Goal: Transaction & Acquisition: Book appointment/travel/reservation

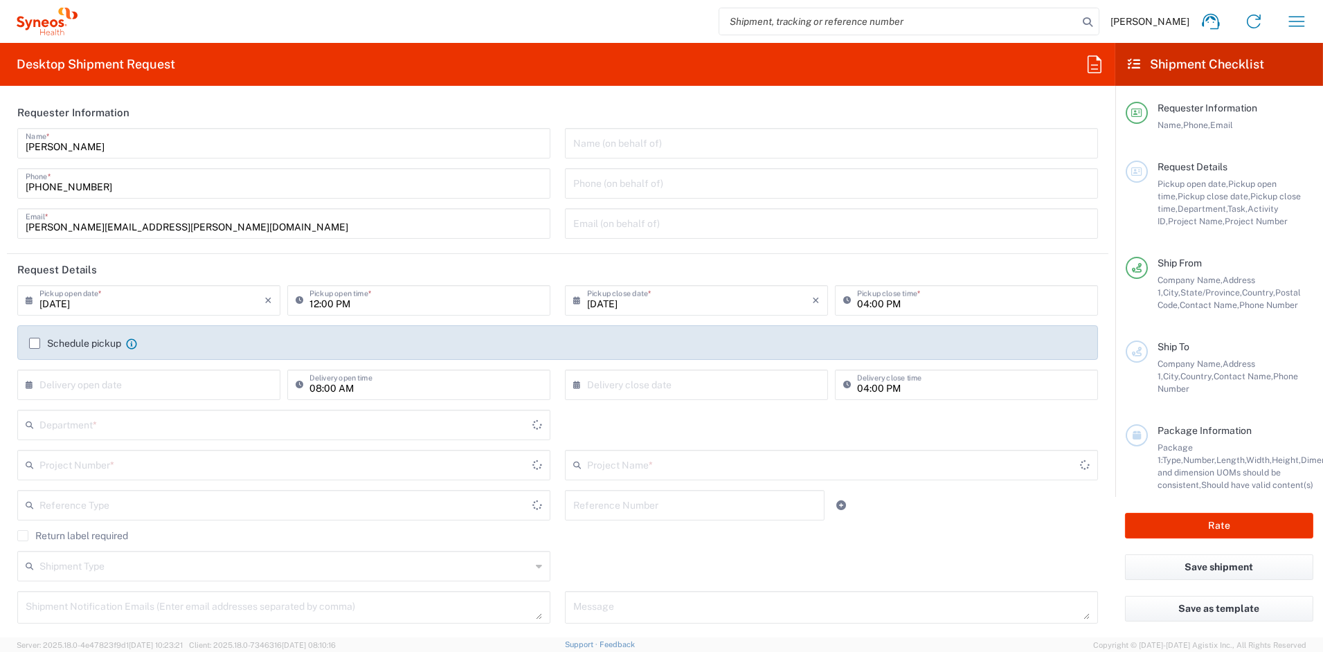
type input "[US_STATE]"
type input "6156"
type input "United States"
type input "Syneos Health Communications-Westerville OH"
drag, startPoint x: 105, startPoint y: 228, endPoint x: -86, endPoint y: 222, distance: 191.2
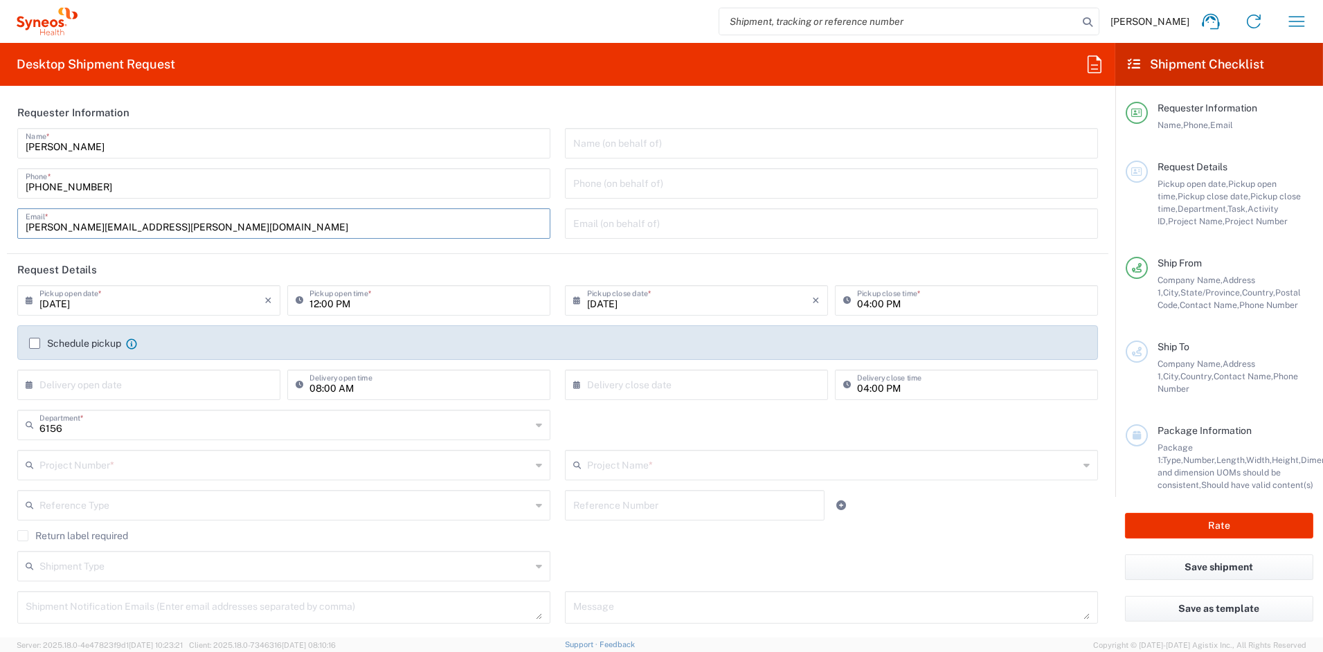
click at [0, 222] on html "John Popp Home Shipment estimator Shipment tracking Desktop shipment request My…" at bounding box center [661, 326] width 1323 height 652
paste input "katie.judy"
type input "katie.judy@syneoshealth.com"
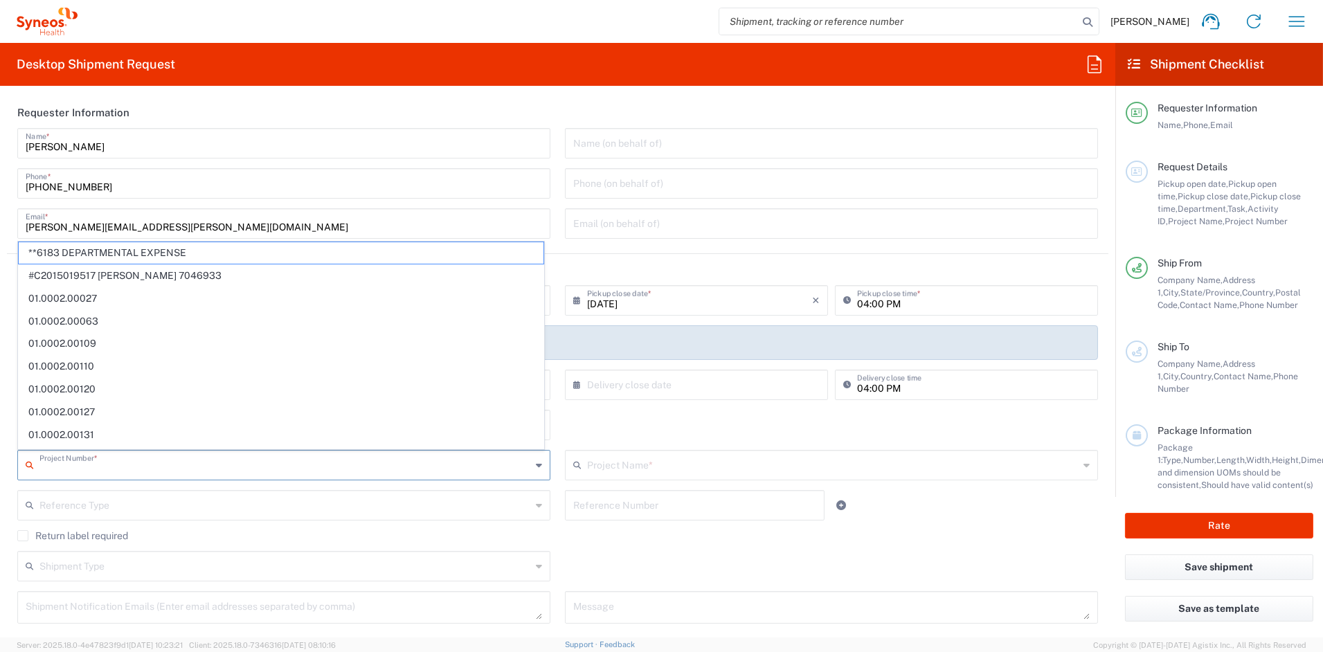
click at [160, 467] on input "text" at bounding box center [285, 464] width 492 height 24
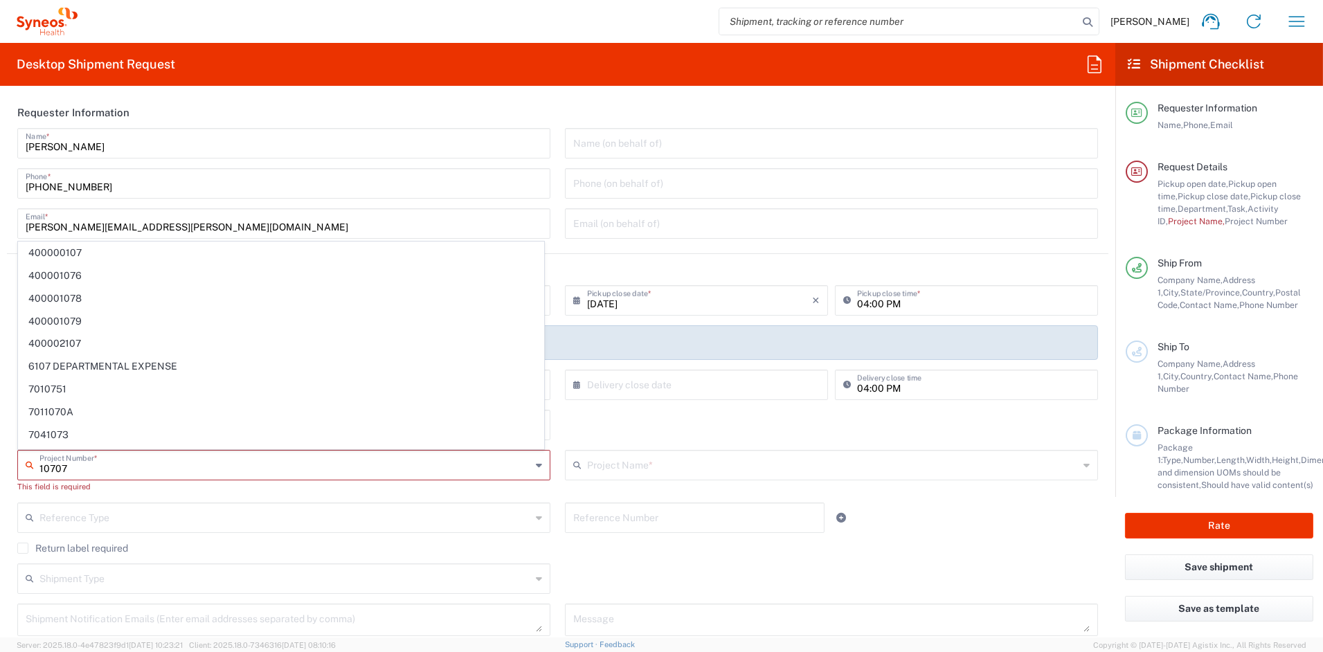
type input "107070"
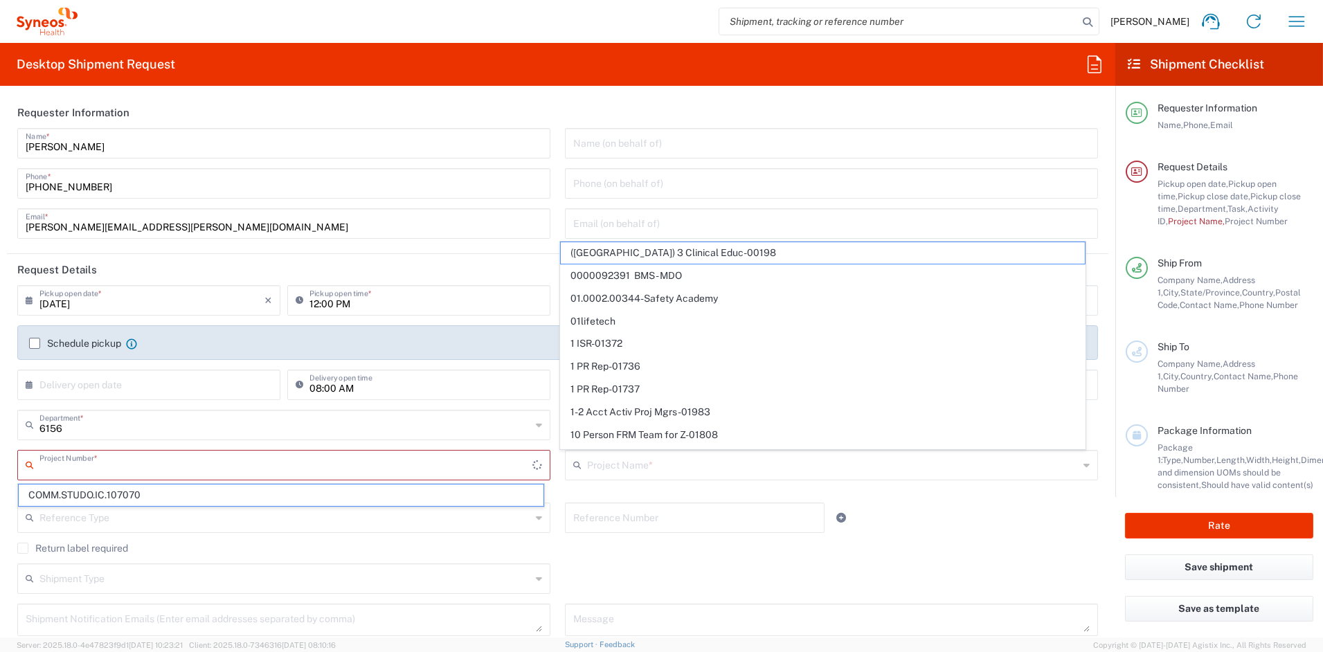
click at [127, 467] on input "text" at bounding box center [285, 464] width 493 height 24
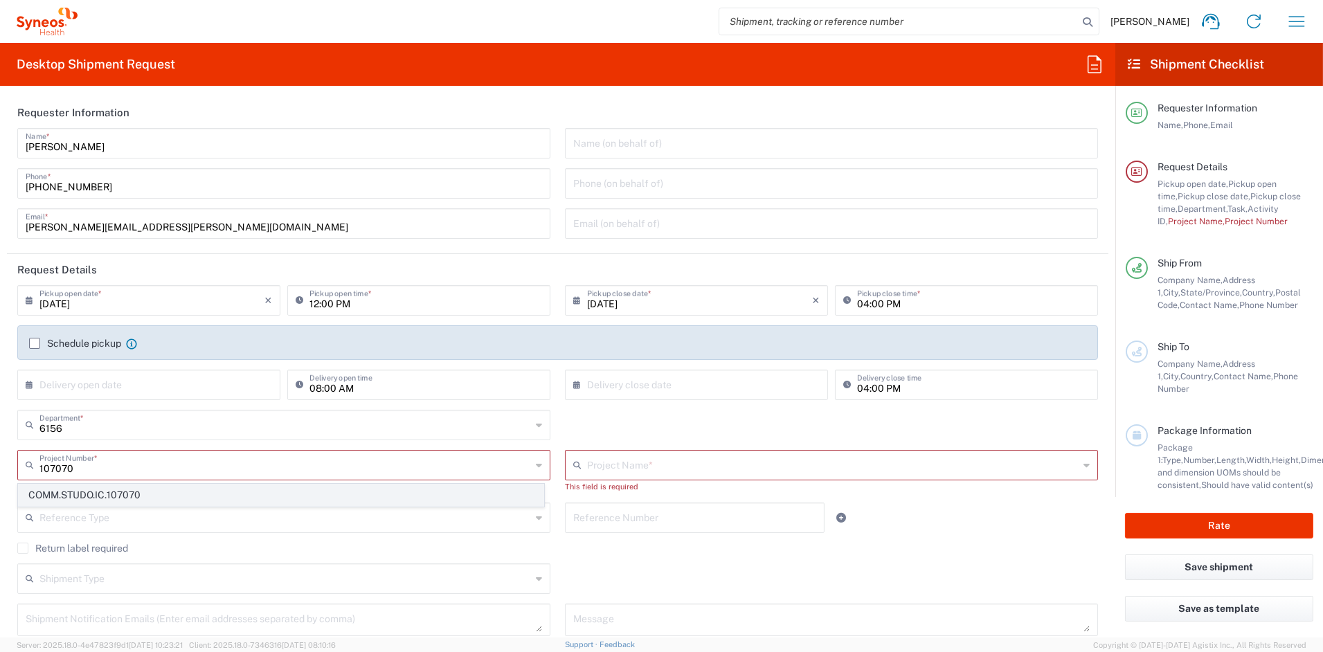
click at [85, 496] on span "COMM.STUDO.IC.107070" at bounding box center [281, 495] width 525 height 21
type input "COMM.STUDO.IC.107070"
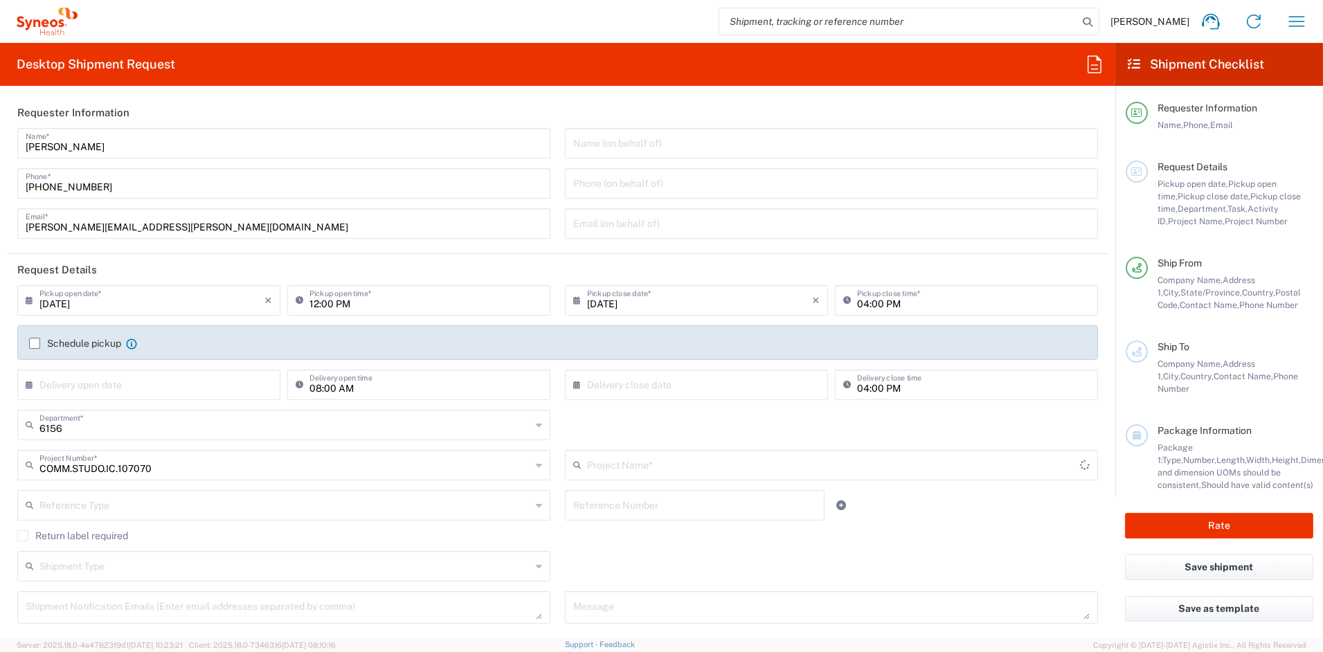
type input "Syneos.PATENG.23.107070"
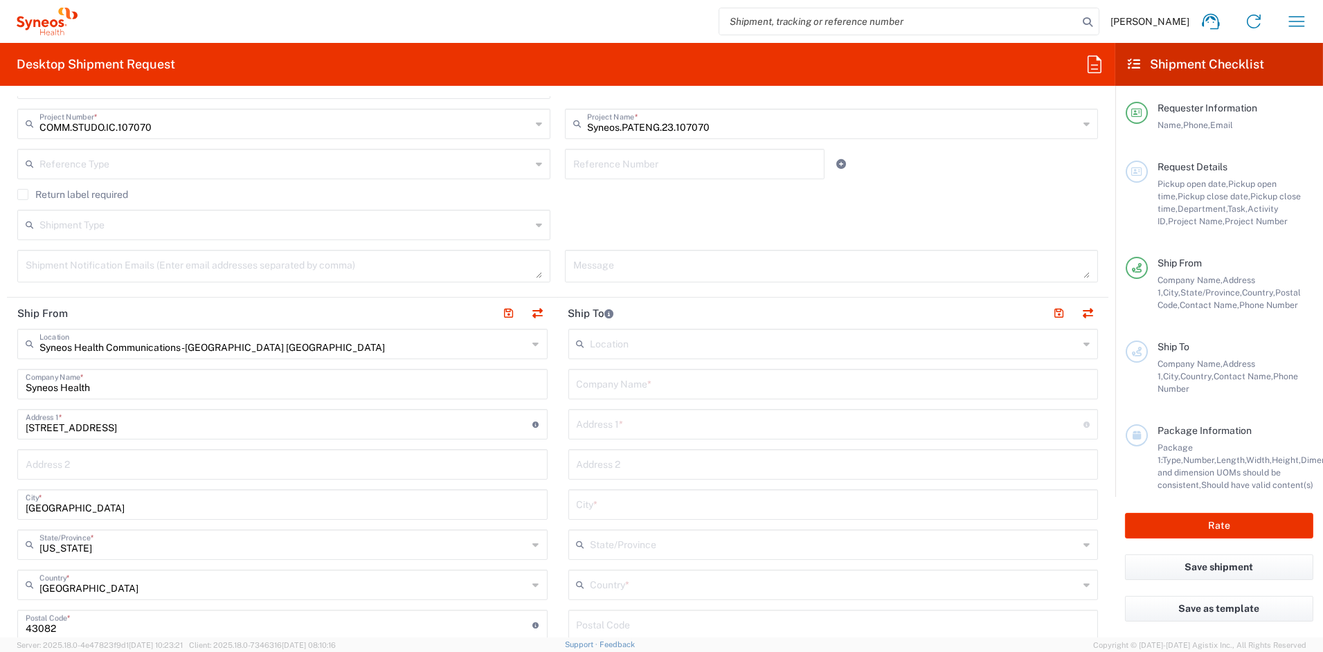
scroll to position [340, 0]
click at [653, 386] on input "text" at bounding box center [834, 385] width 514 height 24
paste input "Nationwide Children's Hospital"
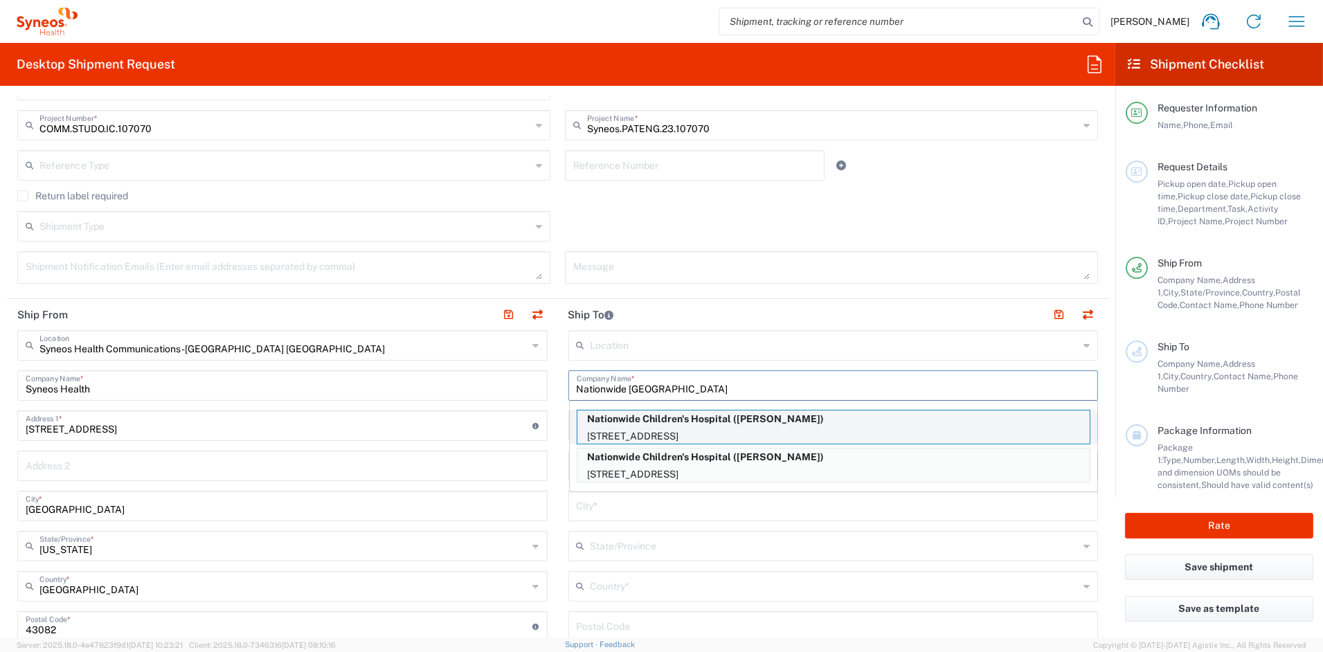
type input "Nationwide Children's Hospital"
click at [640, 431] on p "700 Childrens Drive, Suite T6B, Columbus, OH, 43205, US" at bounding box center [834, 436] width 512 height 17
type input "700 Childrens Drive"
type input "Suite T6B"
type input "Columbus"
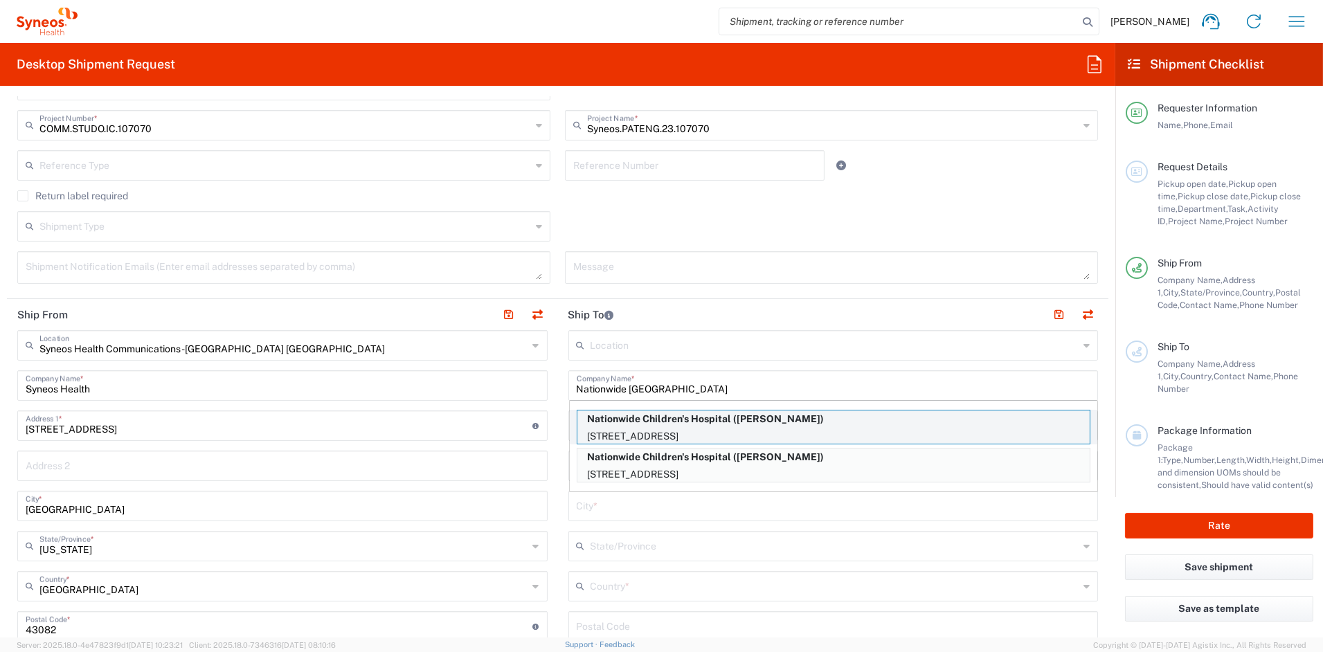
type input "[GEOGRAPHIC_DATA]"
type input "43205"
type input "Kaitlyn Massey Lester"
type input "614 722 4808"
type input "[US_STATE]"
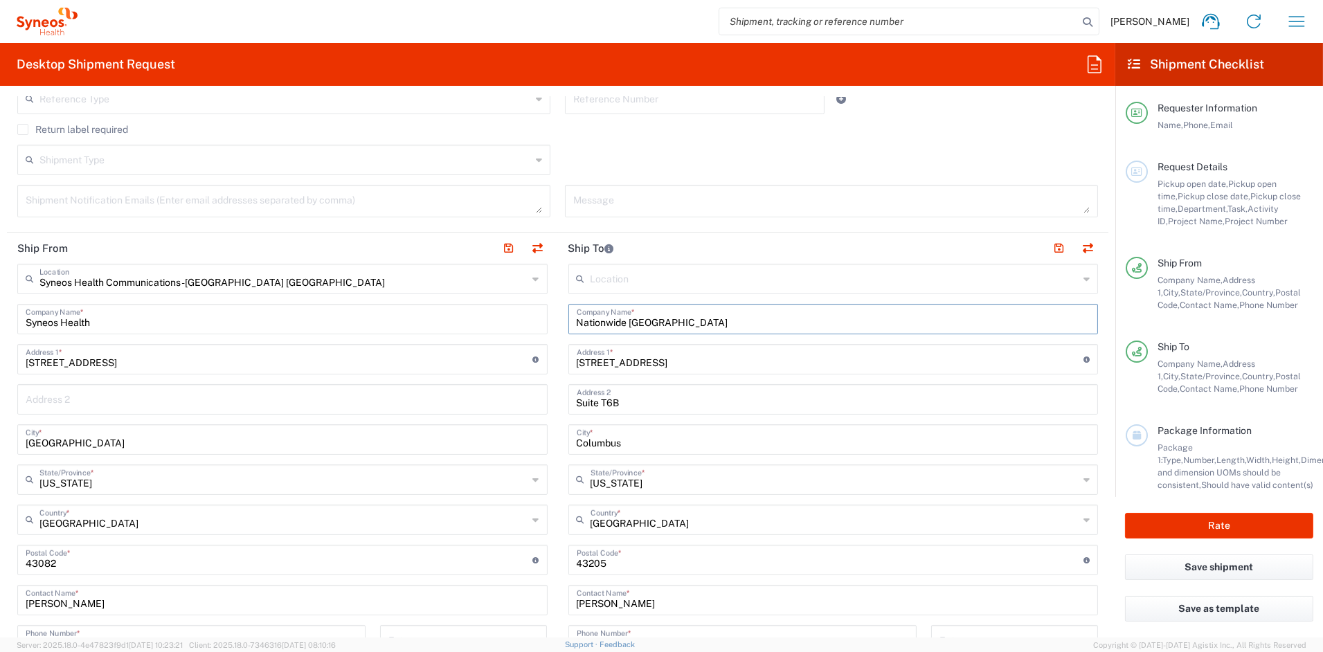
scroll to position [411, 0]
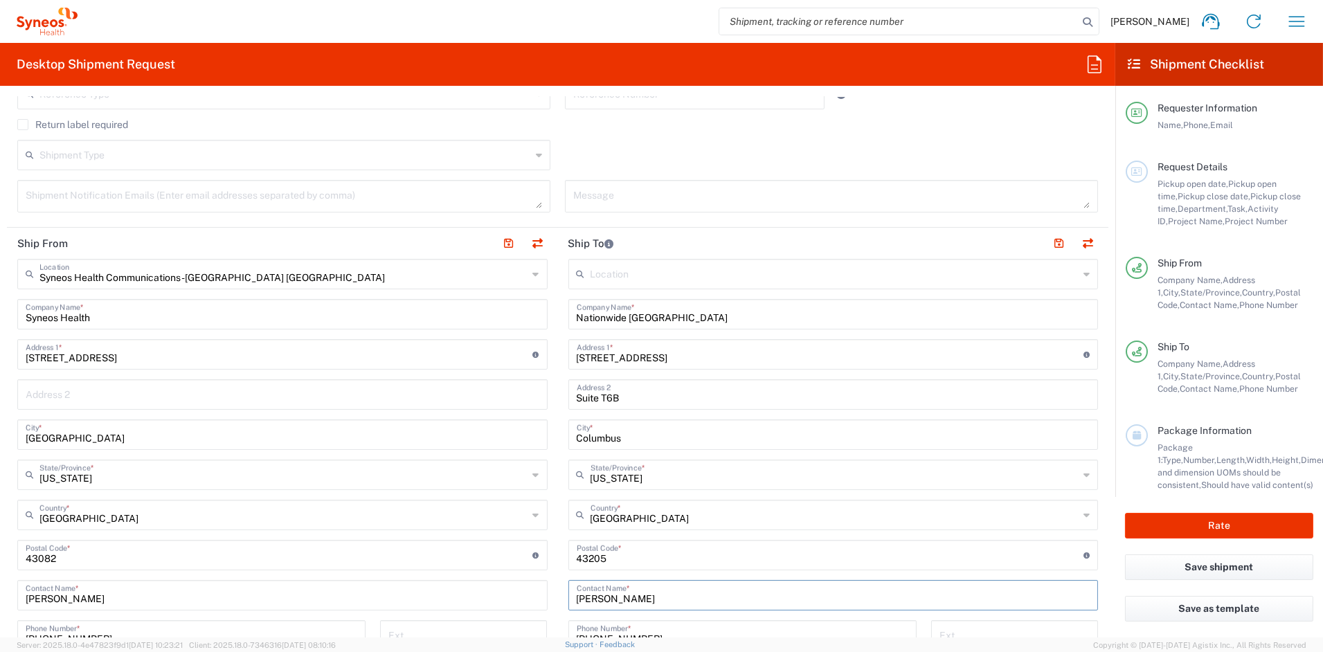
drag, startPoint x: 688, startPoint y: 600, endPoint x: 511, endPoint y: 595, distance: 177.4
click at [514, 595] on div "Ship From Syneos Health Communications-Westerville OH Location Syneos Health Co…" at bounding box center [558, 537] width 1102 height 618
paste input "Dean, Abigail"
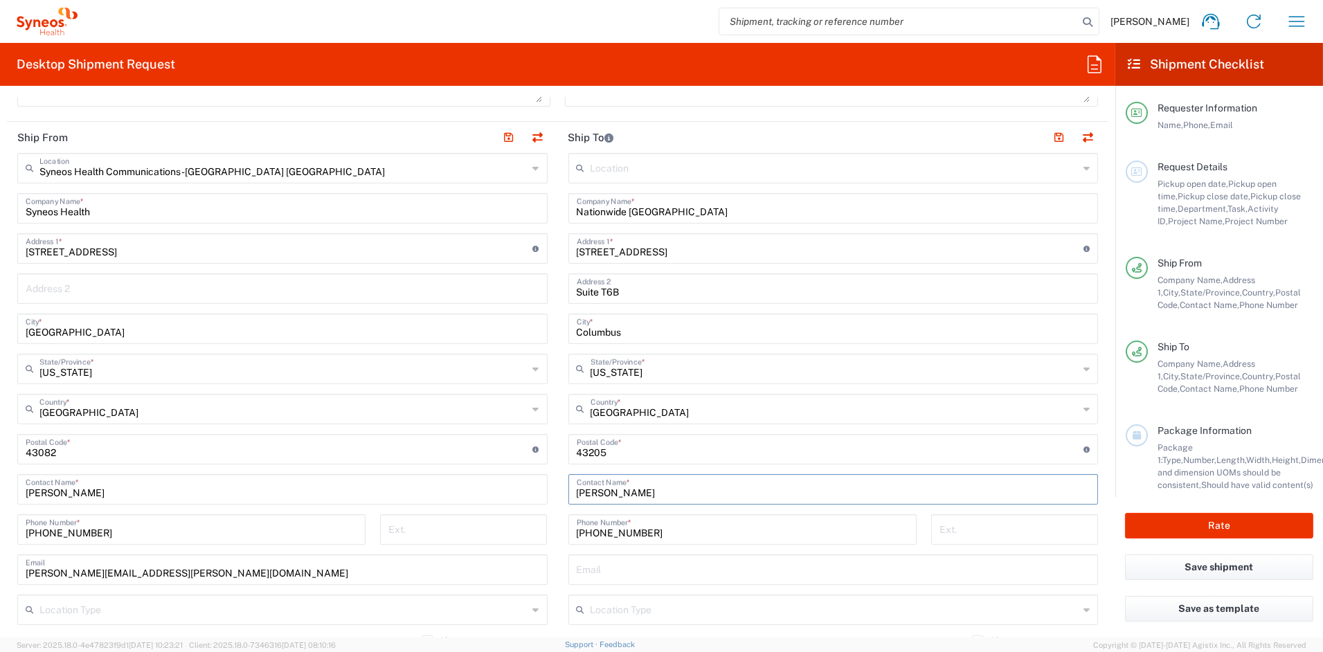
scroll to position [521, 0]
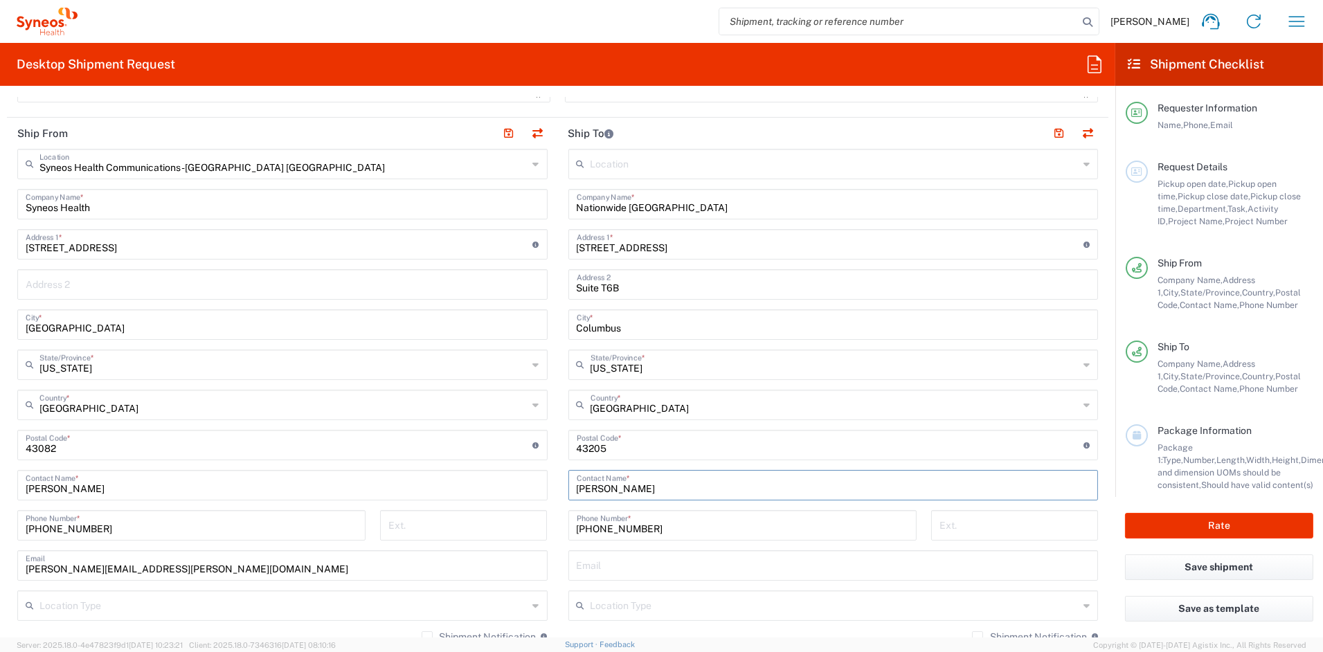
type input "Dean, Abigail"
drag, startPoint x: 643, startPoint y: 530, endPoint x: 485, endPoint y: 526, distance: 158.0
click at [487, 526] on div "Ship From Syneos Health Communications-Westerville OH Location Syneos Health Co…" at bounding box center [558, 427] width 1102 height 618
paste input "614-722-4404"
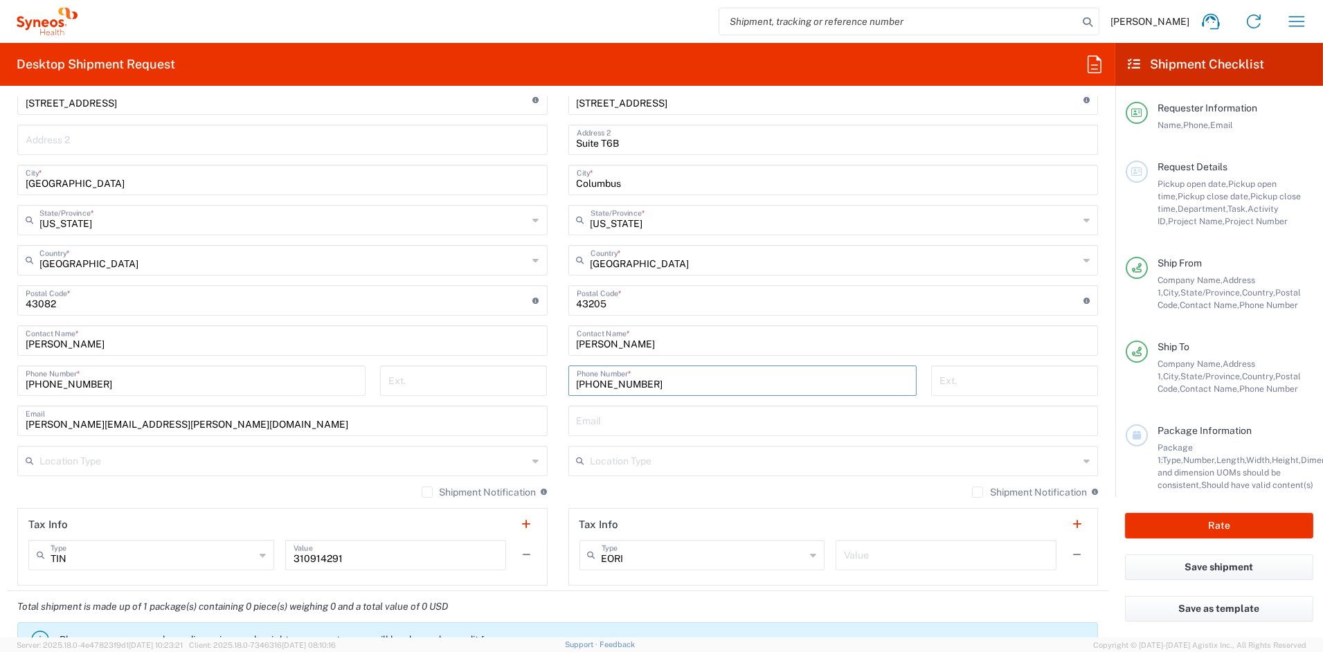
scroll to position [661, 0]
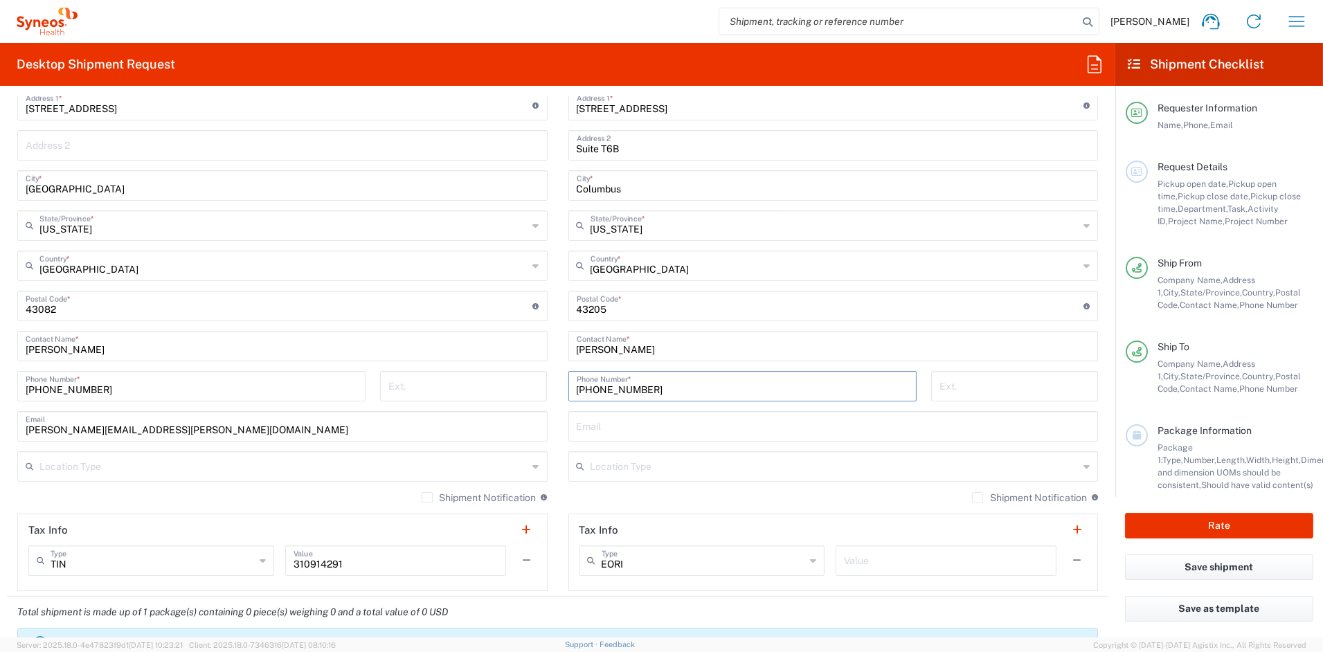
type input "614-722-4404"
click at [675, 468] on input "text" at bounding box center [835, 466] width 489 height 24
click at [621, 494] on span "Business (General)" at bounding box center [824, 495] width 521 height 21
type input "Business (General)"
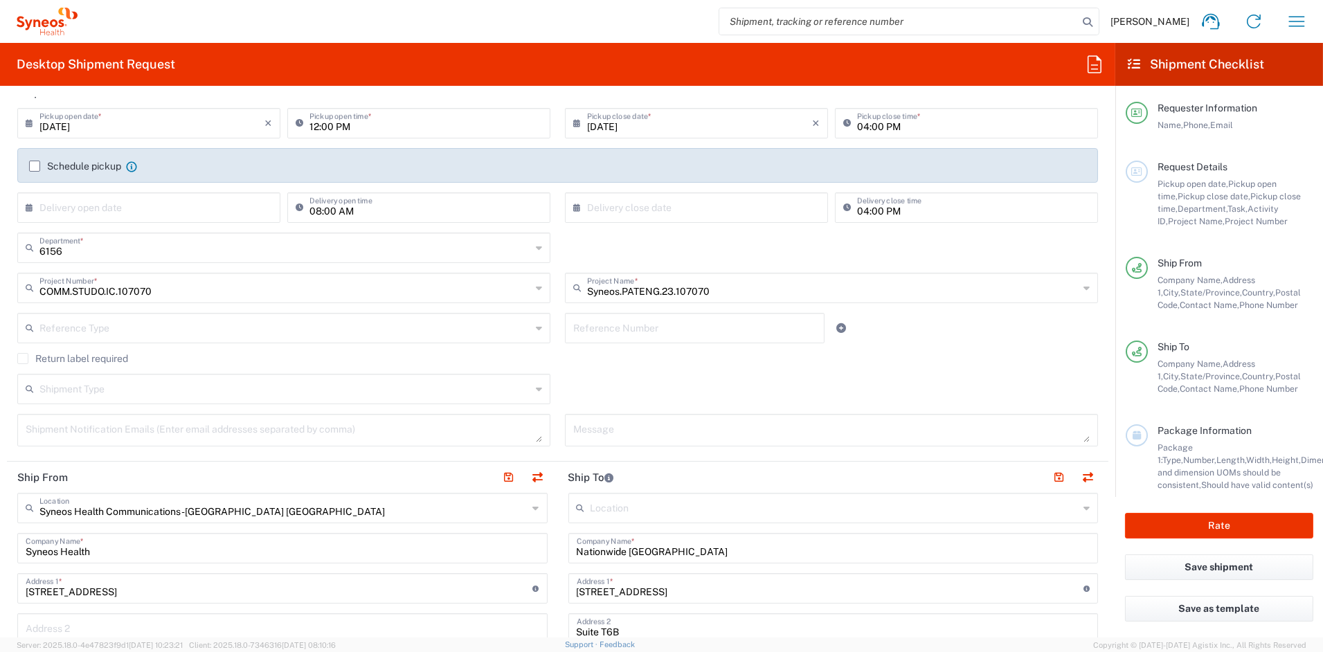
scroll to position [175, 0]
drag, startPoint x: 1051, startPoint y: 479, endPoint x: 889, endPoint y: 503, distance: 164.0
click at [1051, 479] on button "button" at bounding box center [1059, 480] width 19 height 19
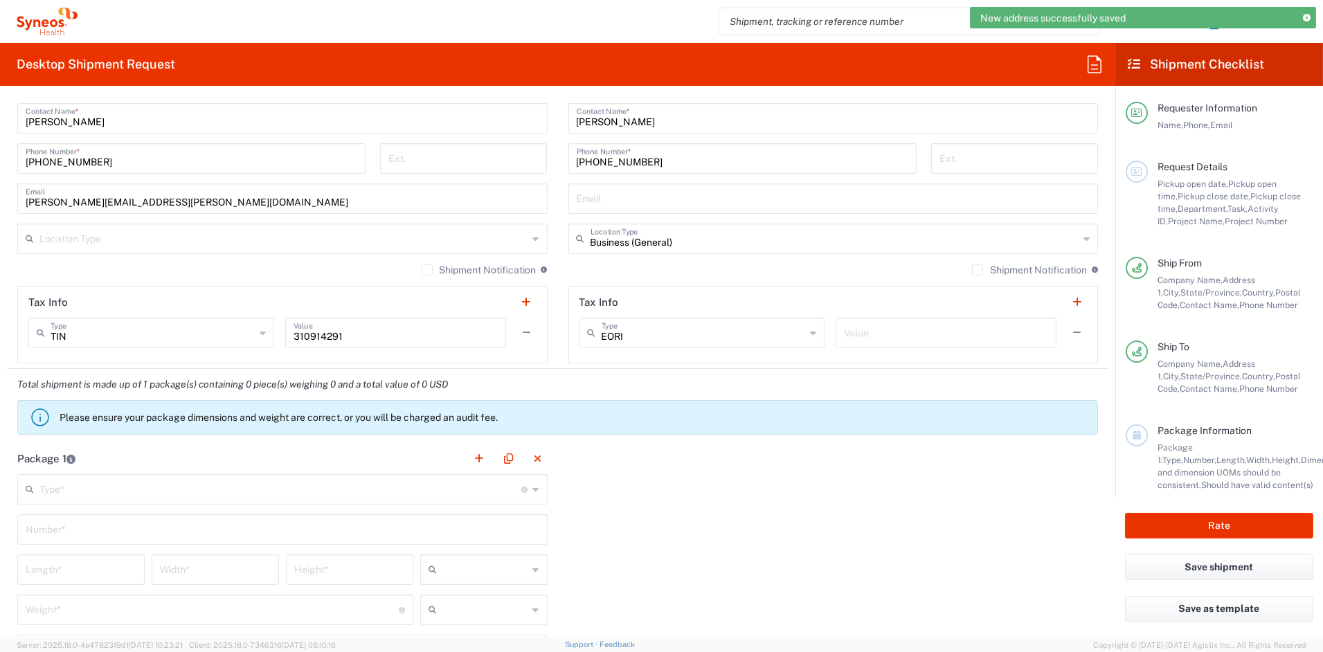
scroll to position [889, 0]
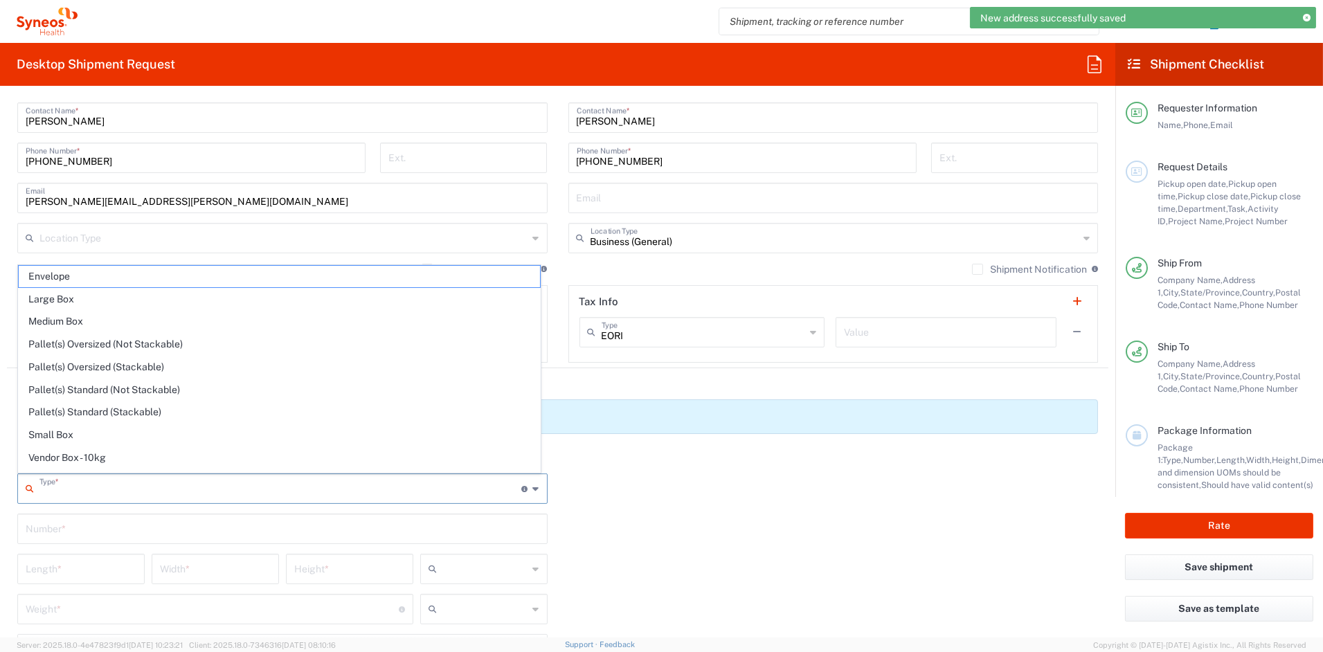
click at [95, 485] on input "text" at bounding box center [280, 488] width 483 height 24
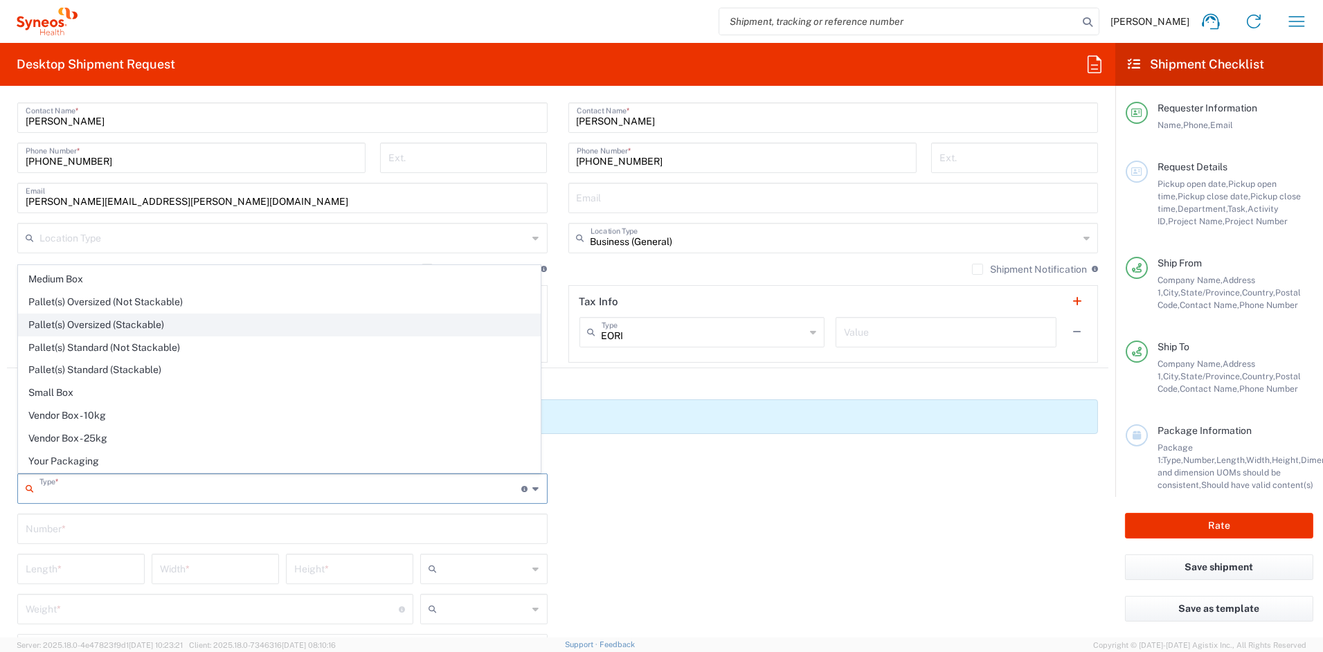
scroll to position [0, 0]
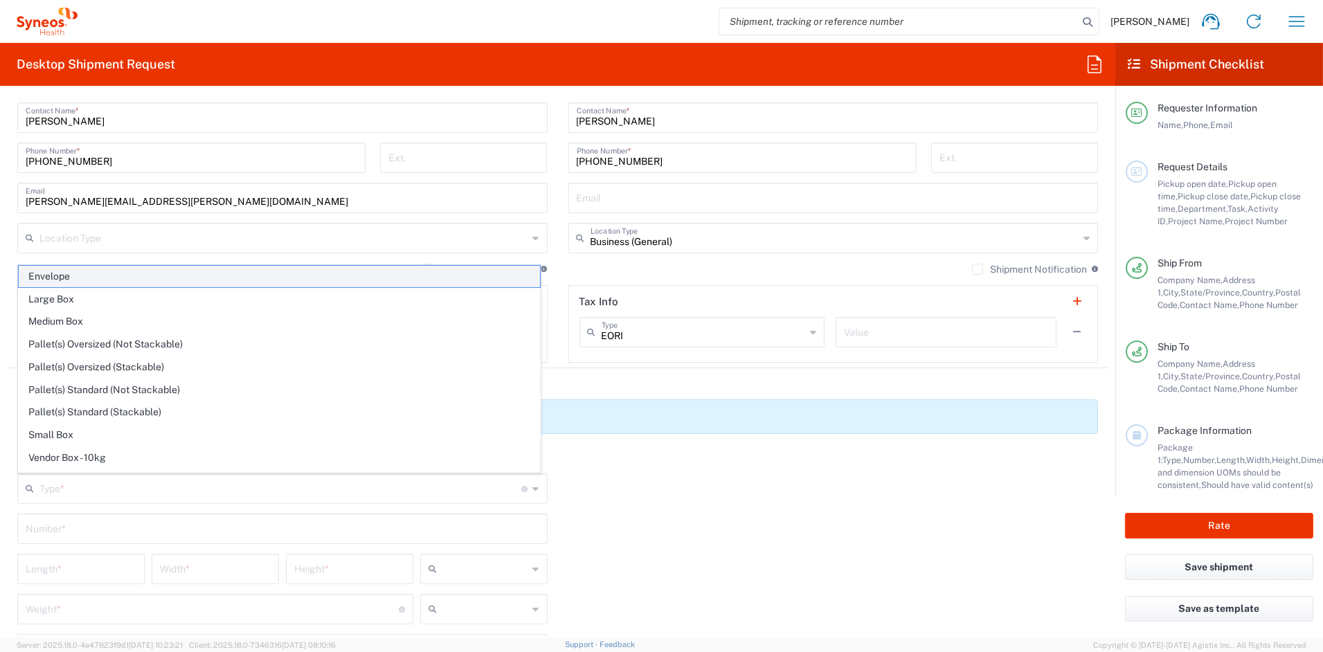
click at [64, 276] on span "Envelope" at bounding box center [279, 276] width 521 height 21
type input "Envelope"
type input "1"
type input "9.5"
type input "12.5"
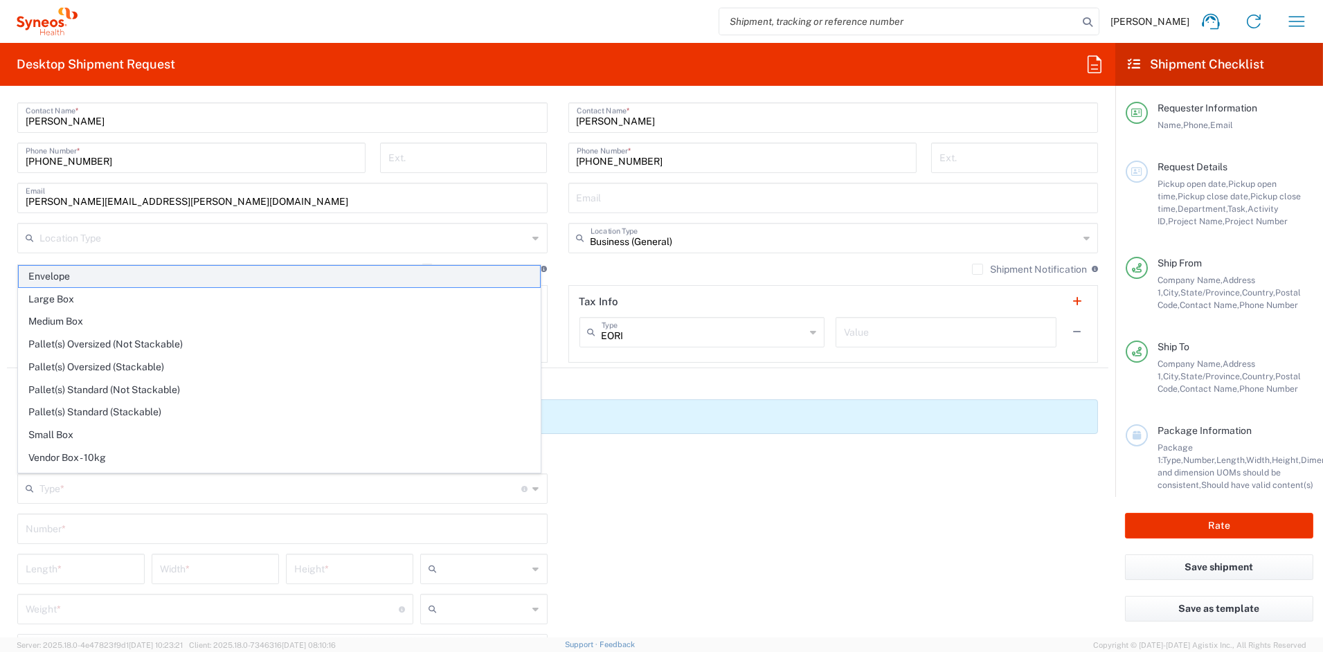
type input "0.25"
type input "in"
type input "0.45"
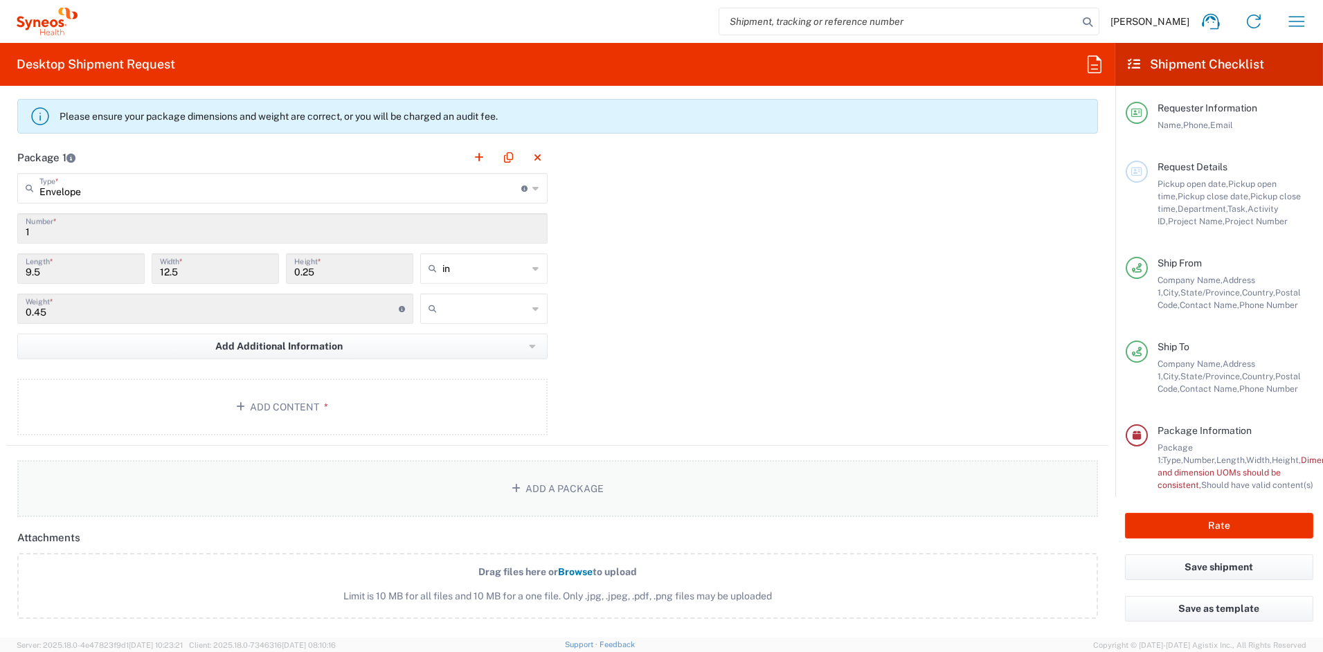
scroll to position [1193, 0]
click at [233, 394] on button "Add Content *" at bounding box center [282, 403] width 530 height 57
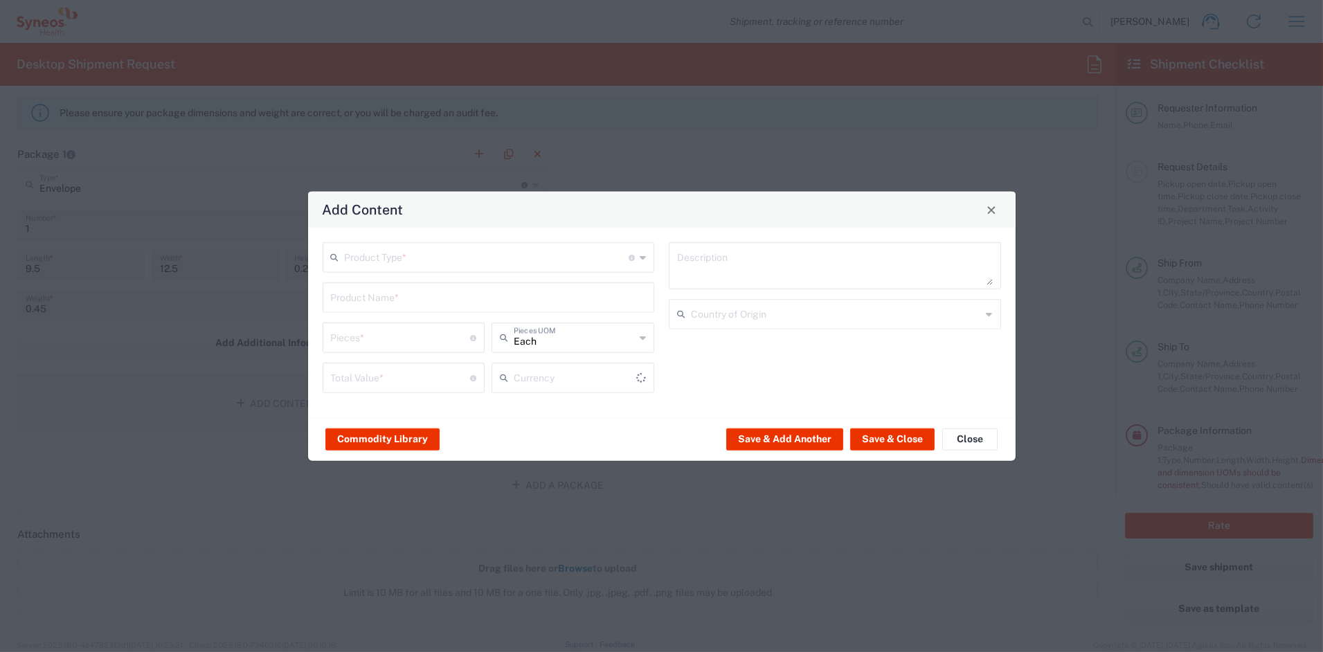
type input "US Dollar"
click at [400, 257] on input "text" at bounding box center [487, 256] width 285 height 24
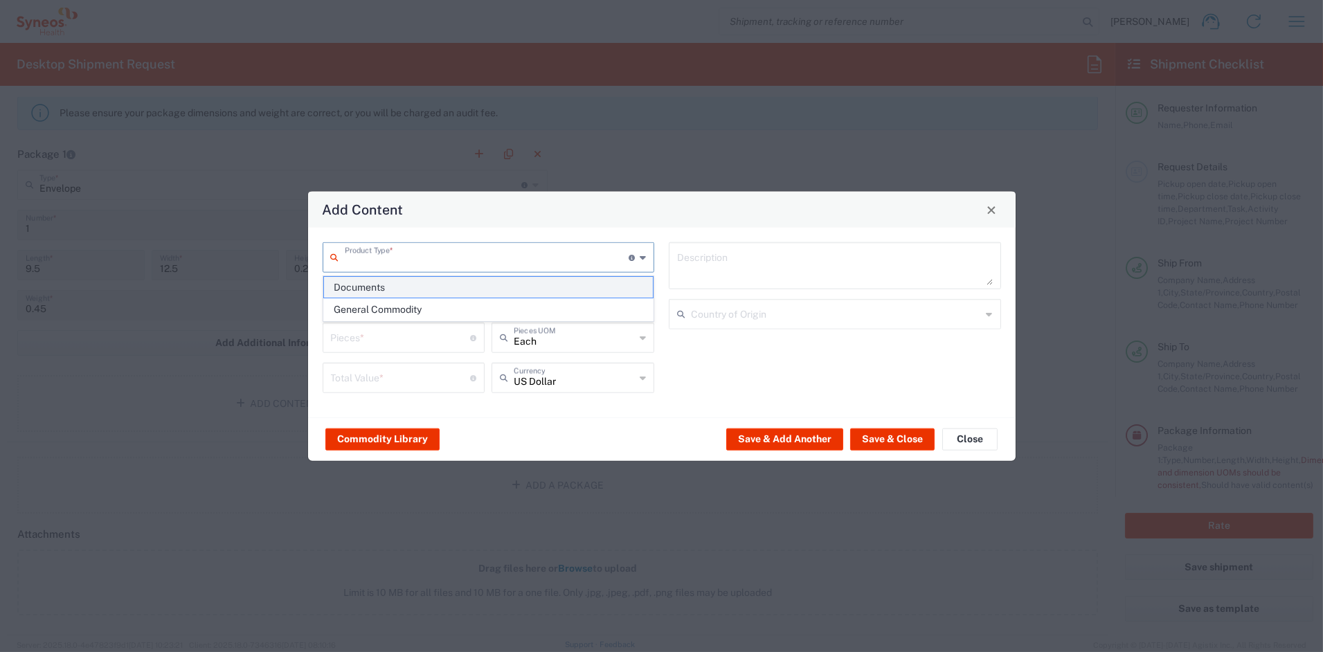
click at [384, 289] on span "Documents" at bounding box center [488, 287] width 329 height 21
type input "Documents"
type input "1"
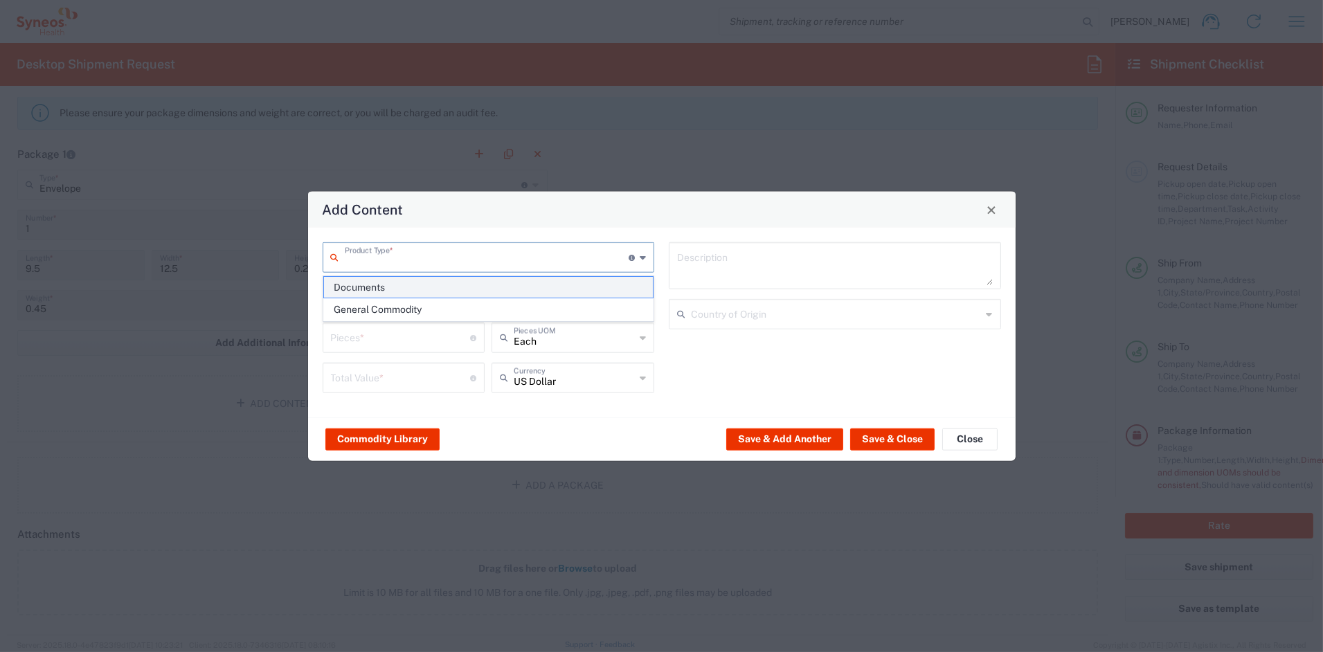
type textarea "Documents"
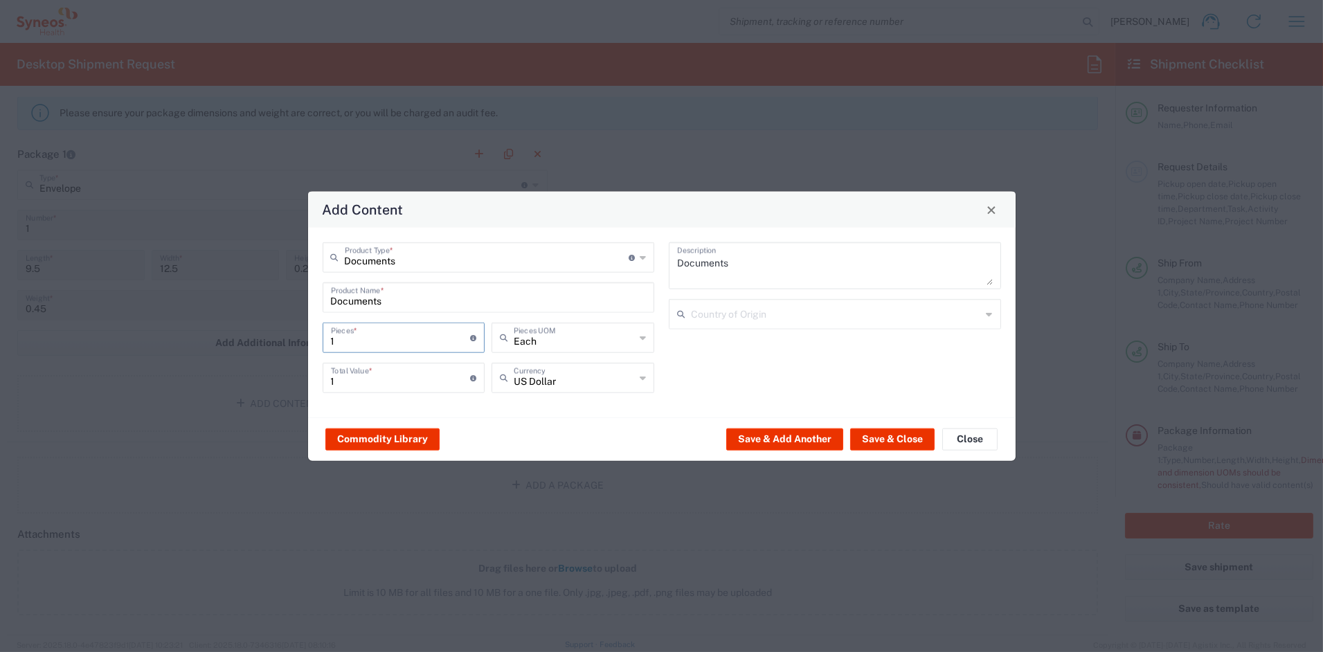
drag, startPoint x: 338, startPoint y: 336, endPoint x: 285, endPoint y: 335, distance: 53.3
click at [287, 335] on div "Add Content Documents Product Type * Document: Paper document generated interna…" at bounding box center [661, 326] width 1323 height 652
type input "2"
type input "25"
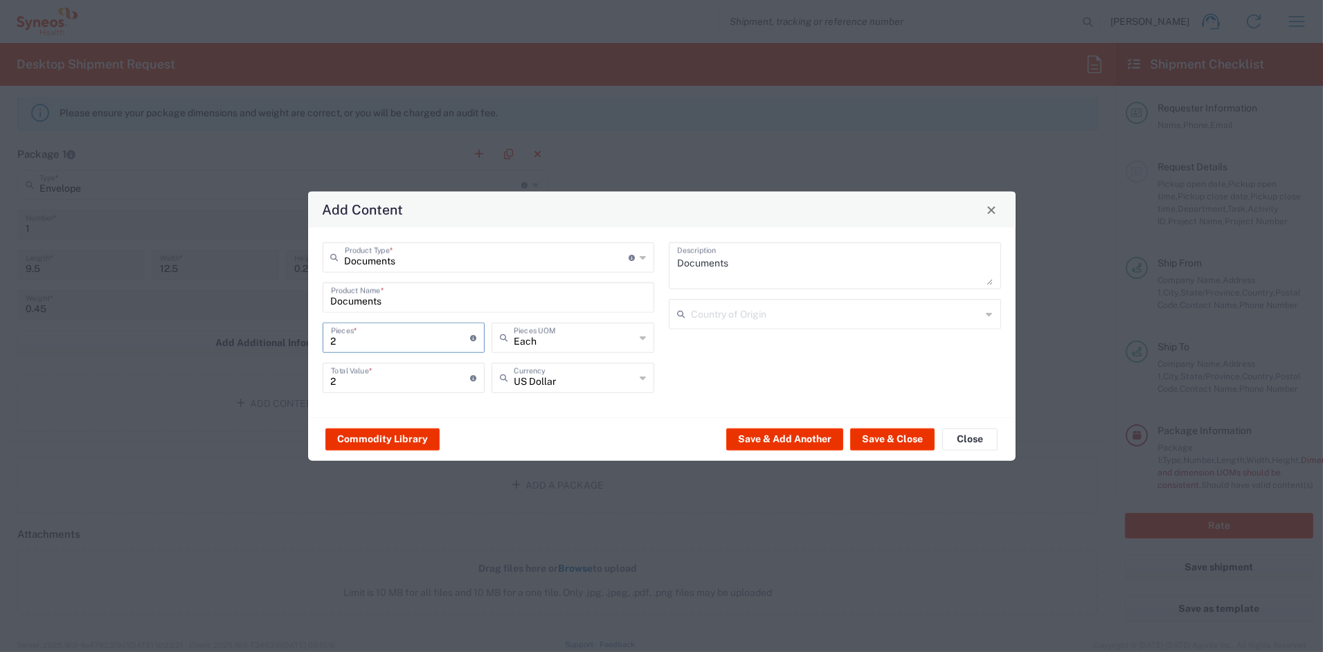
type input "25"
click at [364, 380] on input "25" at bounding box center [401, 377] width 140 height 24
drag, startPoint x: 330, startPoint y: 380, endPoint x: 268, endPoint y: 376, distance: 61.8
click at [268, 376] on div "Add Content Documents Product Type * Document: Paper document generated interna…" at bounding box center [661, 326] width 1323 height 652
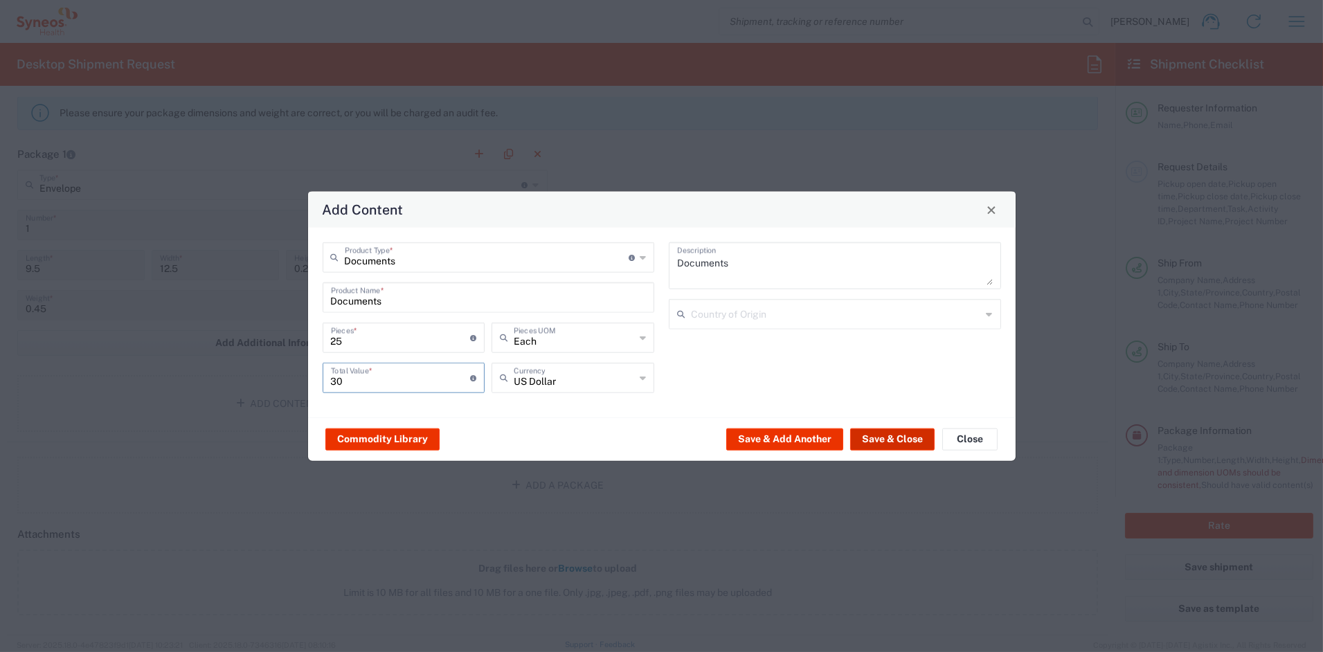
type input "30"
click at [896, 439] on button "Save & Close" at bounding box center [892, 439] width 84 height 22
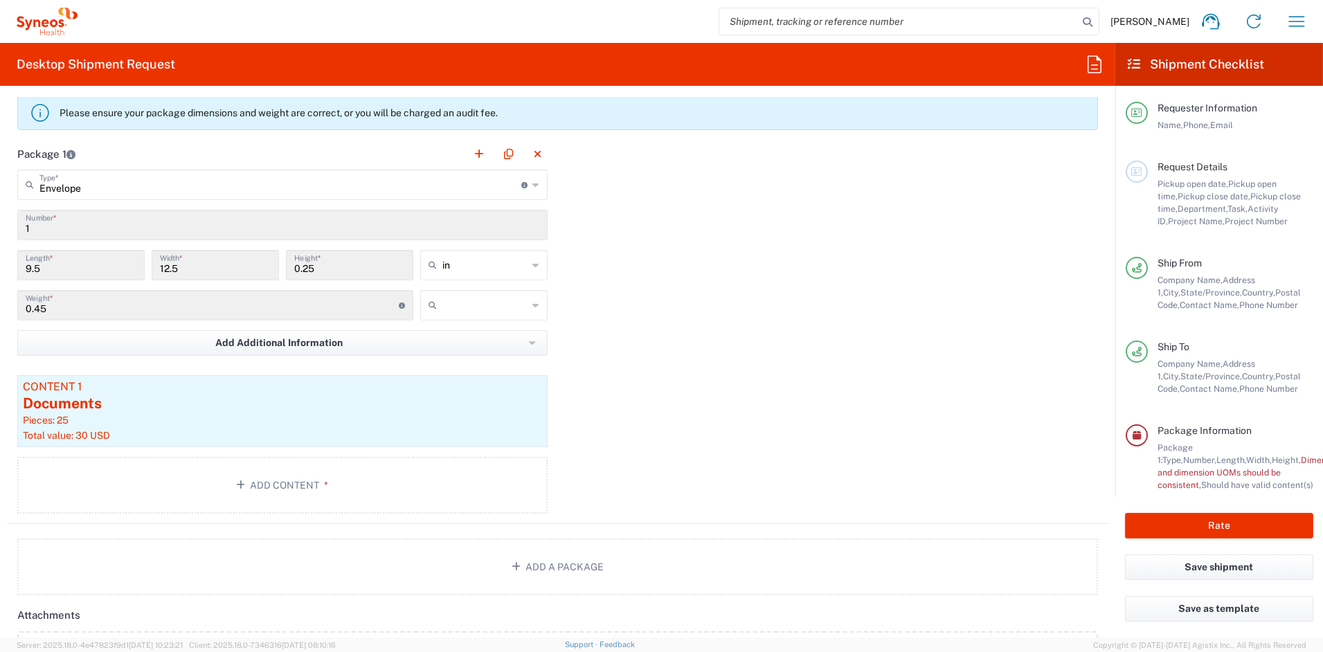
click at [464, 304] on input "text" at bounding box center [486, 305] width 86 height 22
click at [454, 355] on span "lbs" at bounding box center [478, 358] width 123 height 21
type input "lbs"
click at [1210, 528] on button "Rate" at bounding box center [1219, 526] width 188 height 26
type input "COMM.STUDO.IC.107070"
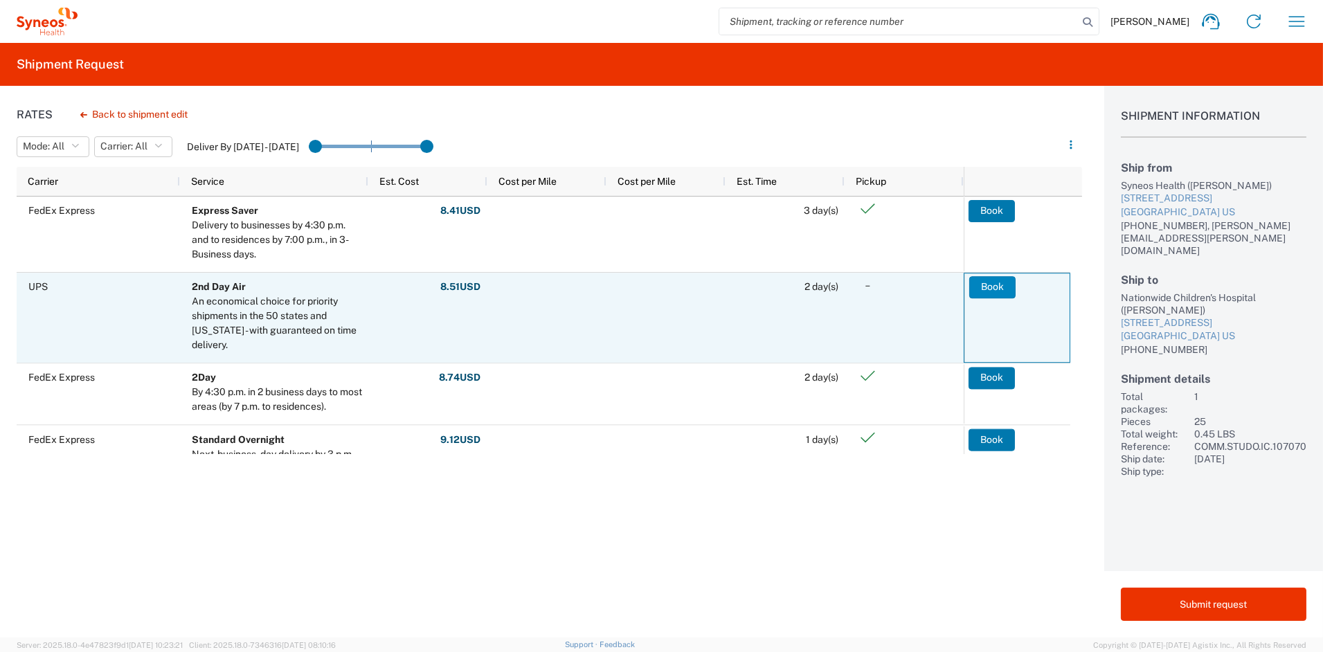
click at [1005, 293] on button "Book" at bounding box center [993, 287] width 46 height 22
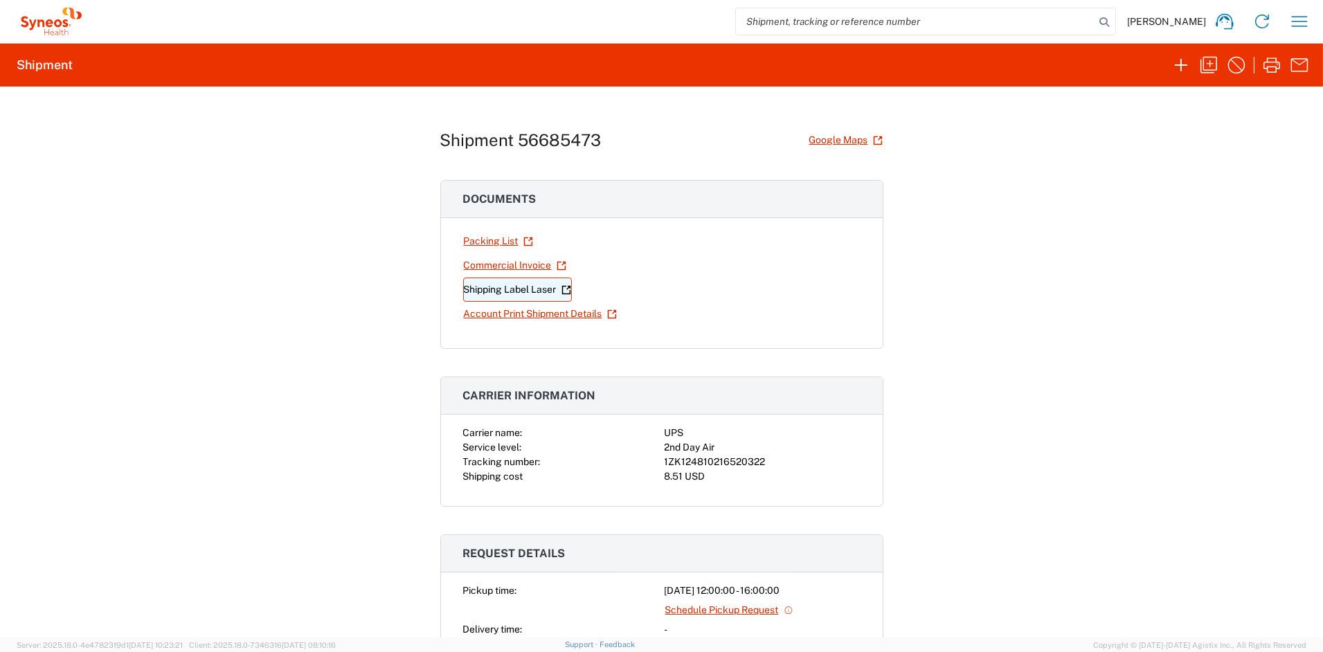
click at [522, 289] on link "Shipping Label Laser" at bounding box center [517, 290] width 109 height 24
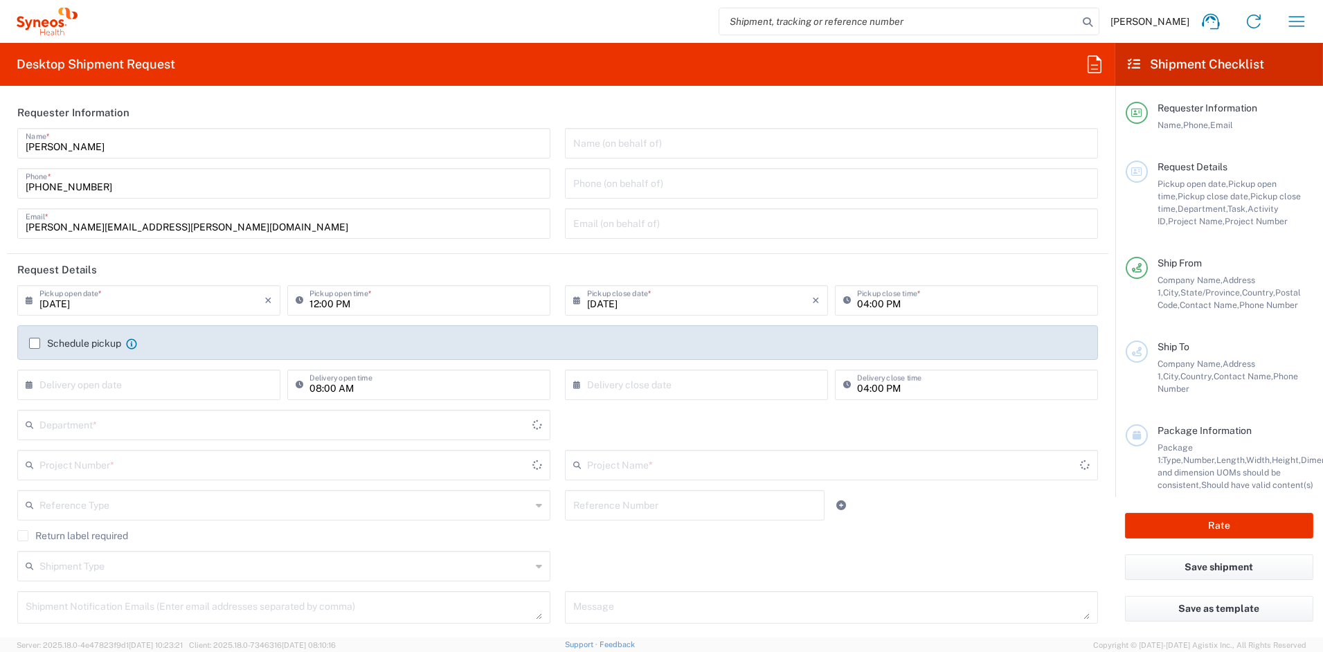
type input "[US_STATE]"
type input "6156"
type input "United States"
type input "Syneos Health Communications-Westerville OH"
click at [1299, 21] on icon "button" at bounding box center [1298, 21] width 16 height 10
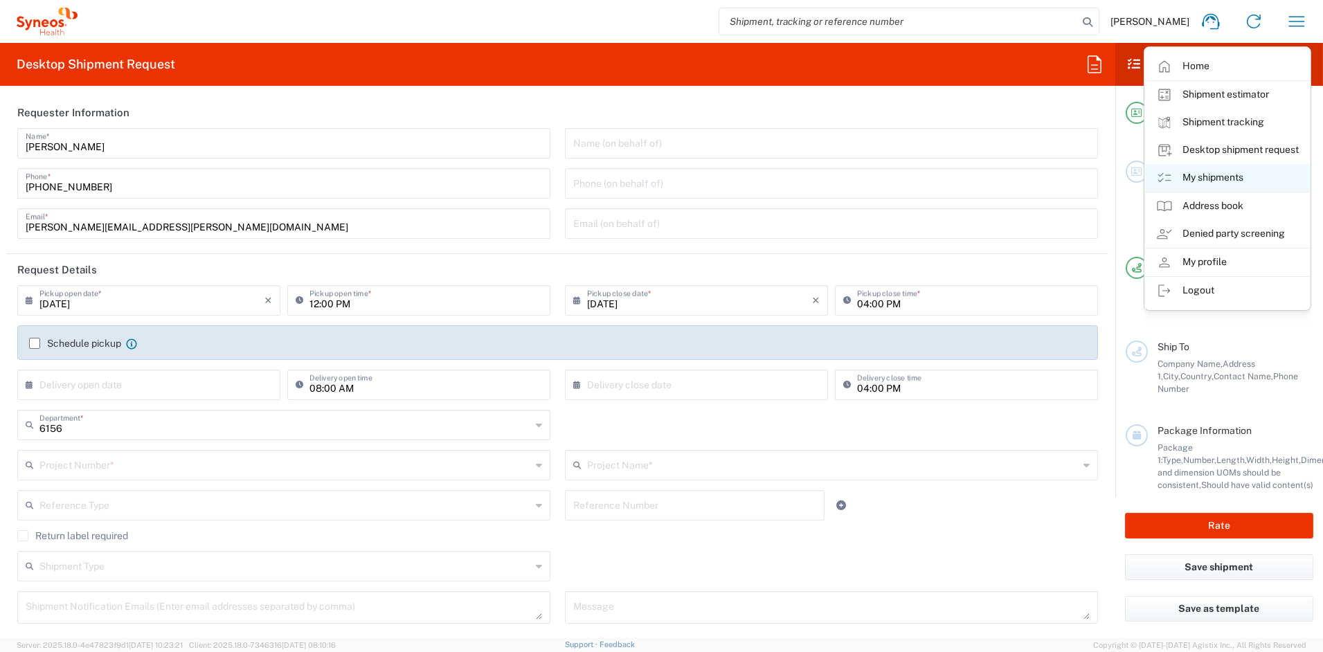
click at [1217, 179] on link "My shipments" at bounding box center [1227, 178] width 165 height 28
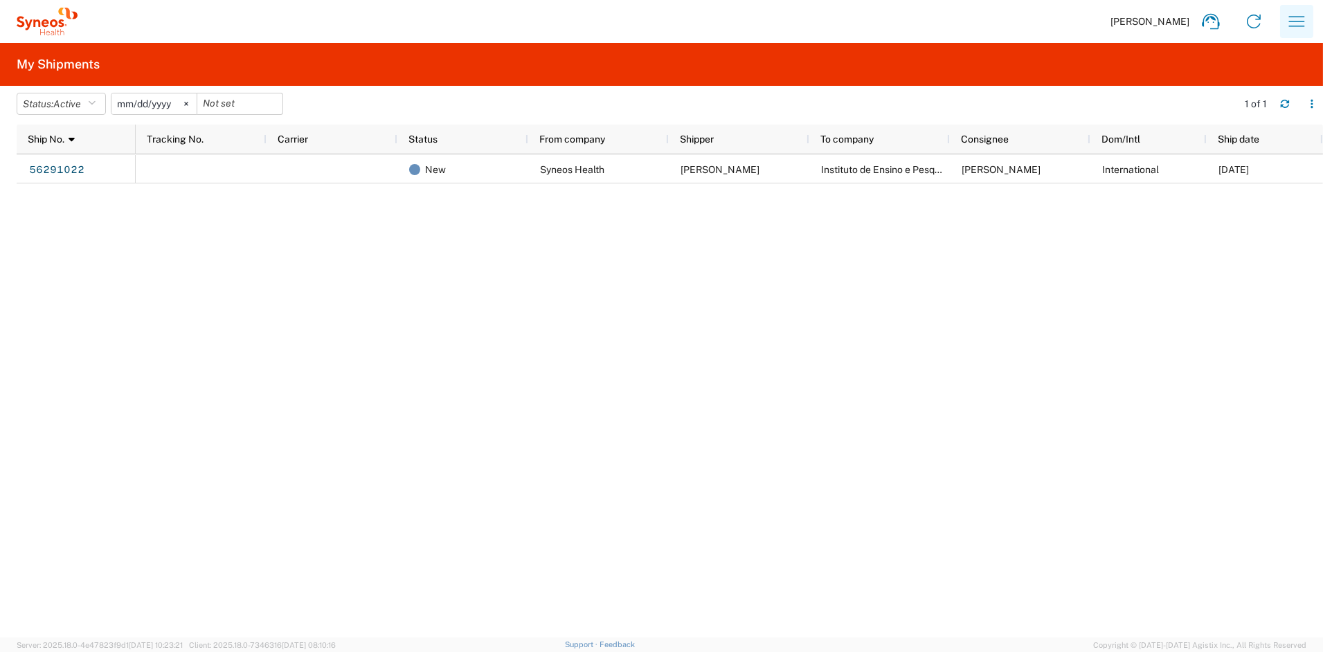
click at [1290, 19] on icon "button" at bounding box center [1297, 21] width 22 height 22
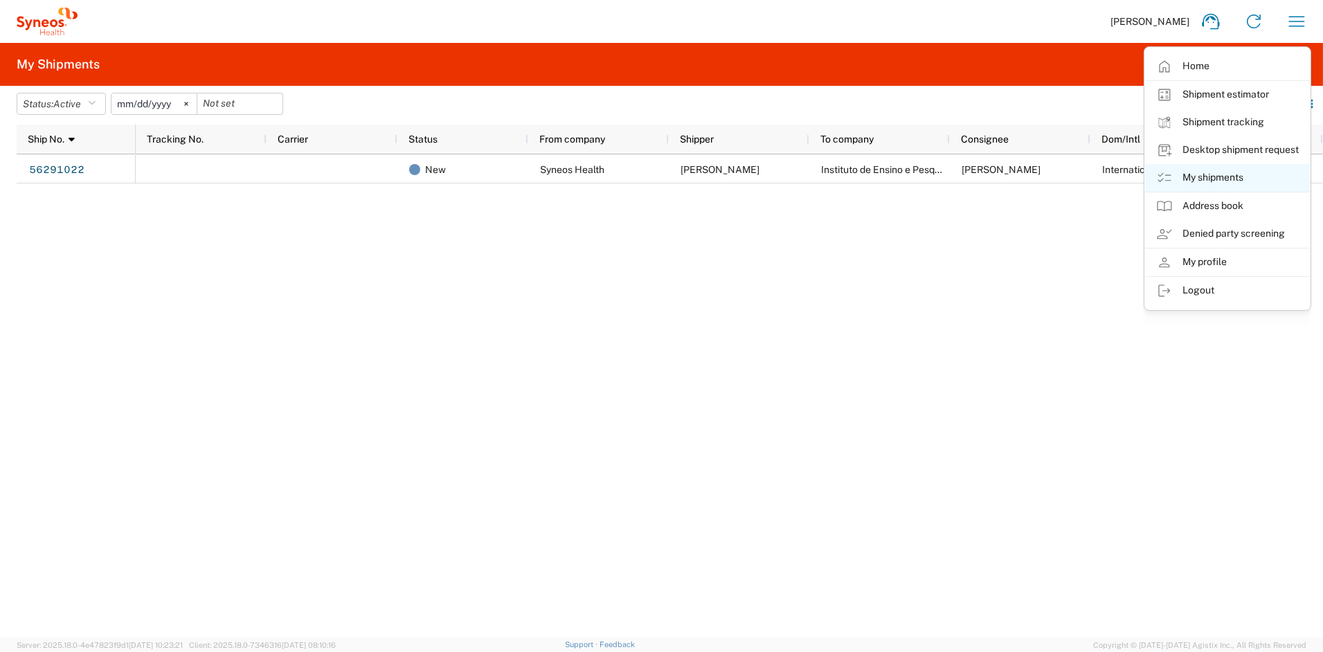
click at [1227, 177] on link "My shipments" at bounding box center [1227, 178] width 165 height 28
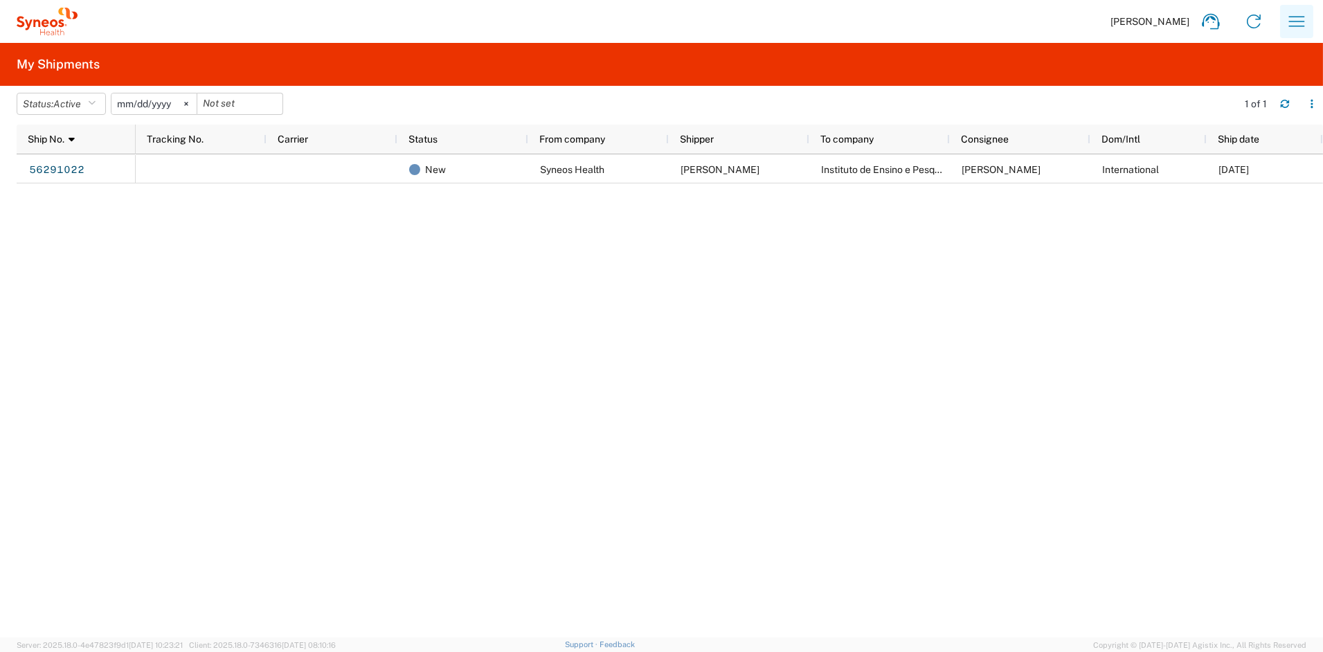
click at [1305, 22] on icon "button" at bounding box center [1297, 21] width 22 height 22
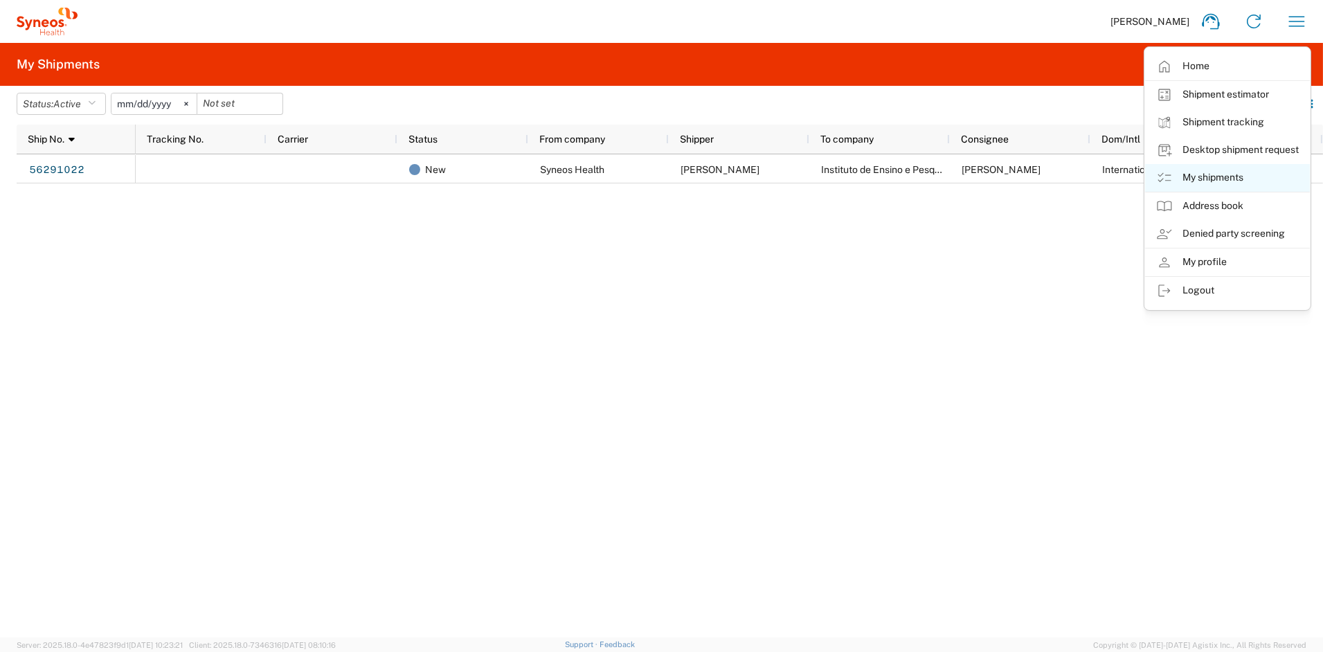
click at [1205, 176] on link "My shipments" at bounding box center [1227, 178] width 165 height 28
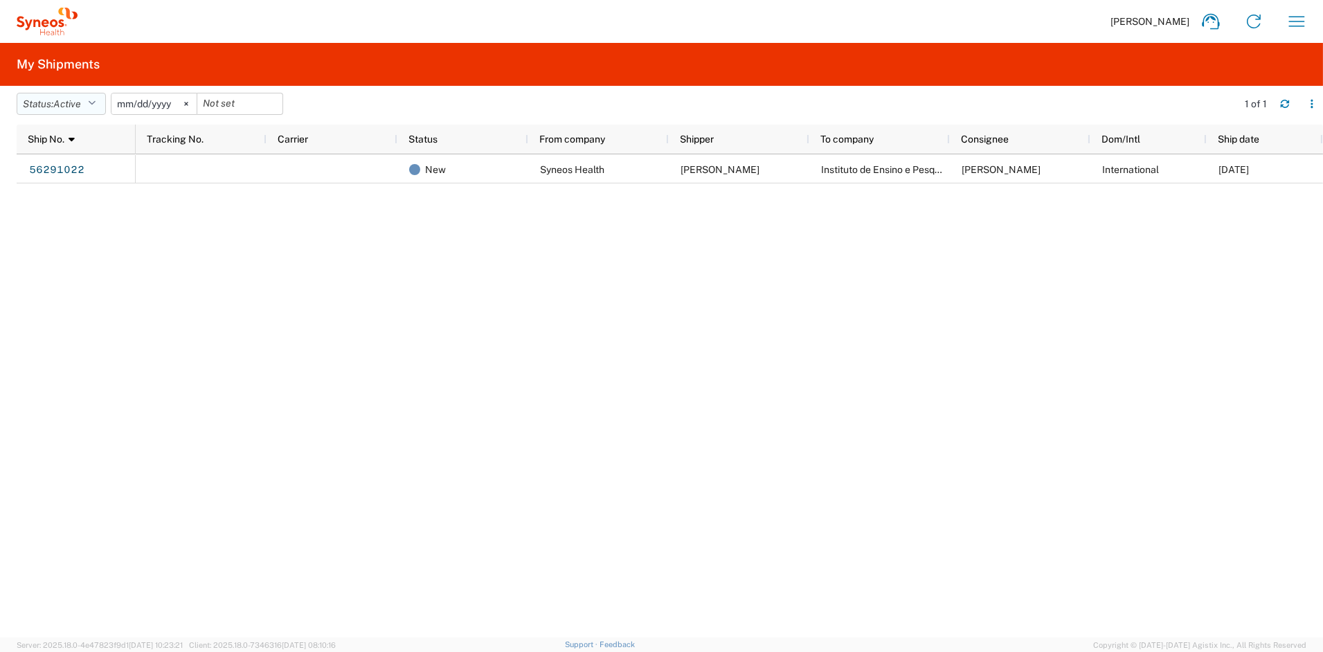
click at [96, 102] on icon "button" at bounding box center [92, 104] width 8 height 10
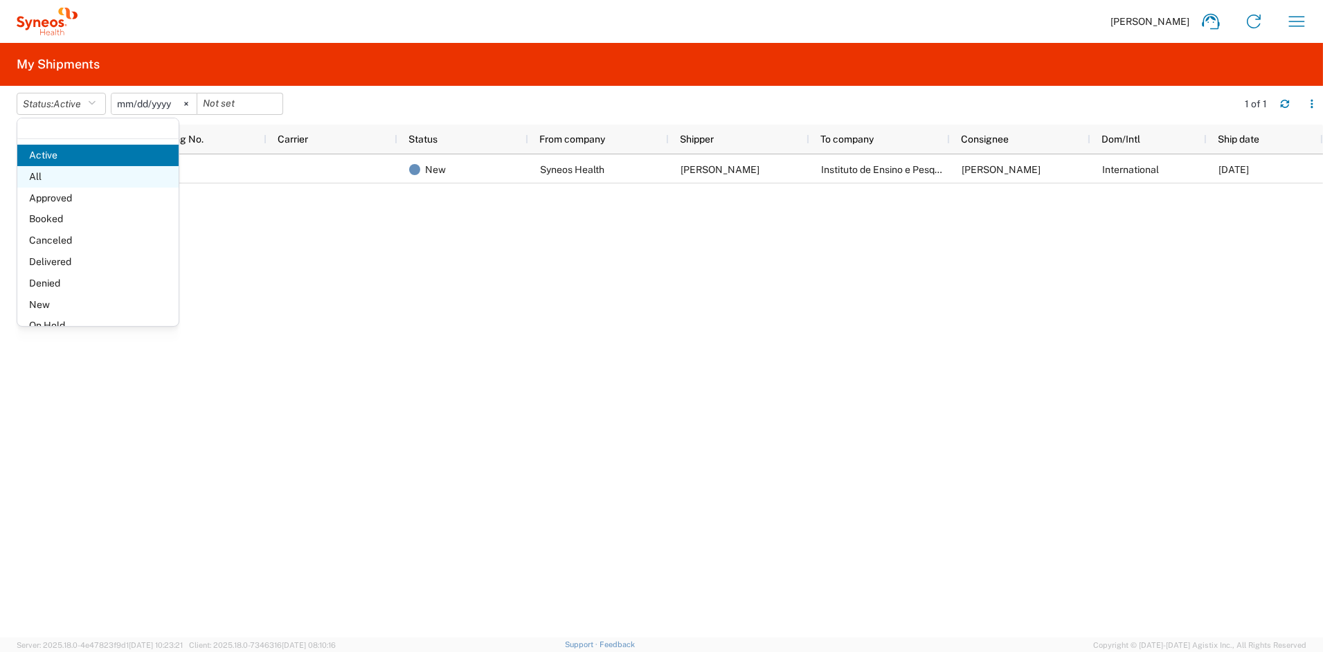
click at [57, 177] on span "All" at bounding box center [97, 176] width 161 height 21
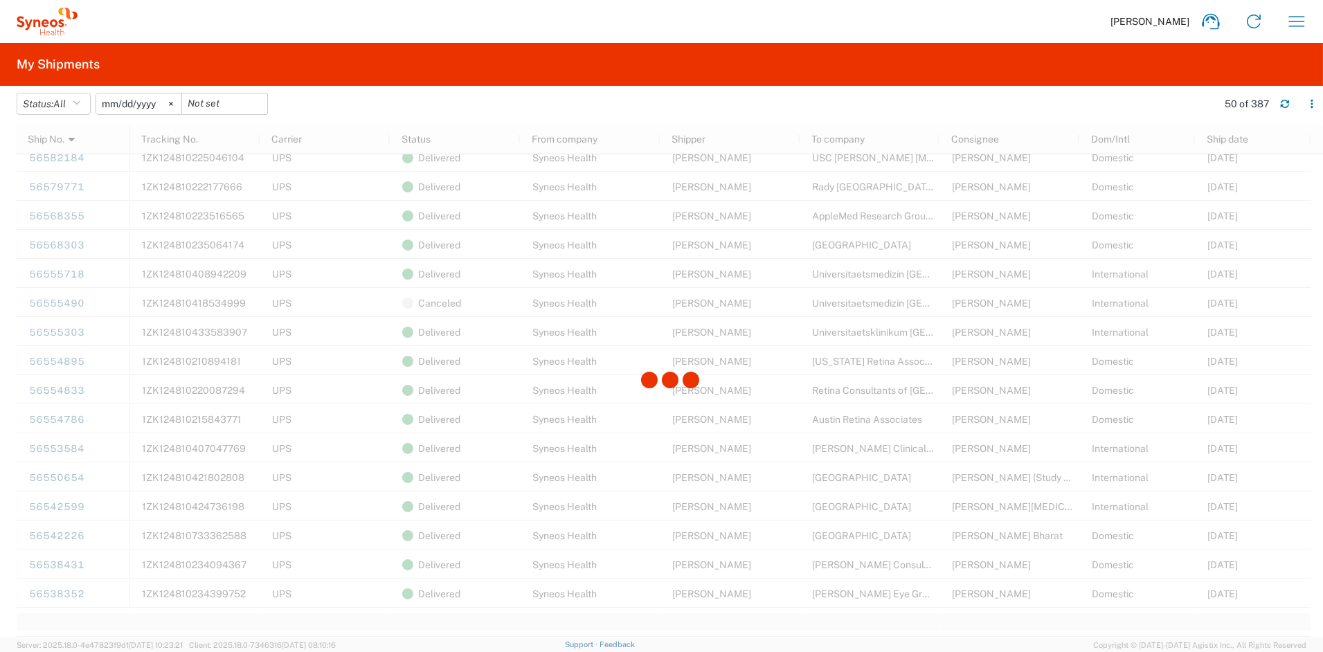
scroll to position [1043, 0]
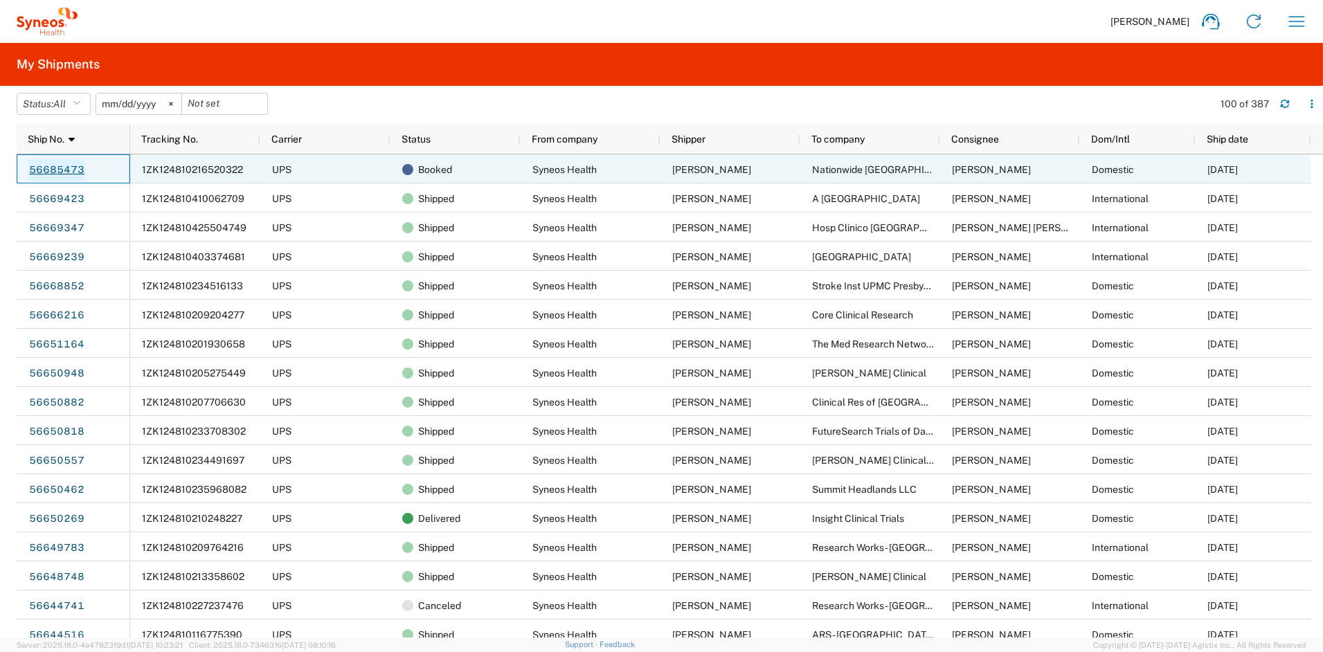
click at [69, 168] on link "56685473" at bounding box center [56, 170] width 57 height 22
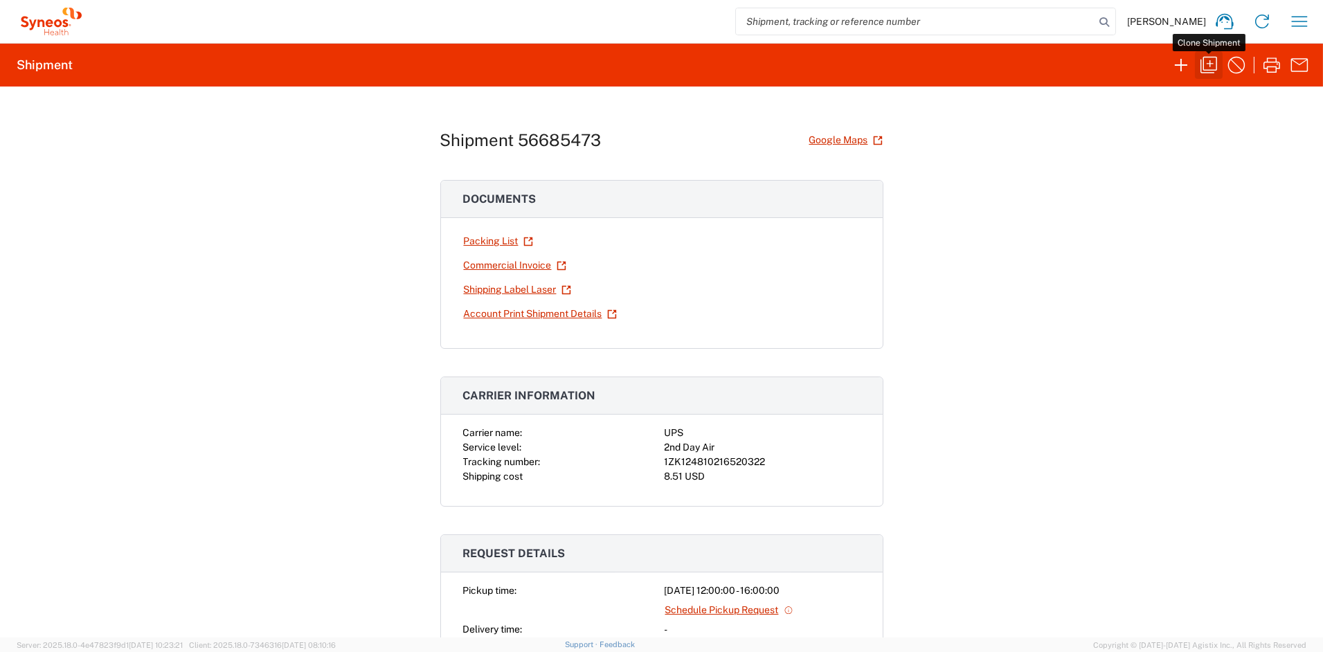
click at [1204, 63] on icon "button" at bounding box center [1209, 65] width 22 height 22
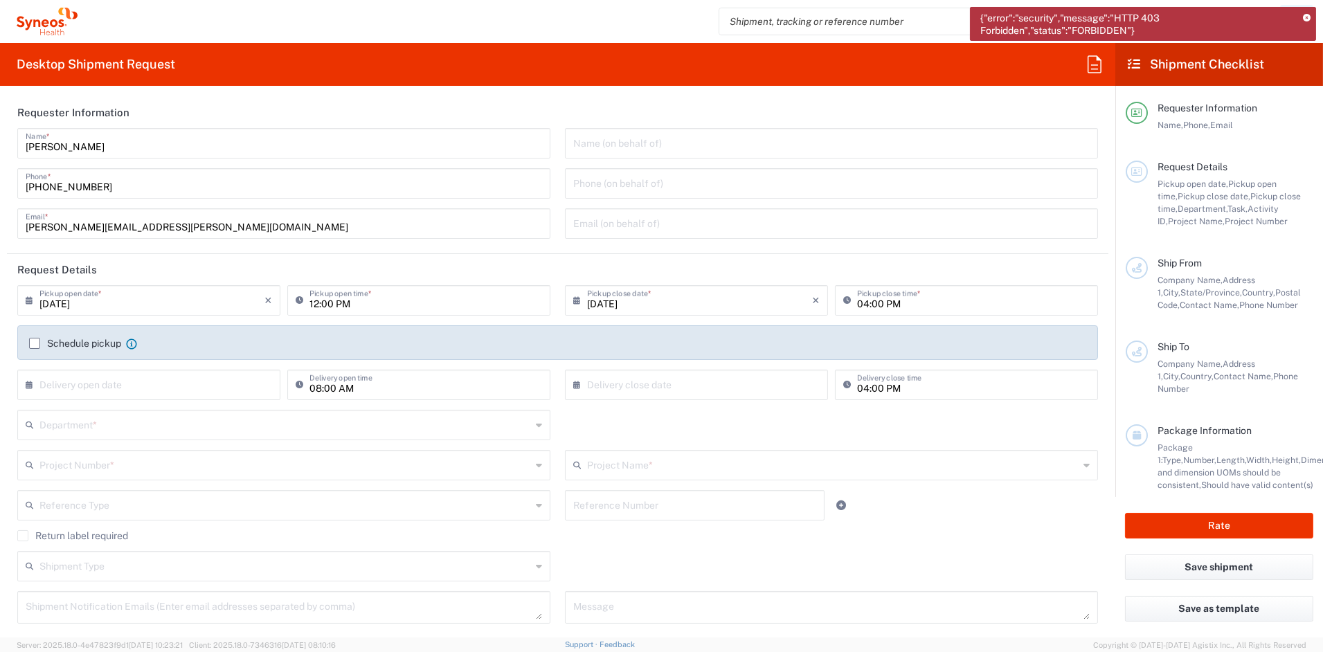
click at [1308, 19] on icon at bounding box center [1307, 19] width 8 height 8
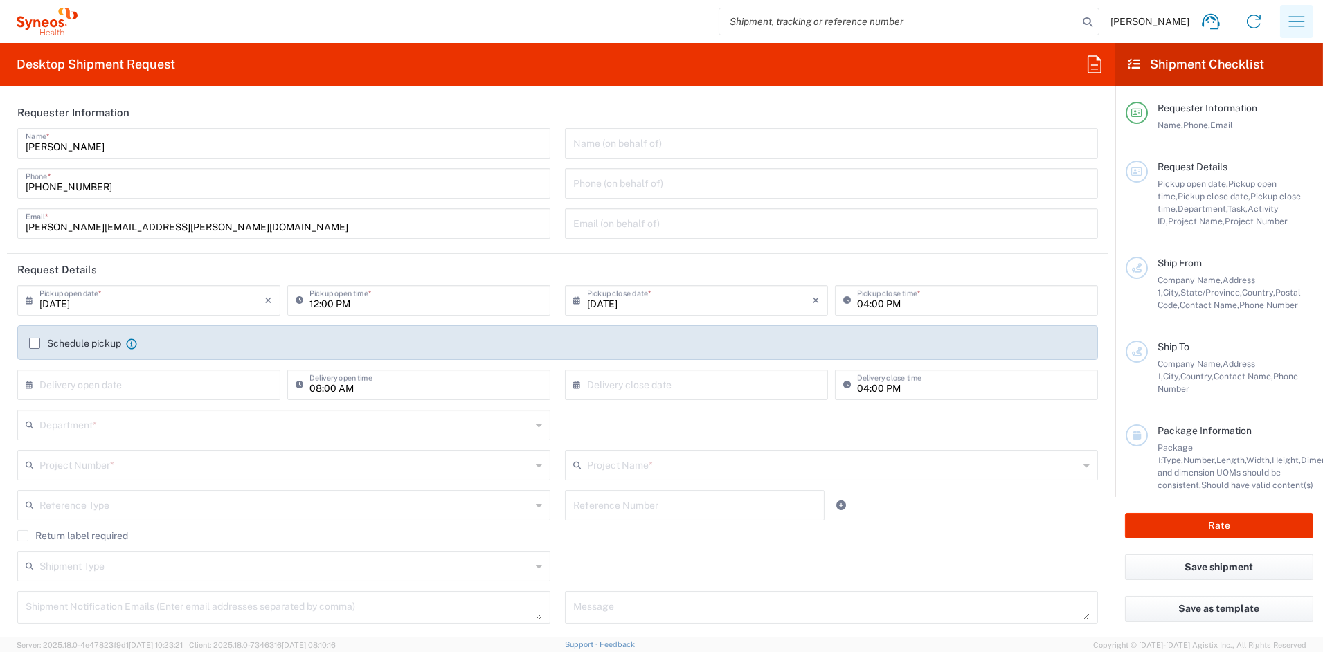
click at [1292, 22] on icon "button" at bounding box center [1297, 21] width 22 height 22
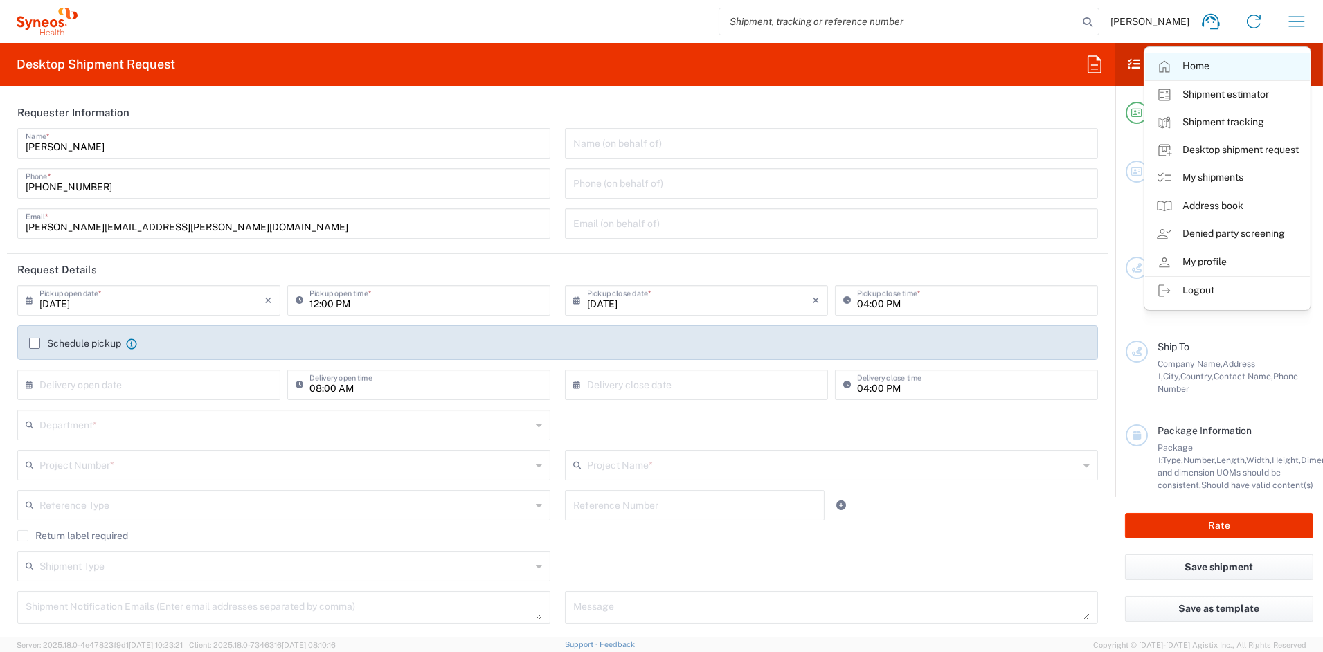
click at [1194, 64] on link "Home" at bounding box center [1227, 67] width 165 height 28
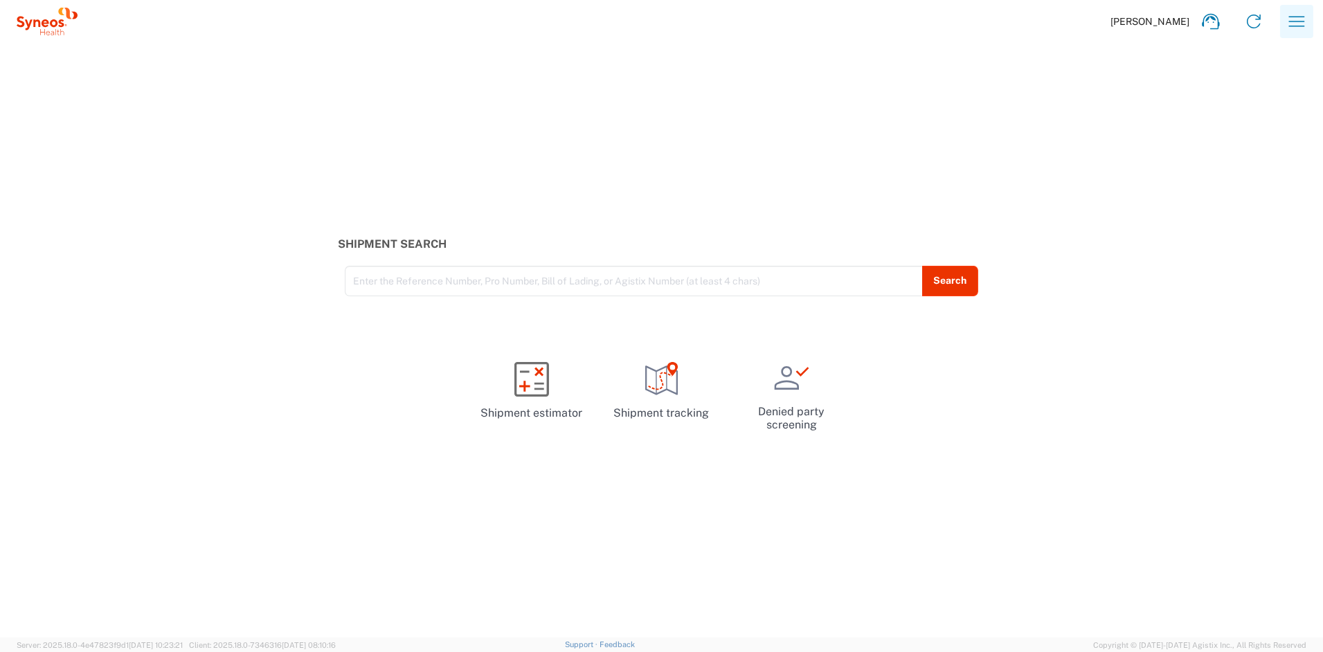
click at [1301, 18] on icon "button" at bounding box center [1297, 21] width 22 height 22
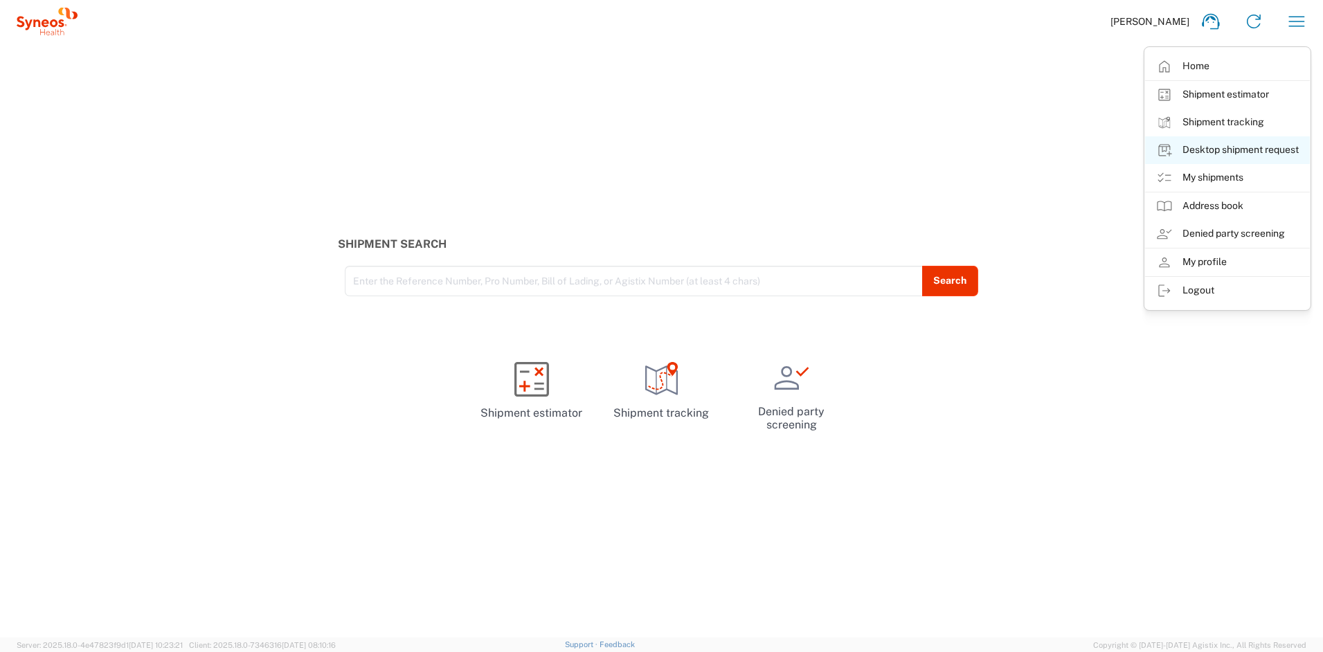
click at [1245, 154] on link "Desktop shipment request" at bounding box center [1227, 150] width 165 height 28
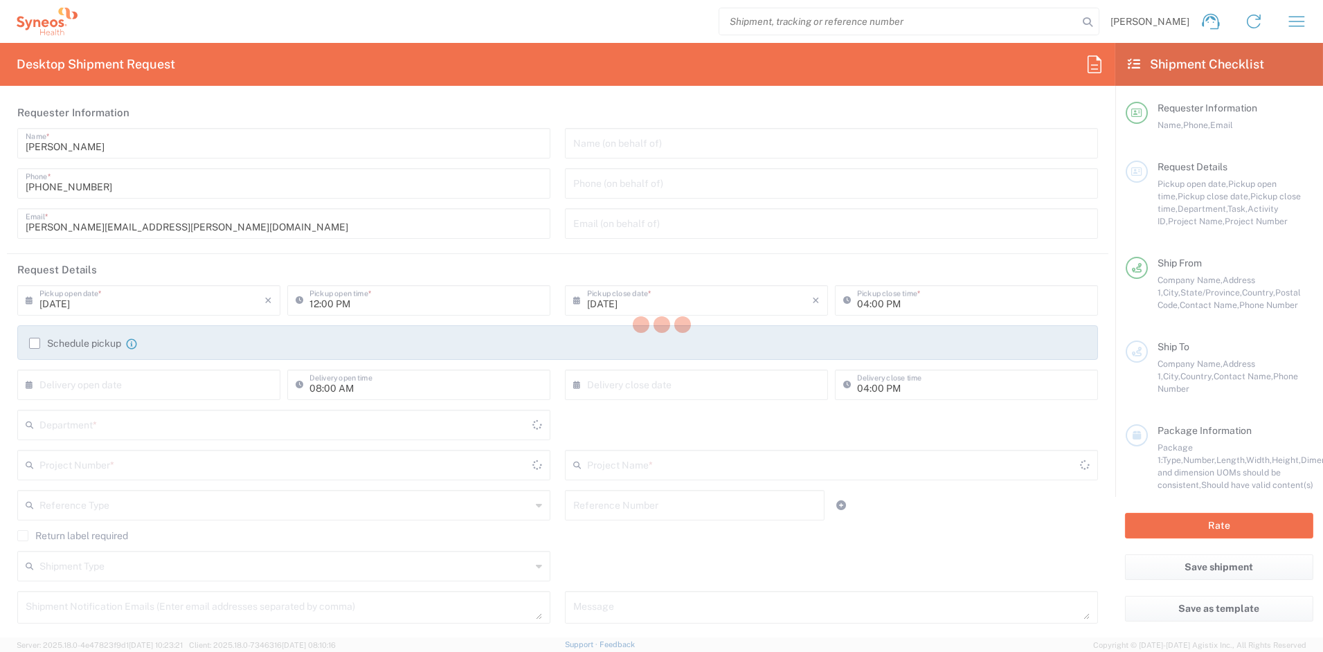
type input "[US_STATE]"
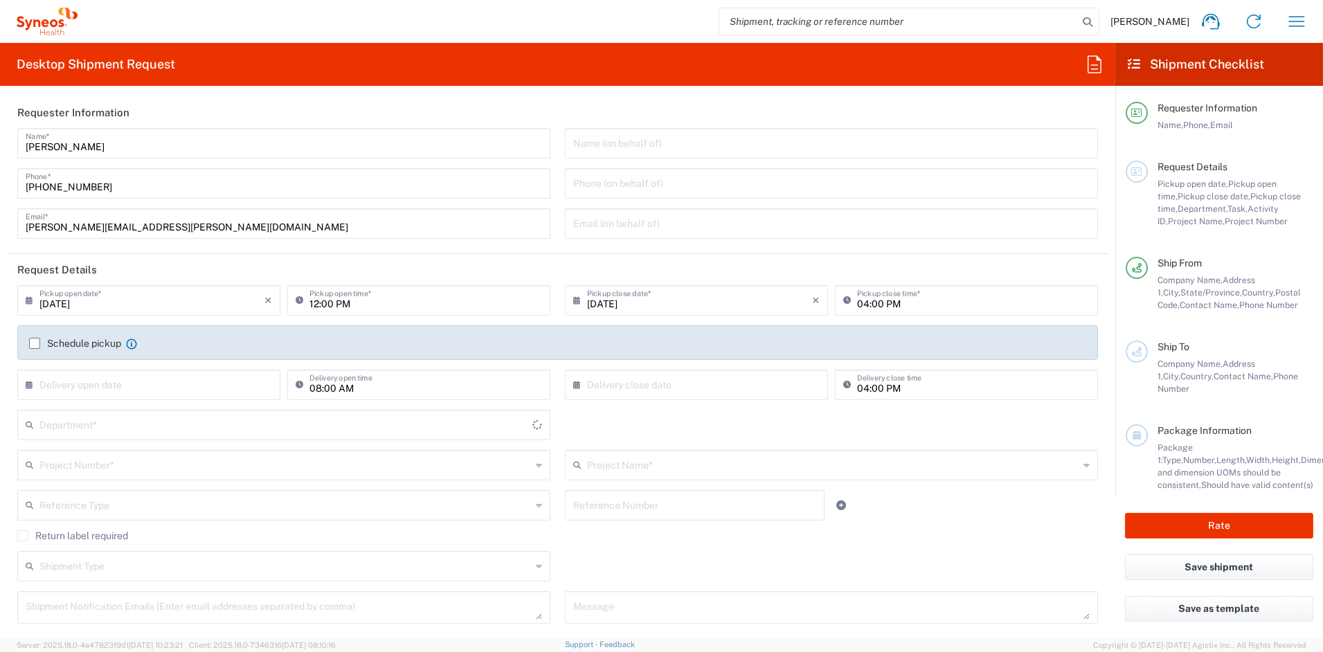
type input "6156"
drag, startPoint x: 192, startPoint y: 229, endPoint x: -62, endPoint y: 217, distance: 254.4
click at [0, 217] on html "John Popp Home Shipment estimator Shipment tracking Desktop shipment request My…" at bounding box center [661, 326] width 1323 height 652
paste input "katie.judy"
type input "katie.judy@syneoshealth.com"
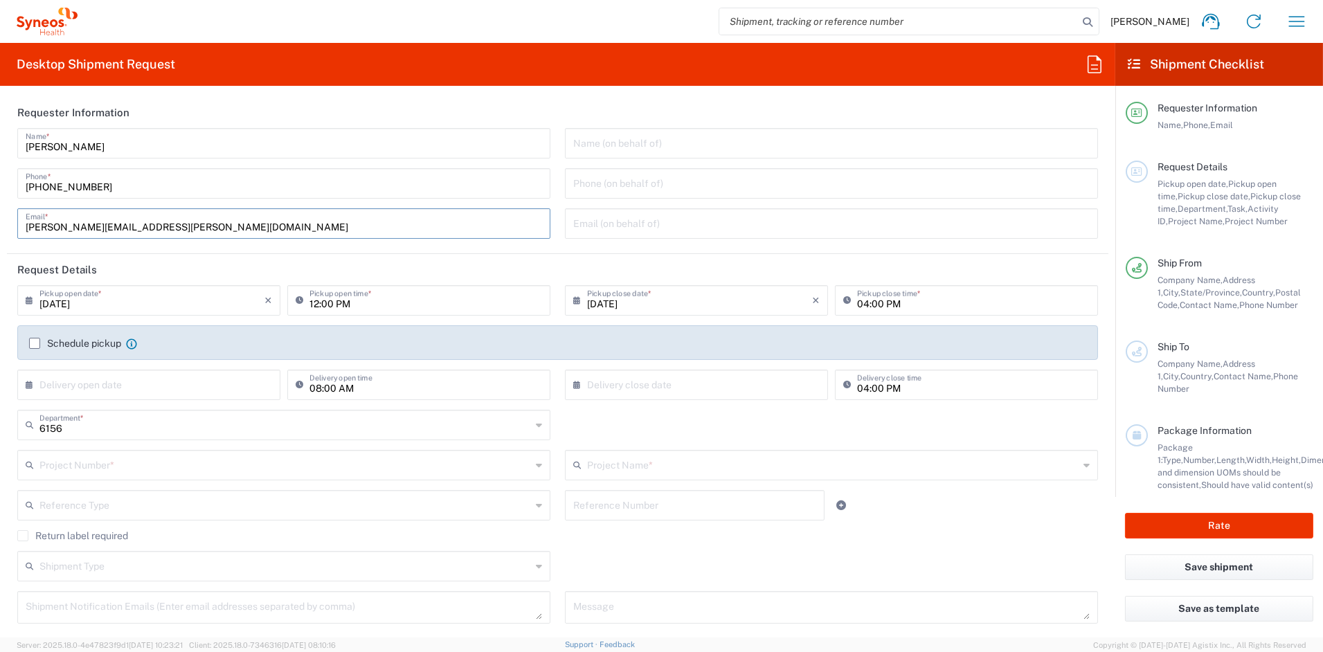
click at [91, 465] on input "text" at bounding box center [285, 464] width 492 height 24
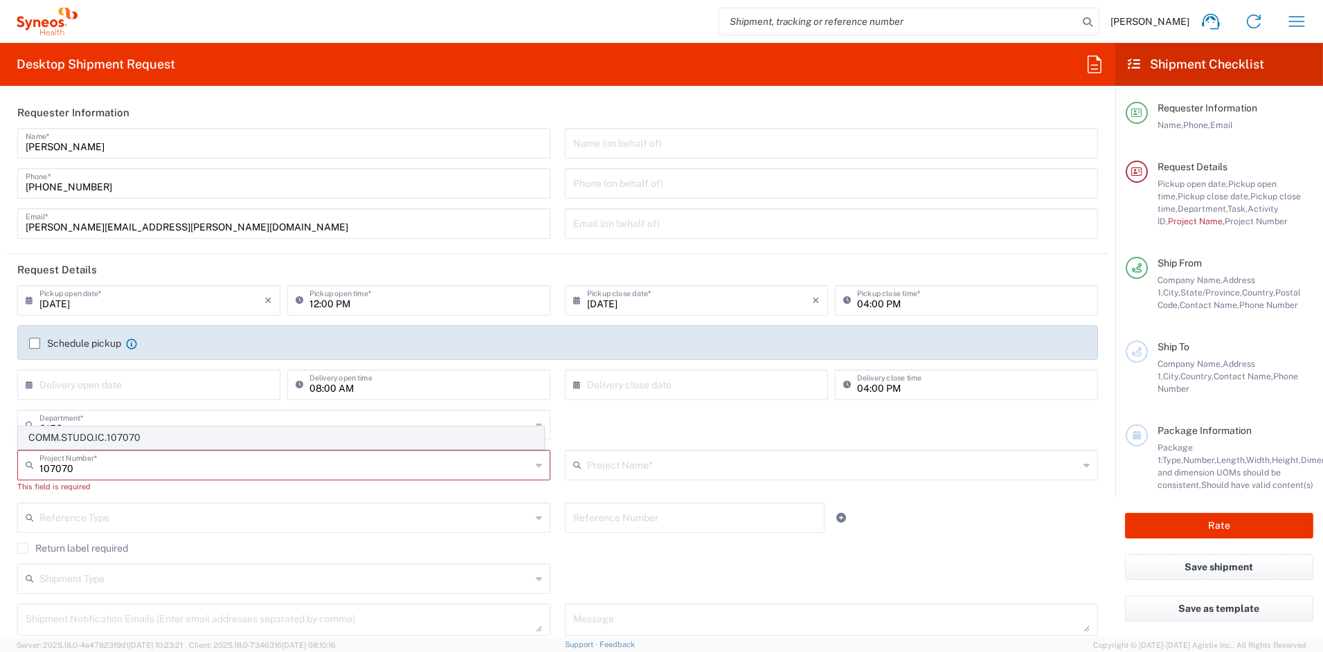
click at [75, 440] on span "COMM.STUDO.IC.107070" at bounding box center [281, 437] width 525 height 21
type input "COMM.STUDO.IC.107070"
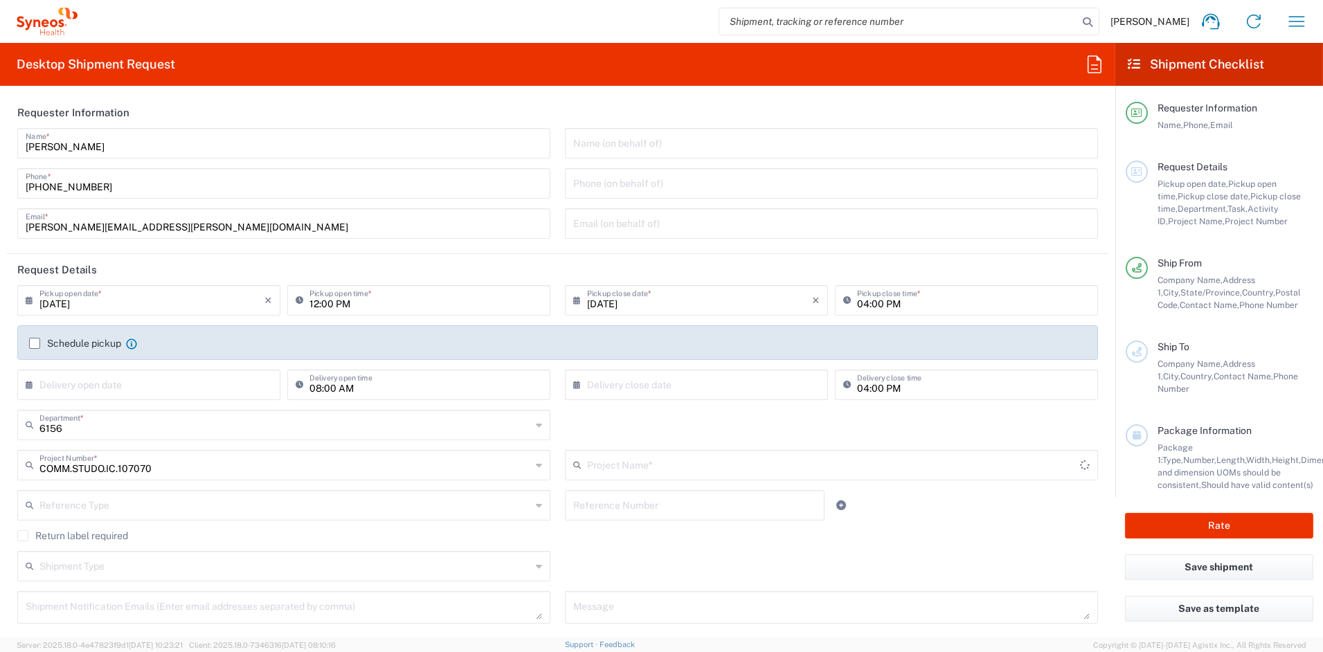
type input "Syneos.PATENG.23.107070"
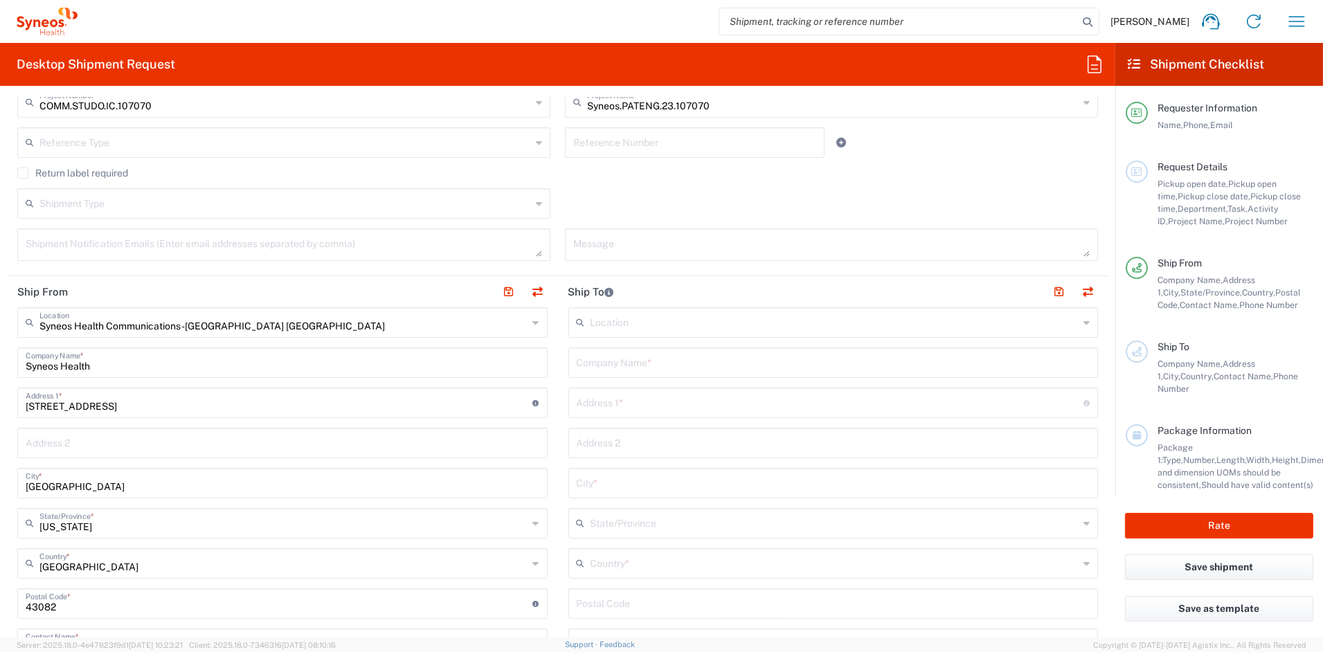
scroll to position [385, 0]
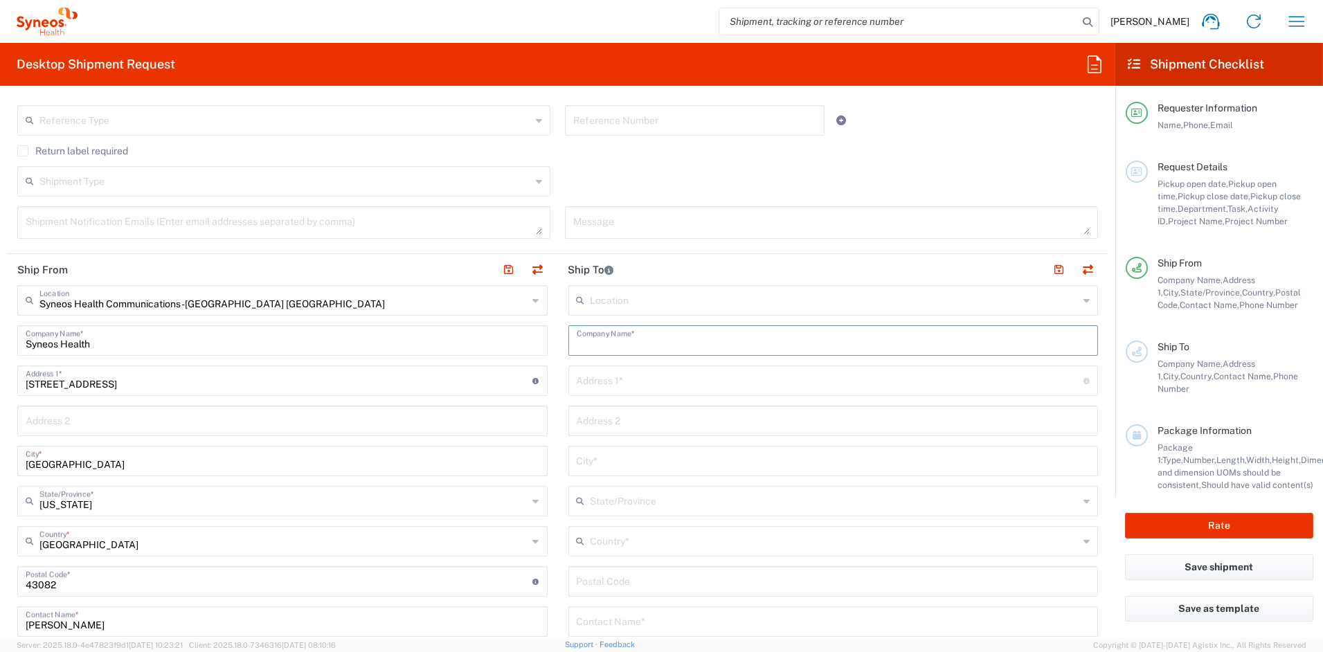
click at [625, 335] on input "text" at bounding box center [834, 340] width 514 height 24
paste input "Northshore University Health System Clinical Trials Center"
click at [672, 344] on input "Northshore University Health System Clinical Trials Center" at bounding box center [834, 340] width 514 height 24
click at [716, 343] on input "Northshore Univ Health System Clinical Trials Center" at bounding box center [834, 340] width 514 height 24
drag, startPoint x: 804, startPoint y: 345, endPoint x: 801, endPoint y: 337, distance: 8.1
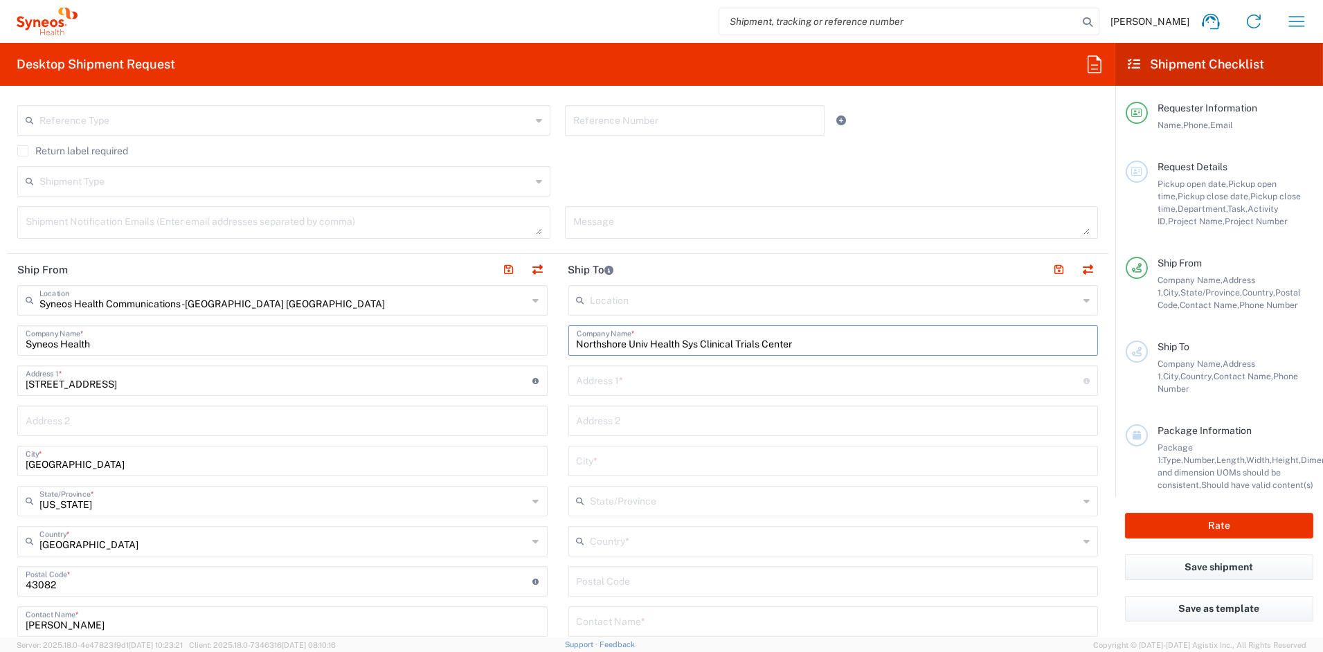
click at [804, 344] on input "Northshore Univ Health Sys Clinical Trials Center" at bounding box center [834, 340] width 514 height 24
click at [732, 344] on input "Northshore Univ Health Sys Clinical Trials Ctr" at bounding box center [834, 340] width 514 height 24
type input "Northshore Univ Health Sys Clinical Trials Ctr"
click at [625, 384] on input "text" at bounding box center [831, 380] width 508 height 24
click at [621, 551] on input "text" at bounding box center [835, 553] width 489 height 24
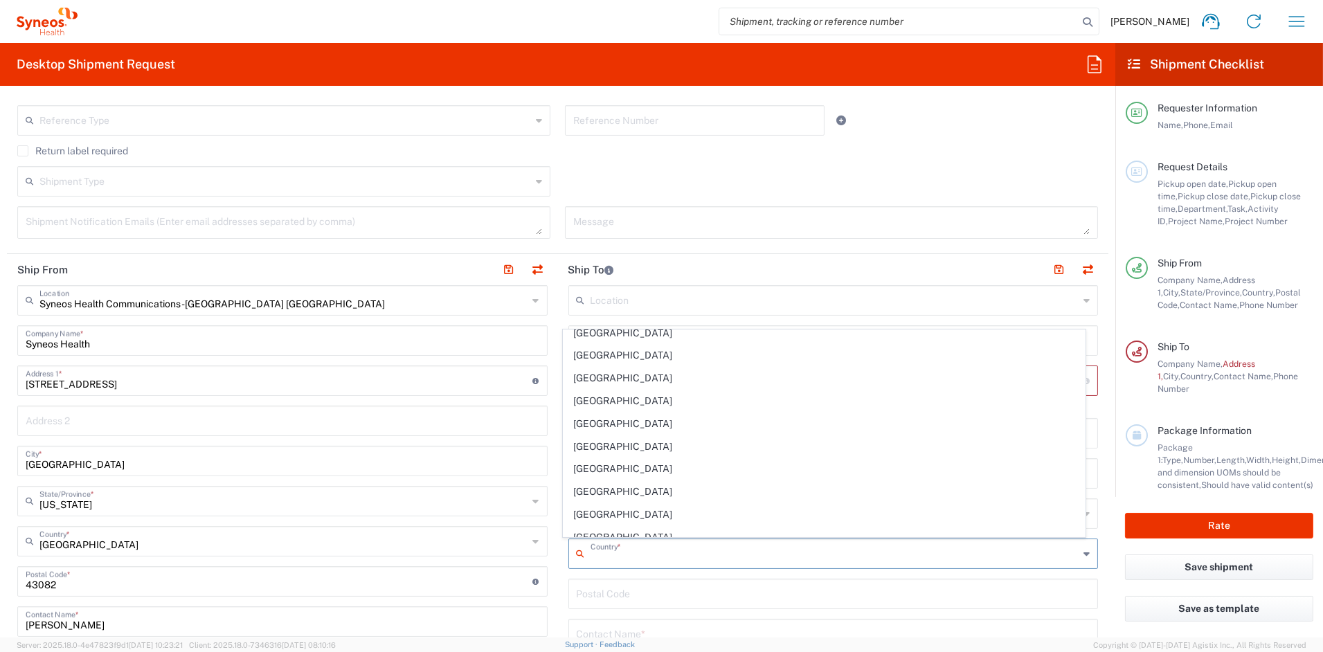
scroll to position [5319, 0]
click at [589, 416] on span "[GEOGRAPHIC_DATA]" at bounding box center [824, 405] width 521 height 21
type input "[GEOGRAPHIC_DATA]"
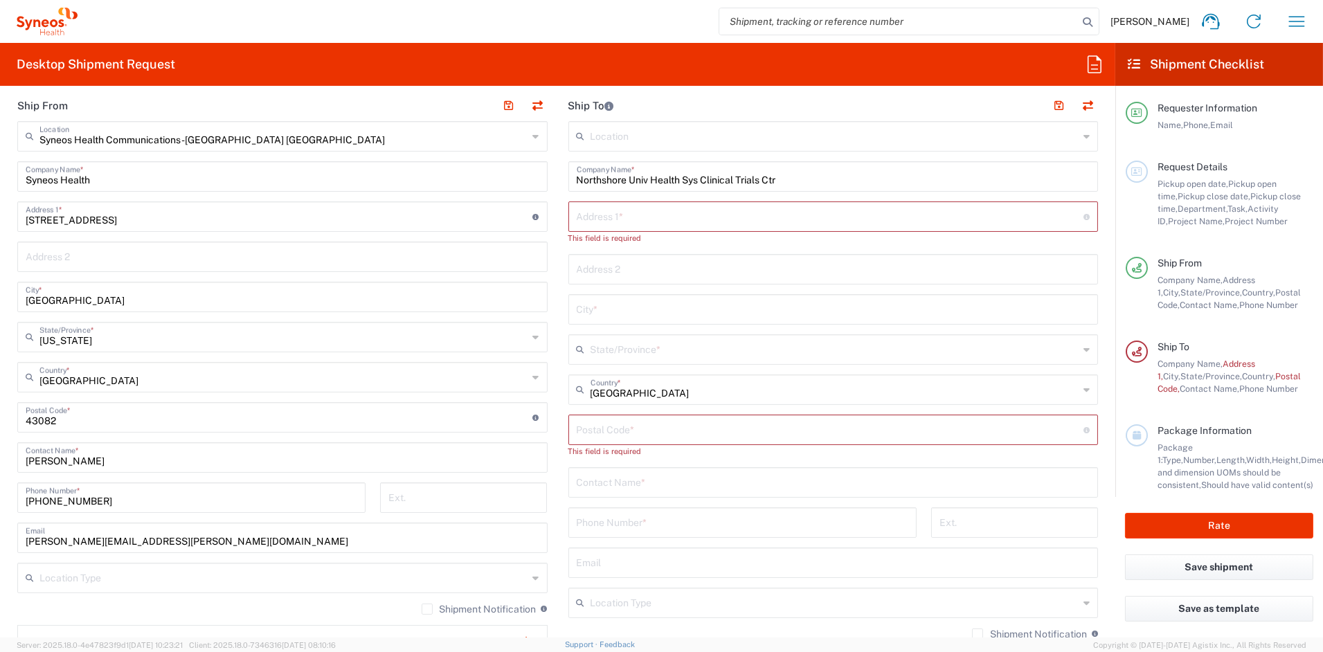
scroll to position [573, 0]
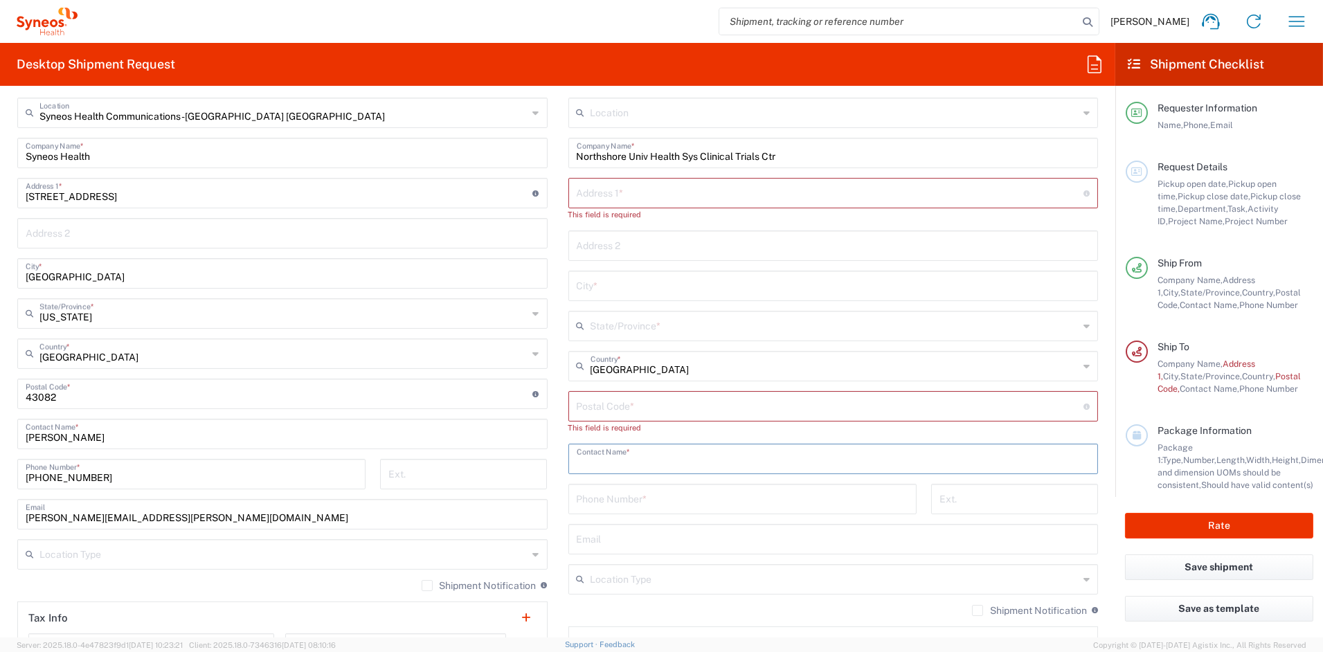
click at [601, 456] on input "text" at bounding box center [834, 458] width 514 height 24
paste input "Gongora, Samantha"
type input "Gongora, Samantha"
drag, startPoint x: 600, startPoint y: 501, endPoint x: 592, endPoint y: 499, distance: 8.8
click at [594, 499] on input "tel" at bounding box center [743, 498] width 332 height 24
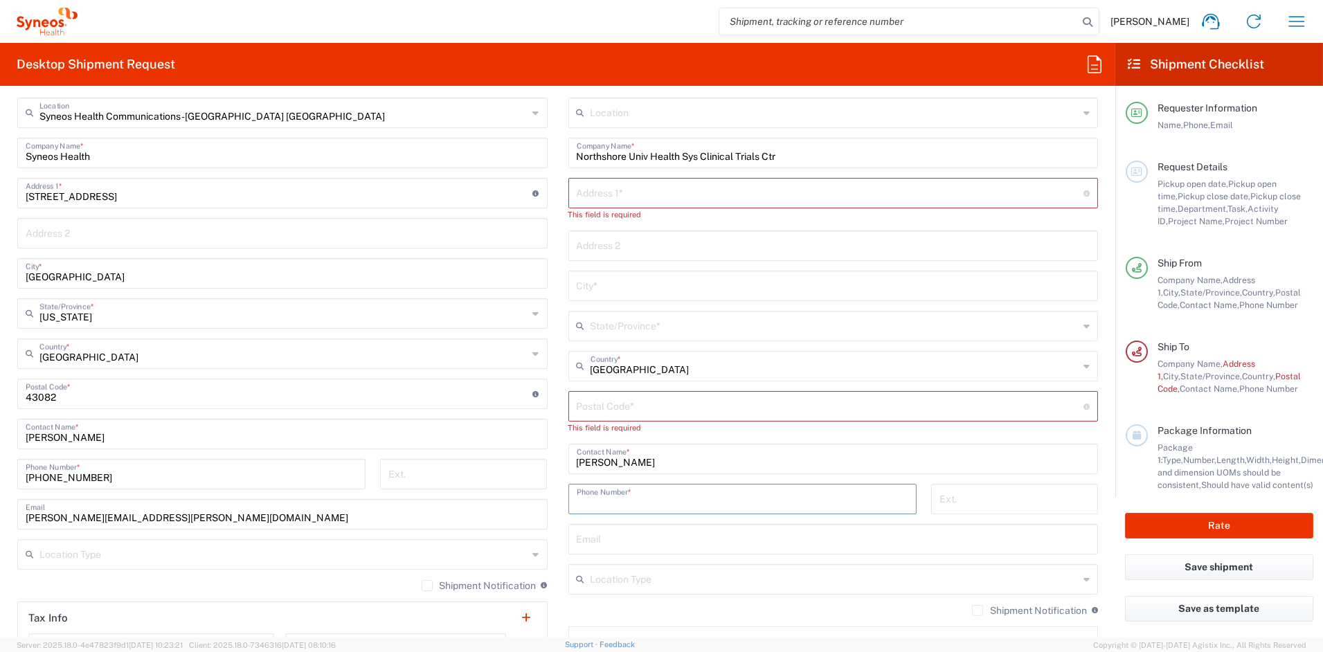
paste input "847-663-8530"
type input "847-663-8530"
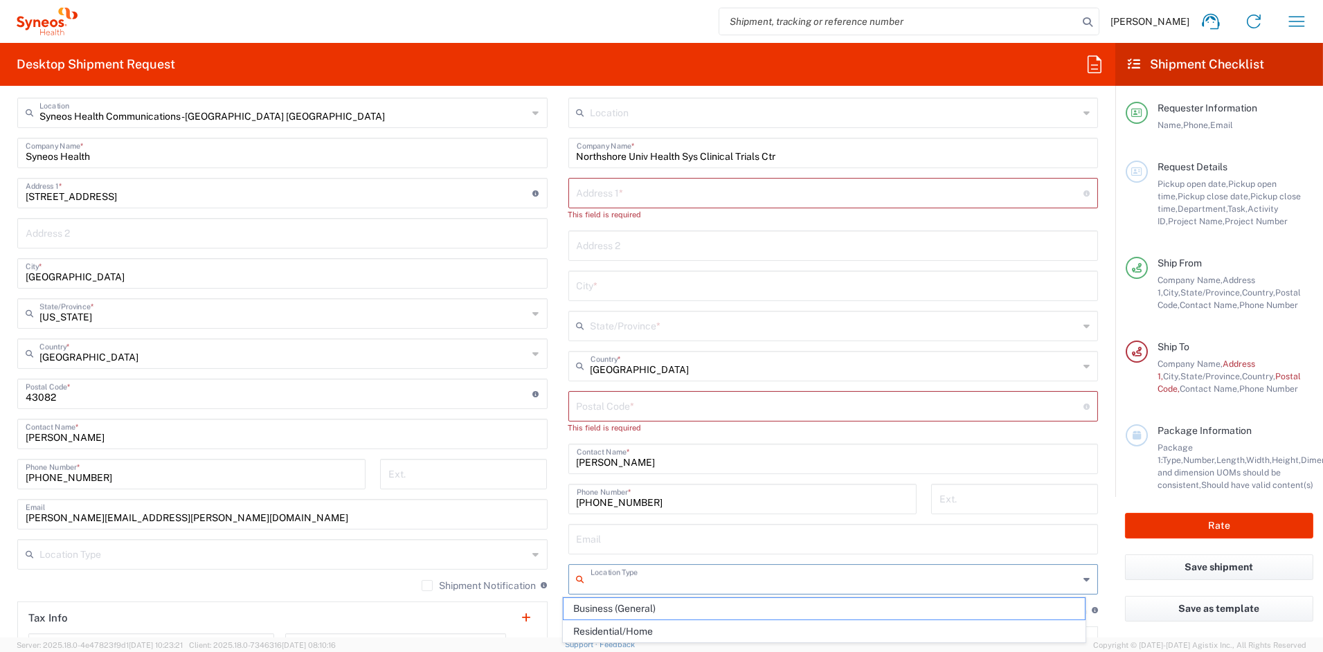
click at [644, 580] on input "text" at bounding box center [835, 579] width 489 height 24
click at [632, 609] on span "Business (General)" at bounding box center [824, 608] width 521 height 21
type input "Business (General)"
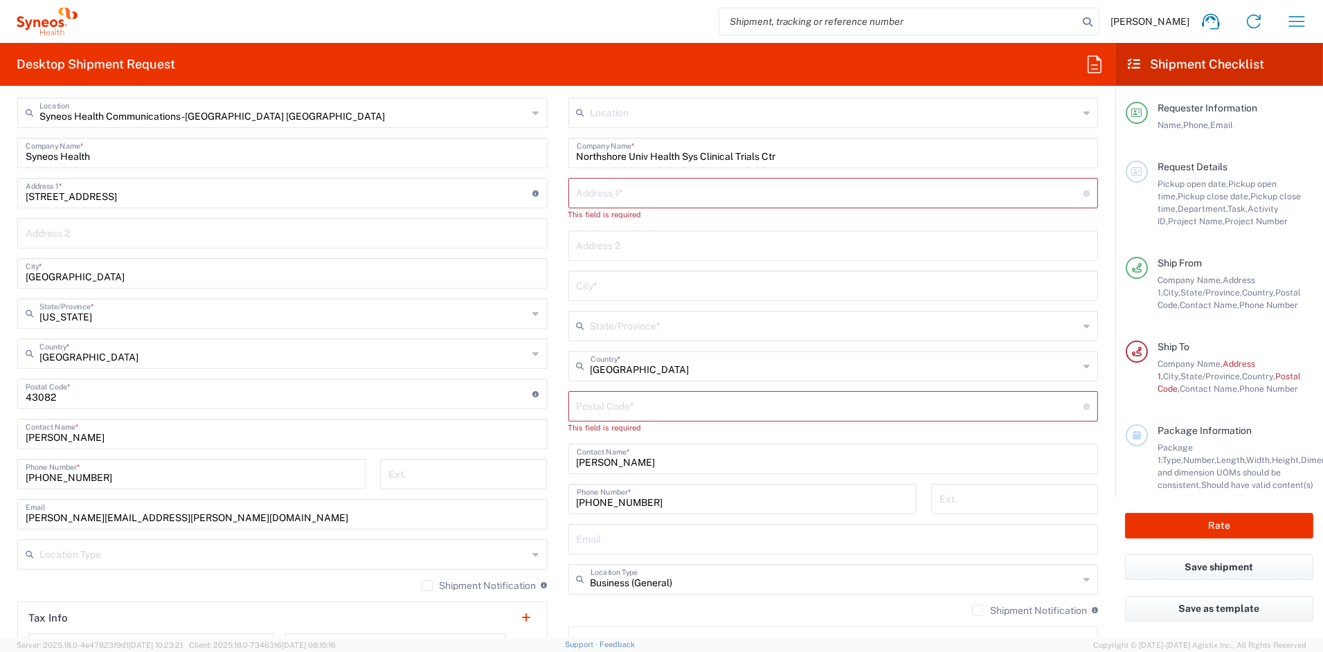
click at [619, 190] on input "text" at bounding box center [831, 192] width 508 height 24
paste input "9933 Woods Drive Suite 100"
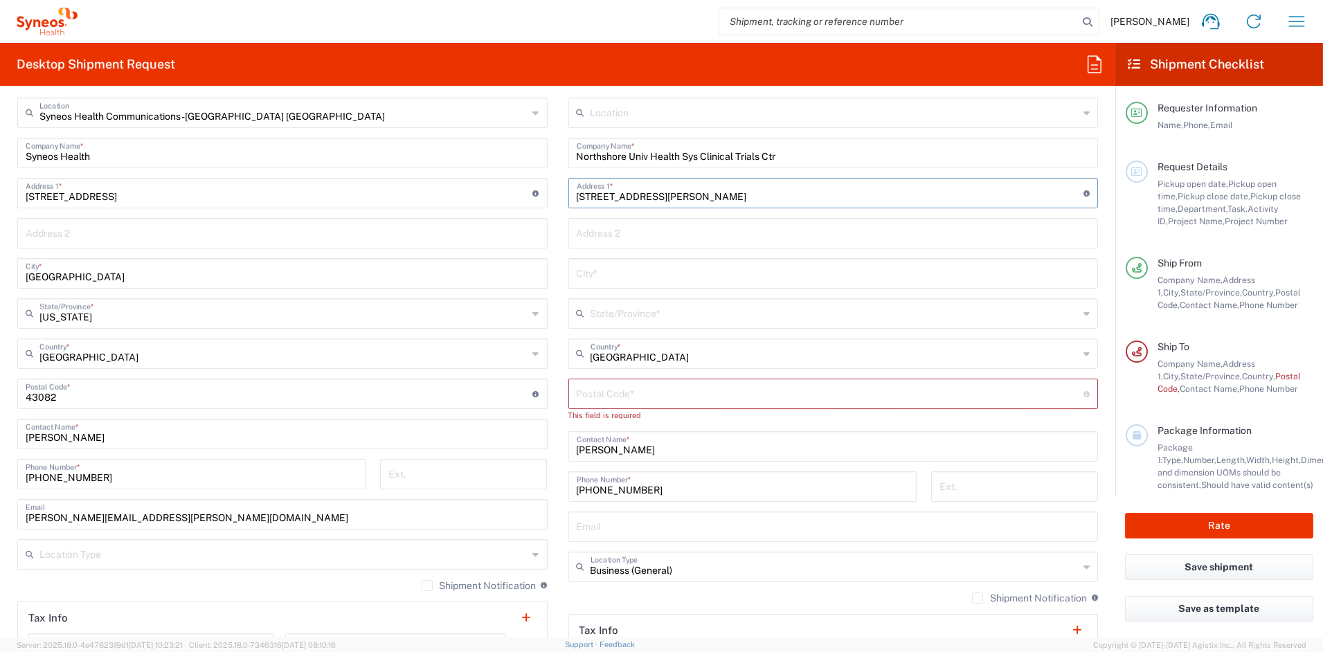
scroll to position [572, 0]
type input "9933 Woods Drive Suite 100"
click at [611, 274] on input "text" at bounding box center [834, 273] width 514 height 24
paste input "Skokie"
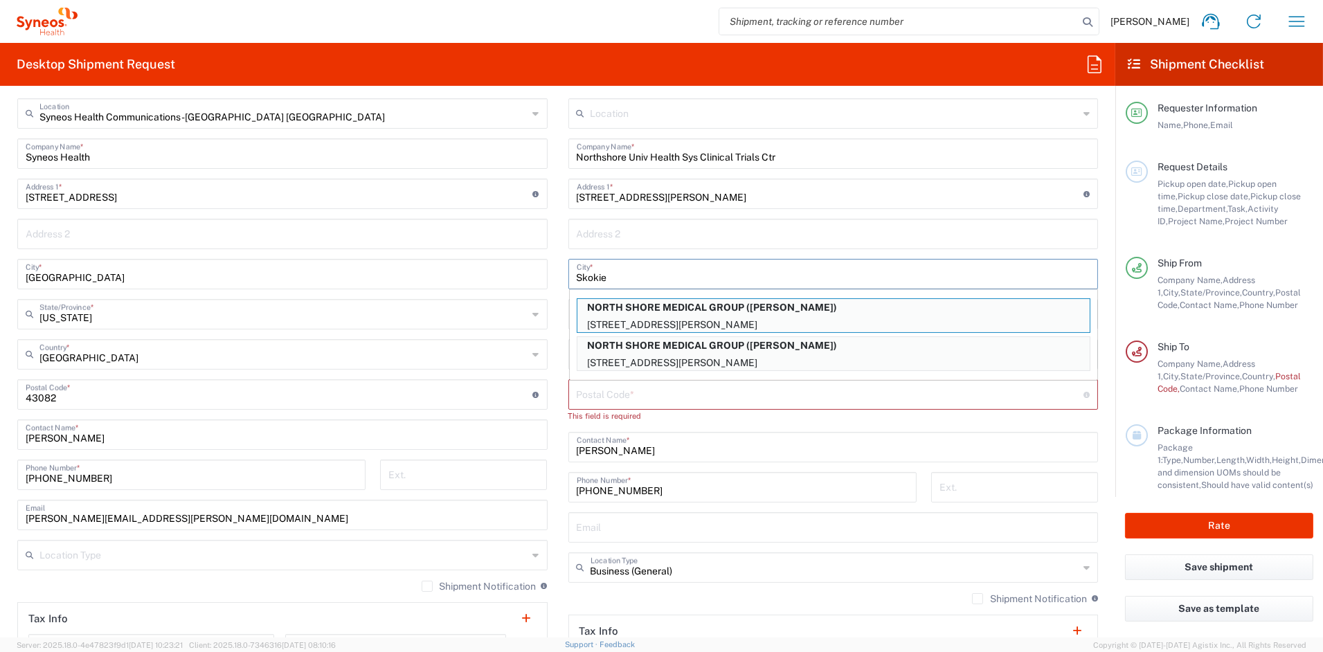
type input "Skokie"
click at [706, 488] on input "847-663-8530" at bounding box center [743, 486] width 332 height 24
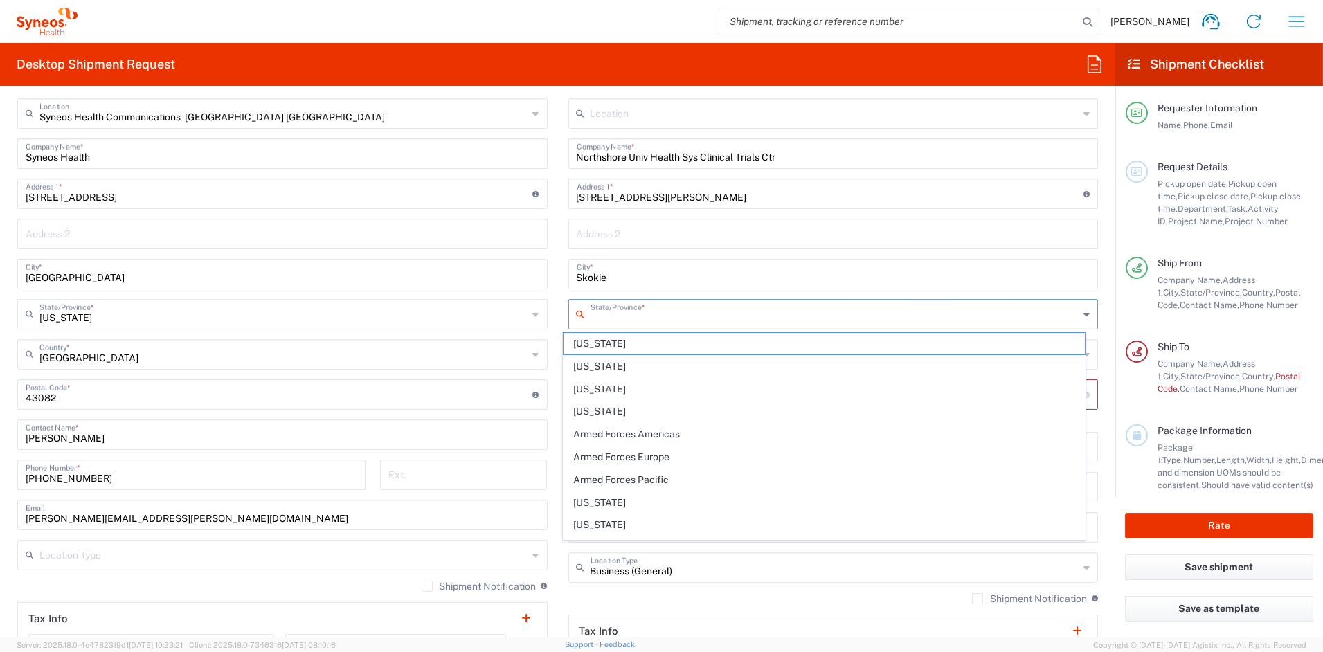
click at [648, 313] on input "text" at bounding box center [835, 313] width 489 height 24
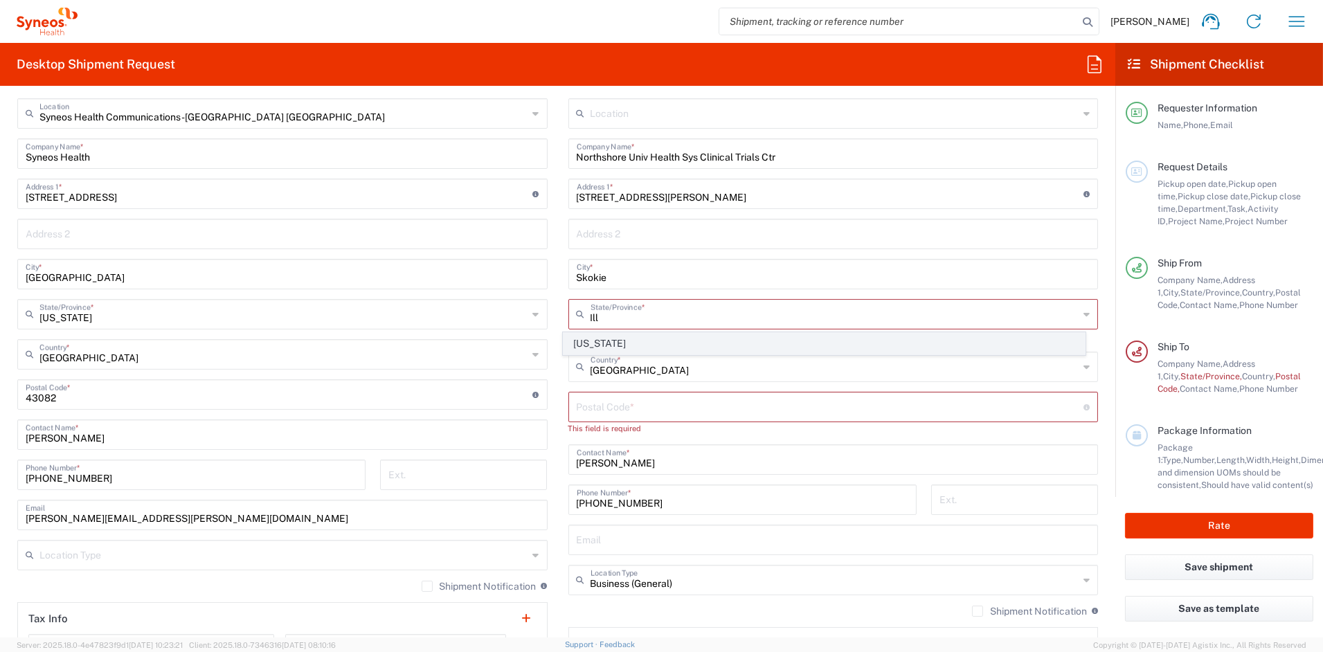
click at [603, 341] on span "[US_STATE]" at bounding box center [824, 343] width 521 height 21
type input "[US_STATE]"
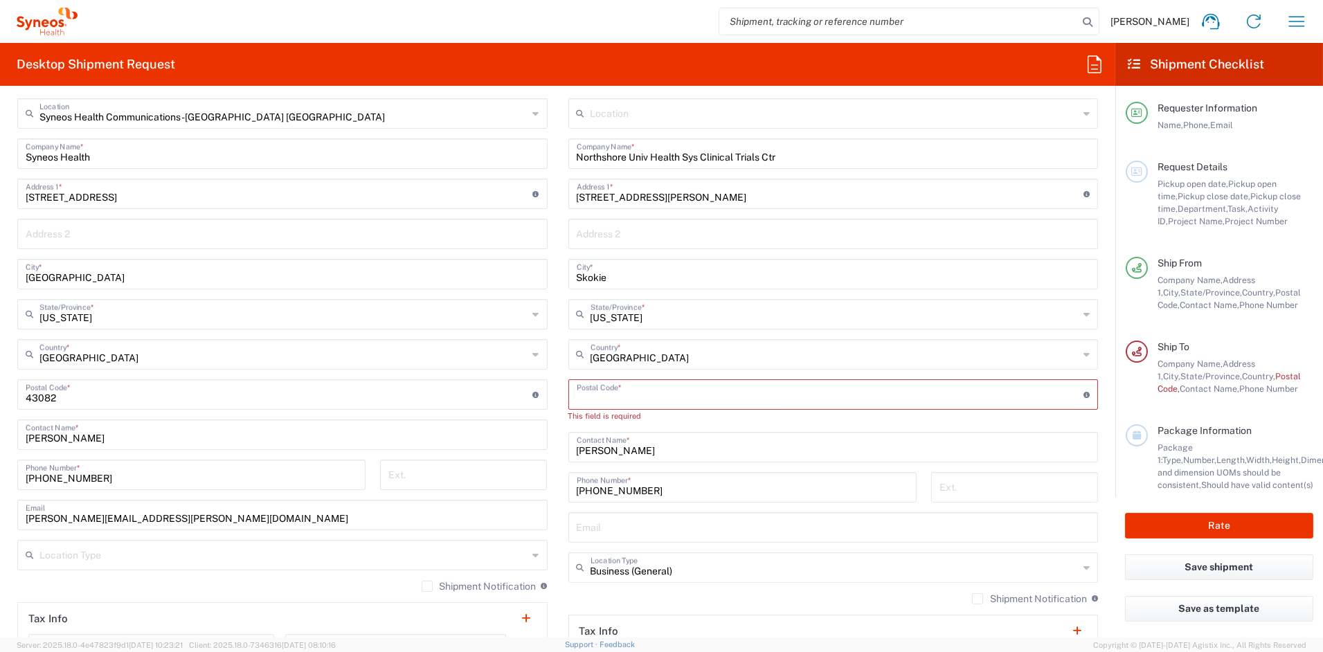
click at [651, 394] on input "undefined" at bounding box center [831, 394] width 508 height 24
paste input "60077"
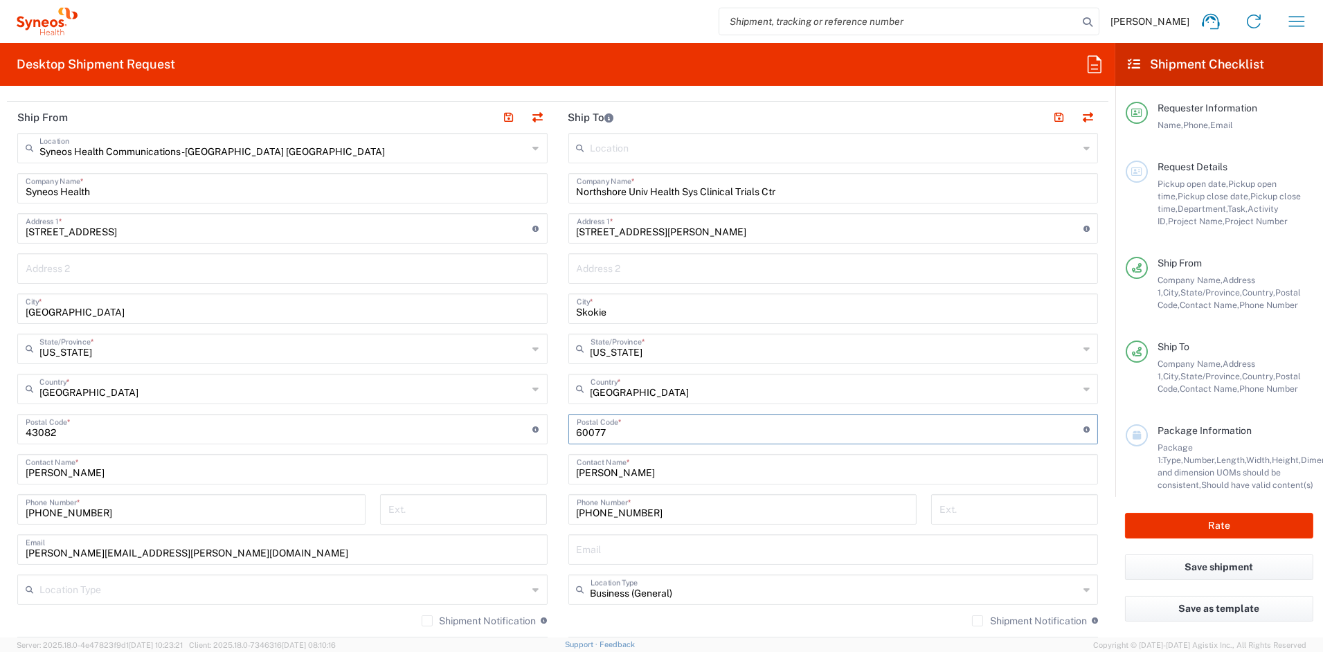
scroll to position [541, 0]
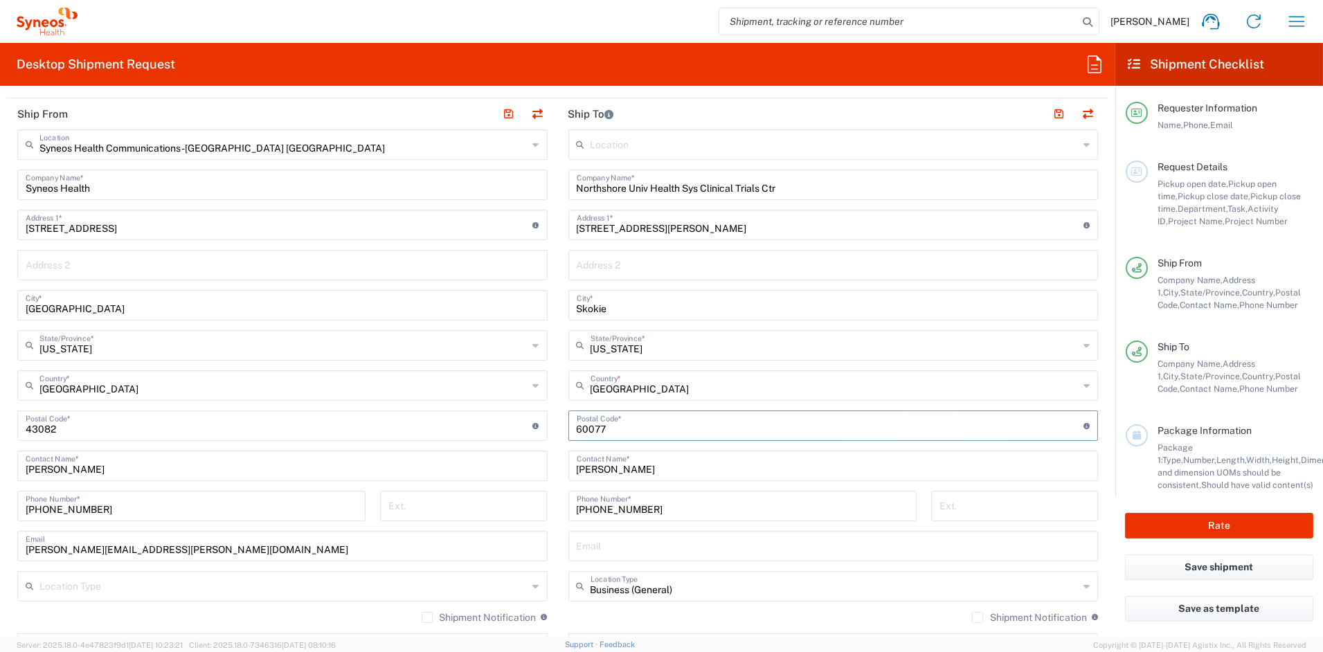
type input "60077"
drag, startPoint x: 716, startPoint y: 186, endPoint x: 489, endPoint y: 180, distance: 227.2
click at [489, 179] on div "Ship From Syneos Health Communications-Westerville OH Location Syneos Health Co…" at bounding box center [558, 407] width 1102 height 618
paste input "ersity Health System Clinical Trials Cente"
drag, startPoint x: 833, startPoint y: 187, endPoint x: 788, endPoint y: 206, distance: 48.7
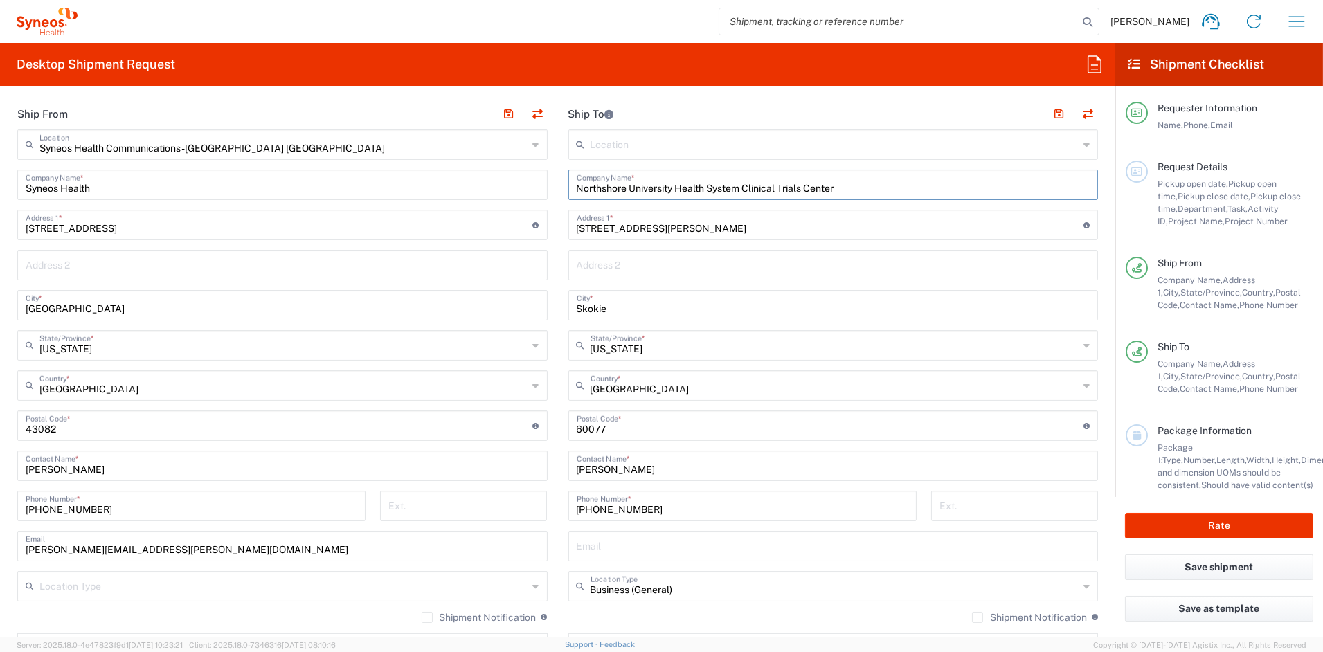
click at [742, 186] on input "Northshore University Health System Clinical Trials Center" at bounding box center [834, 184] width 514 height 24
type input "Northshore University Health System Clinical Trials Center"
click at [618, 266] on input "text" at bounding box center [834, 264] width 514 height 24
paste input "Clinical Trials Center"
type input "Clinical Trials Center"
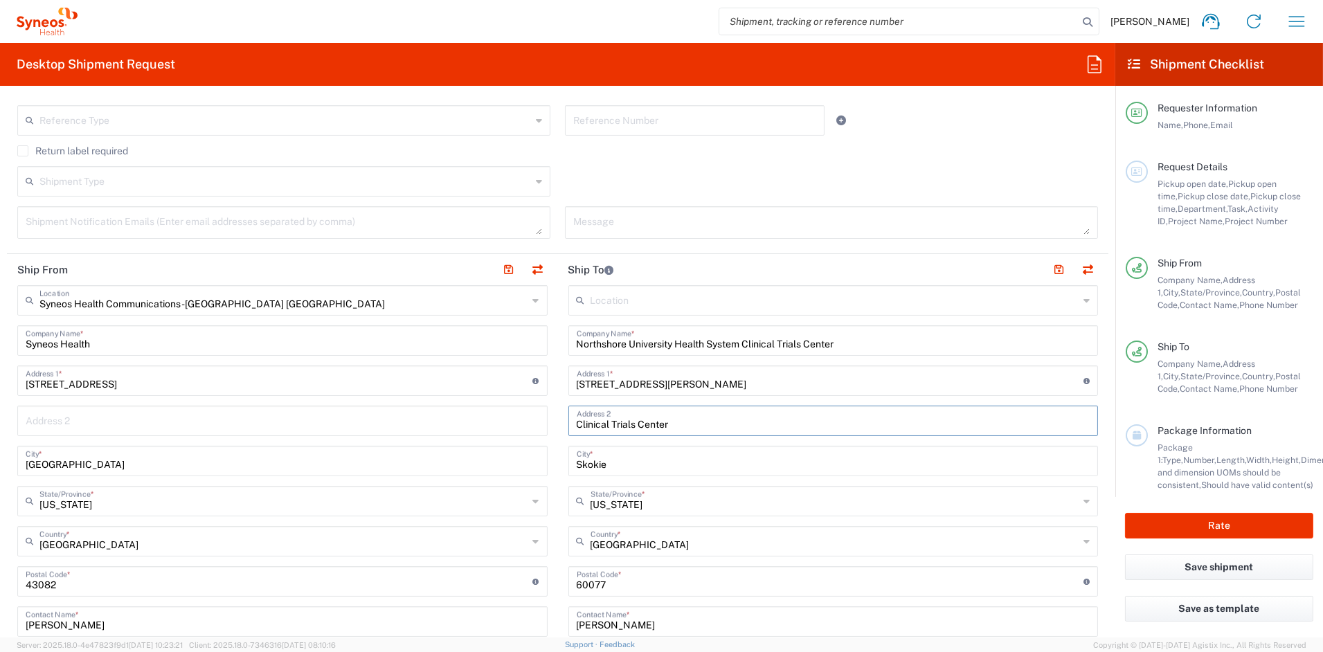
scroll to position [365, 0]
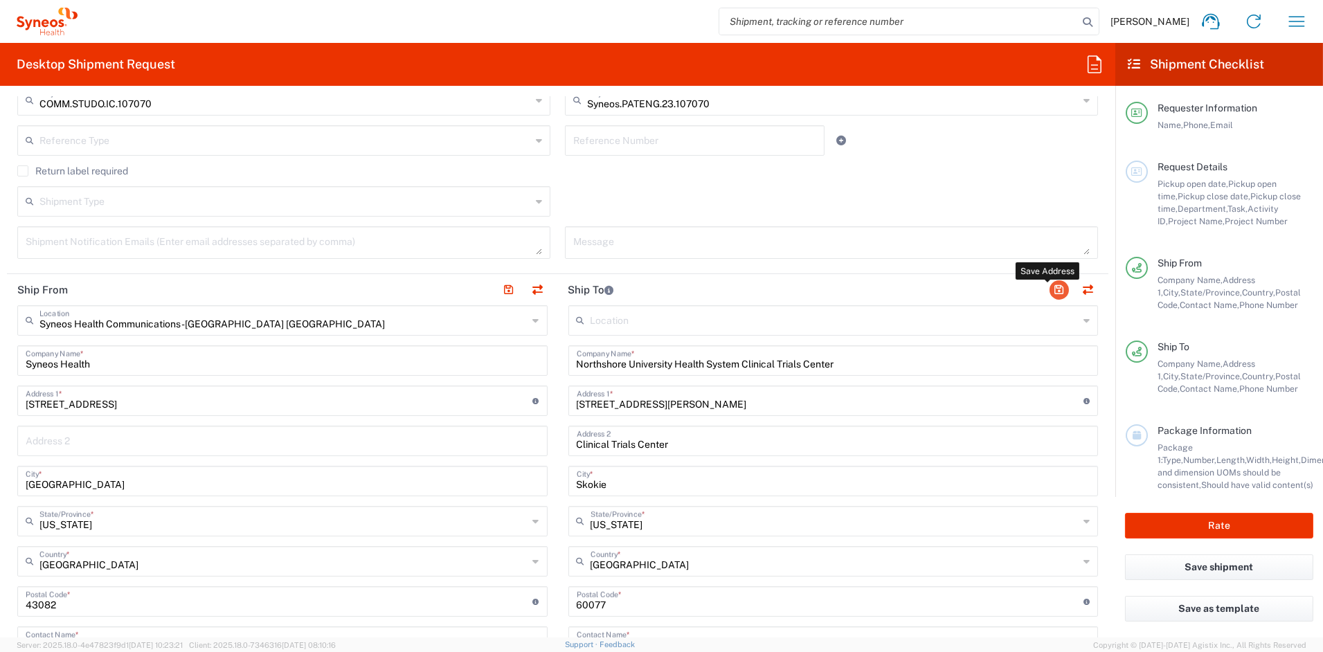
click at [1050, 290] on button "button" at bounding box center [1059, 289] width 19 height 19
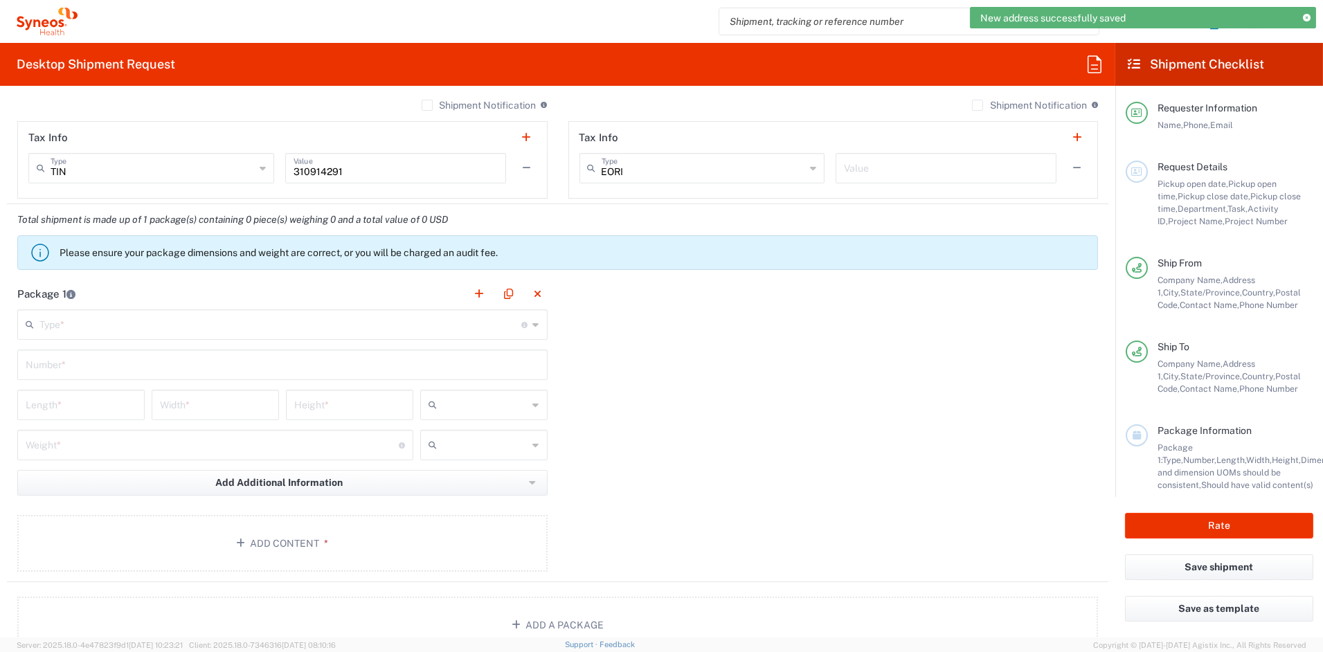
scroll to position [1067, 0]
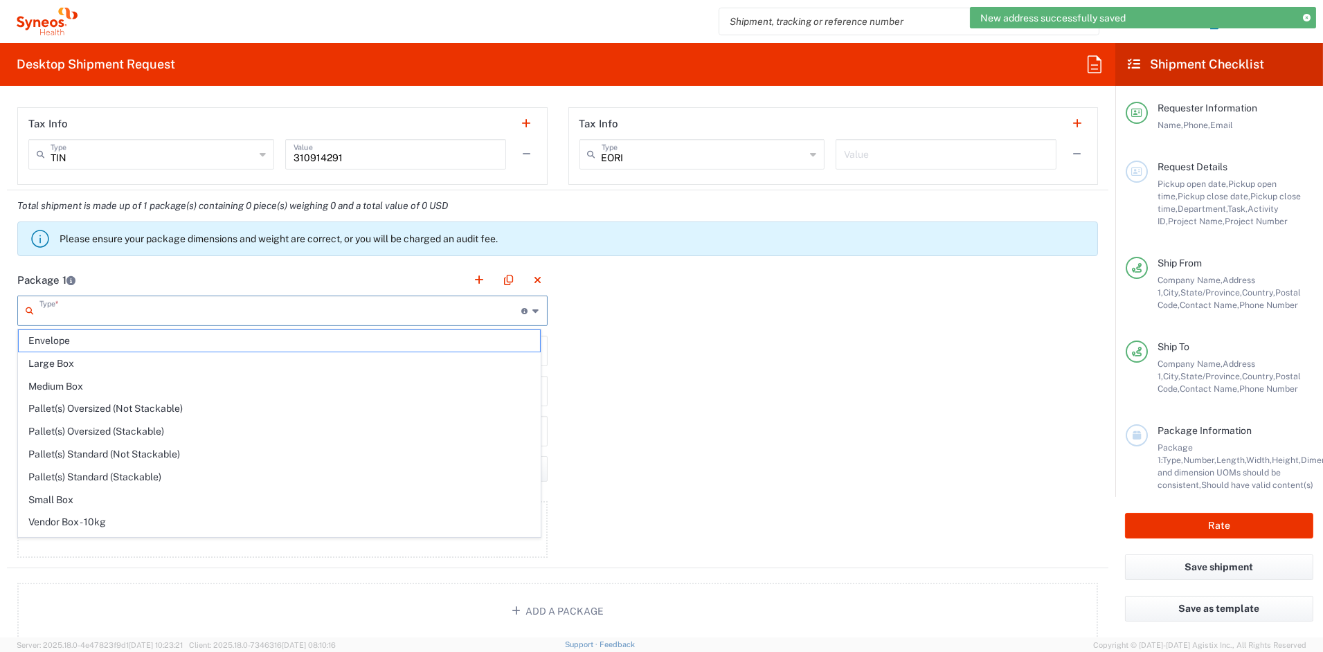
click at [102, 312] on input "text" at bounding box center [280, 310] width 483 height 24
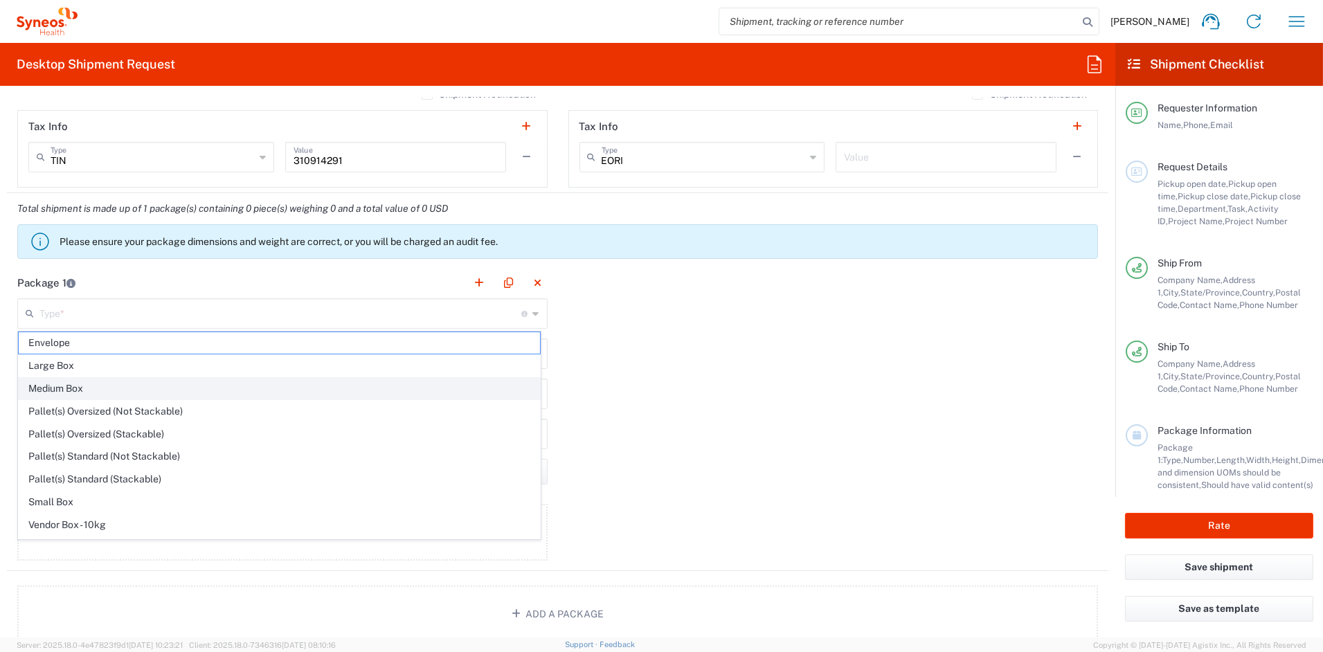
click at [68, 388] on span "Medium Box" at bounding box center [279, 388] width 521 height 21
type input "Medium Box"
type input "13"
type input "11.5"
type input "2.5"
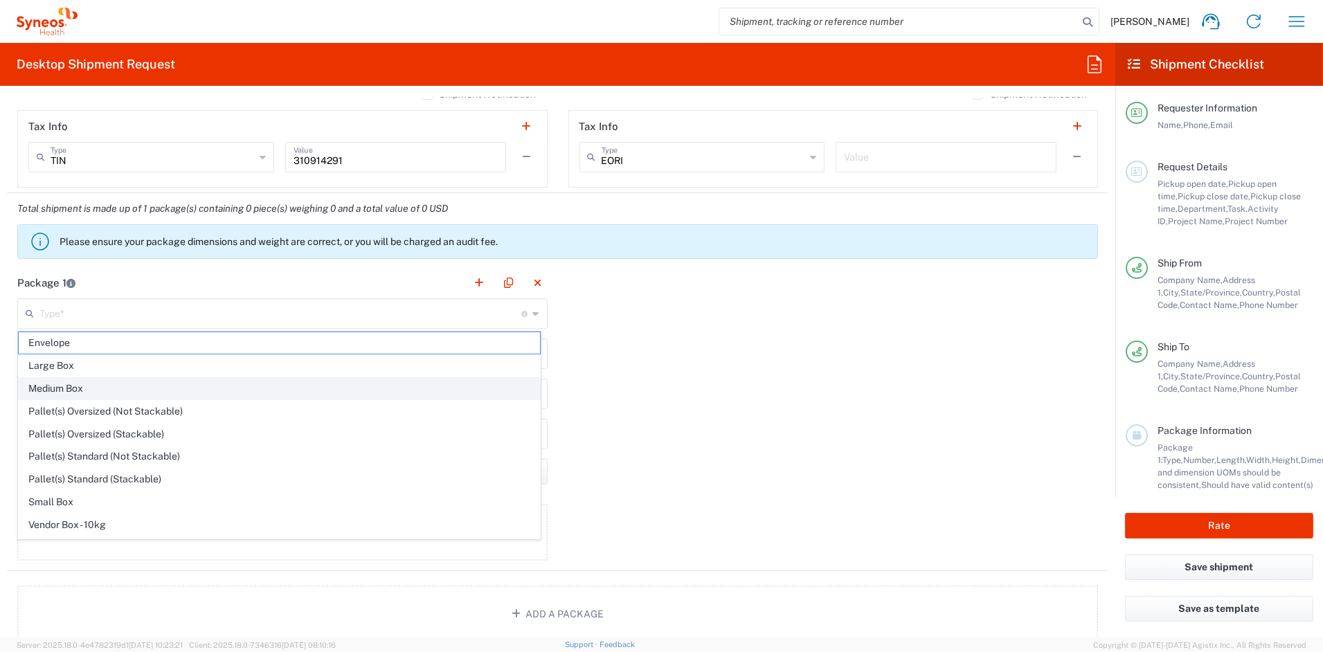
type input "in"
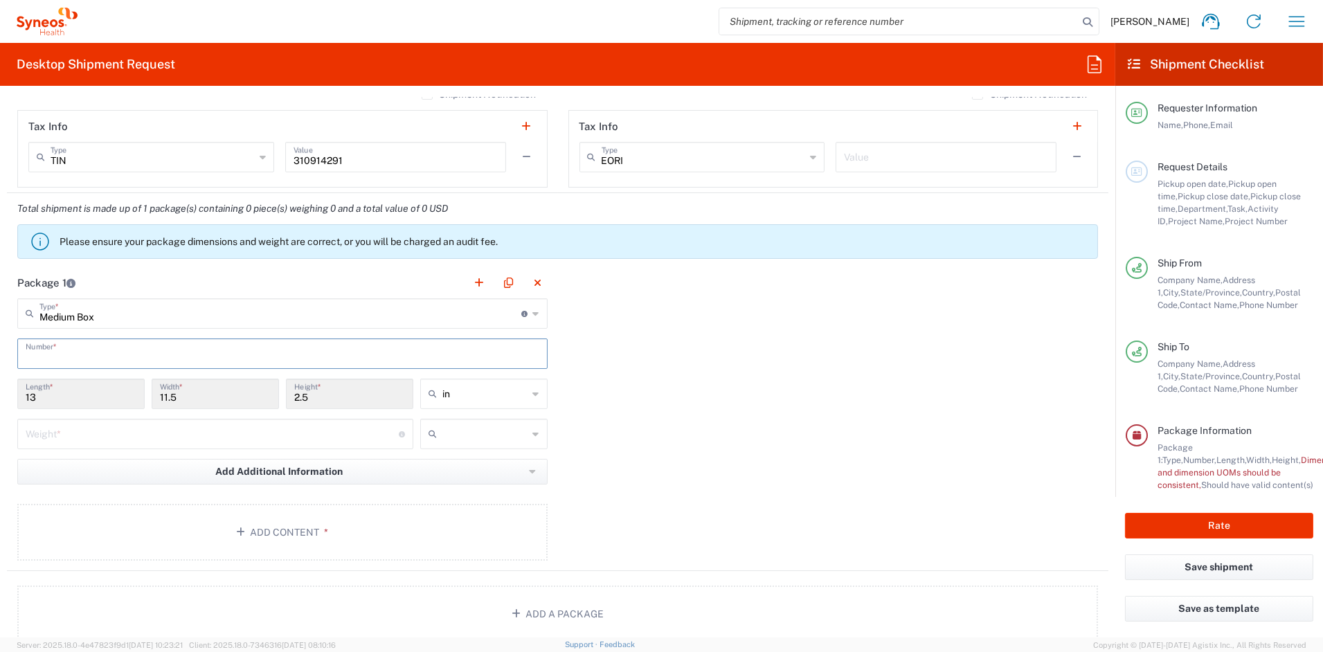
click at [84, 357] on input "text" at bounding box center [283, 353] width 514 height 24
type input "1"
type input "in"
type input "3"
click at [448, 487] on span "lbs" at bounding box center [478, 486] width 123 height 21
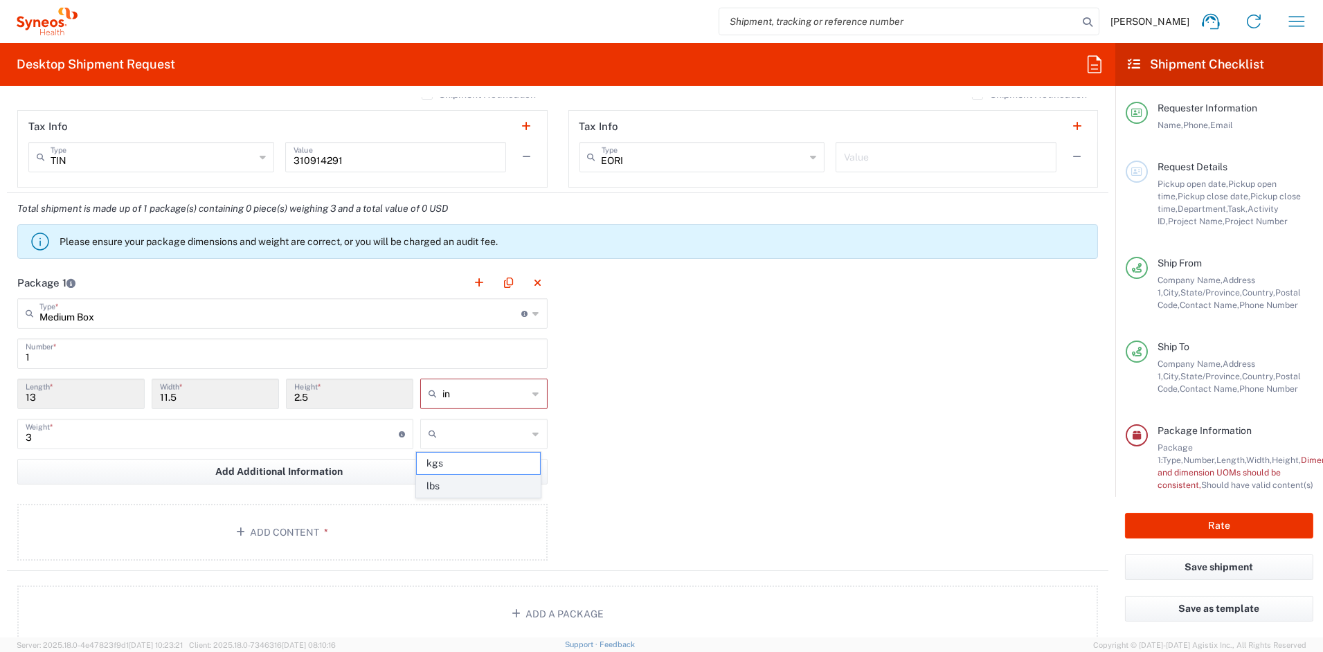
type input "lbs"
click at [306, 531] on button "Add Content *" at bounding box center [282, 532] width 530 height 57
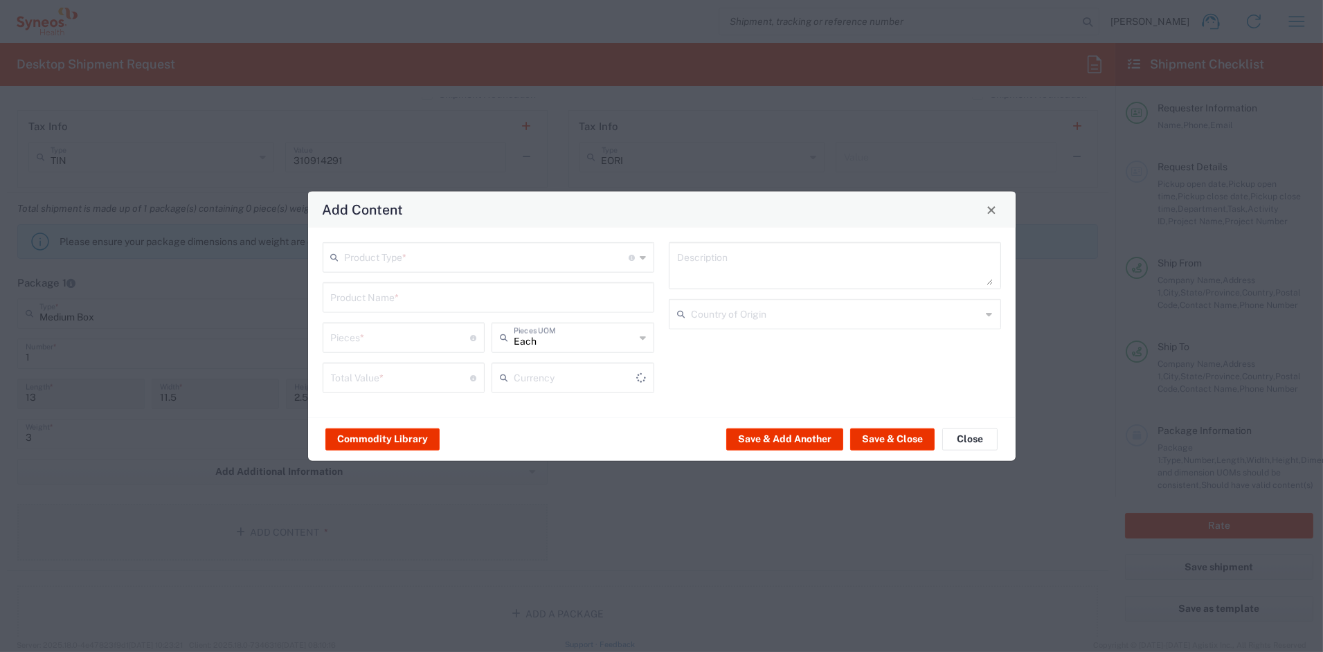
type input "US Dollar"
click at [420, 264] on input "text" at bounding box center [487, 256] width 285 height 24
click at [375, 289] on span "Documents" at bounding box center [488, 287] width 329 height 21
type input "Documents"
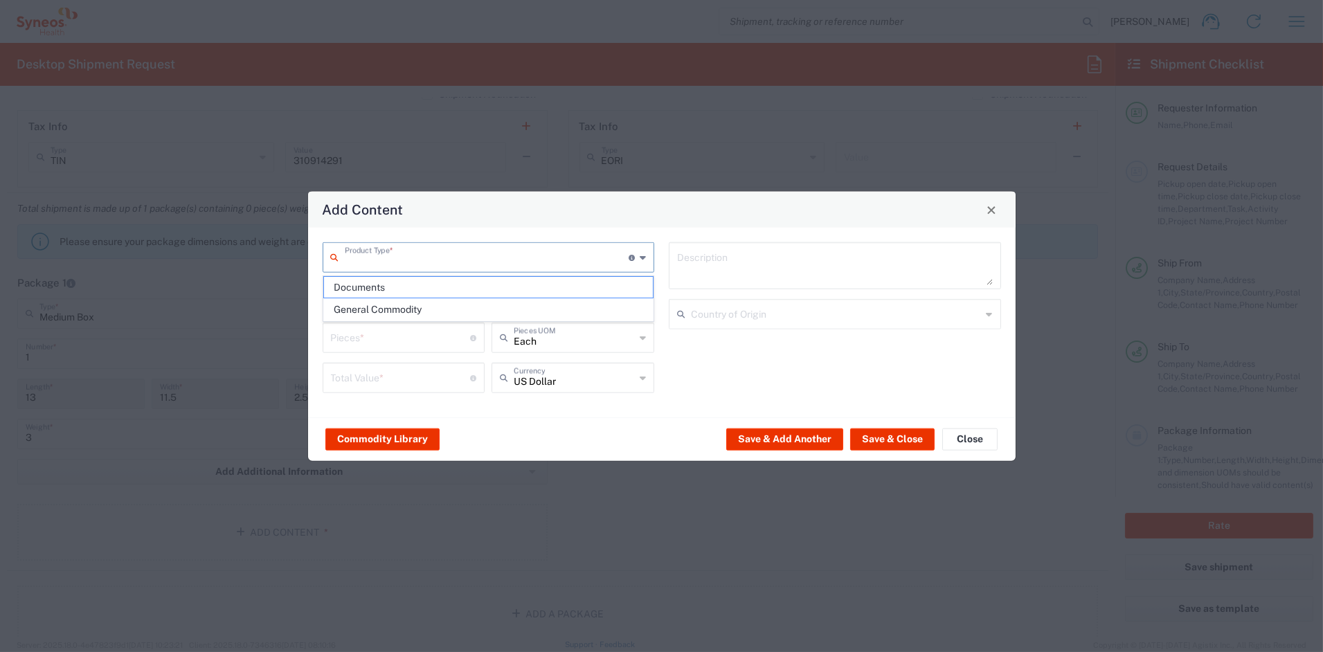
type input "1"
type textarea "Documents"
drag, startPoint x: 353, startPoint y: 339, endPoint x: 266, endPoint y: 331, distance: 87.0
click at [266, 331] on div "Add Content Documents Product Type * Document: Paper document generated interna…" at bounding box center [661, 326] width 1323 height 652
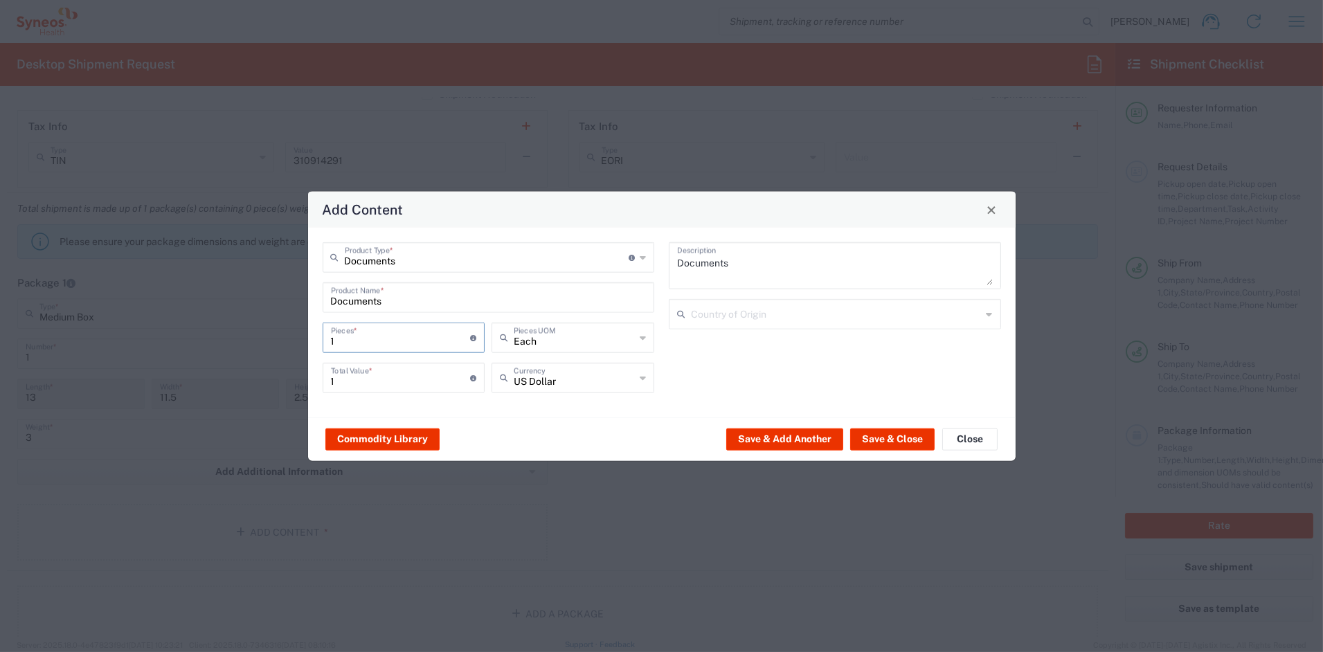
type input "7"
type input "75"
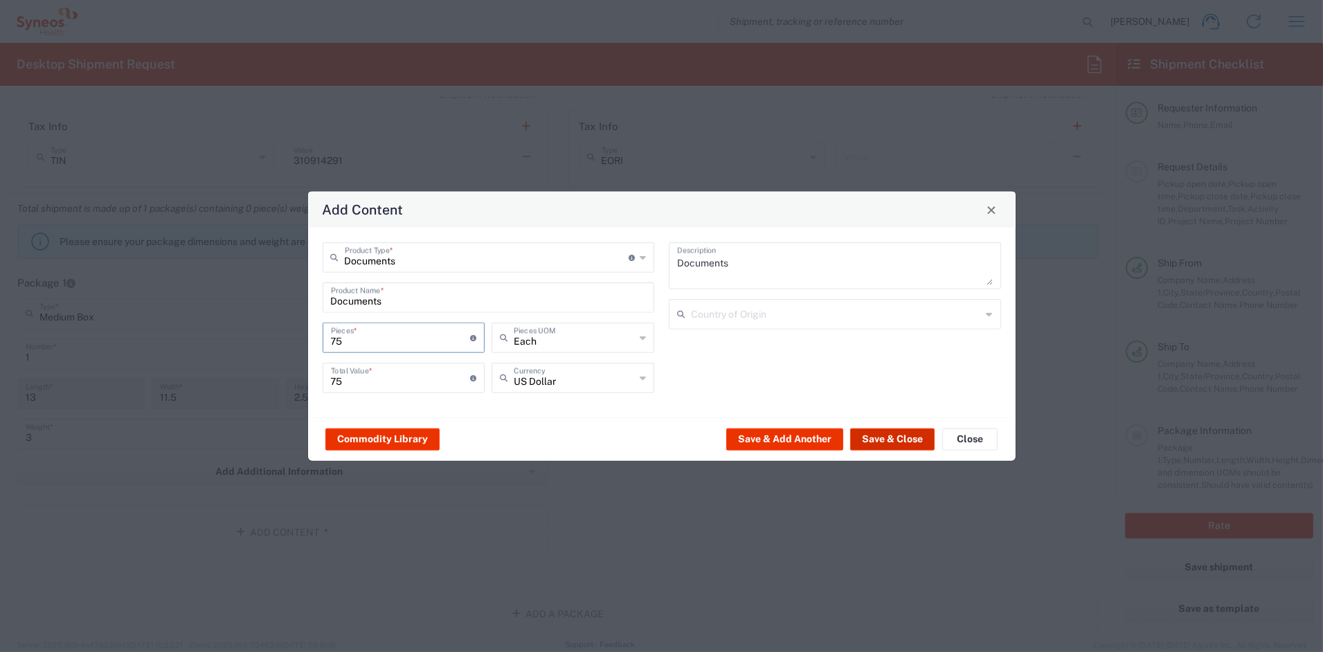
click at [883, 440] on button "Save & Close" at bounding box center [892, 439] width 84 height 22
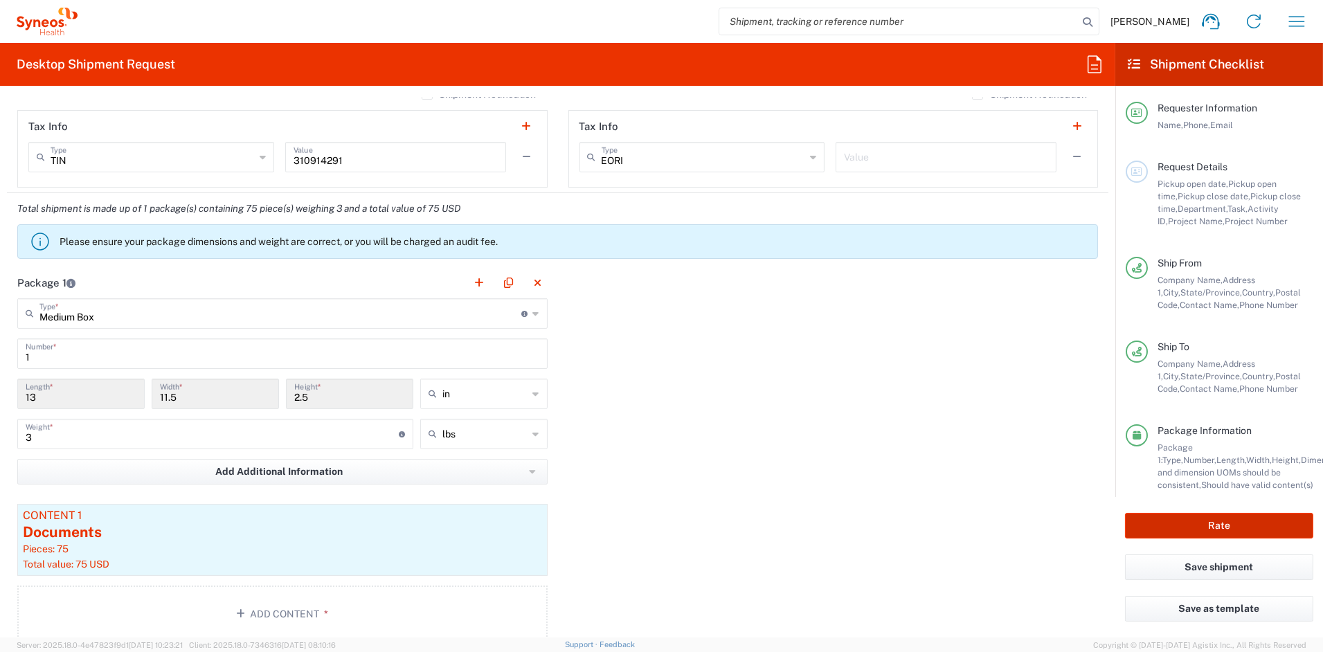
click at [1215, 519] on button "Rate" at bounding box center [1219, 526] width 188 height 26
type input "COMM.STUDO.IC.107070"
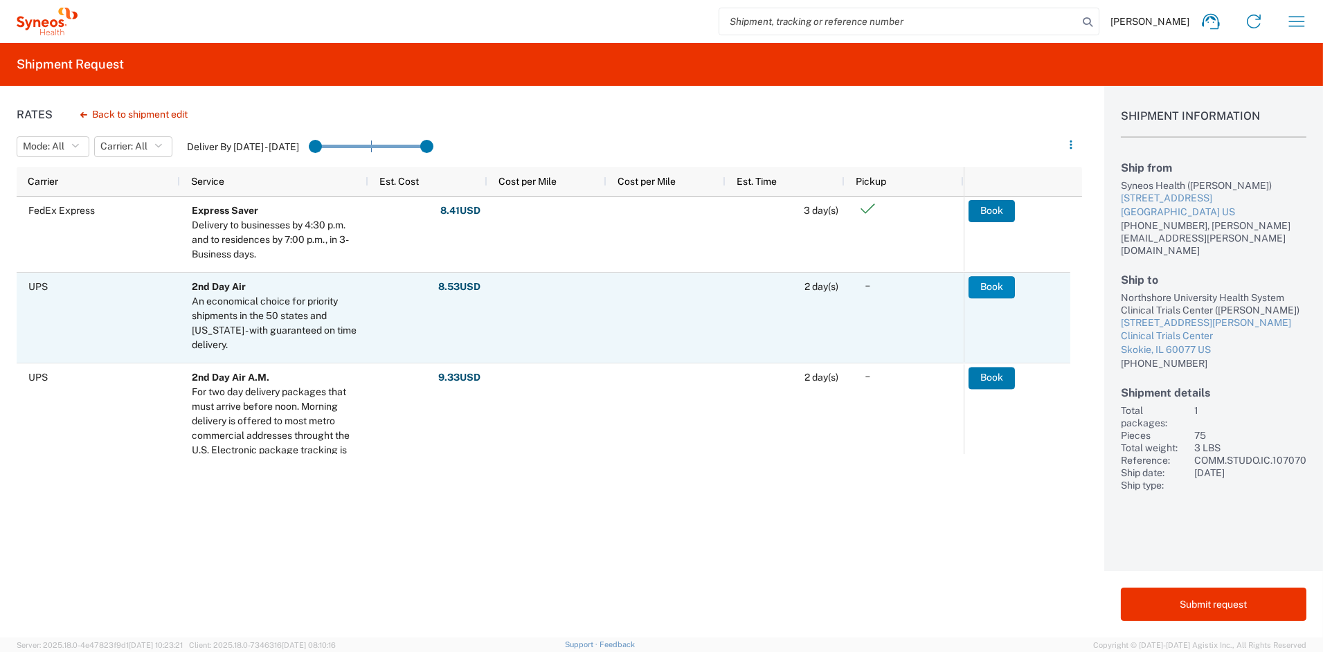
click at [1003, 288] on button "Book" at bounding box center [992, 287] width 46 height 22
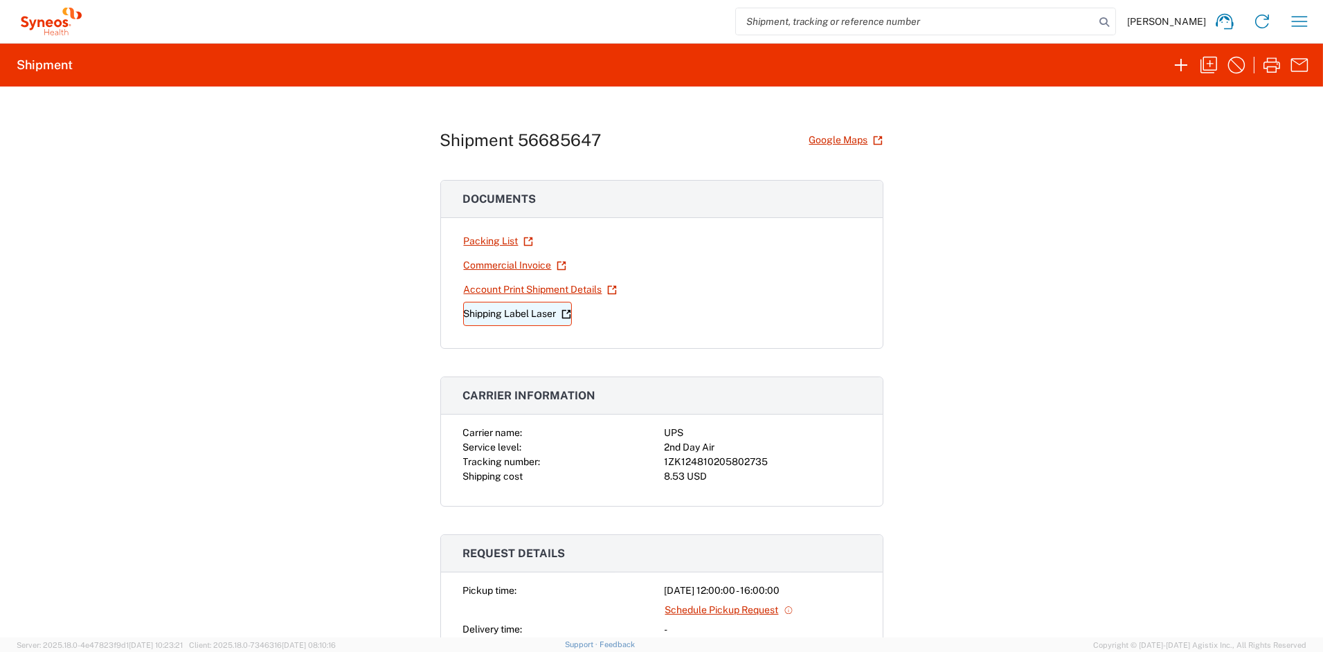
click at [506, 313] on link "Shipping Label Laser" at bounding box center [517, 314] width 109 height 24
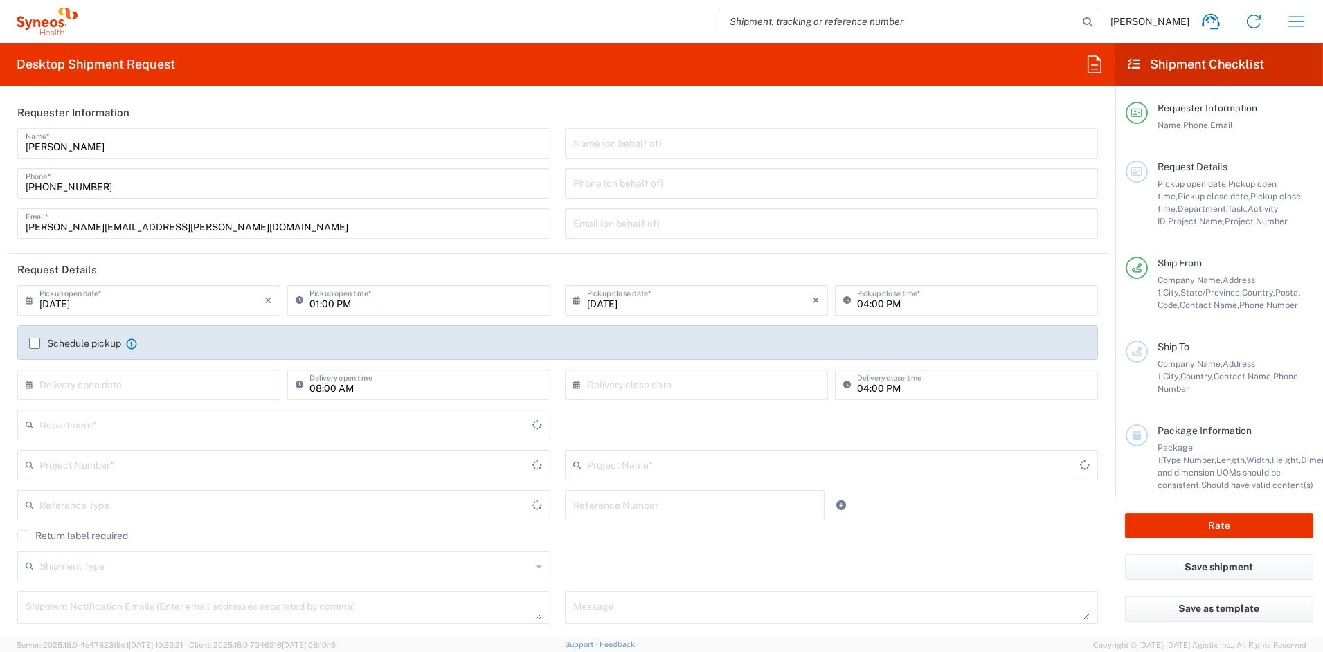
type input "Ohio"
type input "6156"
type input "United States"
type input "Syneos Health Communications-Westerville OH"
drag, startPoint x: 154, startPoint y: 226, endPoint x: 0, endPoint y: 224, distance: 154.4
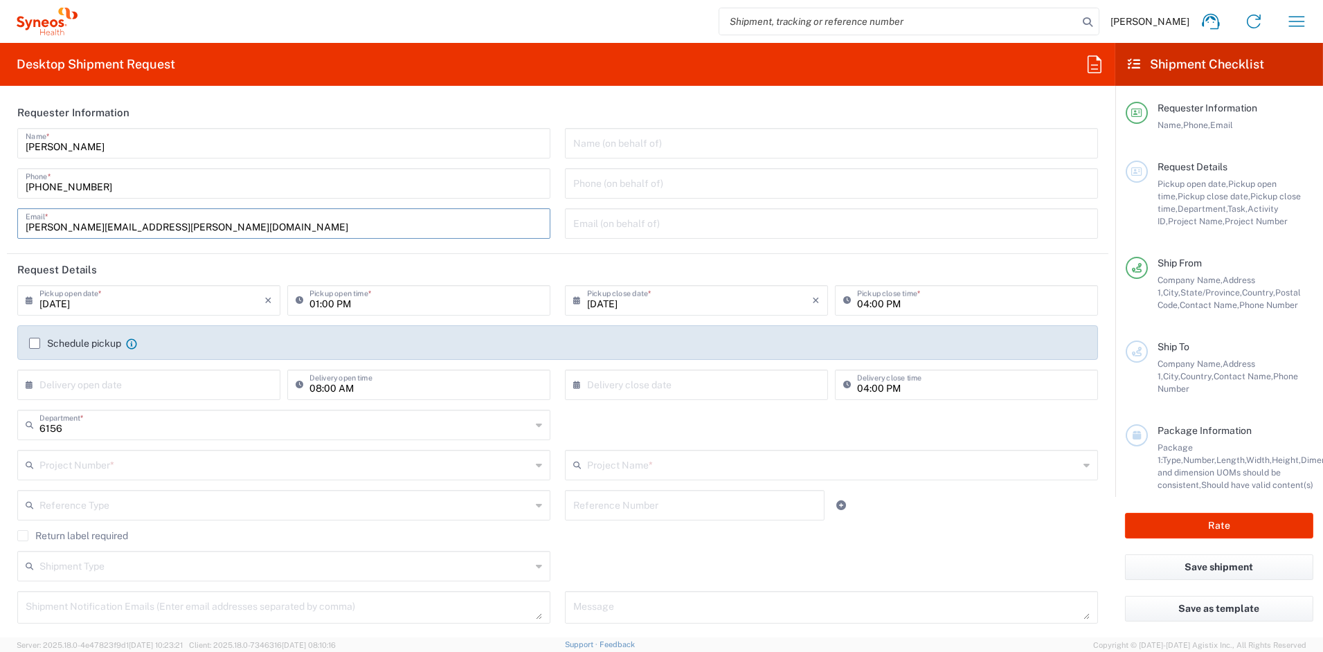
click at [1, 224] on form "Requester Information John Popp Name * 1-919-379-0330 Phone * john.popp@syneosh…" at bounding box center [558, 367] width 1116 height 541
paste input "katie.judy"
type input "katie.judy@syneoshealth.com"
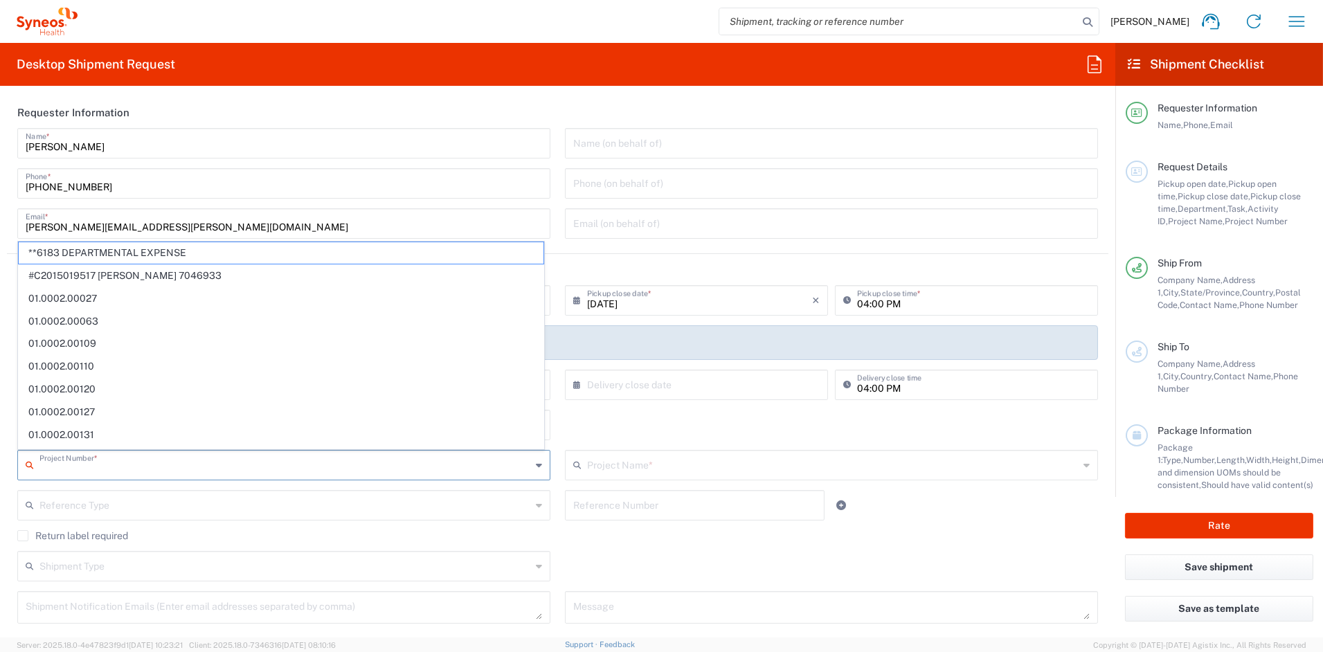
click at [123, 465] on input "text" at bounding box center [285, 464] width 492 height 24
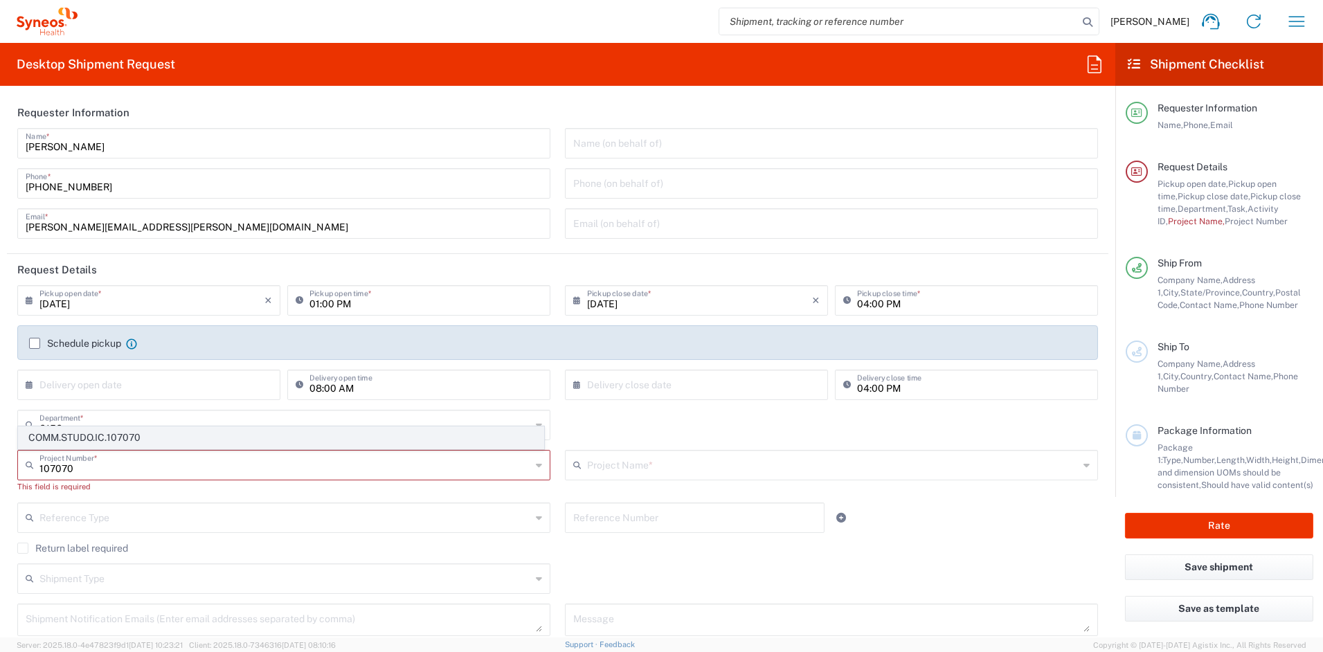
click at [118, 438] on span "COMM.STUDO.IC.107070" at bounding box center [281, 437] width 525 height 21
type input "COMM.STUDO.IC.107070"
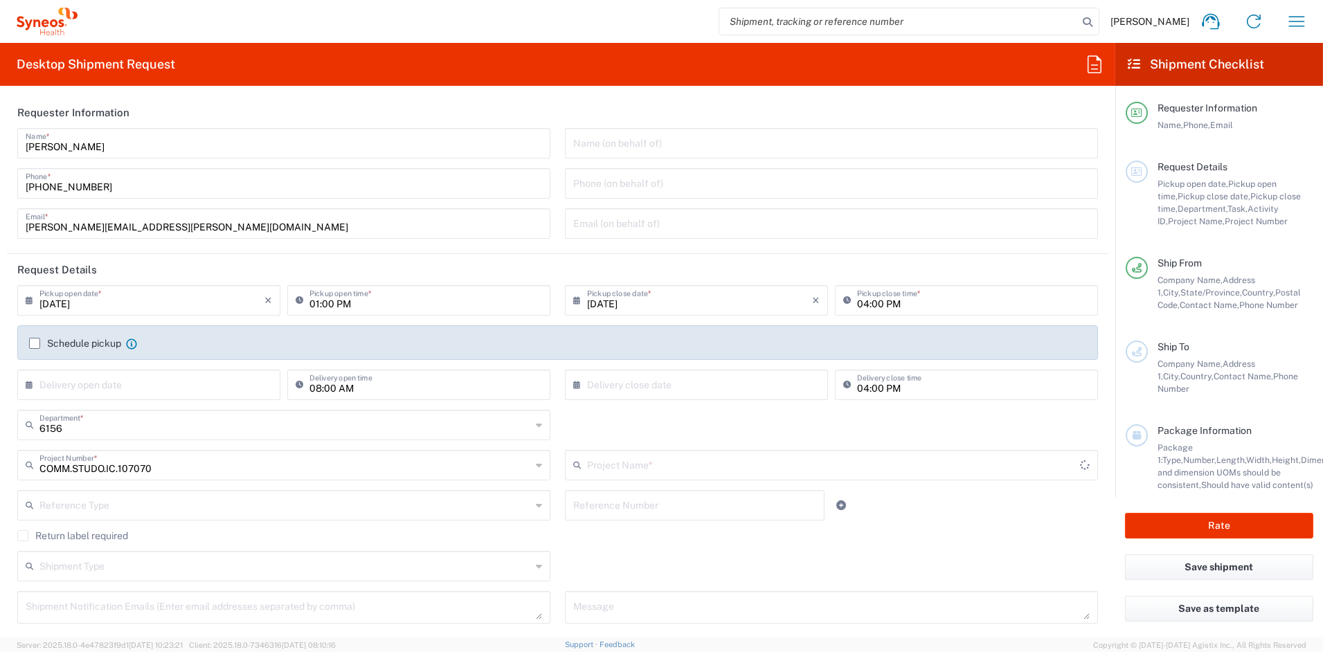
type input "Syneos.PATENG.23.107070"
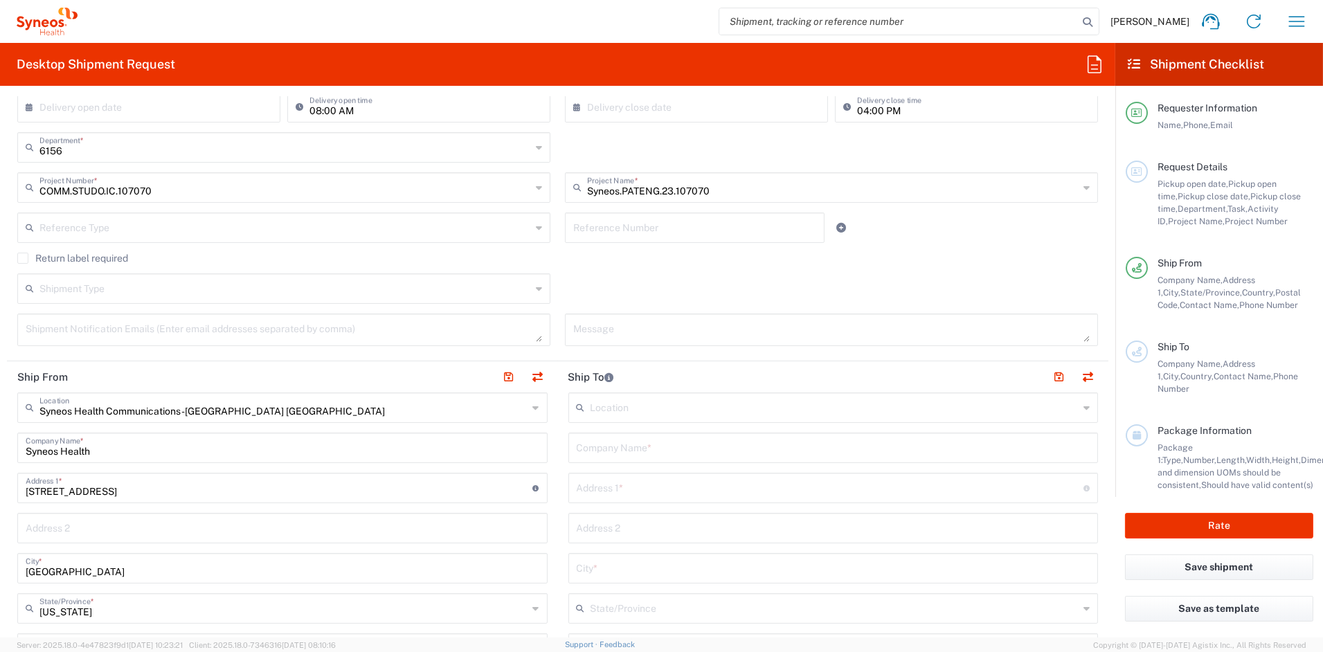
scroll to position [280, 0]
click at [663, 447] on input "text" at bounding box center [834, 445] width 514 height 24
paste input "PriMED Clinical Research"
type input "PriMED Clinical Research"
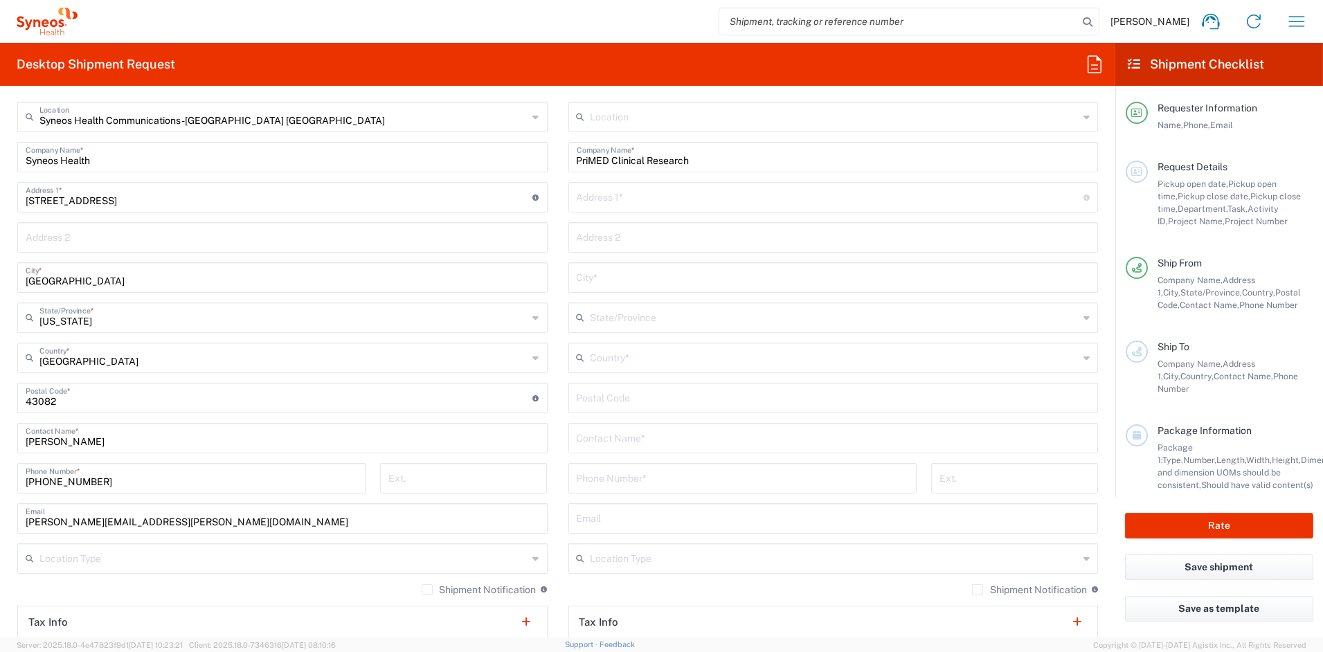
scroll to position [573, 0]
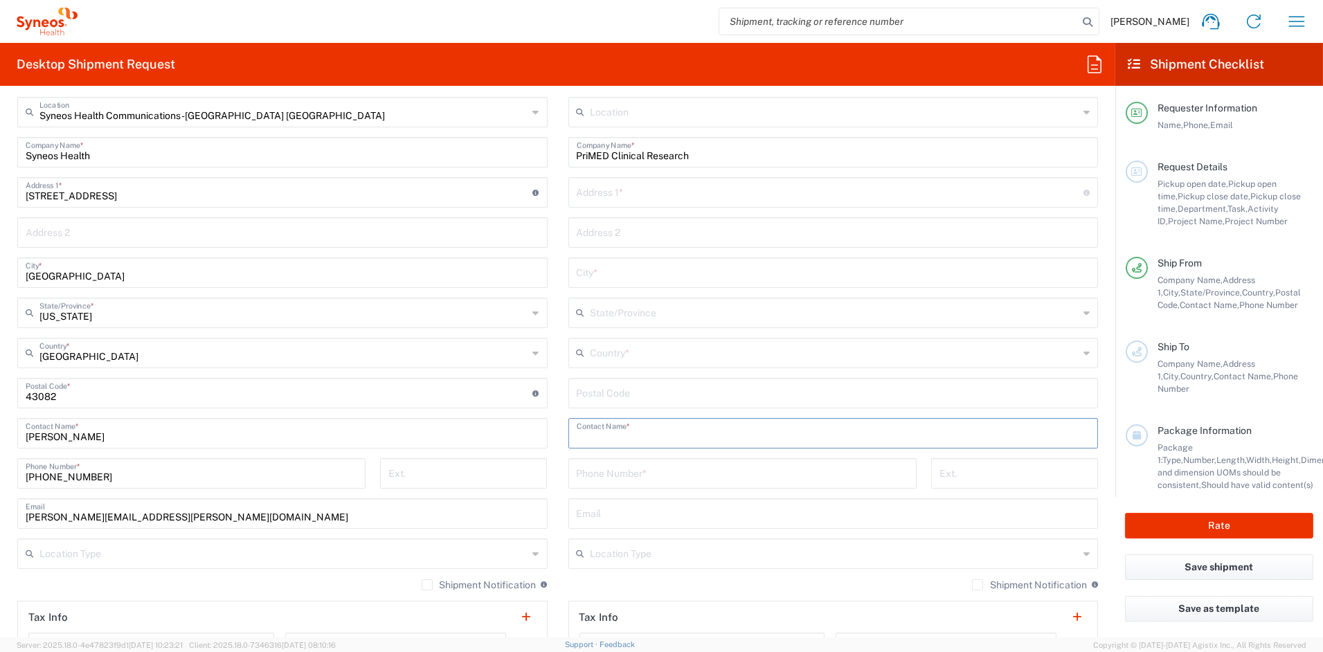
click at [639, 432] on input "text" at bounding box center [834, 432] width 514 height 24
paste input "Collins, Eva"
type input "Collins, Eva"
click at [598, 476] on input "tel" at bounding box center [743, 473] width 332 height 24
paste input "937-534-4201"
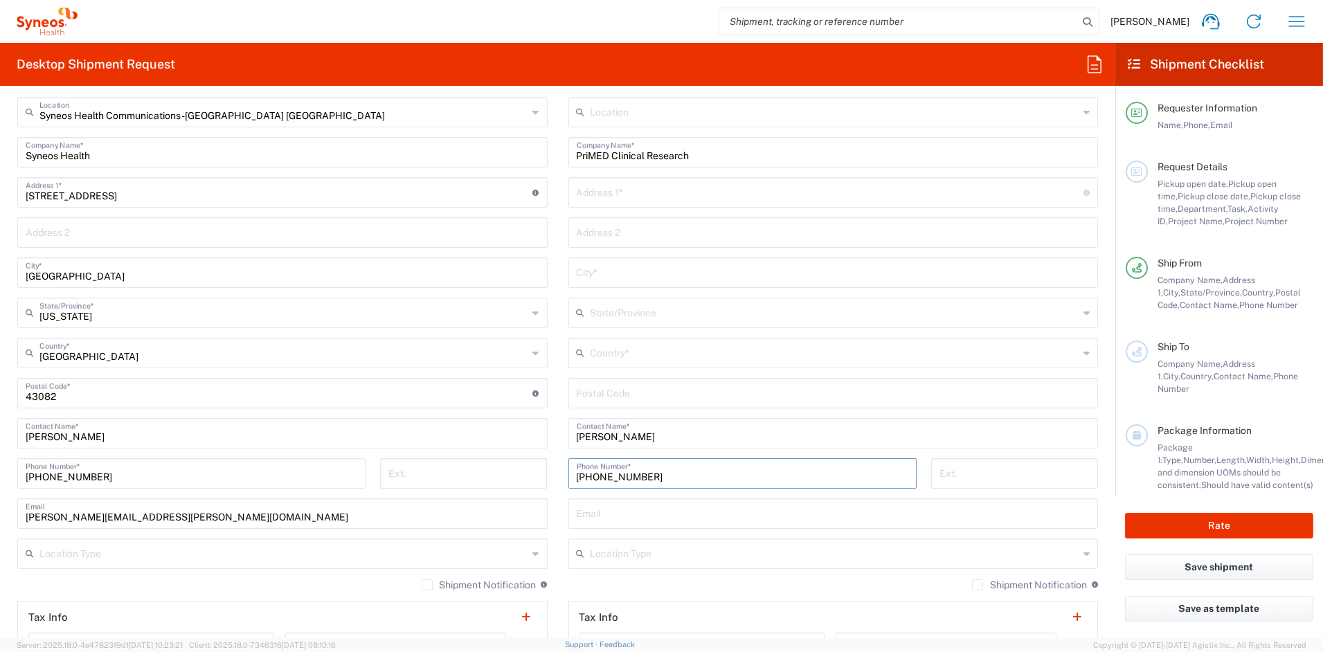
type input "937-534-4201"
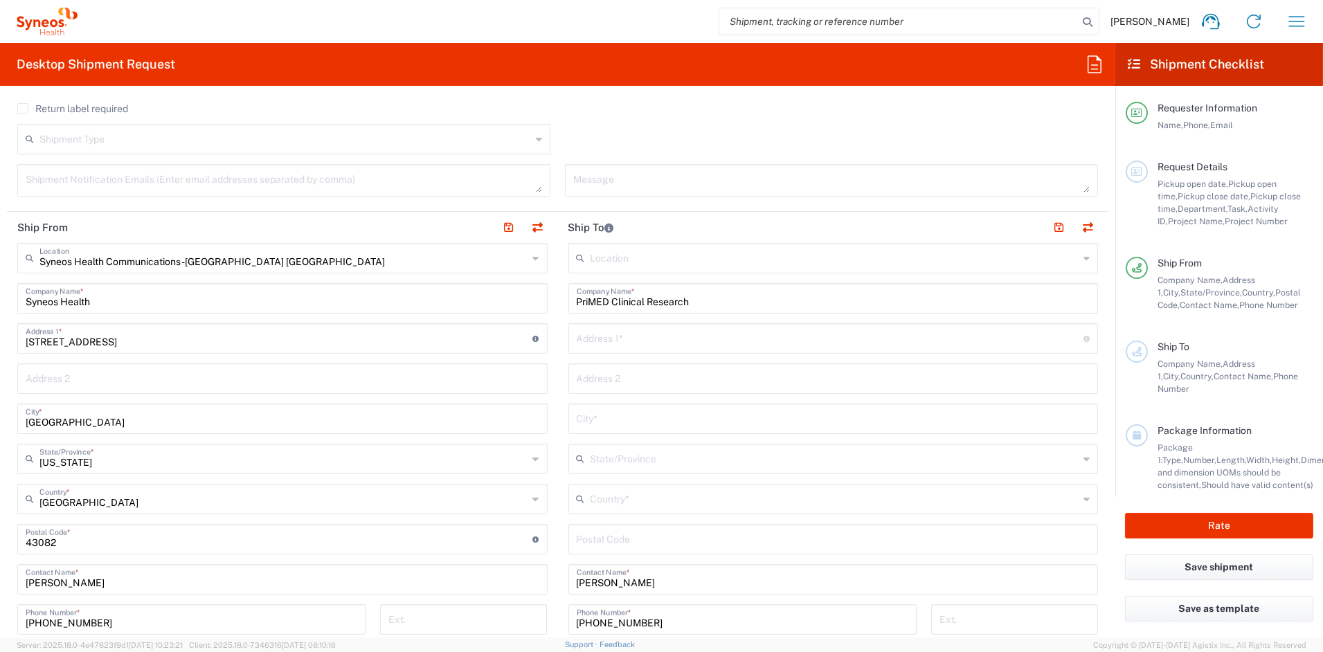
scroll to position [425, 0]
click at [638, 341] on input "text" at bounding box center [831, 340] width 508 height 24
paste input "3080 Ackerman Blvd Suite 210"
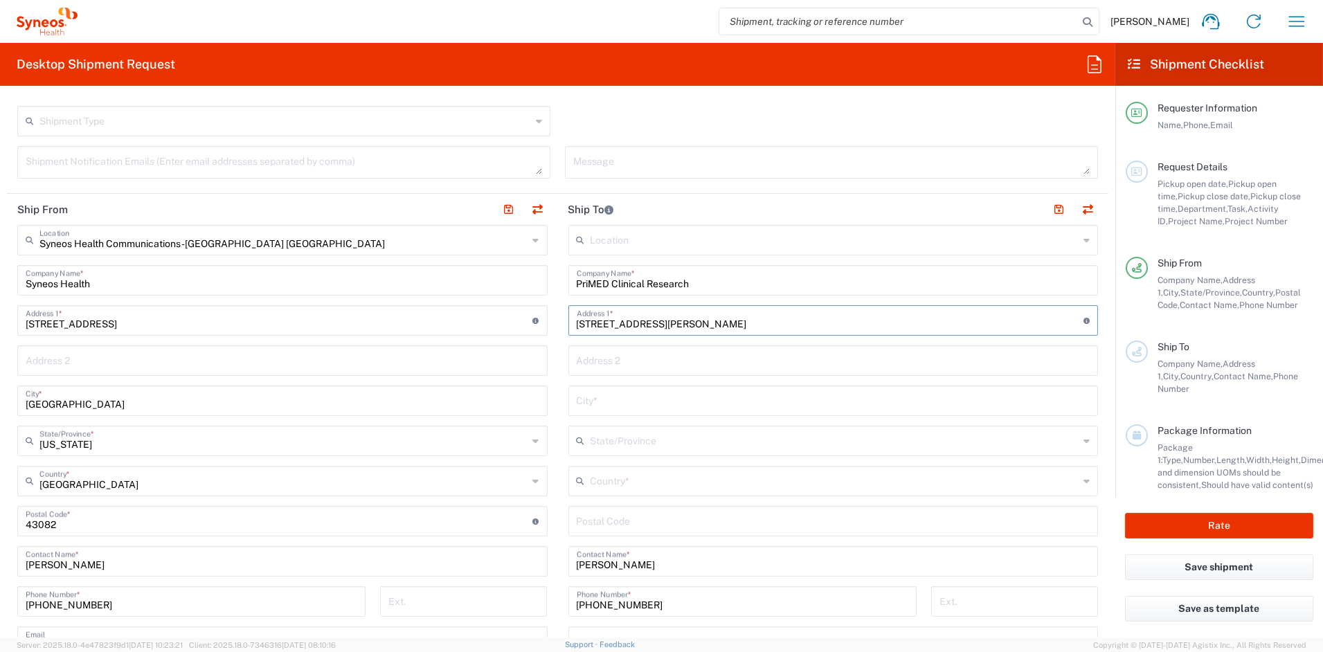
scroll to position [447, 0]
drag, startPoint x: 715, startPoint y: 323, endPoint x: 733, endPoint y: 337, distance: 22.3
click at [670, 323] on input "3080 Ackerman Blvd Suite 210" at bounding box center [831, 318] width 508 height 24
drag, startPoint x: 776, startPoint y: 331, endPoint x: 753, endPoint y: 323, distance: 23.7
click at [761, 326] on div "3080 Ackerman Blvd Suite 210 Address 1 * For cross streets use street names wit…" at bounding box center [834, 319] width 530 height 30
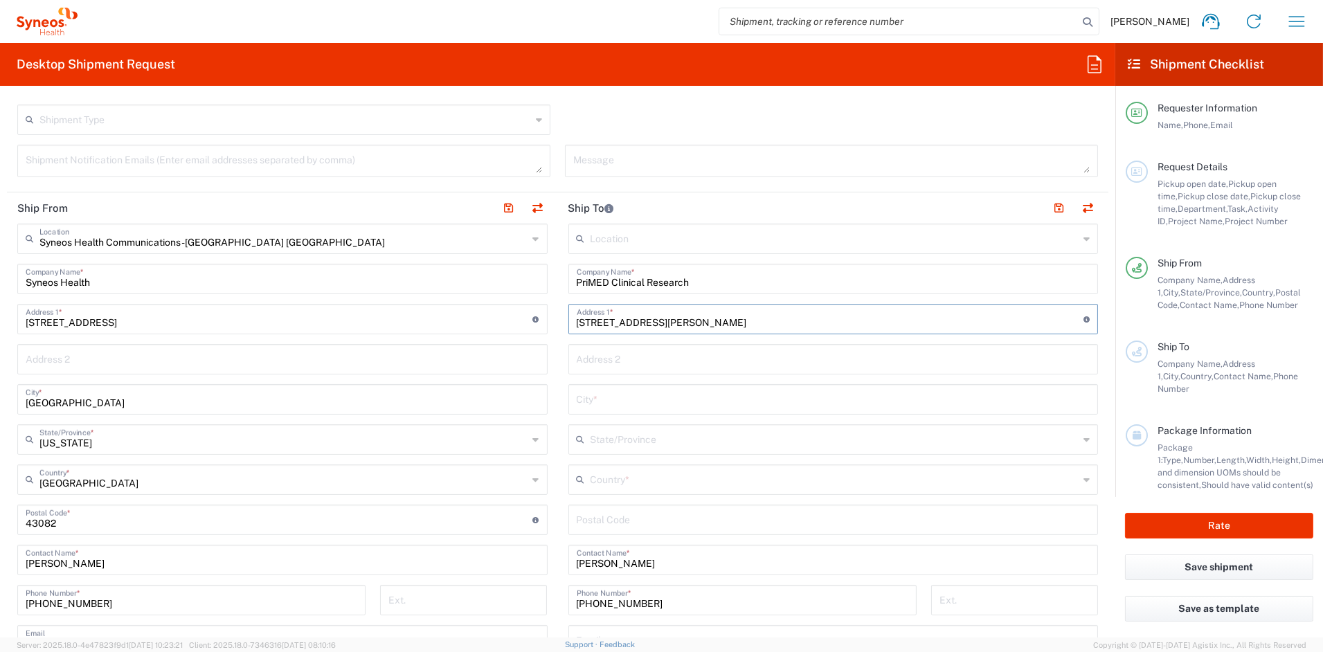
drag, startPoint x: 706, startPoint y: 321, endPoint x: 670, endPoint y: 320, distance: 35.3
click at [670, 320] on input "3080 Ackerman Blvd Suite 210" at bounding box center [831, 318] width 508 height 24
type input "3080 Ackerman Blvd"
click at [605, 363] on input "text" at bounding box center [834, 358] width 514 height 24
paste input "Suite 210"
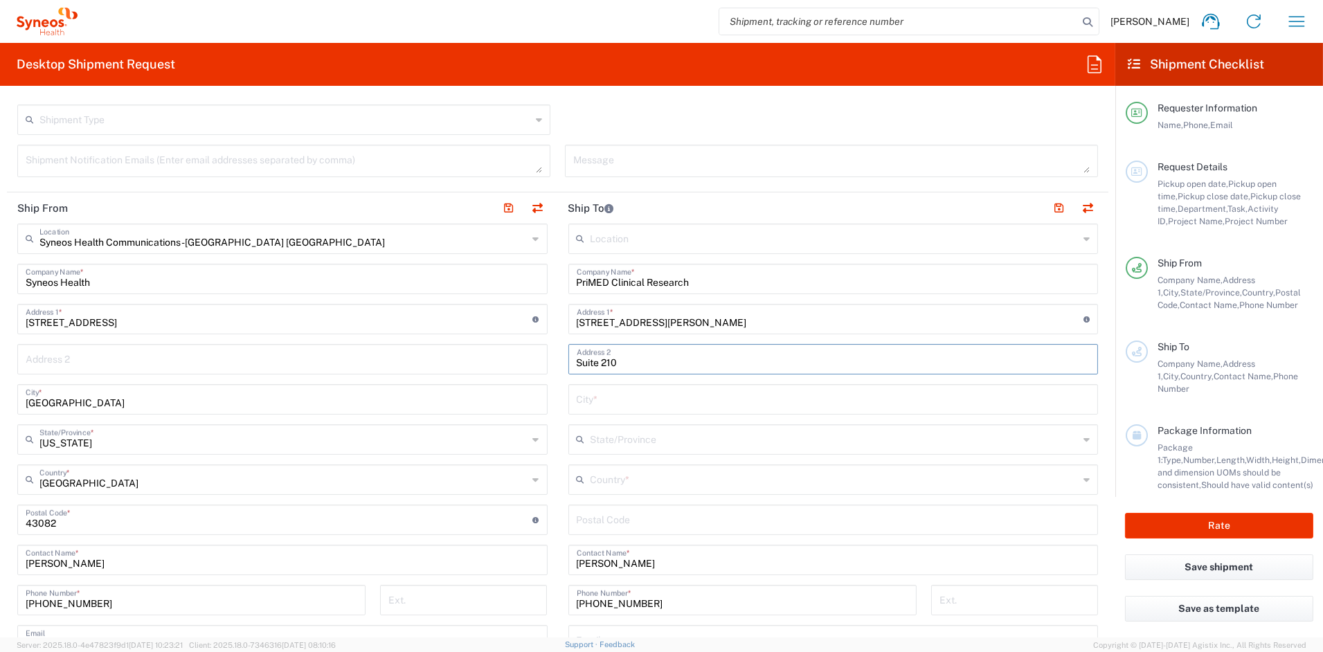
type input "Suite 210"
click at [611, 398] on input "text" at bounding box center [834, 398] width 514 height 24
click at [610, 398] on input "text" at bounding box center [834, 398] width 514 height 24
paste input "Dayton"
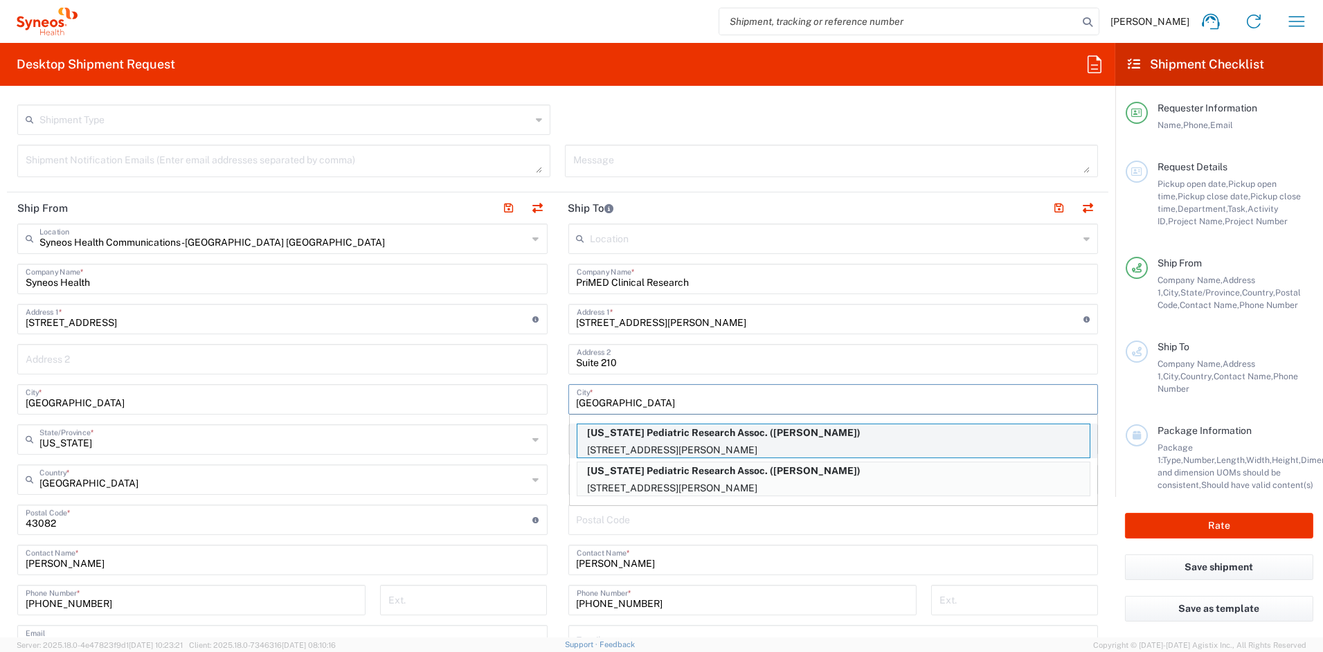
type input "Dayton"
click at [607, 442] on p "7200 Poe Ave, Suite 200, Dayton, OH, 45414, US" at bounding box center [834, 450] width 512 height 17
type input "Ohio Pediatric Research Assoc."
type input "7200 Poe Ave"
type input "Suite 200"
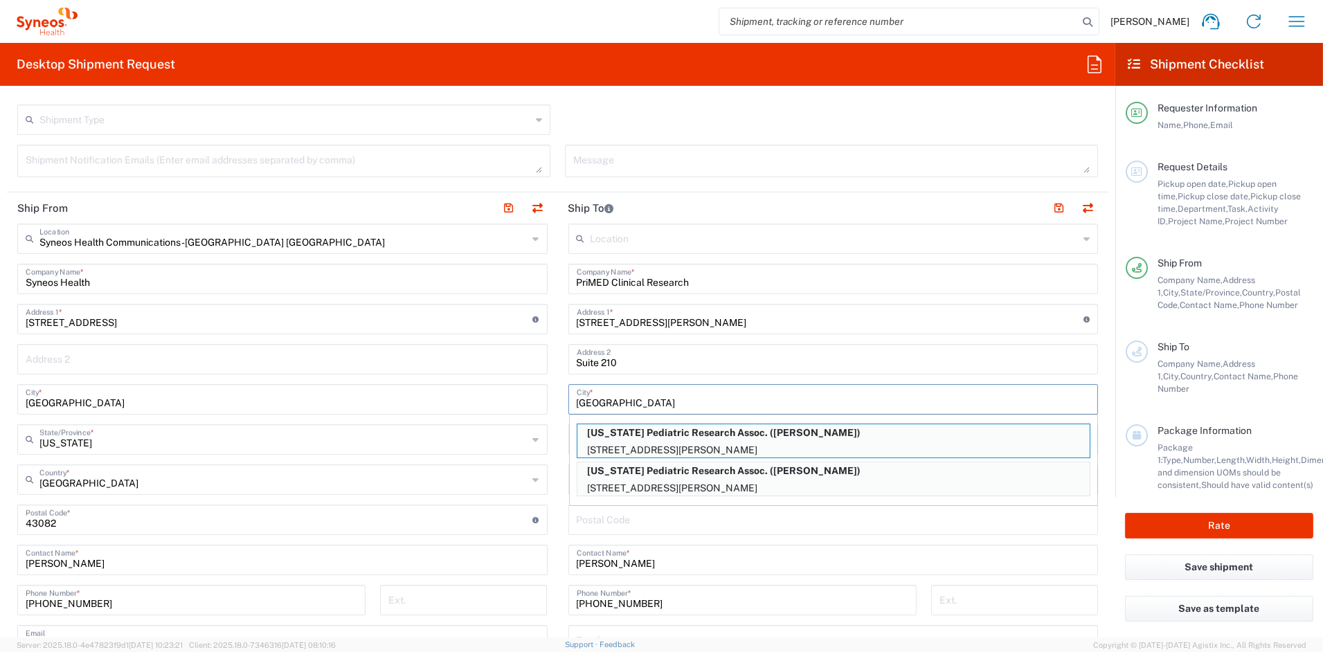
type input "[GEOGRAPHIC_DATA]"
type input "45414"
type input "Kenneth Chikwelu"
type input "937-424-9294"
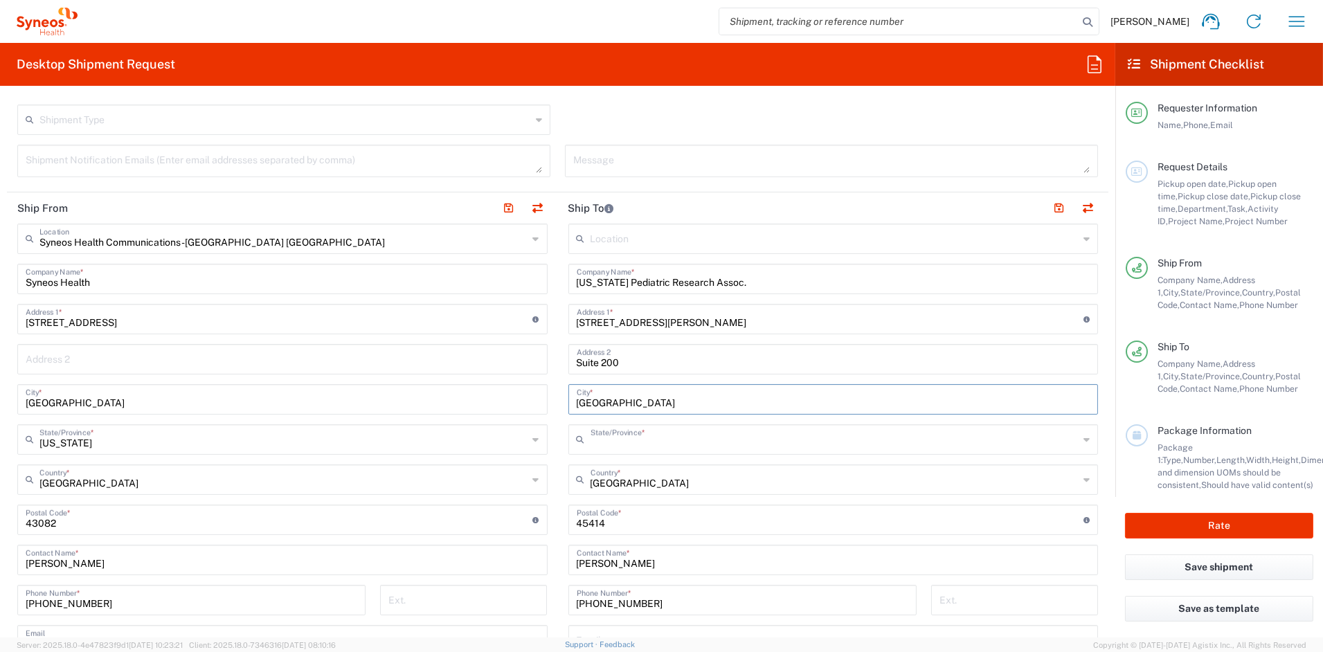
type input "[US_STATE]"
drag, startPoint x: 735, startPoint y: 281, endPoint x: 505, endPoint y: 261, distance: 230.8
click at [506, 261] on div "Ship From Syneos Health Communications-Westerville OH Location Syneos Health Co…" at bounding box center [558, 502] width 1102 height 618
paste input "PriMED Clinical Research"
type input "PriMED Clinical Research"
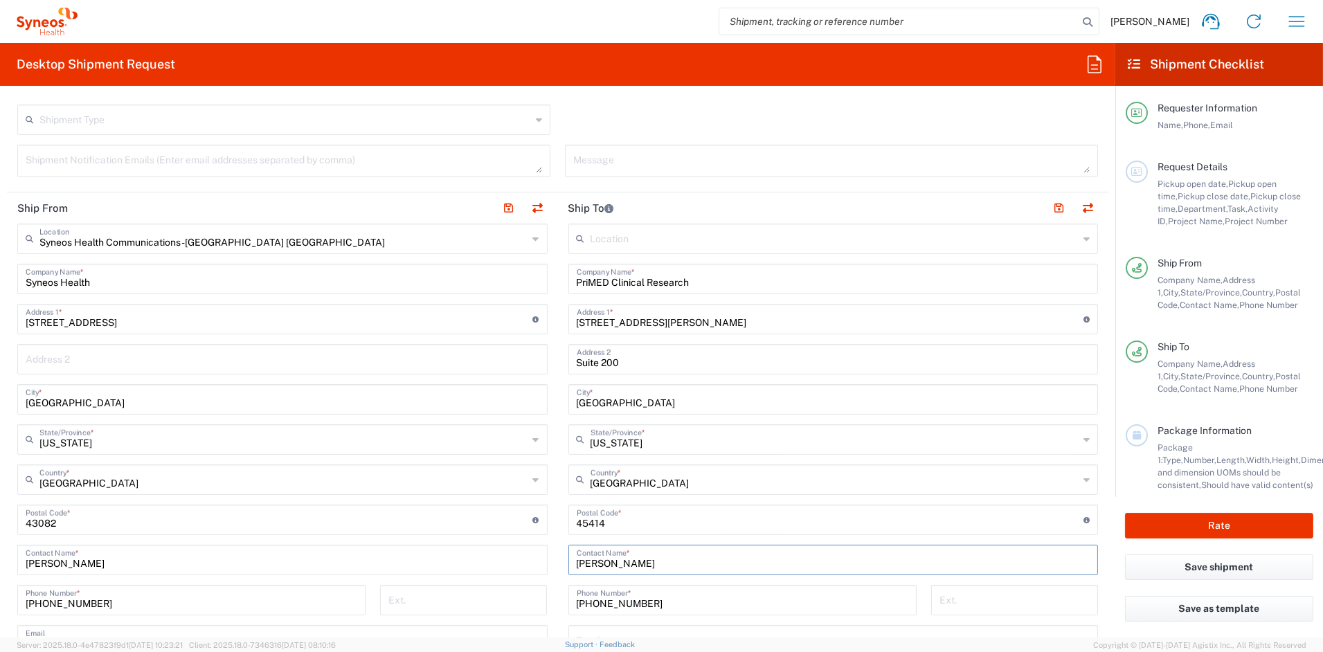
drag, startPoint x: 591, startPoint y: 561, endPoint x: 466, endPoint y: 555, distance: 125.5
click at [470, 555] on div "Ship From Syneos Health Communications-Westerville OH Location Syneos Health Co…" at bounding box center [558, 502] width 1102 height 618
paste input "Collins, Eva"
type input "Collins, Eva"
drag, startPoint x: 632, startPoint y: 601, endPoint x: 502, endPoint y: 598, distance: 130.2
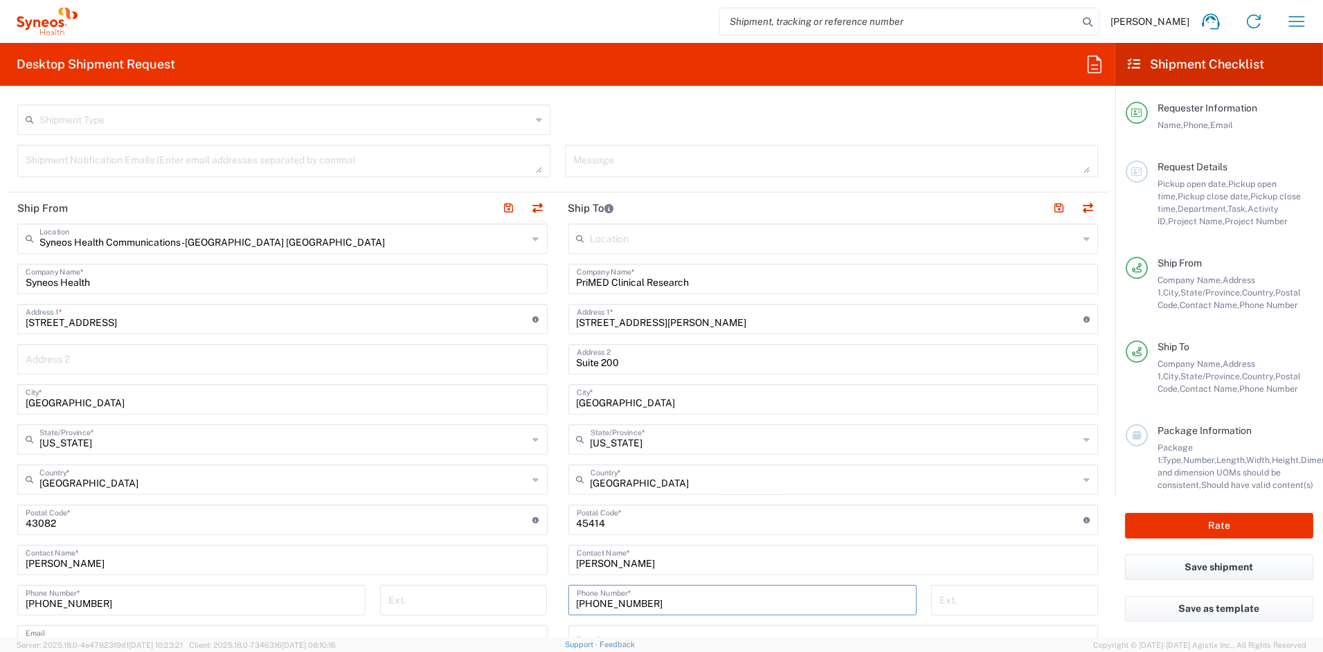
click at [503, 598] on div "Ship From Syneos Health Communications-Westerville OH Location Syneos Health Co…" at bounding box center [558, 502] width 1102 height 618
paste input "534-4201"
type input "937-534-4201"
drag, startPoint x: 606, startPoint y: 321, endPoint x: 450, endPoint y: 324, distance: 155.9
click at [451, 323] on div "Ship From Syneos Health Communications-Westerville OH Location Syneos Health Co…" at bounding box center [558, 502] width 1102 height 618
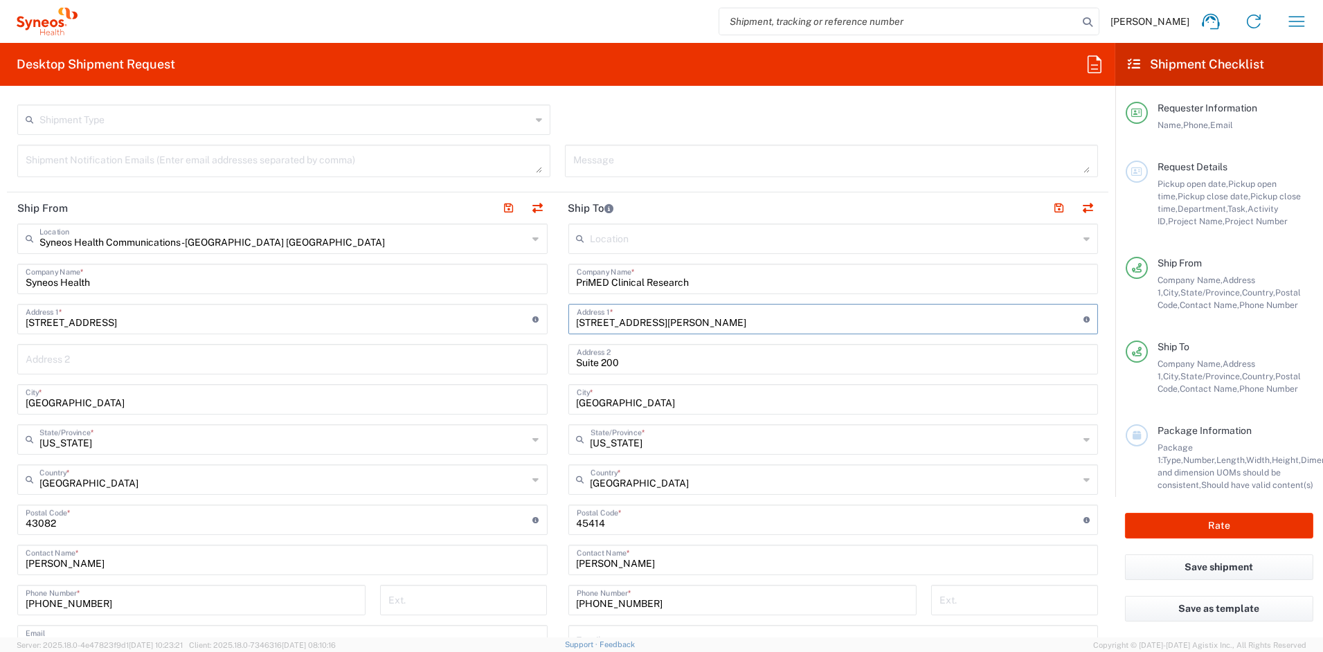
paste input "3080 Ackerman Blvd Suite 210"
drag, startPoint x: 724, startPoint y: 322, endPoint x: 672, endPoint y: 321, distance: 51.9
click at [670, 321] on input "3080 Ackerman Blvd Suite 210" at bounding box center [831, 318] width 508 height 24
type input "3080 Ackerman Blvd"
drag, startPoint x: 636, startPoint y: 362, endPoint x: 548, endPoint y: 362, distance: 88.6
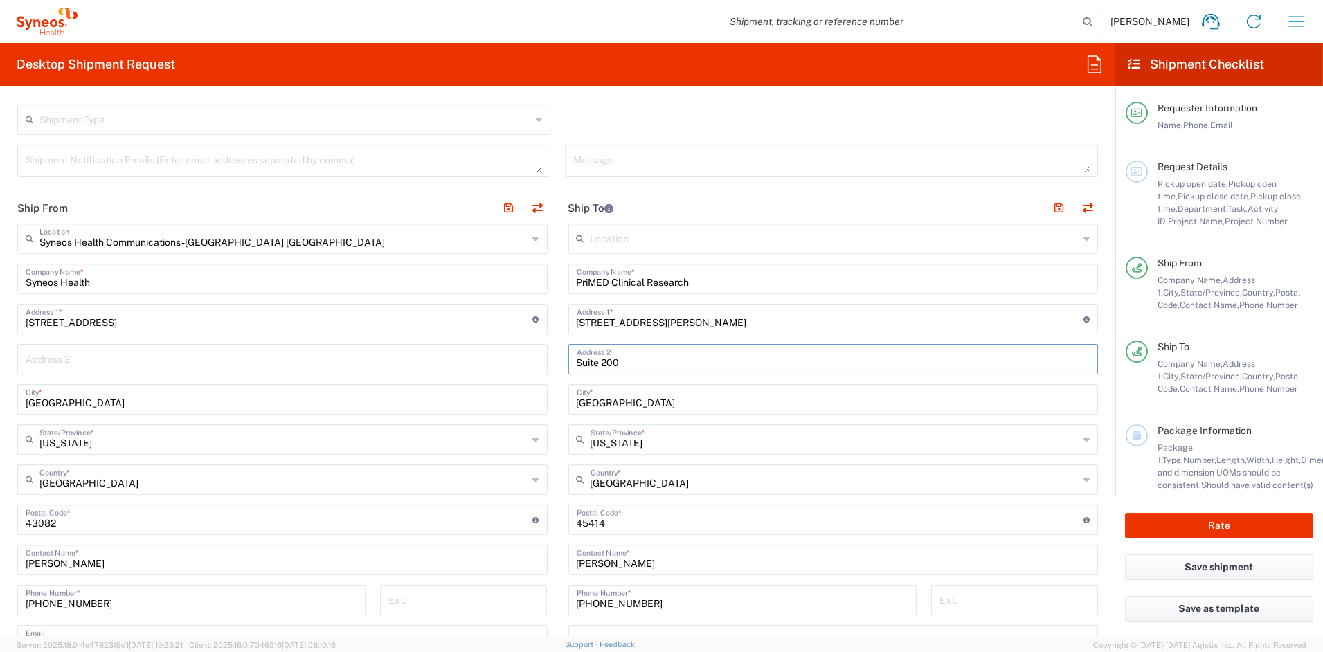
click at [548, 362] on div "Ship From Syneos Health Communications-Westerville OH Location Syneos Health Co…" at bounding box center [558, 502] width 1102 height 618
paste input "Suite 21"
type input "Suite 210"
click at [717, 322] on input "3080 Ackerman Blvd" at bounding box center [831, 318] width 508 height 24
type input "3080 Ackerman Blvd"
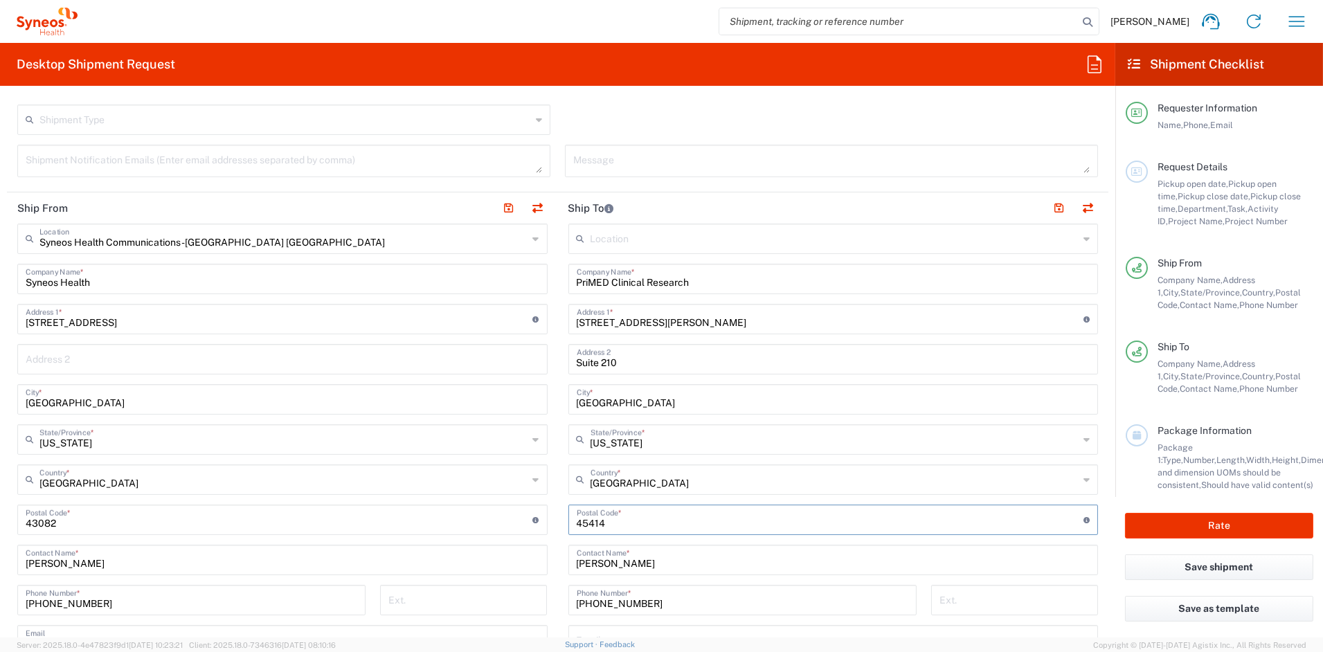
click at [632, 518] on input "undefined" at bounding box center [831, 519] width 508 height 24
drag, startPoint x: 625, startPoint y: 521, endPoint x: 517, endPoint y: 521, distance: 108.7
click at [517, 521] on div "Ship From Syneos Health Communications-Westerville OH Location Syneos Health Co…" at bounding box center [558, 502] width 1102 height 618
paste input "45429"
type input "45429"
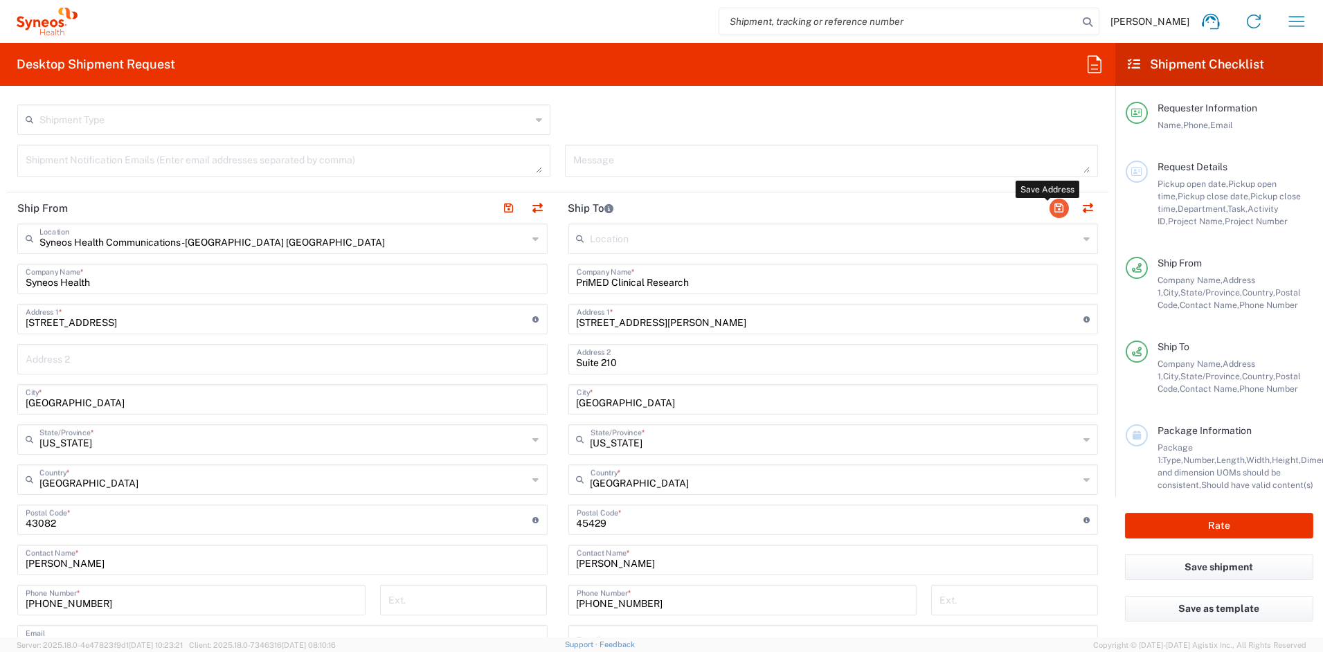
click at [1050, 208] on button "button" at bounding box center [1059, 208] width 19 height 19
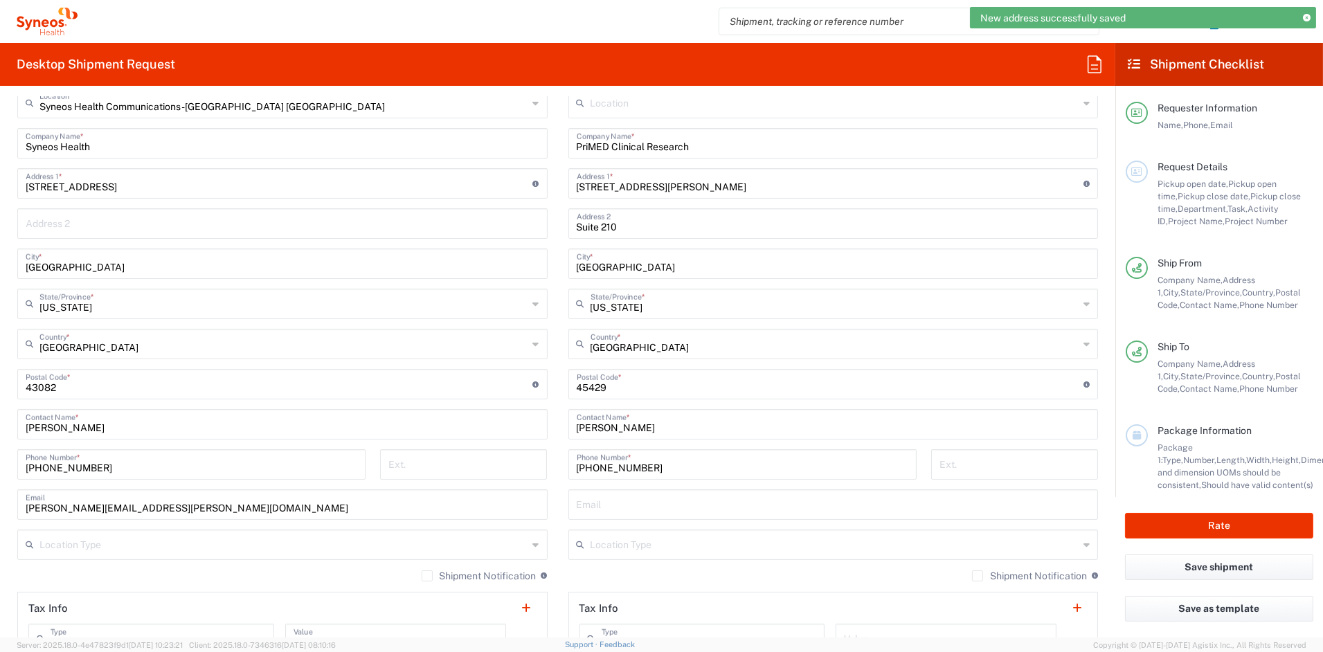
scroll to position [599, 0]
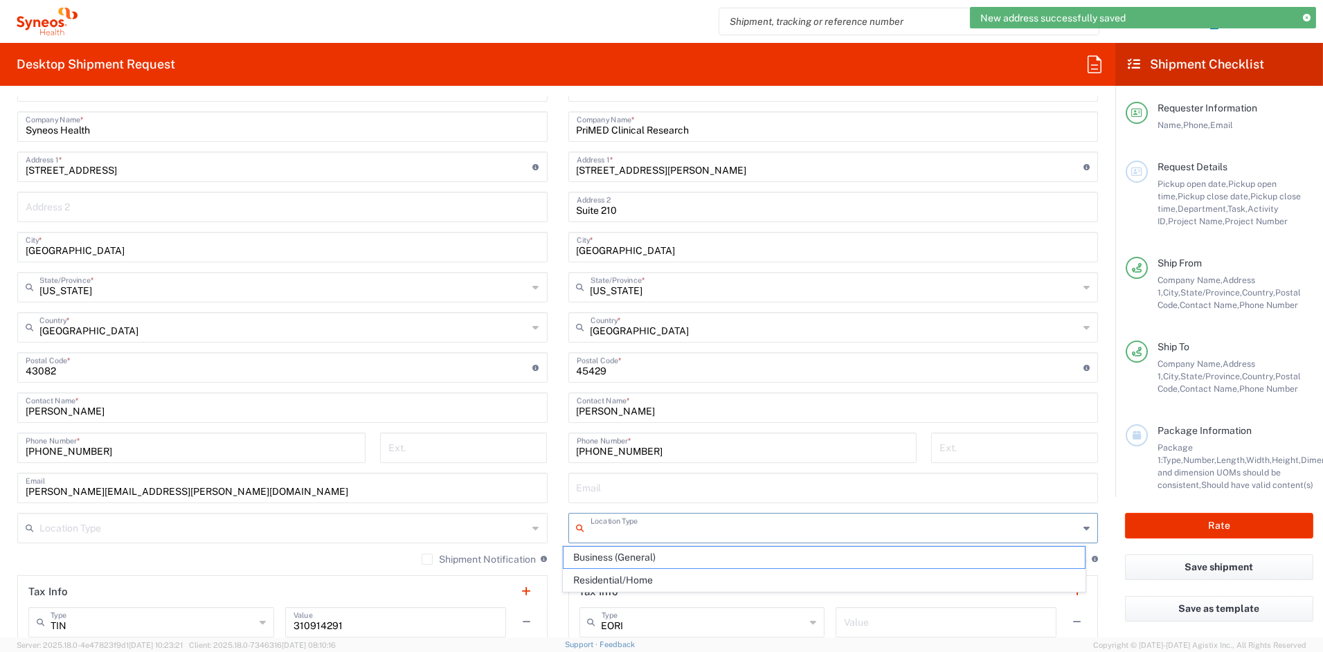
click at [629, 530] on input "text" at bounding box center [835, 527] width 489 height 24
click at [616, 560] on span "Business (General)" at bounding box center [824, 557] width 521 height 21
type input "Business (General)"
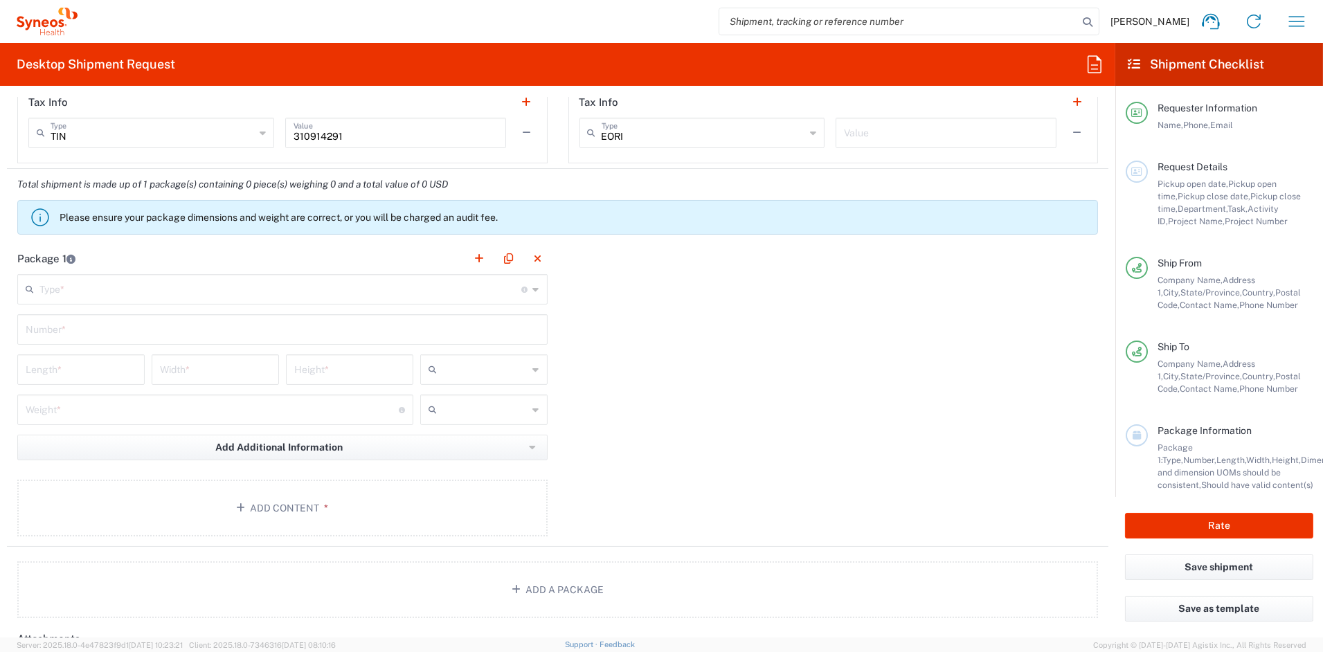
scroll to position [1086, 0]
click at [115, 303] on div "Type * Material used to package goods" at bounding box center [282, 292] width 530 height 30
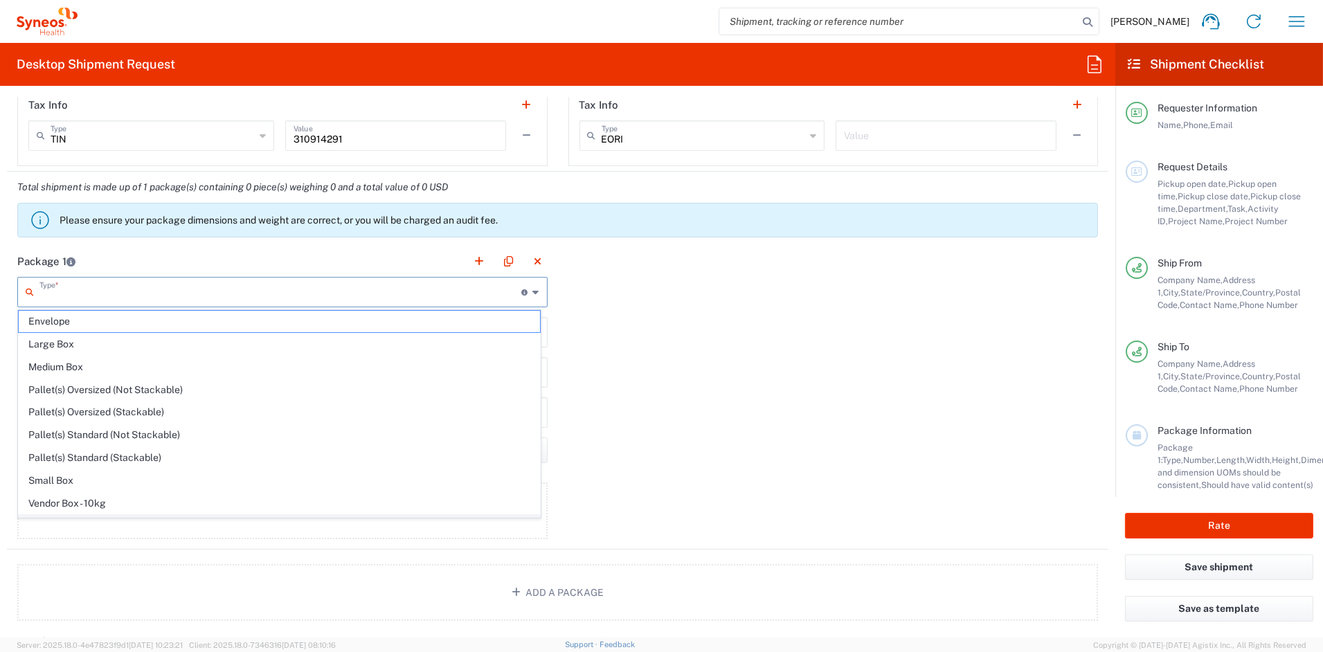
scroll to position [43, 0]
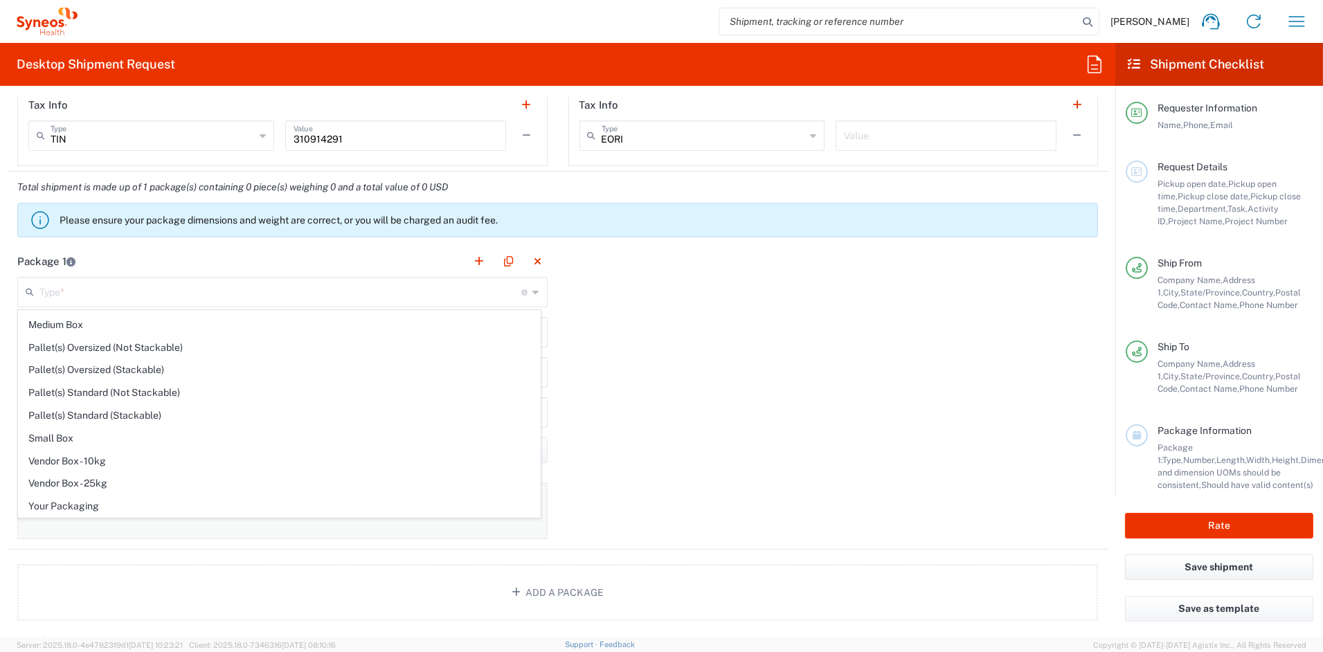
click at [54, 503] on span "Your Packaging" at bounding box center [279, 506] width 521 height 21
type input "Your Packaging"
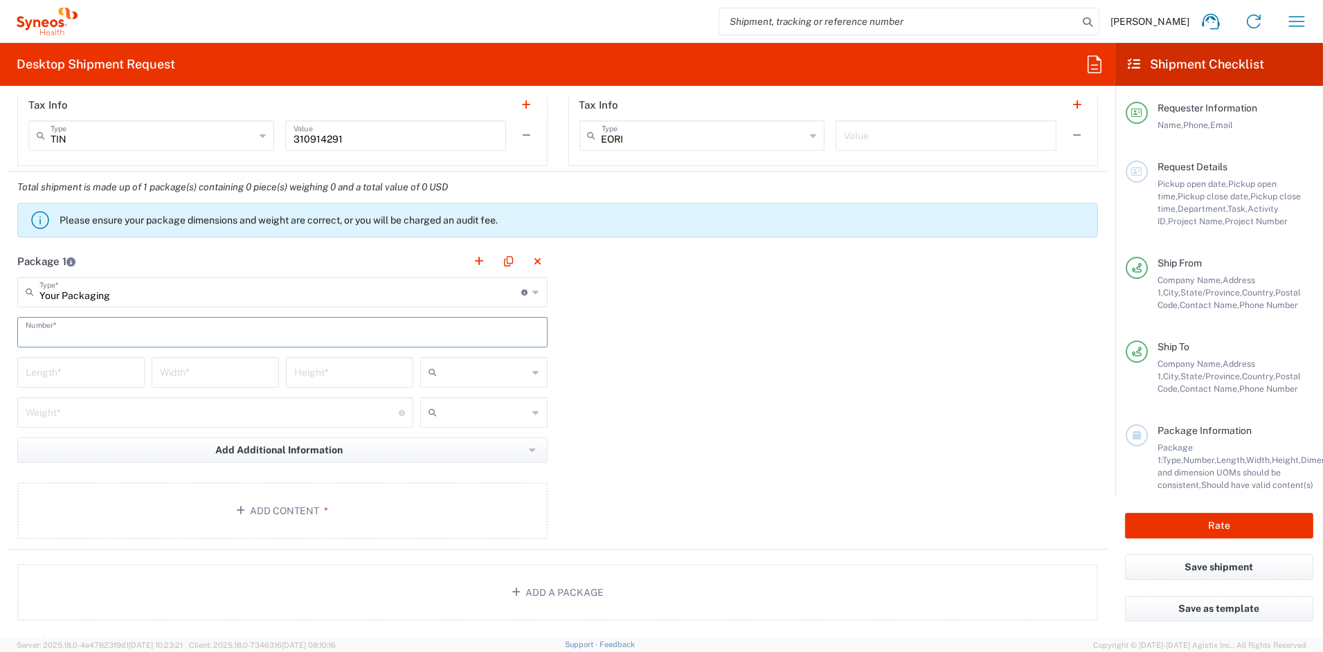
click at [84, 335] on input "text" at bounding box center [283, 331] width 514 height 24
type input "1"
click at [60, 376] on input "number" at bounding box center [81, 371] width 111 height 24
type input "21"
type input "15"
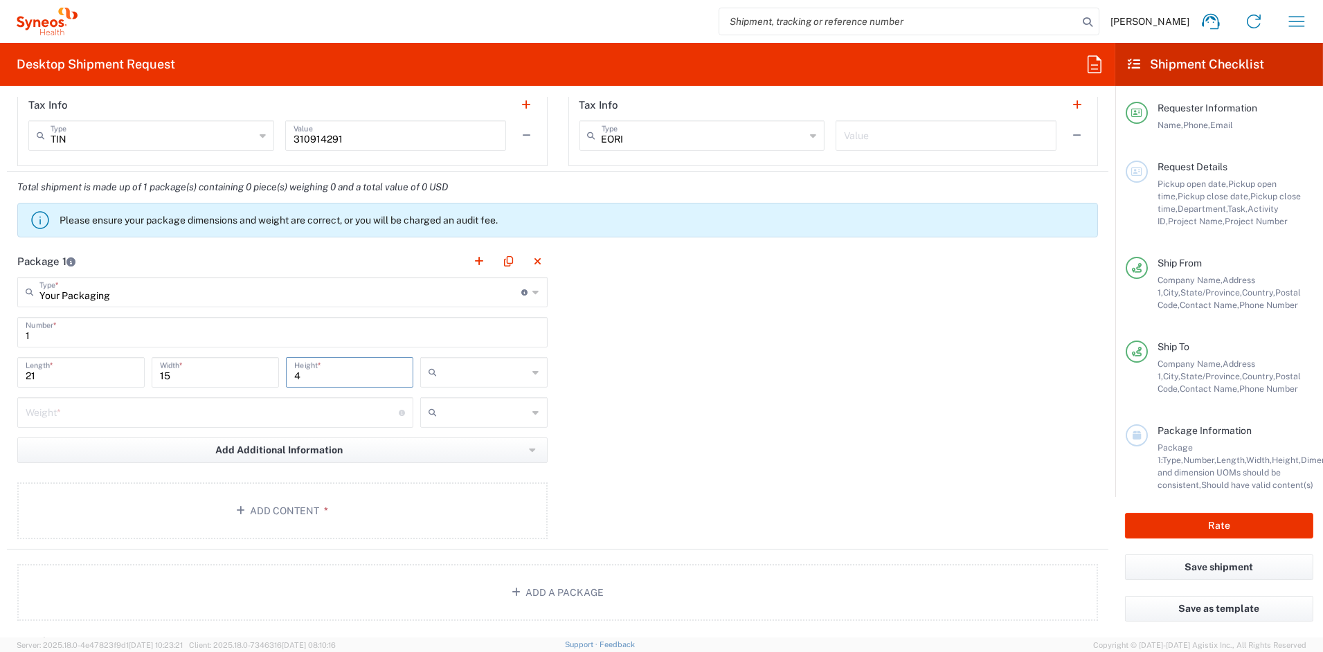
type input "4"
drag, startPoint x: 454, startPoint y: 447, endPoint x: 434, endPoint y: 443, distance: 20.4
click at [453, 447] on span "in" at bounding box center [478, 447] width 123 height 21
type input "in"
click at [145, 415] on input "number" at bounding box center [212, 412] width 373 height 24
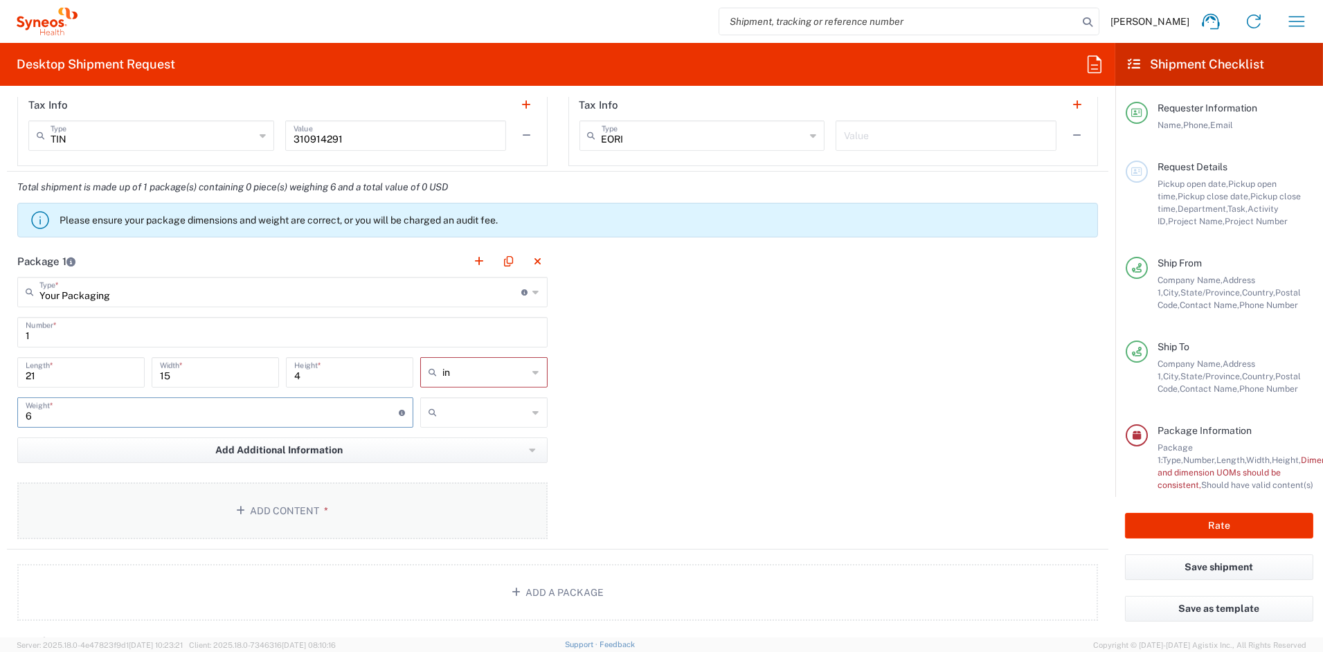
type input "6"
click at [204, 509] on button "Add Content *" at bounding box center [282, 511] width 530 height 57
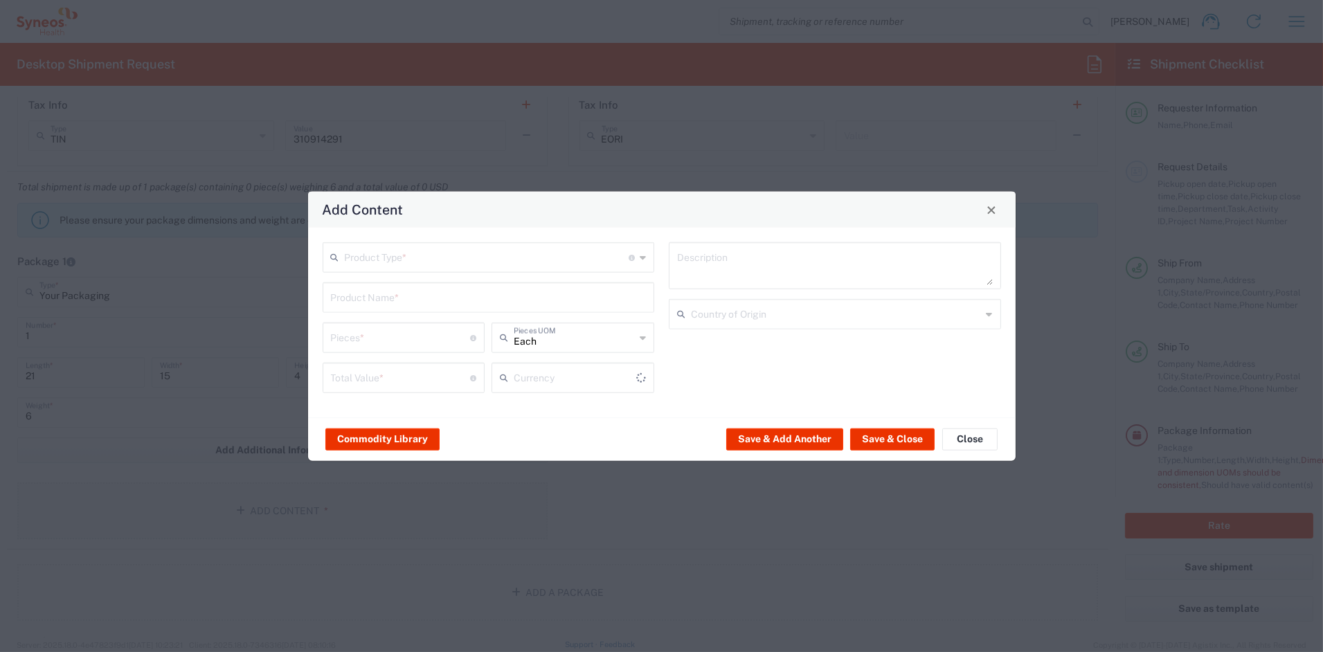
type input "US Dollar"
click at [374, 259] on input "text" at bounding box center [487, 256] width 285 height 24
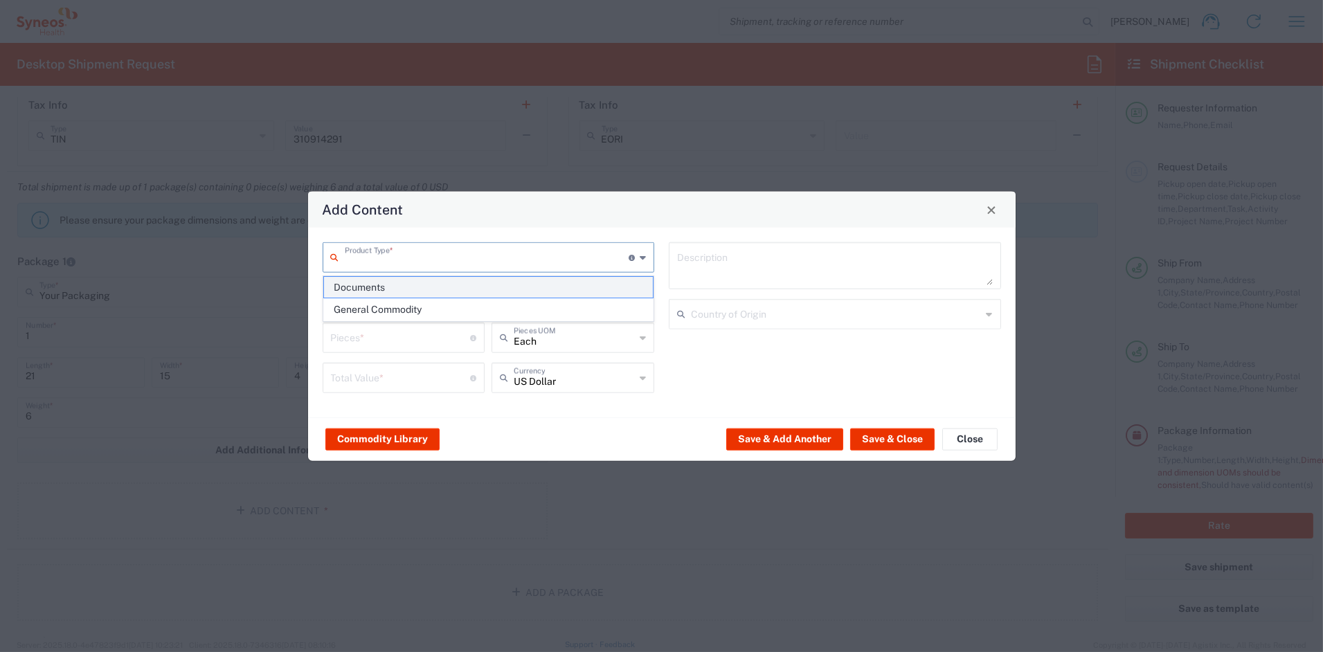
click at [364, 291] on span "Documents" at bounding box center [488, 287] width 329 height 21
type input "Documents"
type input "1"
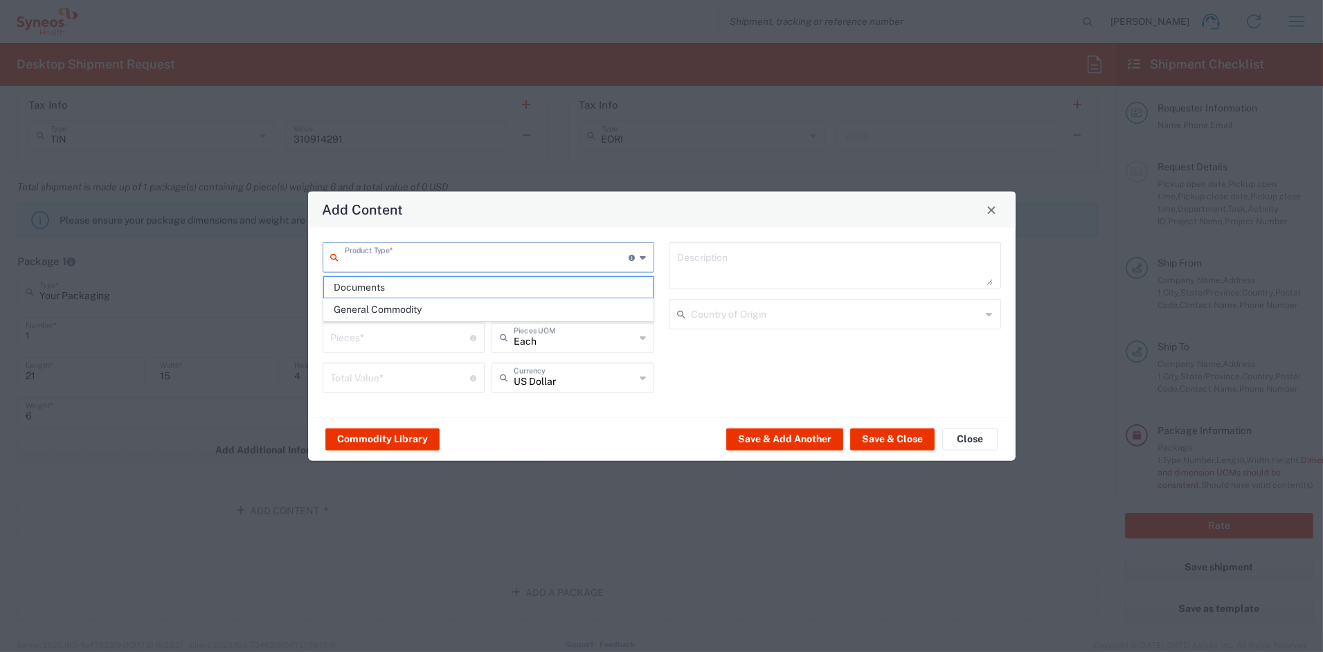
type textarea "Documents"
drag, startPoint x: 342, startPoint y: 342, endPoint x: 288, endPoint y: 336, distance: 54.4
click at [289, 336] on div "Add Content Documents Product Type * Document: Paper document generated interna…" at bounding box center [661, 326] width 1323 height 652
type input "6"
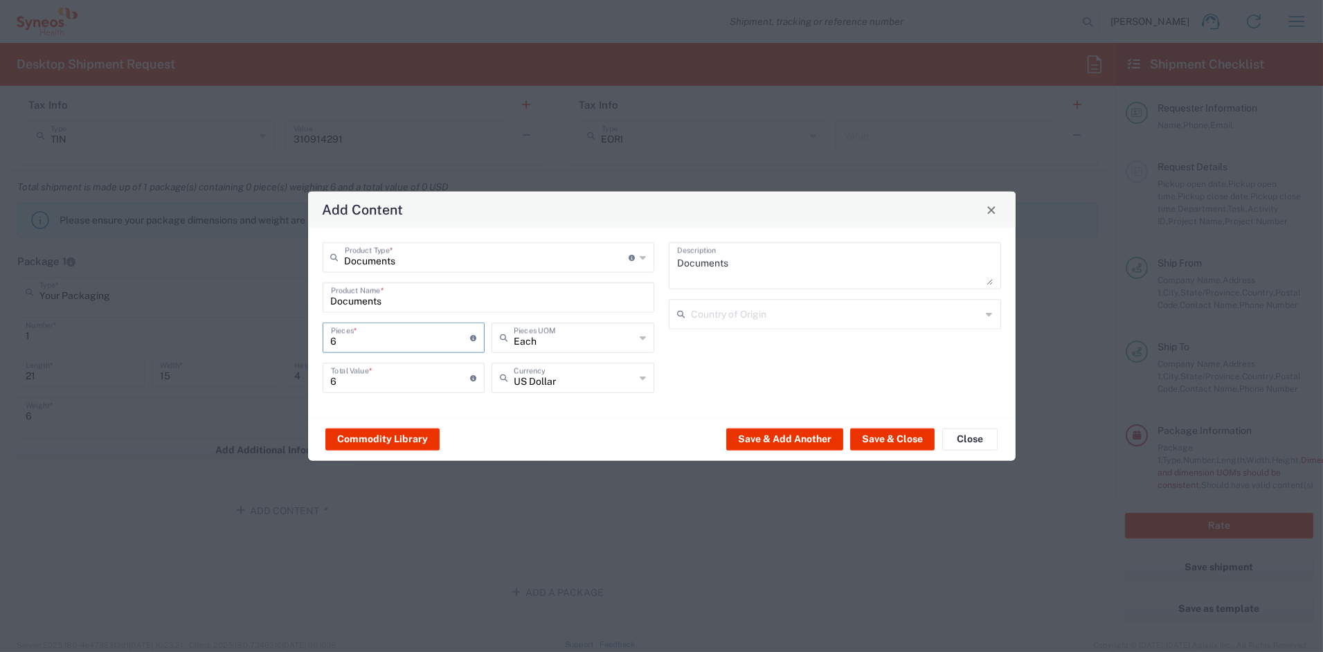
type input "66"
drag, startPoint x: 351, startPoint y: 380, endPoint x: 295, endPoint y: 376, distance: 56.2
click at [296, 376] on div "Add Content Documents Product Type * Document: Paper document generated interna…" at bounding box center [661, 326] width 1323 height 652
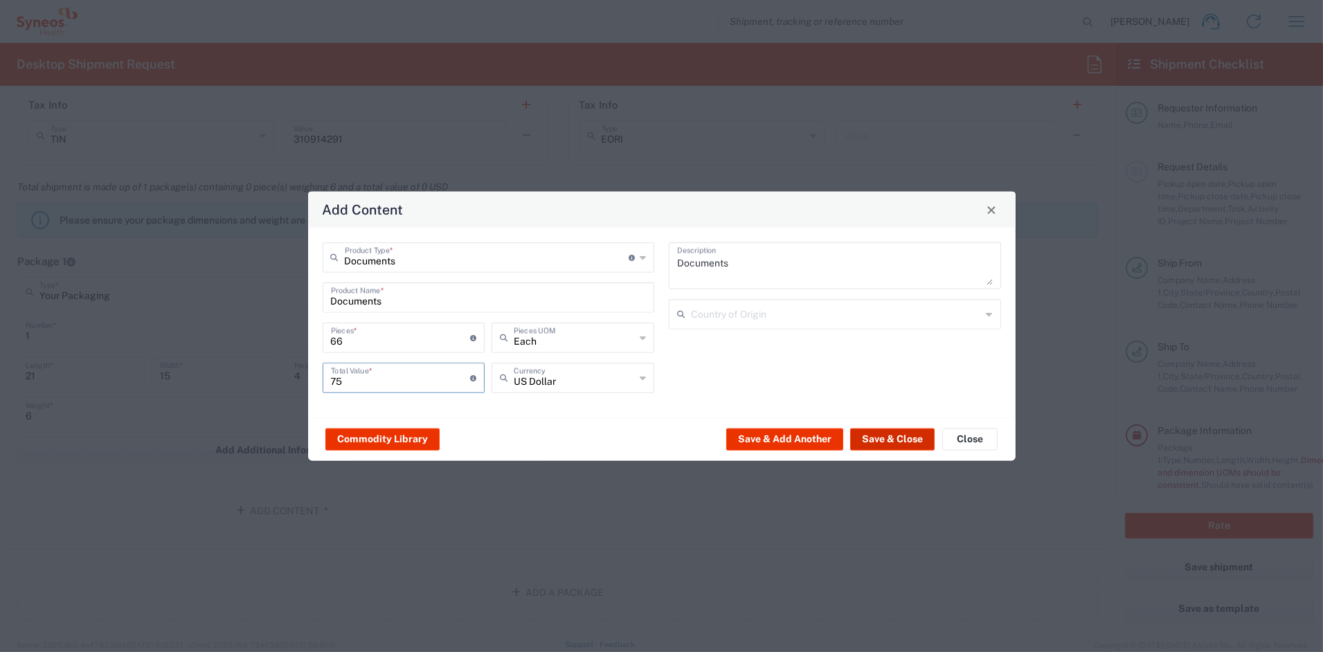
type input "75"
click at [884, 435] on button "Save & Close" at bounding box center [892, 439] width 84 height 22
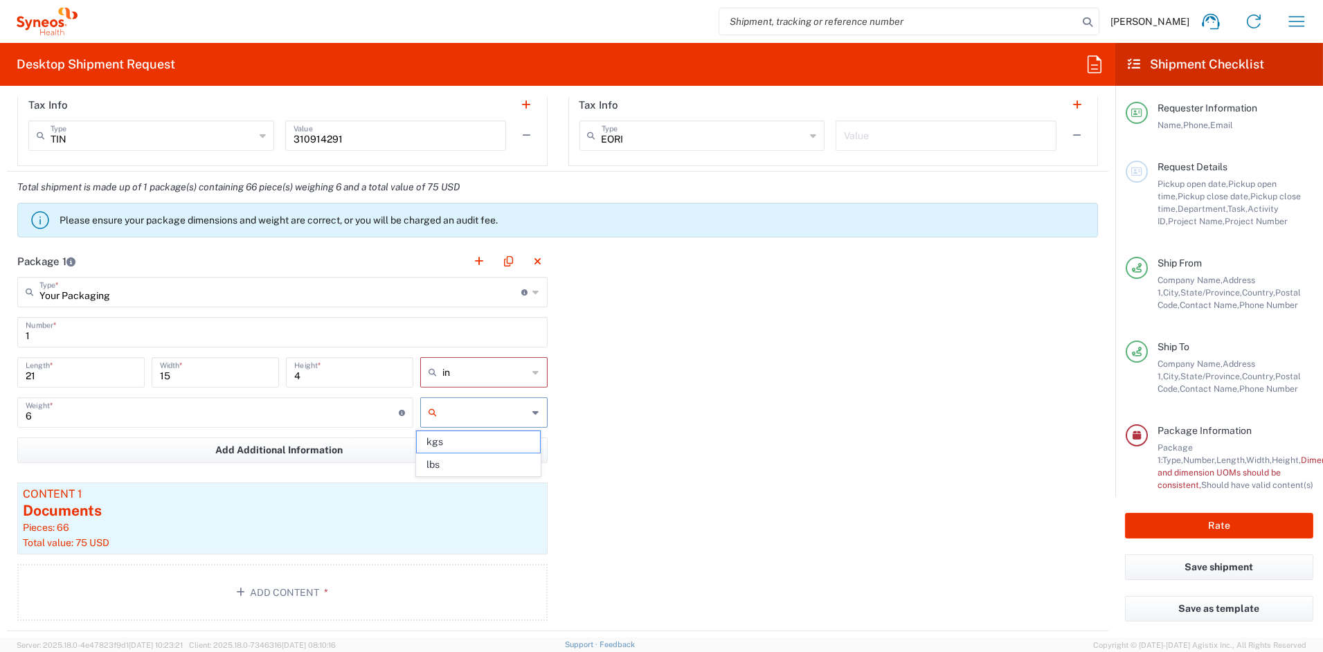
click at [472, 409] on input "text" at bounding box center [486, 413] width 86 height 22
click at [460, 464] on span "lbs" at bounding box center [478, 464] width 123 height 21
type input "lbs"
click at [1200, 522] on button "Rate" at bounding box center [1219, 526] width 188 height 26
type input "COMM.STUDO.IC.107070"
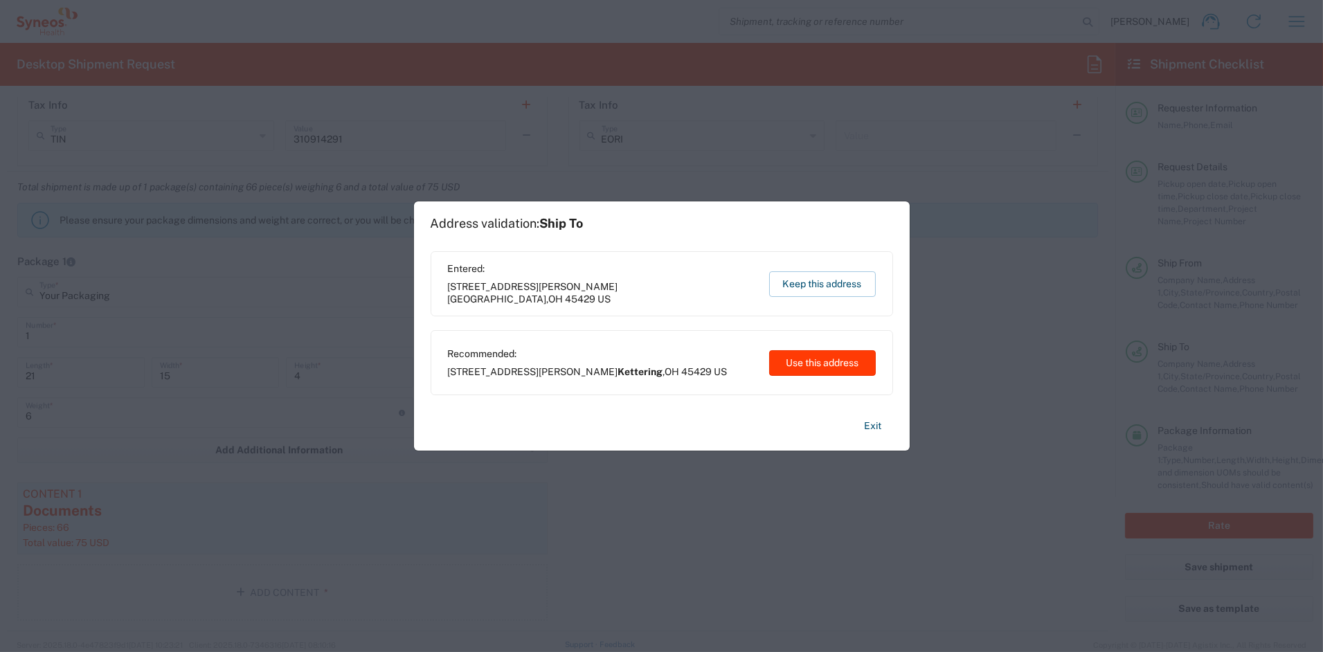
click at [822, 364] on button "Use this address" at bounding box center [822, 363] width 107 height 26
type input "Kettering"
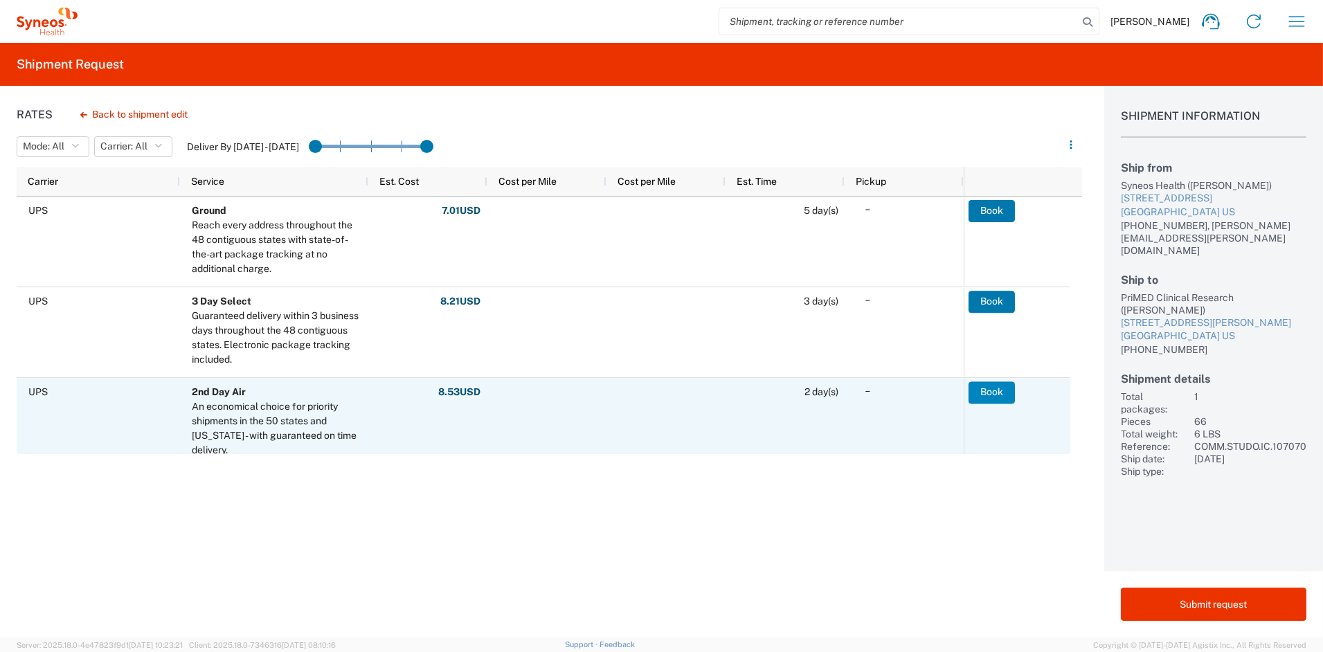
click at [991, 393] on button "Book" at bounding box center [992, 393] width 46 height 22
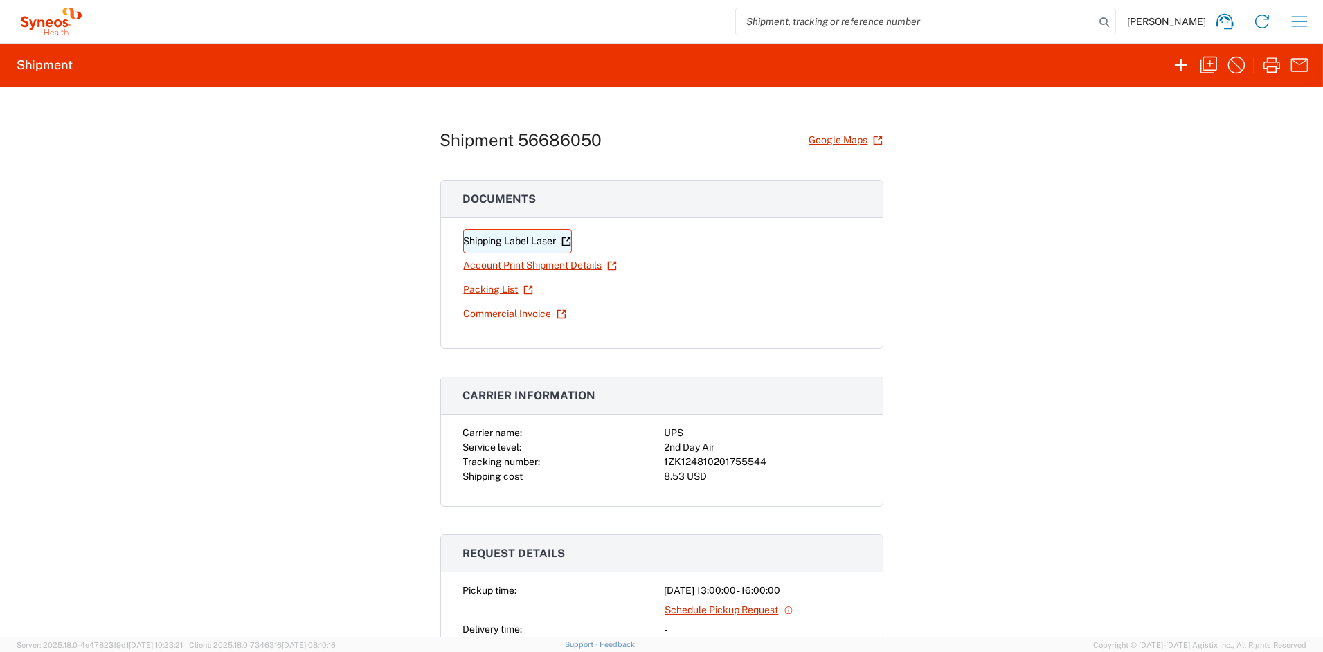
click at [496, 240] on link "Shipping Label Laser" at bounding box center [517, 241] width 109 height 24
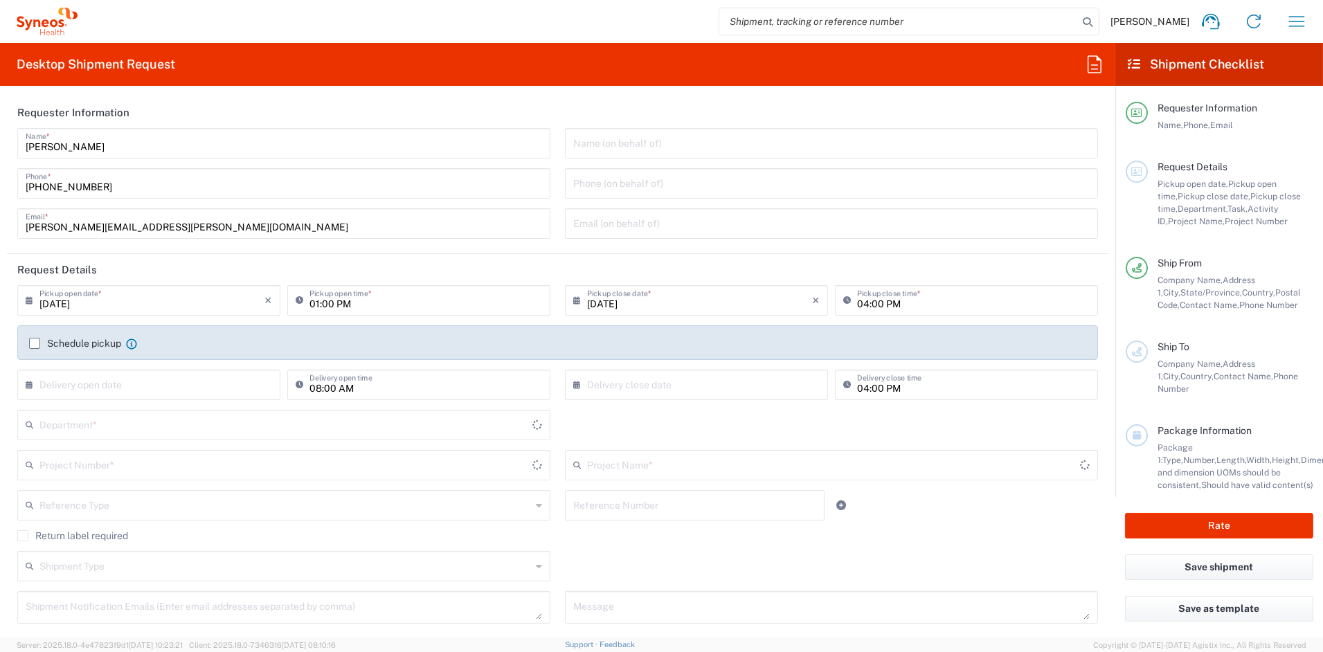
type input "[US_STATE]"
type input "[GEOGRAPHIC_DATA]"
type input "6156"
type input "Syneos Health Communications-[GEOGRAPHIC_DATA] [GEOGRAPHIC_DATA]"
drag, startPoint x: 170, startPoint y: 229, endPoint x: -13, endPoint y: 226, distance: 183.5
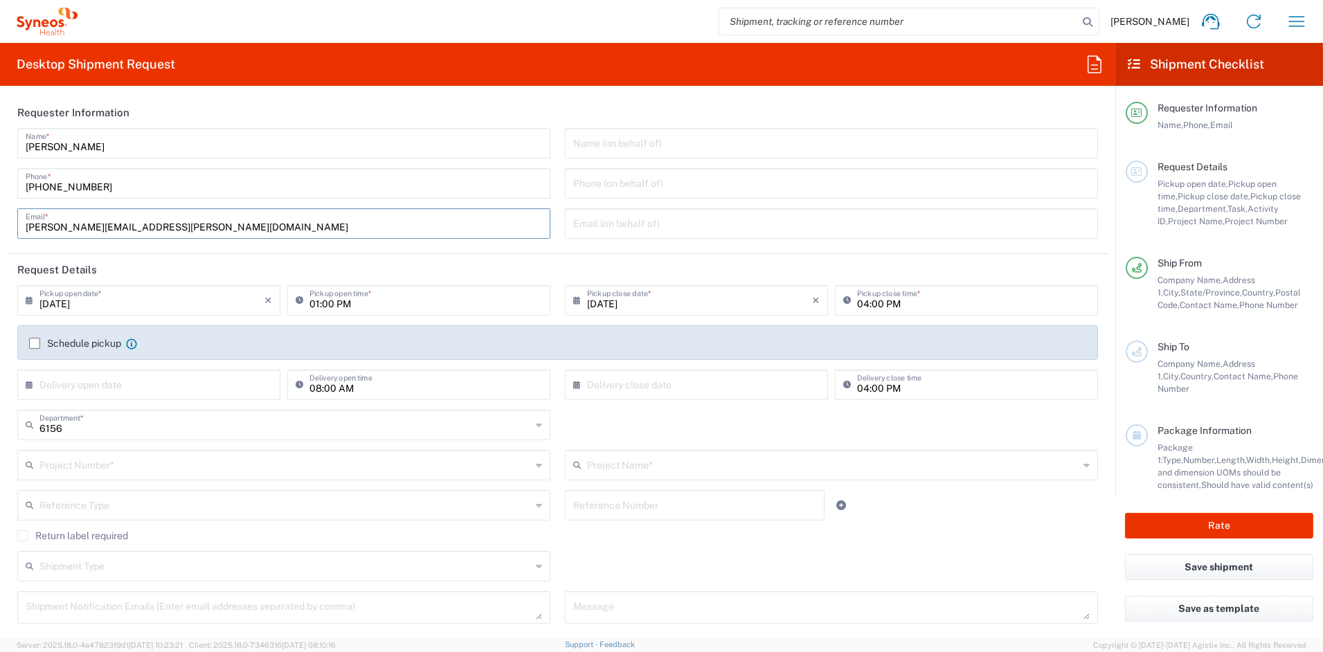
click at [0, 226] on html "[PERSON_NAME] Home Shipment estimator Shipment tracking Desktop shipment reques…" at bounding box center [661, 326] width 1323 height 652
paste input "[PERSON_NAME].[PERSON_NAME]"
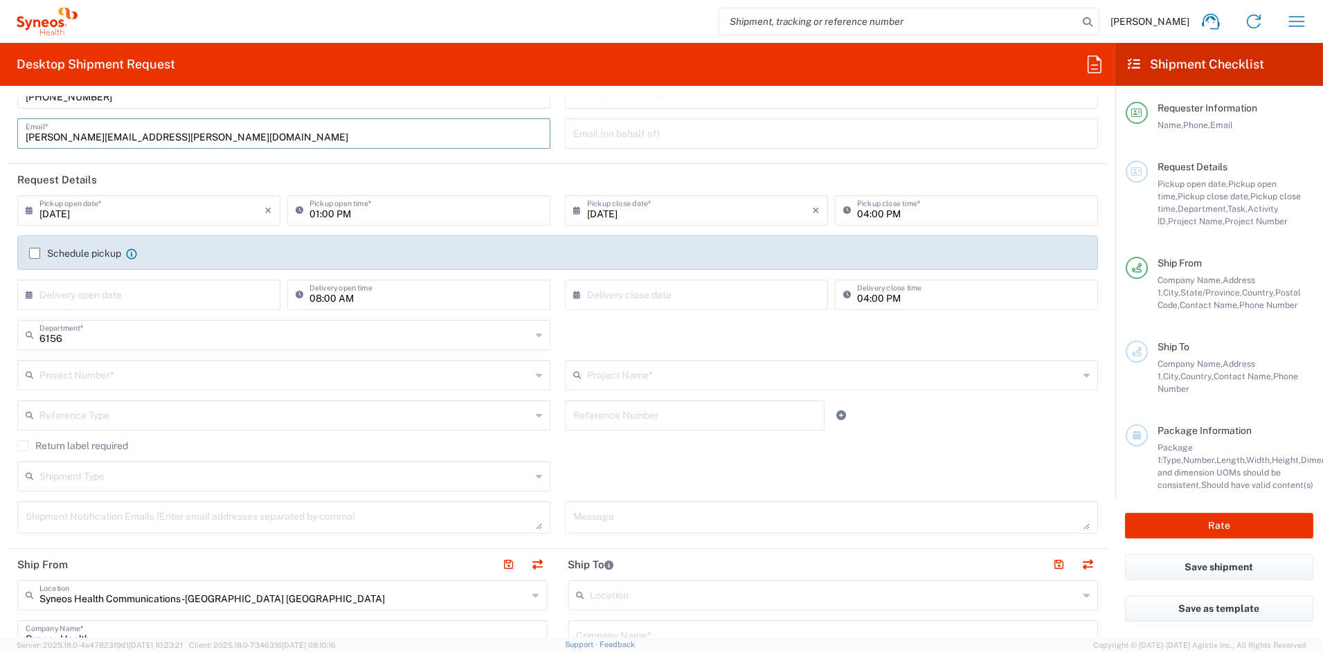
scroll to position [91, 0]
type input "[PERSON_NAME][EMAIL_ADDRESS][PERSON_NAME][DOMAIN_NAME]"
click at [95, 373] on input "text" at bounding box center [285, 374] width 492 height 24
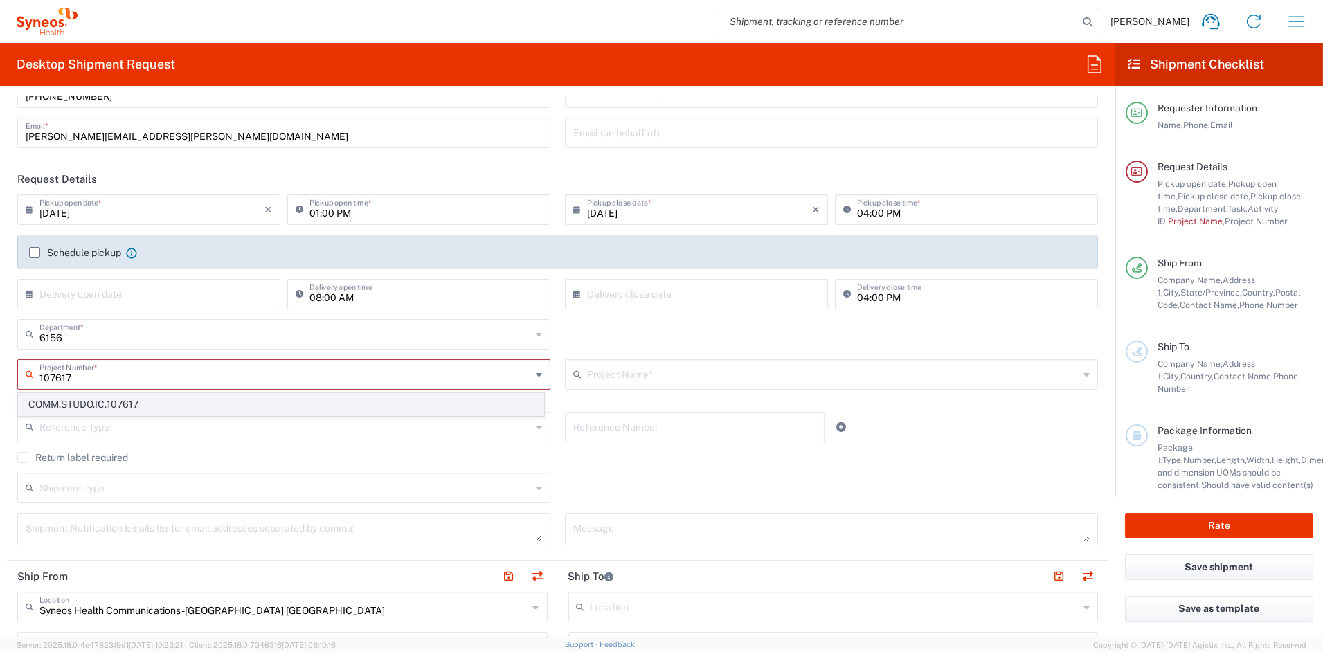
click at [118, 408] on span "COMM.STUDO.IC.107617" at bounding box center [281, 404] width 525 height 21
type input "COMM.STUDO.IC.107617"
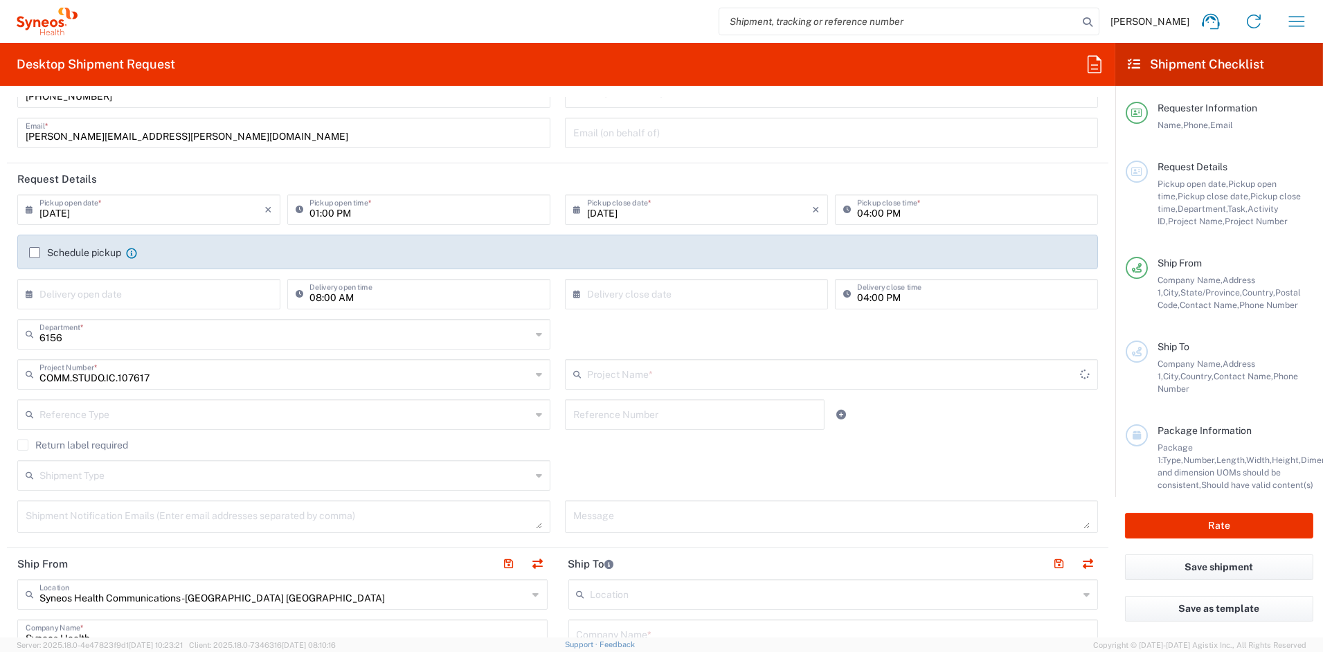
type input "Syneos.PATENGCL.25.107617"
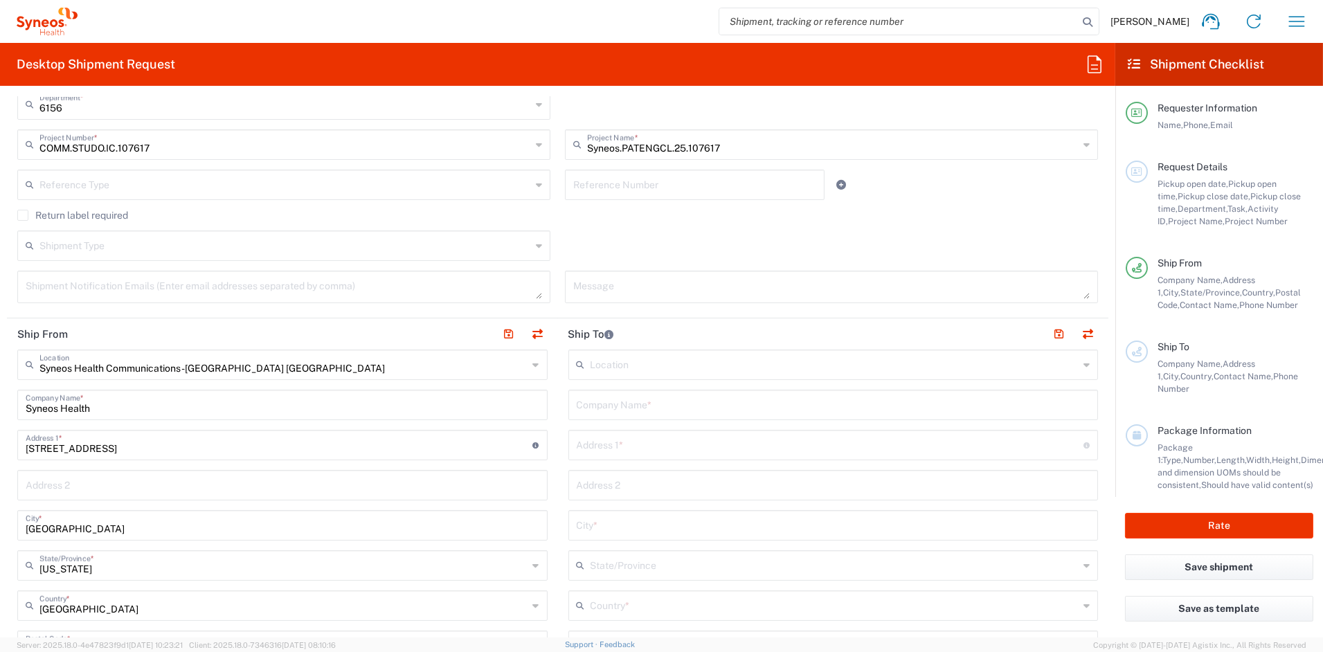
scroll to position [321, 0]
click at [660, 407] on input "text" at bounding box center [834, 403] width 514 height 24
paste input "[GEOGRAPHIC_DATA] [GEOGRAPHIC_DATA]/NYPH"
drag, startPoint x: 760, startPoint y: 405, endPoint x: 801, endPoint y: 411, distance: 41.3
click at [762, 406] on input "[GEOGRAPHIC_DATA] [GEOGRAPHIC_DATA]/NYPH" at bounding box center [834, 403] width 514 height 24
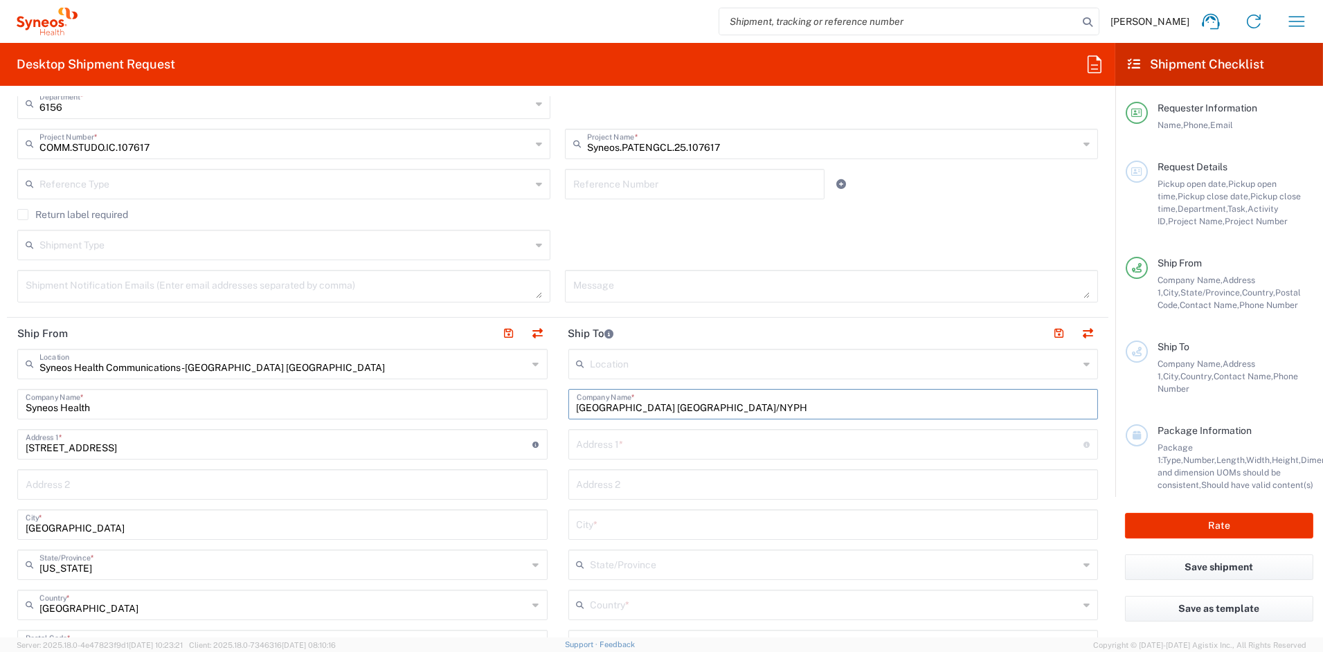
click at [798, 407] on input "[GEOGRAPHIC_DATA] [GEOGRAPHIC_DATA]/NYPH" at bounding box center [834, 403] width 514 height 24
drag, startPoint x: 661, startPoint y: 409, endPoint x: 718, endPoint y: 409, distance: 57.5
click at [661, 409] on input "[GEOGRAPHIC_DATA] [GEOGRAPHIC_DATA]/NYPH" at bounding box center [834, 403] width 514 height 24
drag, startPoint x: 701, startPoint y: 408, endPoint x: 713, endPoint y: 408, distance: 12.5
click at [702, 407] on input "[GEOGRAPHIC_DATA]/NYPH" at bounding box center [834, 403] width 514 height 24
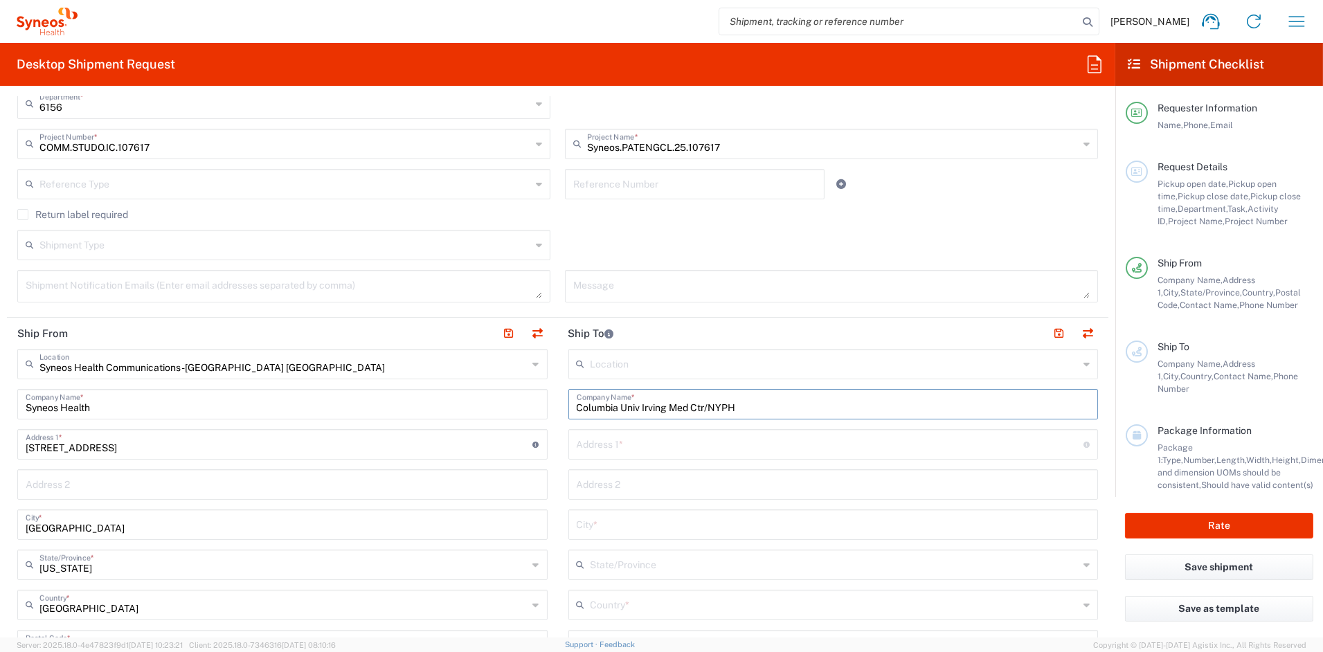
type input "Columbia Univ Irving Med Ctr/NYPH"
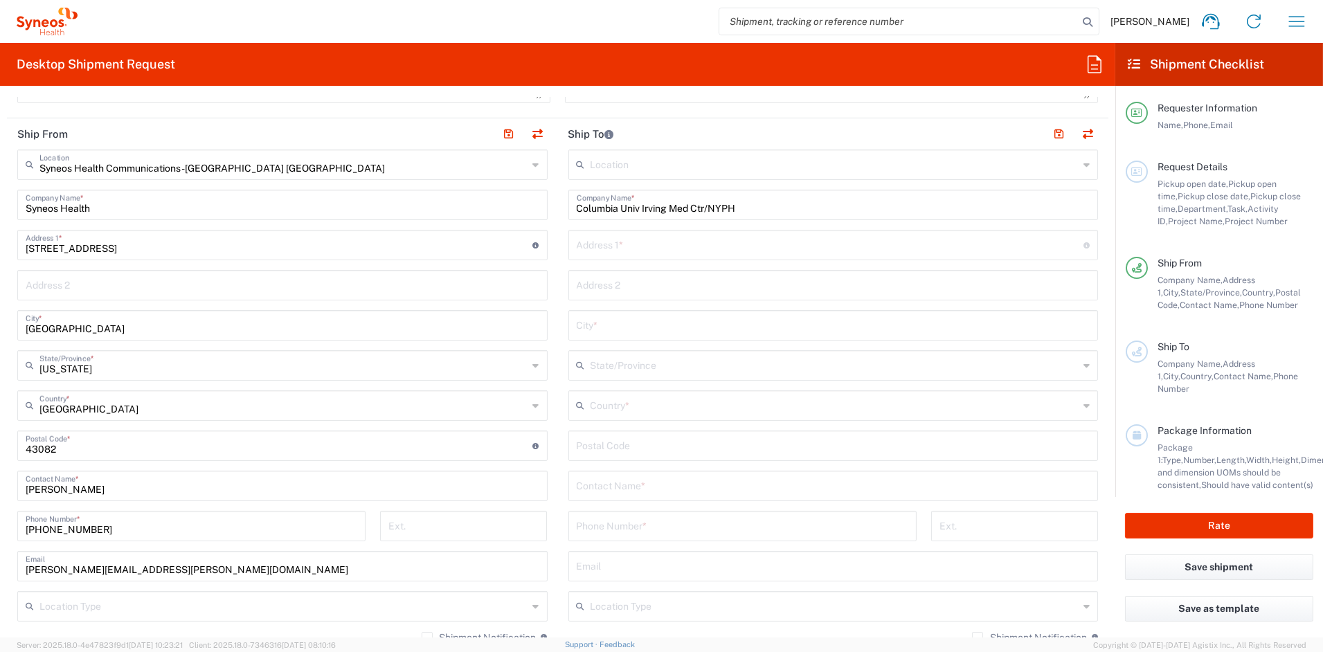
scroll to position [525, 0]
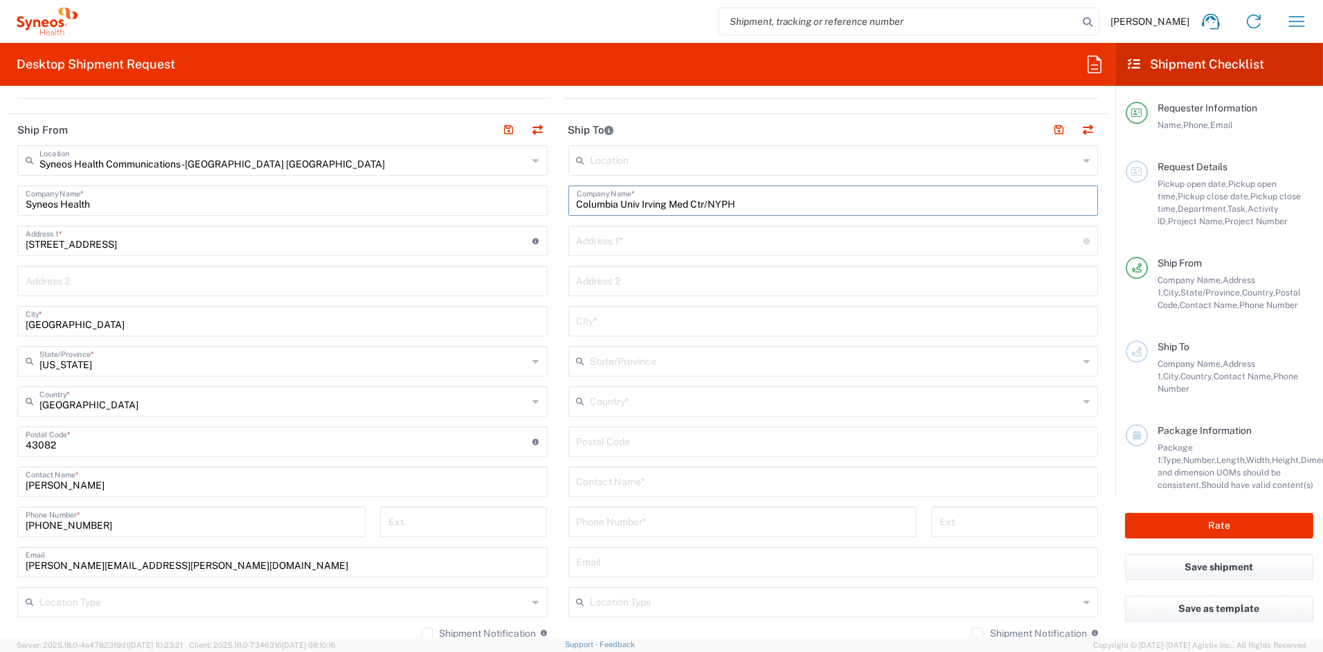
click at [638, 481] on input "text" at bounding box center [834, 481] width 514 height 24
paste input "[PERSON_NAME]"
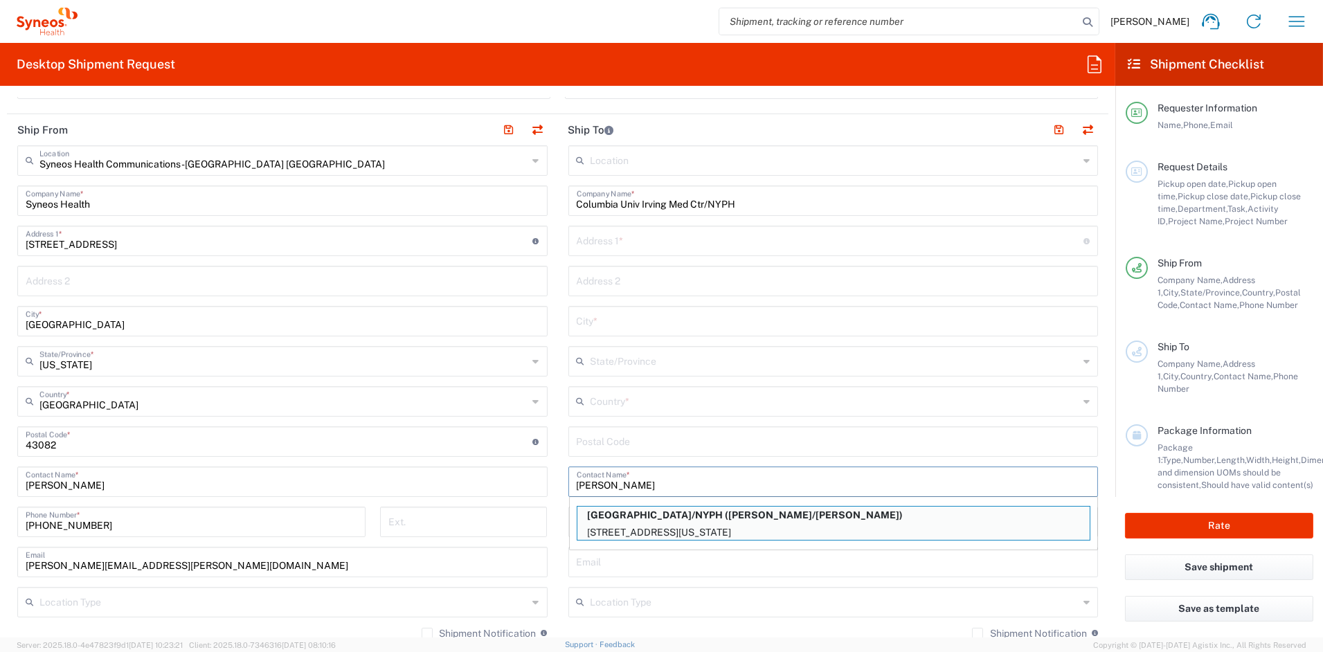
type input "[PERSON_NAME]"
click at [665, 440] on input "undefined" at bounding box center [834, 441] width 514 height 24
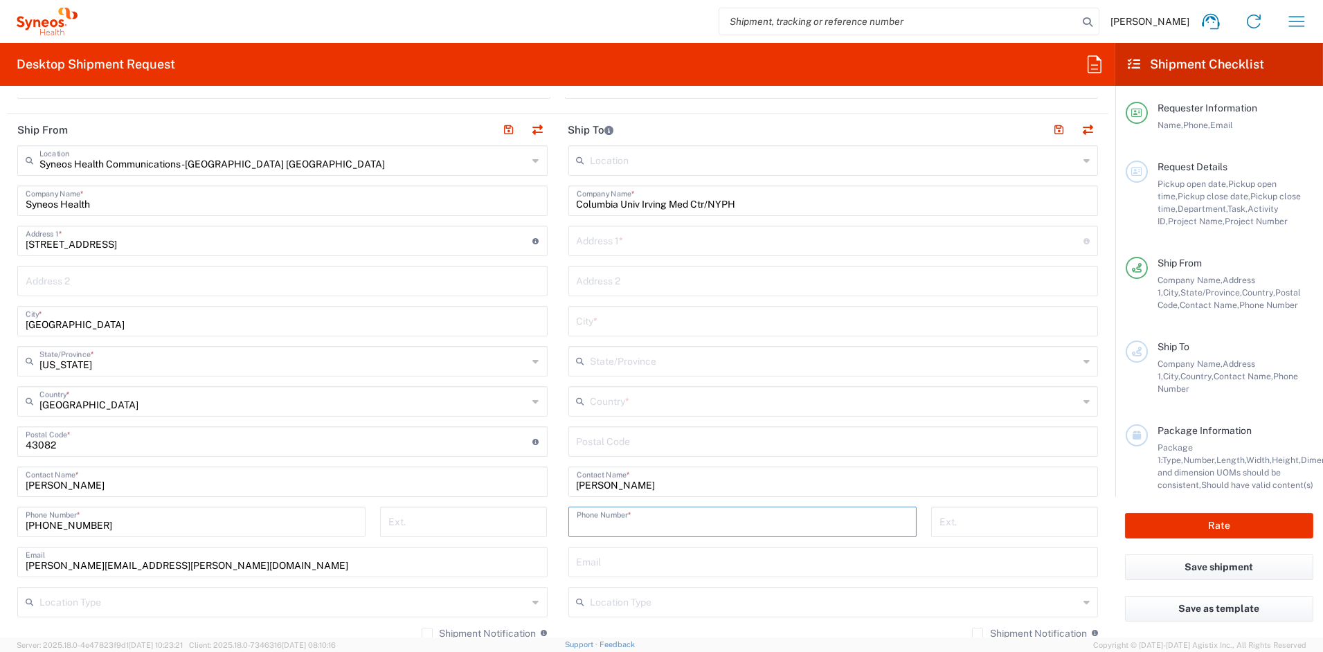
click at [630, 530] on input "tel" at bounding box center [743, 521] width 332 height 24
paste input "[PHONE_NUMBER]"
type input "[PHONE_NUMBER]"
click at [614, 237] on input "text" at bounding box center [831, 240] width 508 height 24
paste input "[STREET_ADDRESS]"
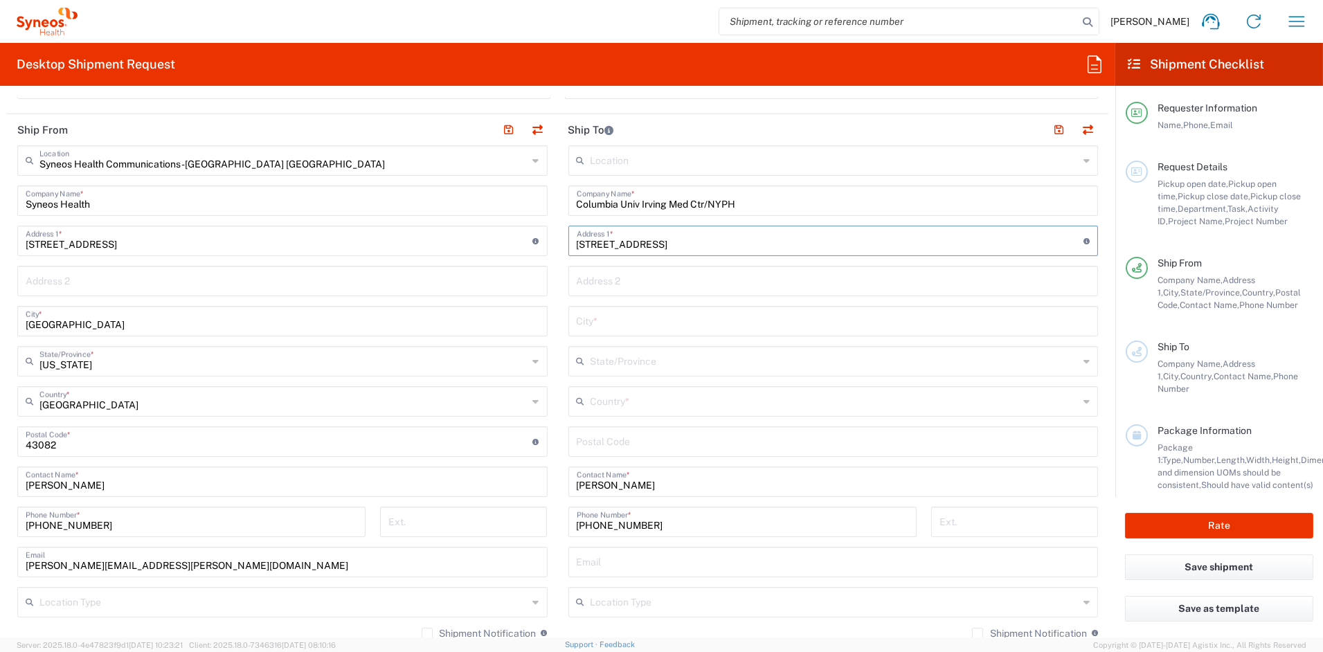
type input "[STREET_ADDRESS]"
click at [651, 283] on input "text" at bounding box center [834, 280] width 514 height 24
paste input "[GEOGRAPHIC_DATA] 10-067"
drag, startPoint x: 686, startPoint y: 285, endPoint x: 766, endPoint y: 298, distance: 80.6
click at [688, 285] on input "[GEOGRAPHIC_DATA] 10-067" at bounding box center [834, 280] width 514 height 24
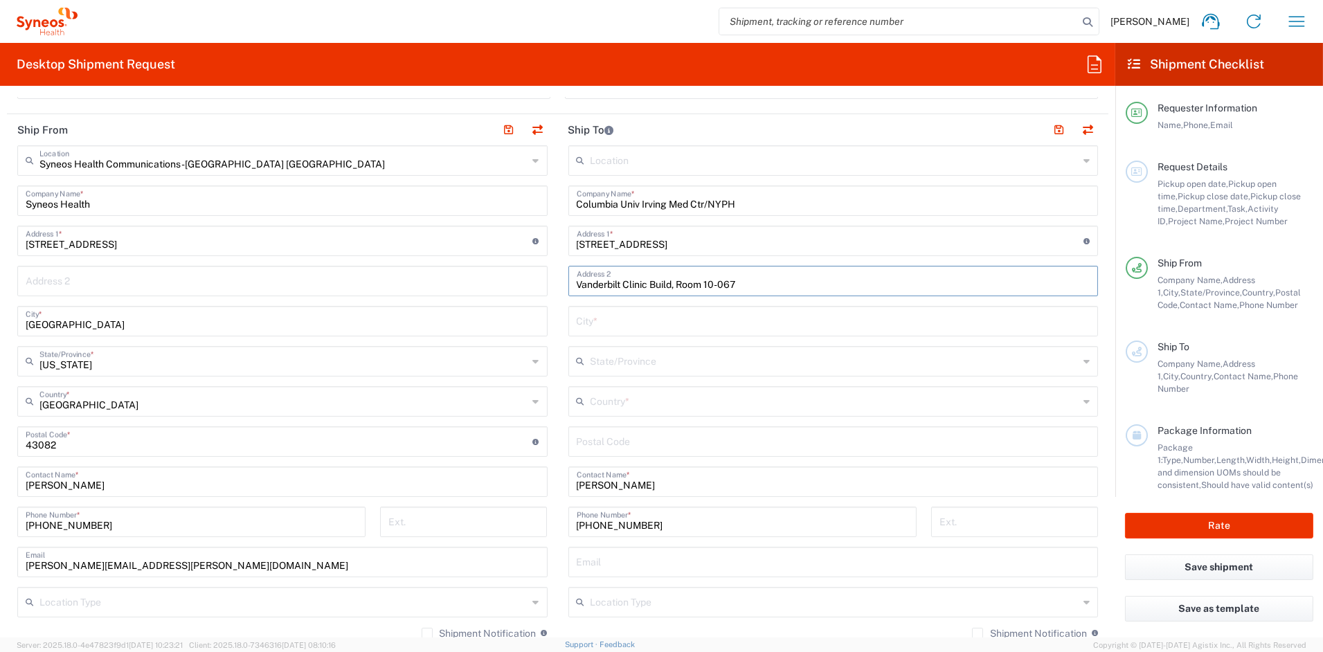
type input "Vanderbilt Clinic Build, Room 10-067"
click at [670, 321] on input "text" at bounding box center [834, 320] width 514 height 24
paste input "[US_STATE]"
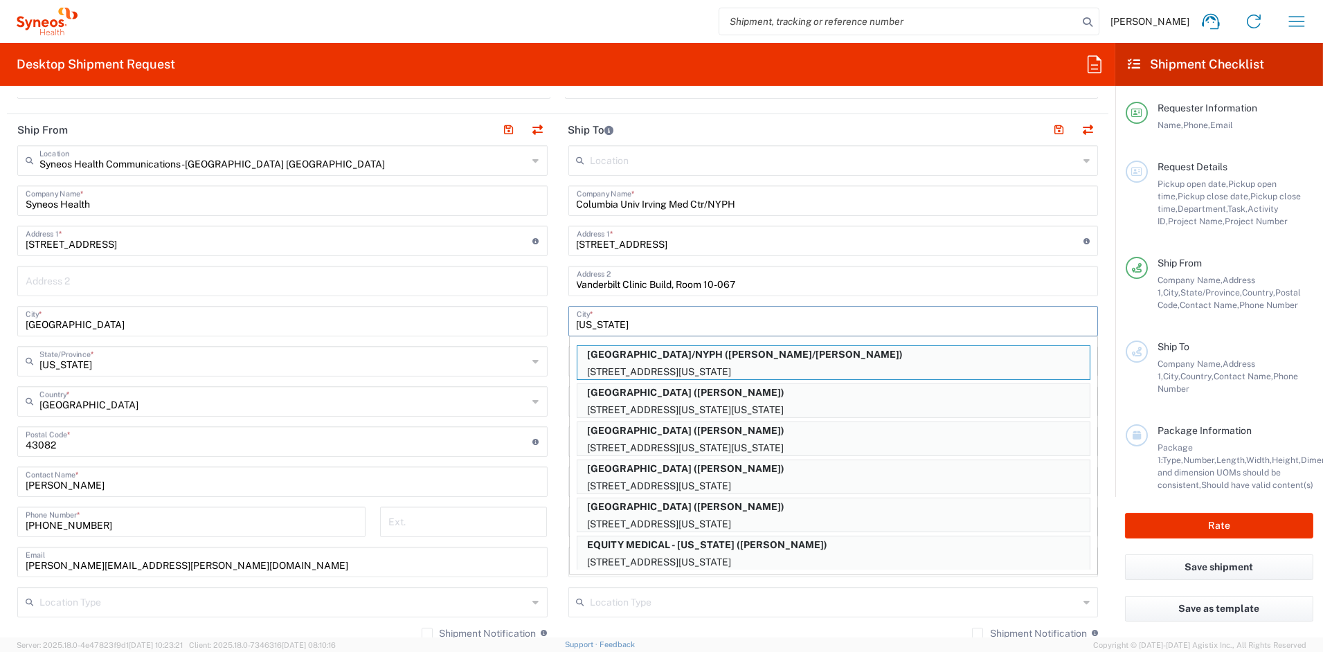
type input "[US_STATE]"
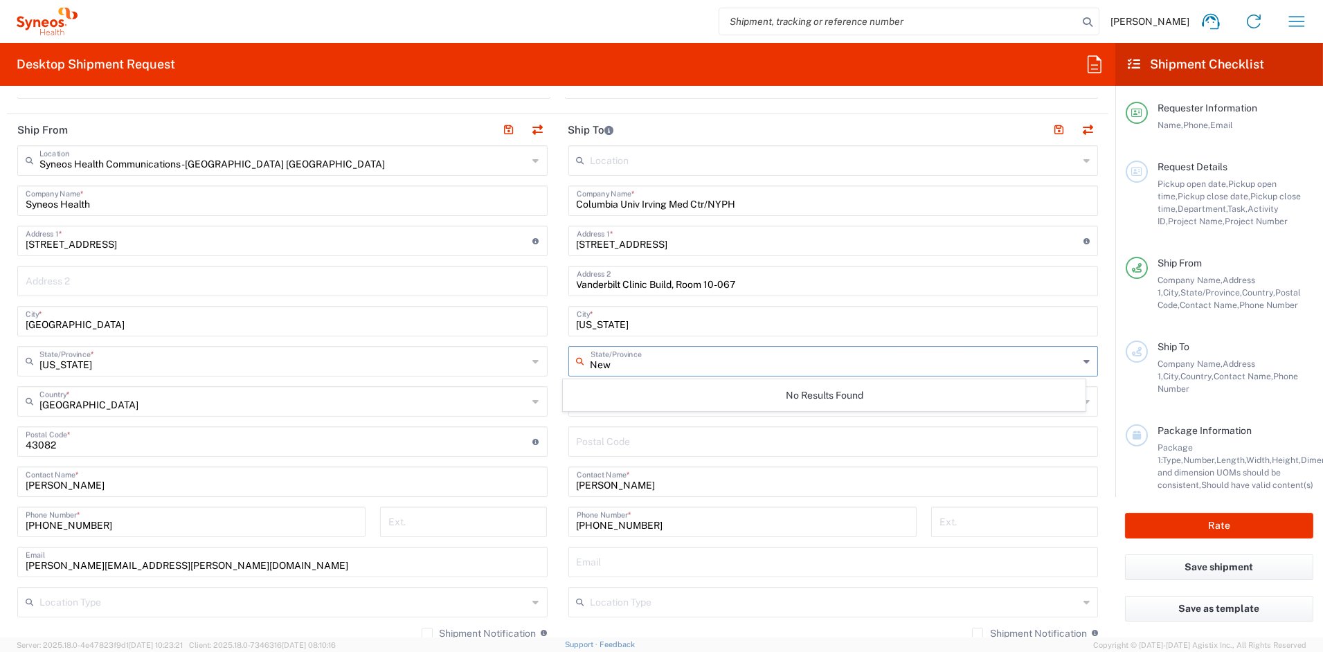
type input "New"
click at [585, 397] on div "No Results Found" at bounding box center [824, 396] width 523 height 32
click at [627, 442] on input "undefined" at bounding box center [834, 441] width 514 height 24
click at [579, 402] on icon at bounding box center [584, 402] width 14 height 22
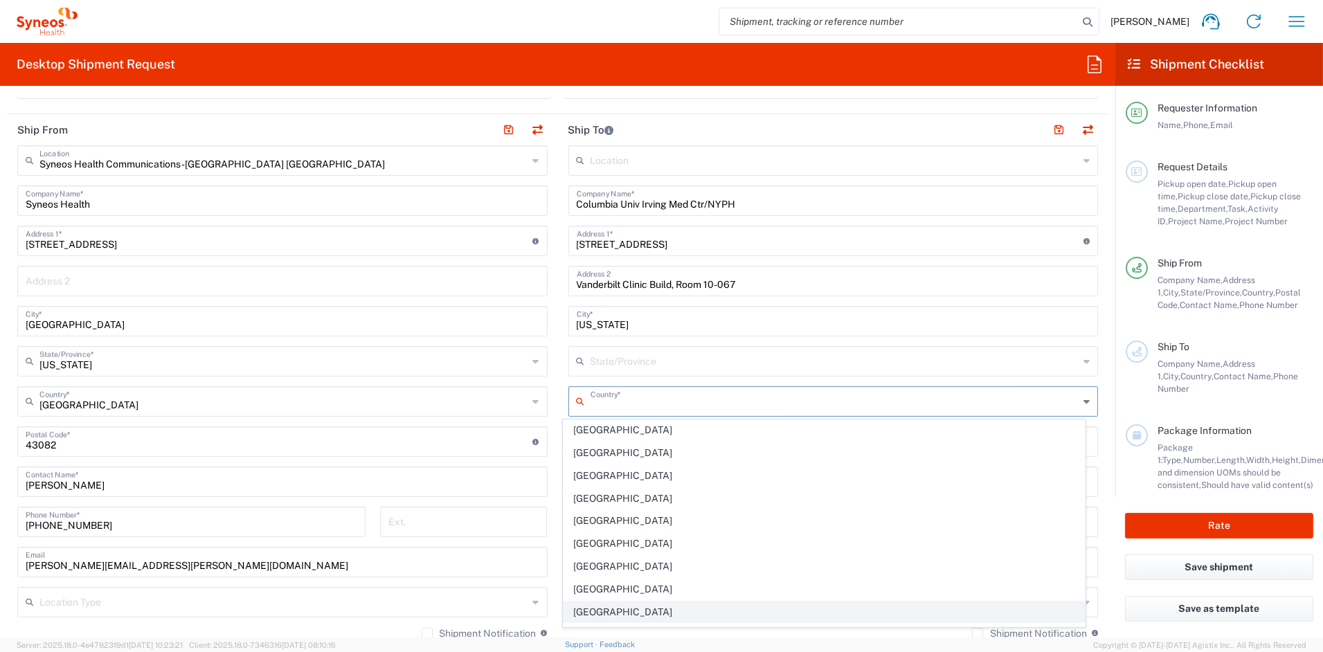
scroll to position [5313, 0]
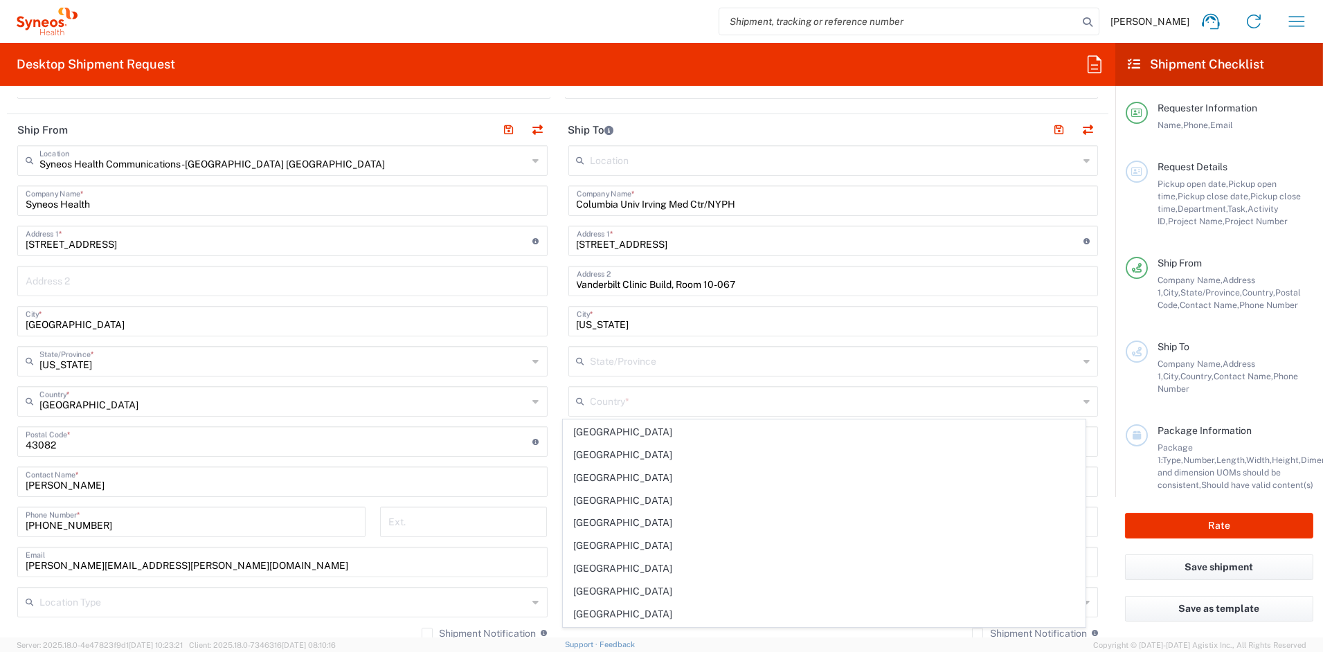
click at [603, 512] on span "[GEOGRAPHIC_DATA]" at bounding box center [824, 500] width 521 height 21
type input "[GEOGRAPHIC_DATA]"
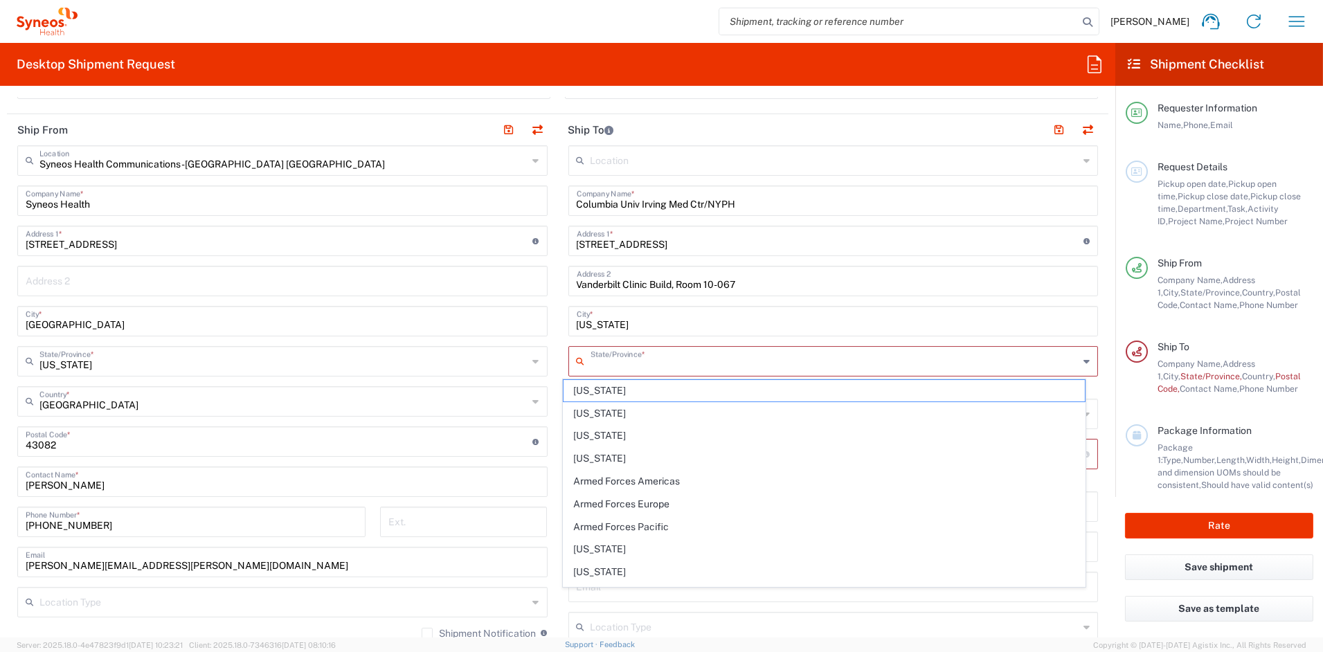
click at [608, 362] on input "text" at bounding box center [835, 360] width 489 height 24
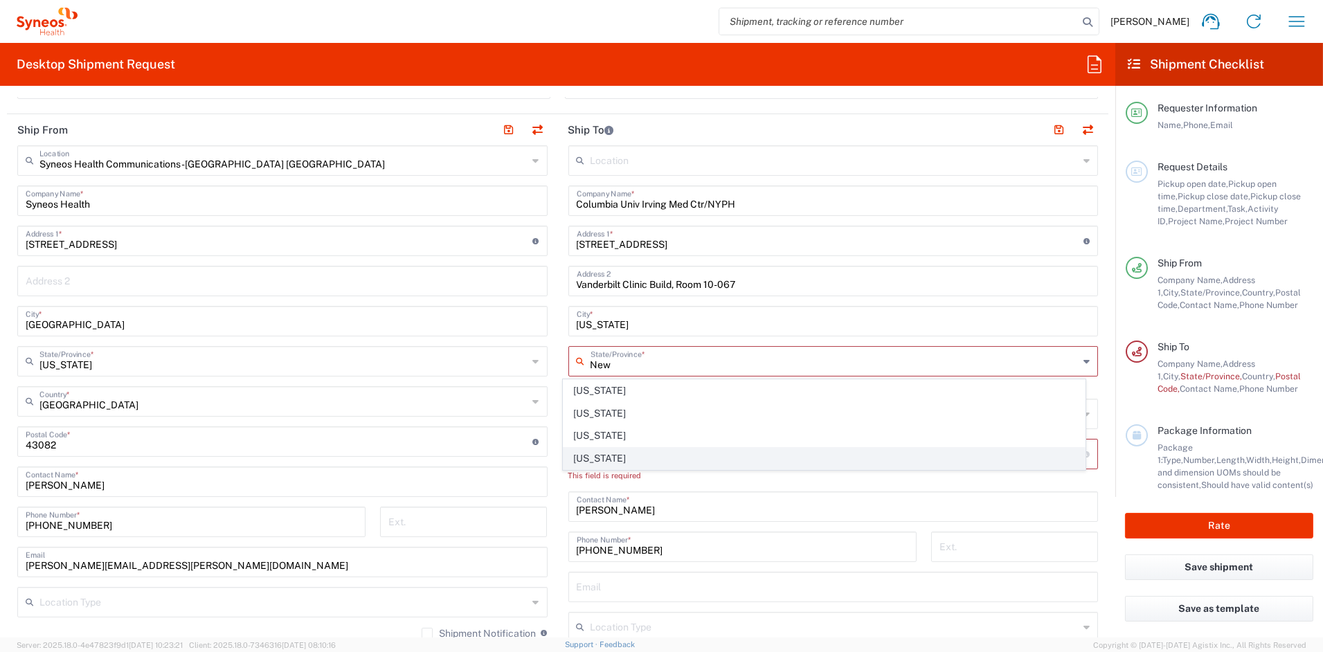
click at [590, 454] on span "[US_STATE]" at bounding box center [824, 458] width 521 height 21
type input "[US_STATE]"
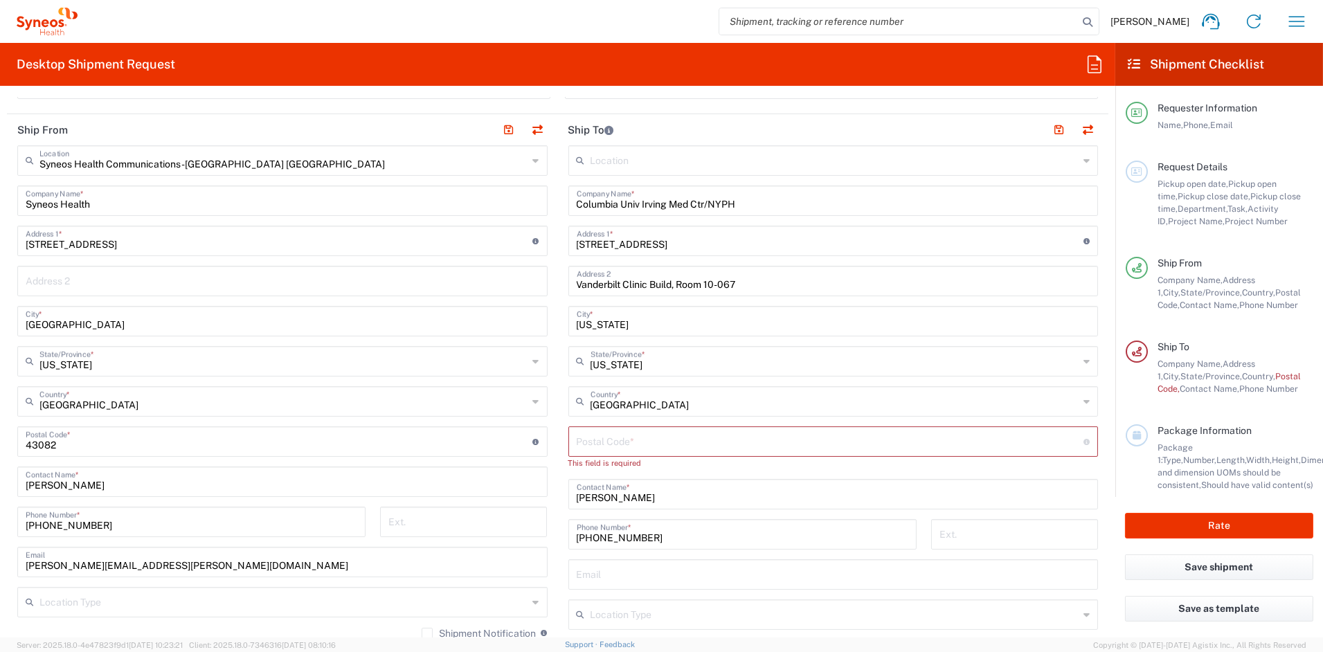
click at [615, 440] on input "undefined" at bounding box center [831, 441] width 508 height 24
paste input "10032"
type input "10032"
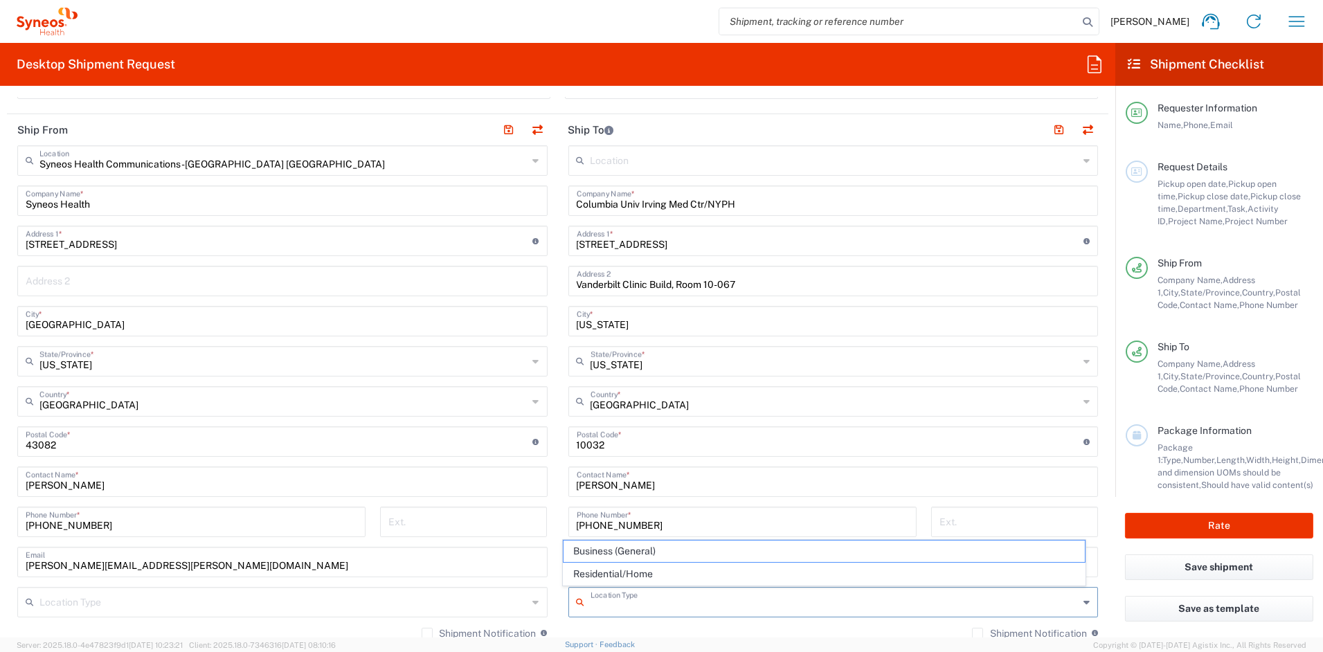
click at [591, 601] on input "text" at bounding box center [835, 601] width 489 height 24
click at [595, 548] on span "Business (General)" at bounding box center [824, 551] width 521 height 21
type input "Business (General)"
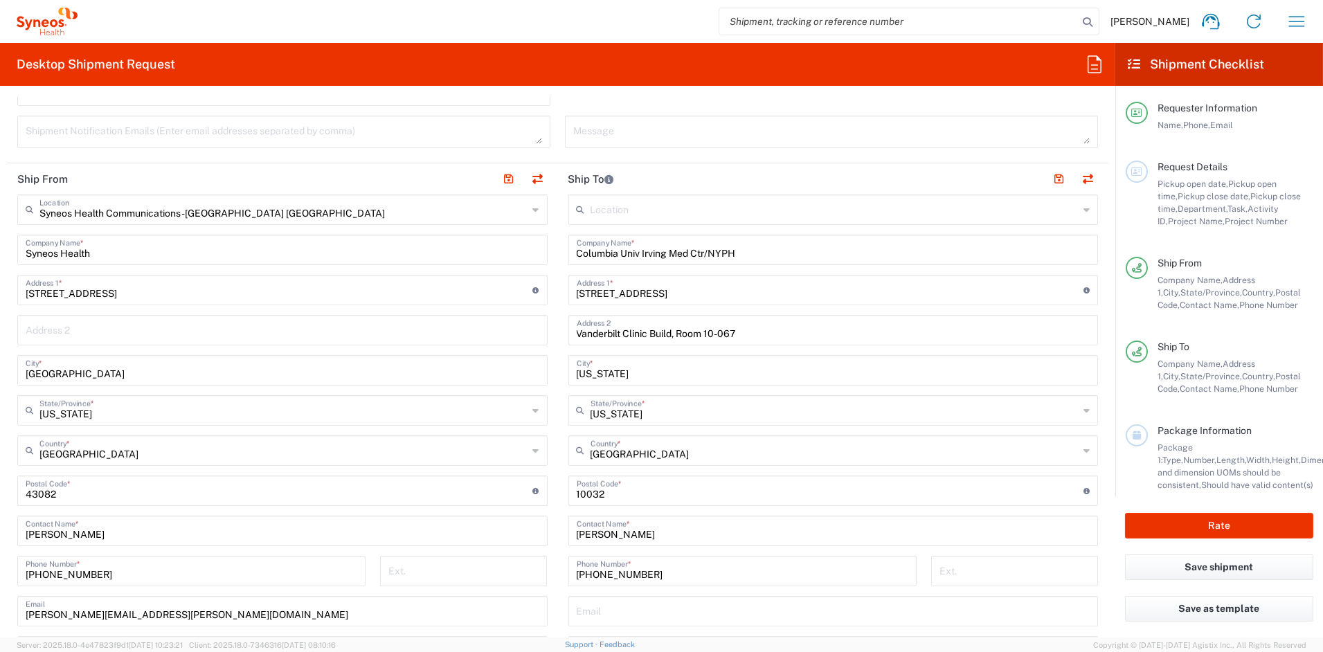
scroll to position [474, 0]
click at [1050, 181] on button "button" at bounding box center [1059, 180] width 19 height 19
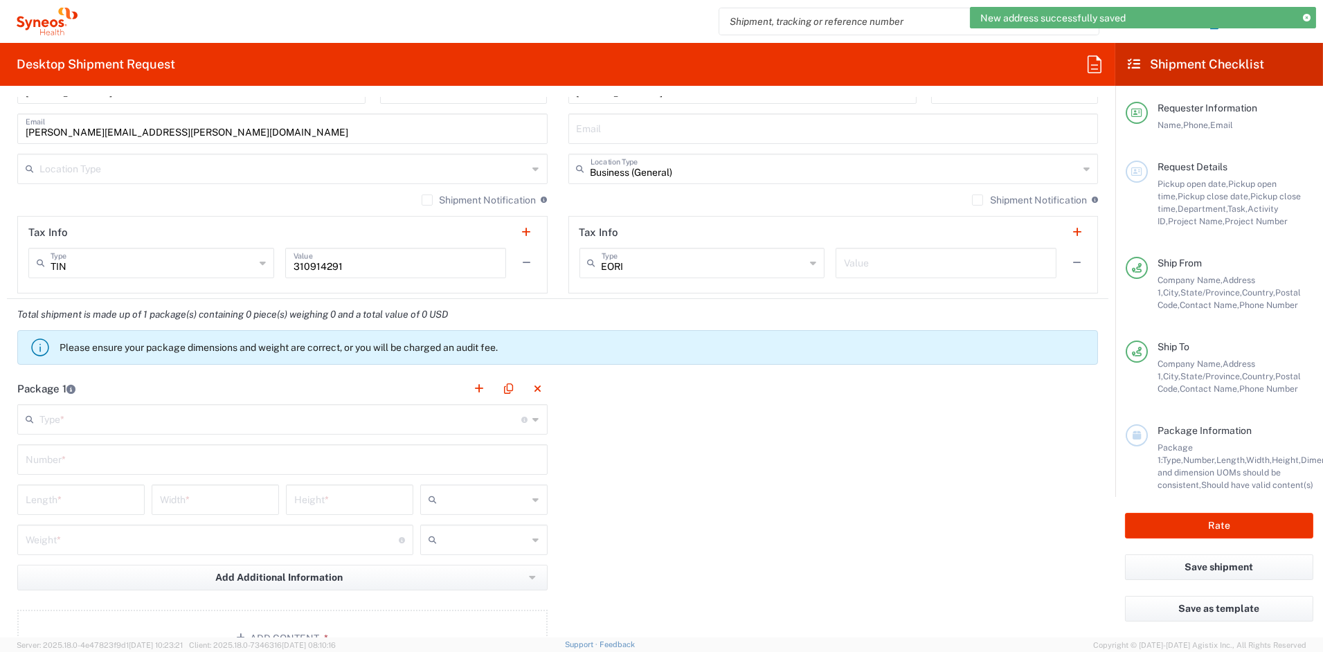
scroll to position [959, 0]
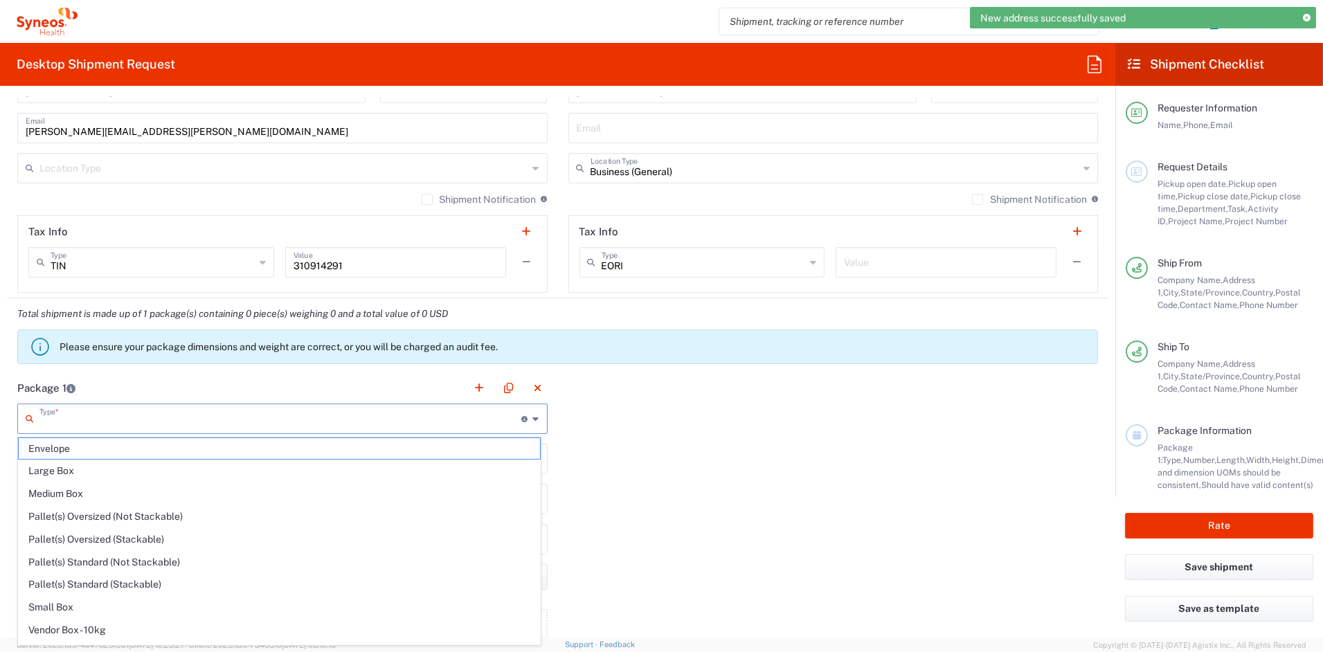
click at [179, 418] on input "text" at bounding box center [280, 418] width 483 height 24
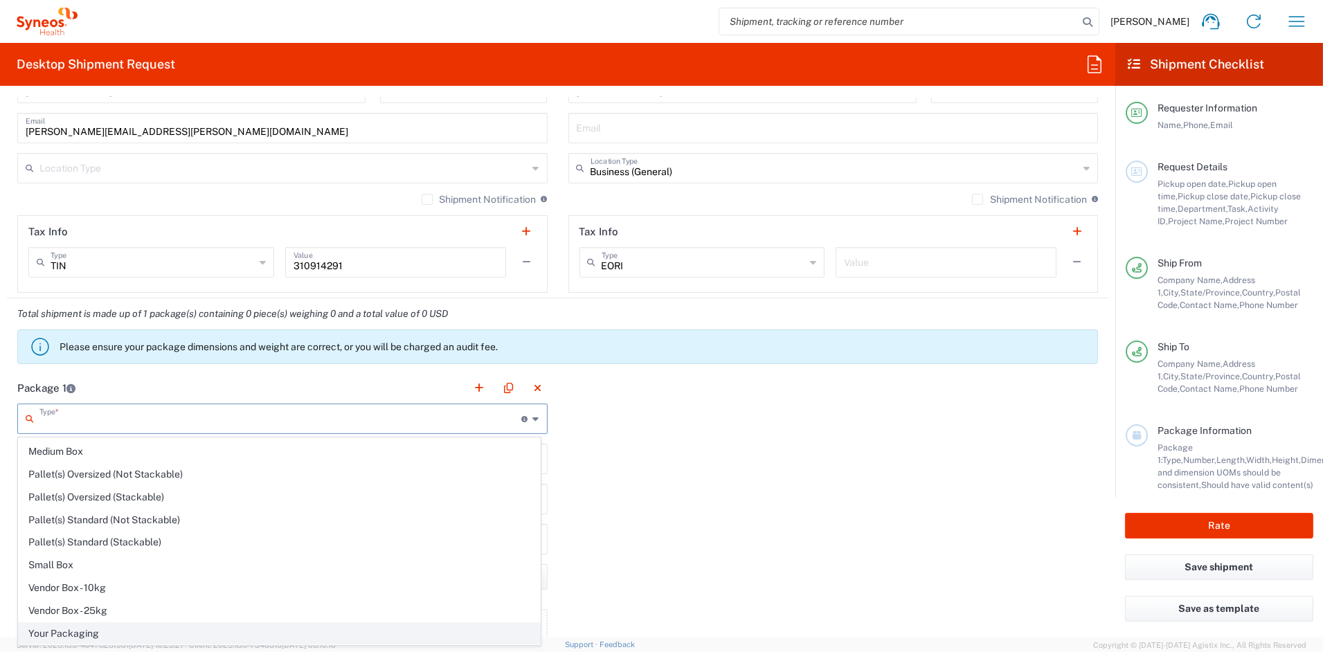
click at [64, 634] on span "Your Packaging" at bounding box center [279, 633] width 521 height 21
type input "Your Packaging"
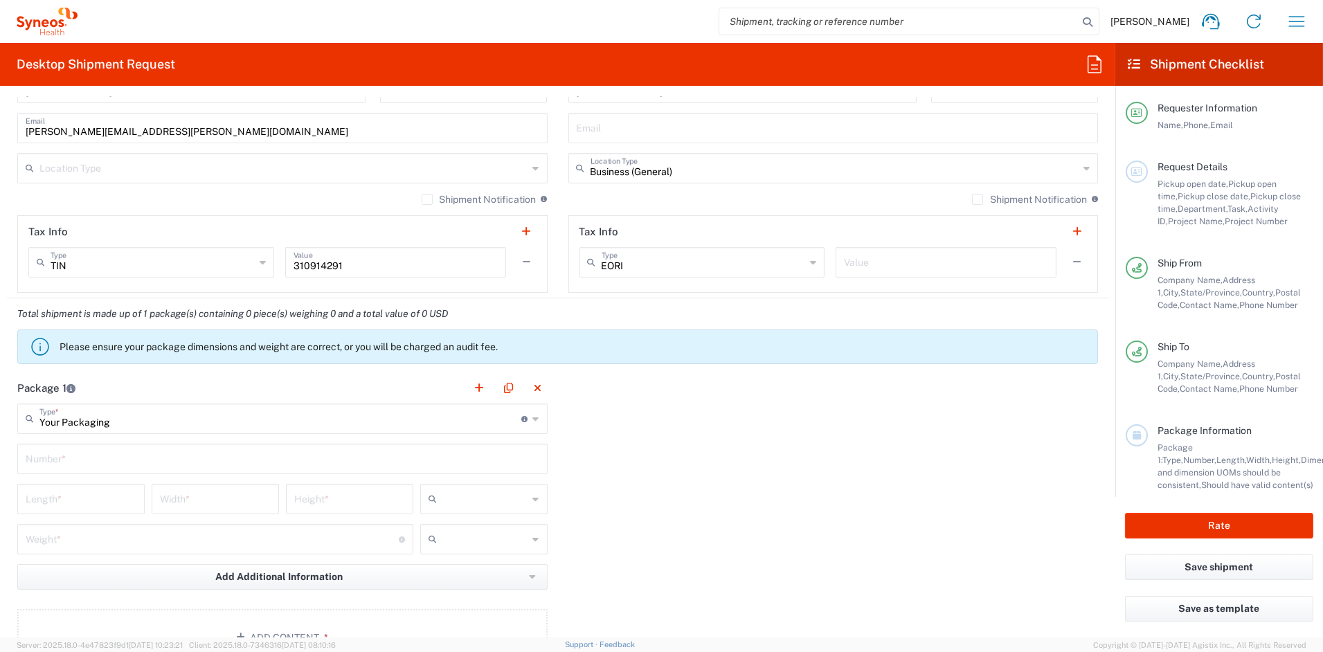
click at [87, 465] on input "text" at bounding box center [283, 458] width 514 height 24
type input "1"
click at [67, 502] on input "number" at bounding box center [81, 498] width 111 height 24
type input "21"
type input "15"
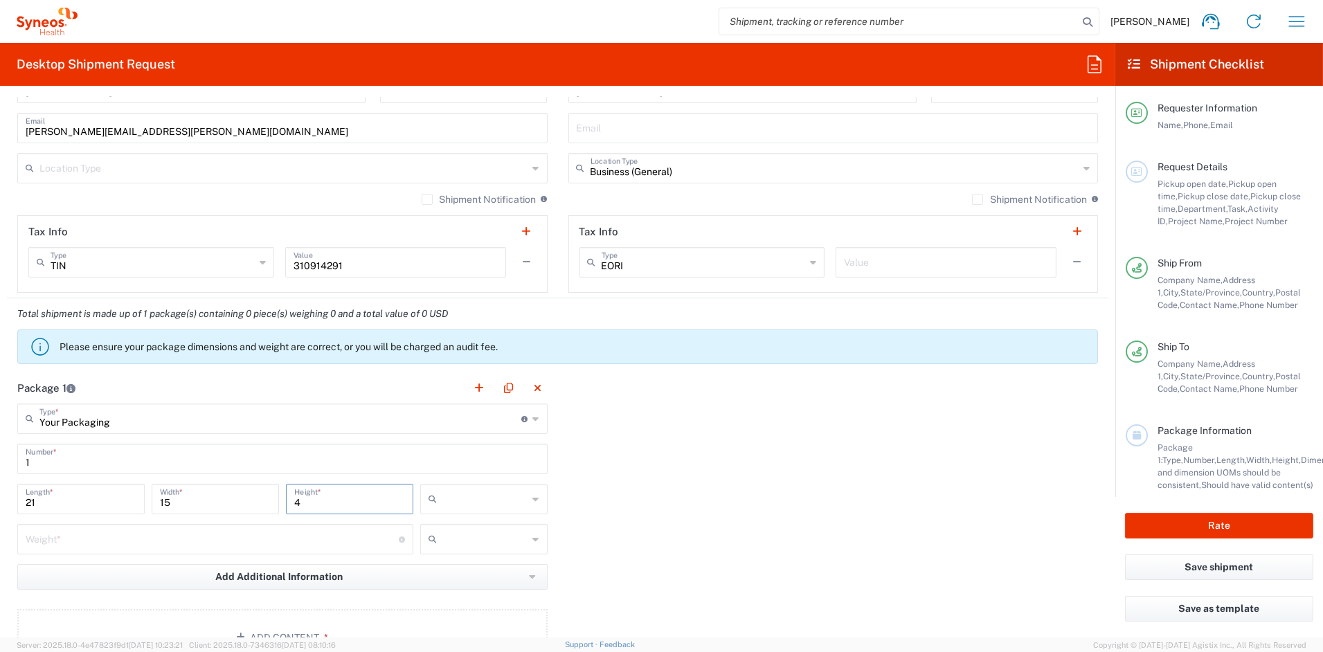
type input "4"
drag, startPoint x: 438, startPoint y: 577, endPoint x: 373, endPoint y: 569, distance: 66.3
click at [438, 577] on span "in" at bounding box center [478, 574] width 123 height 21
type input "in"
click at [58, 540] on input "number" at bounding box center [212, 538] width 373 height 24
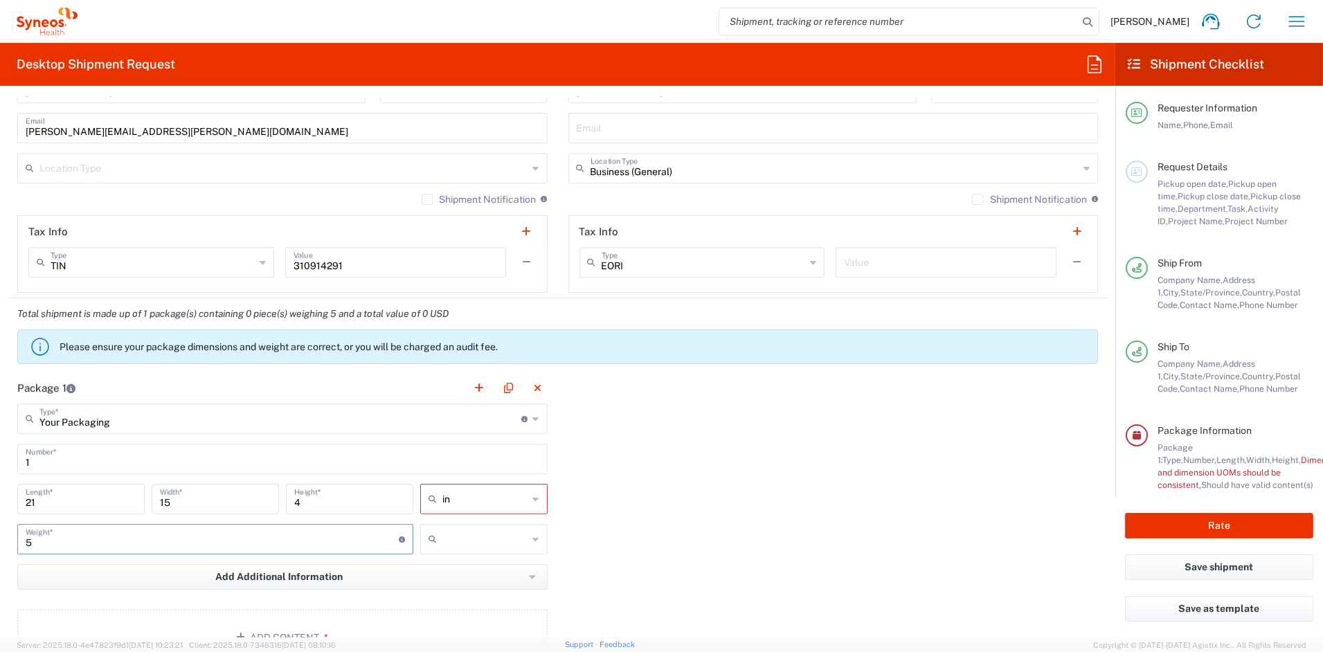
type input "5"
drag, startPoint x: 443, startPoint y: 592, endPoint x: 421, endPoint y: 587, distance: 22.0
click at [443, 592] on span "lbs" at bounding box center [478, 591] width 123 height 21
type input "lbs"
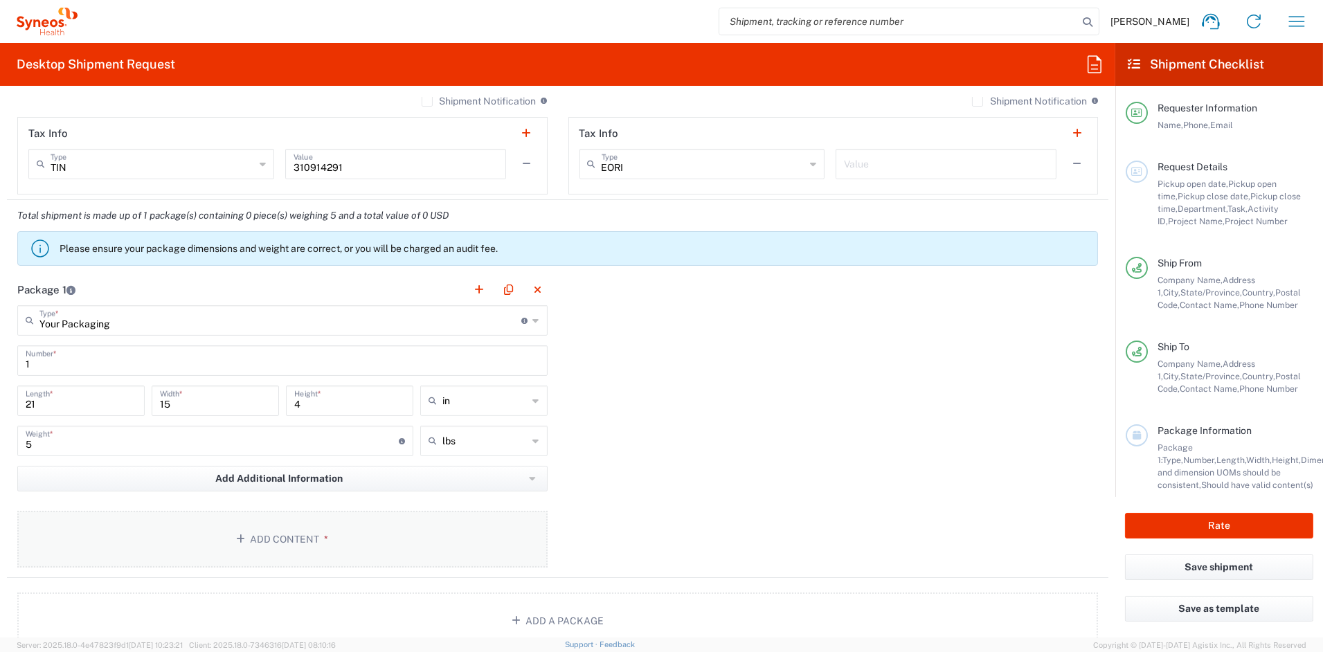
scroll to position [1136, 0]
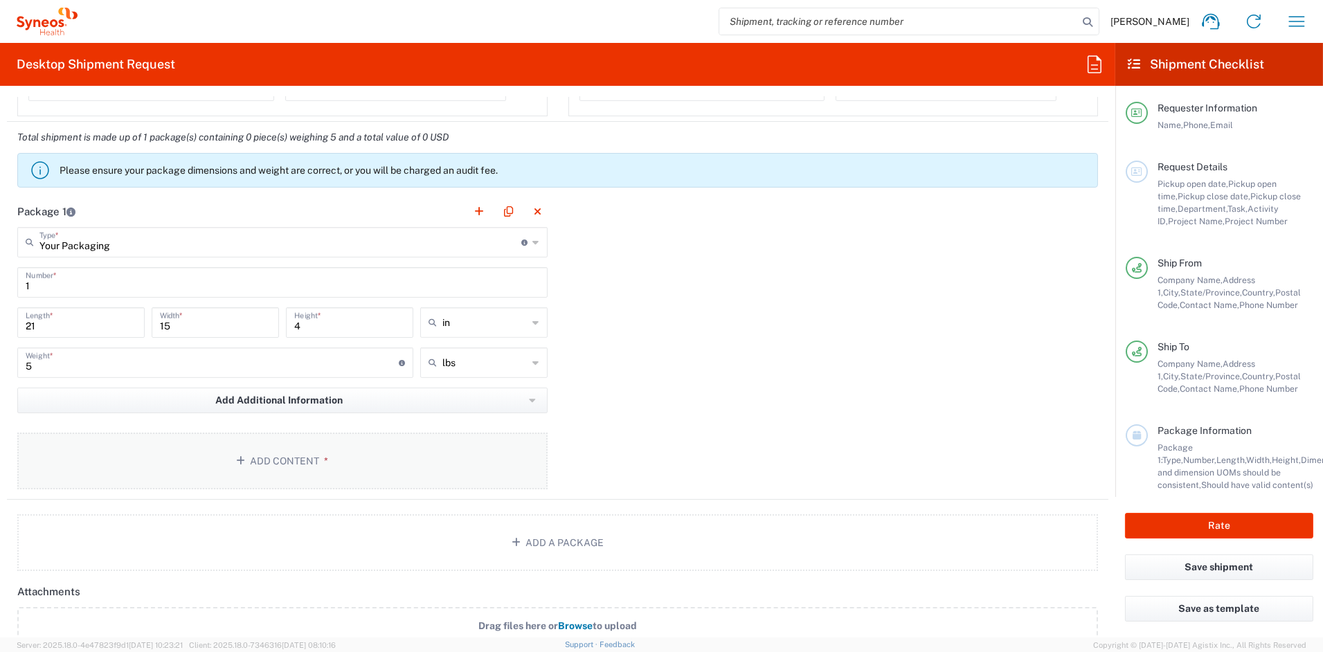
click at [292, 457] on button "Add Content *" at bounding box center [282, 461] width 530 height 57
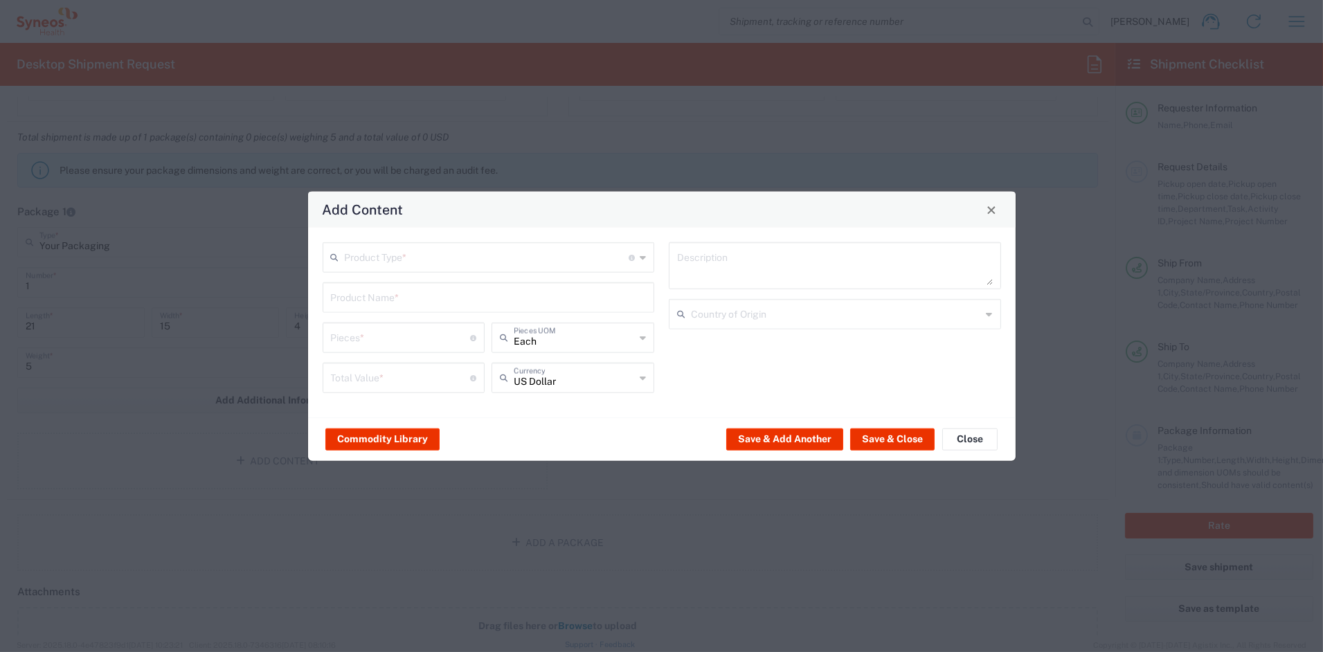
click at [389, 256] on input "text" at bounding box center [487, 256] width 285 height 24
click at [372, 290] on span "Documents" at bounding box center [488, 287] width 329 height 21
type input "Documents"
type input "1"
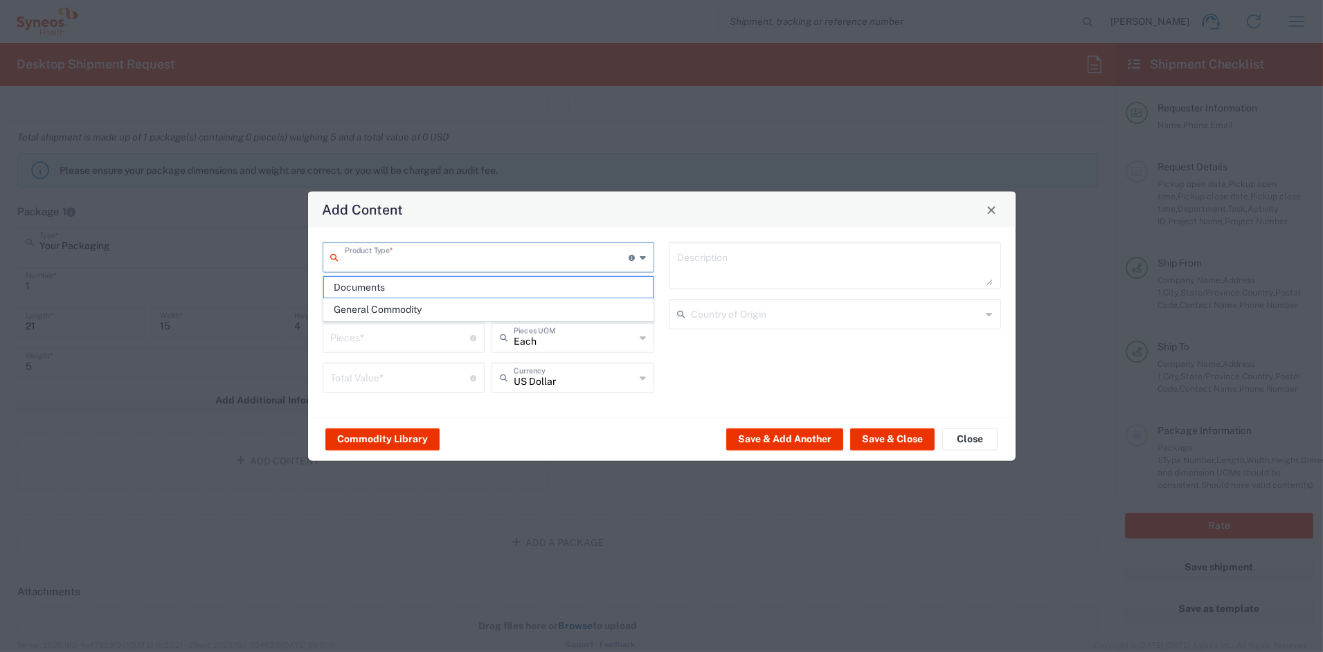
type input "1"
type textarea "Documents"
drag, startPoint x: 301, startPoint y: 339, endPoint x: 285, endPoint y: 339, distance: 15.3
click at [286, 338] on div "Add Content Documents Product Type * Document: Paper document generated interna…" at bounding box center [661, 326] width 1323 height 652
type input "4"
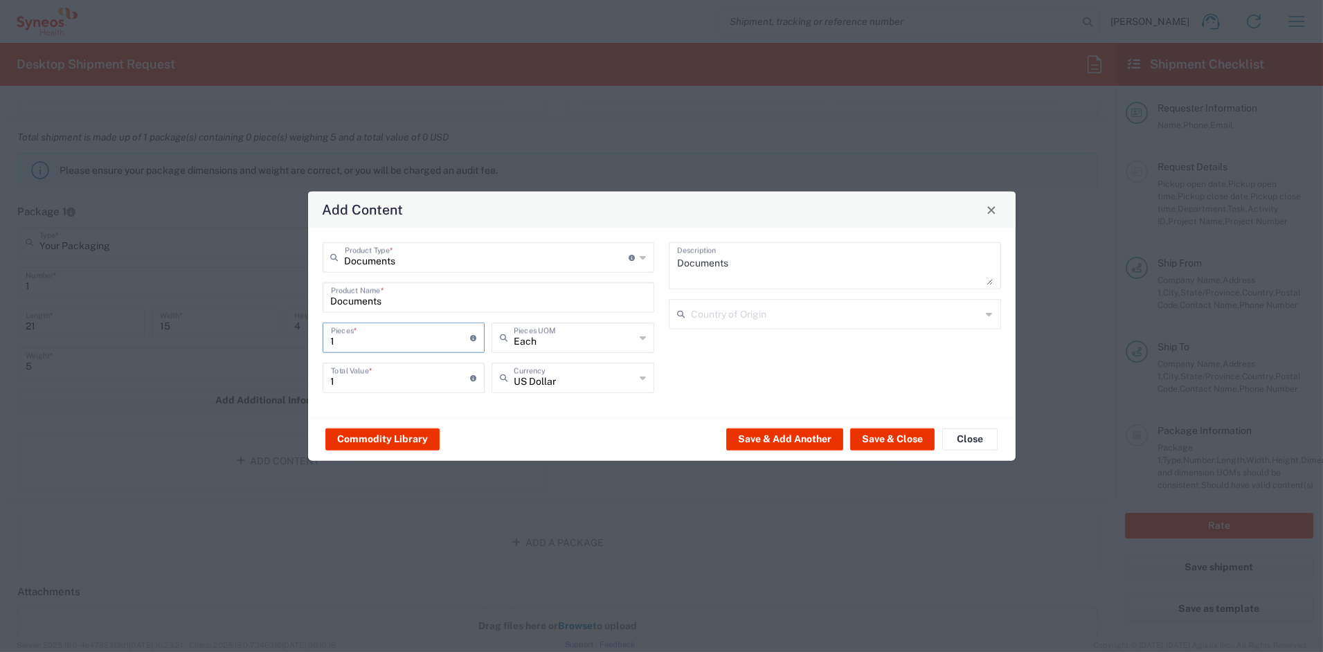
type input "4"
type input "45"
drag, startPoint x: 368, startPoint y: 383, endPoint x: 305, endPoint y: 380, distance: 63.1
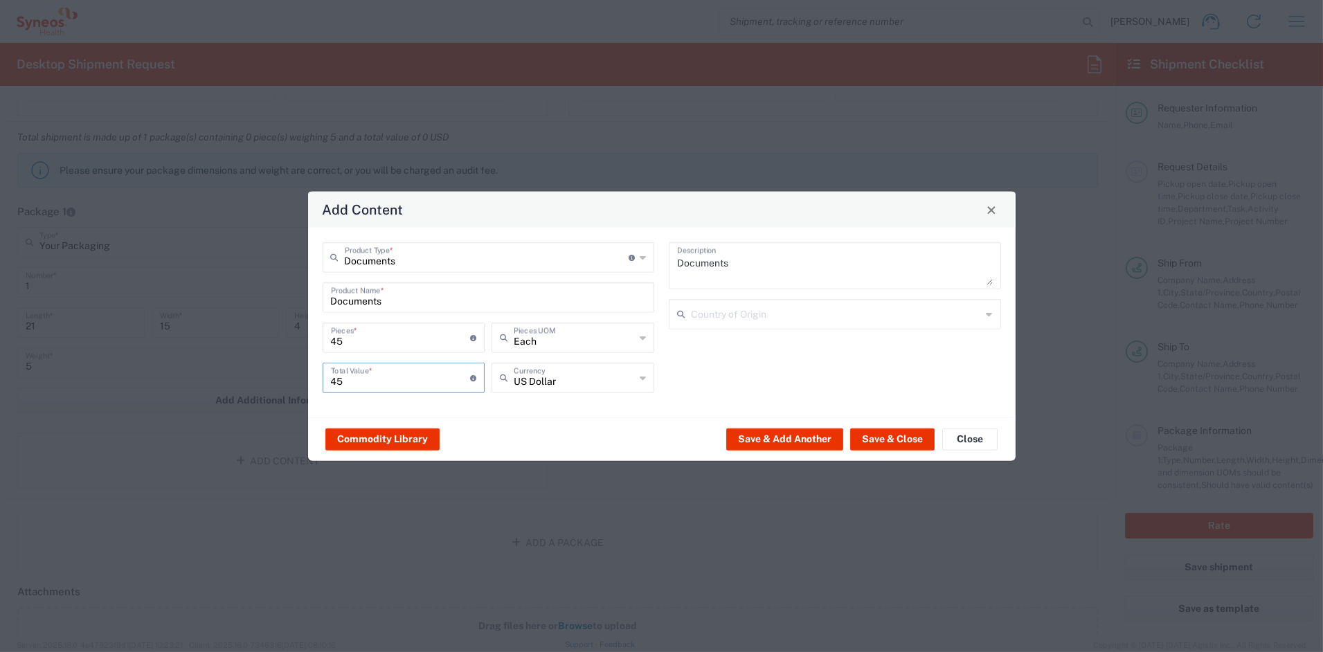
click at [306, 380] on div "Add Content Documents Product Type * Document: Paper document generated interna…" at bounding box center [661, 326] width 1323 height 652
type input "60"
click at [903, 439] on button "Save & Close" at bounding box center [892, 439] width 84 height 22
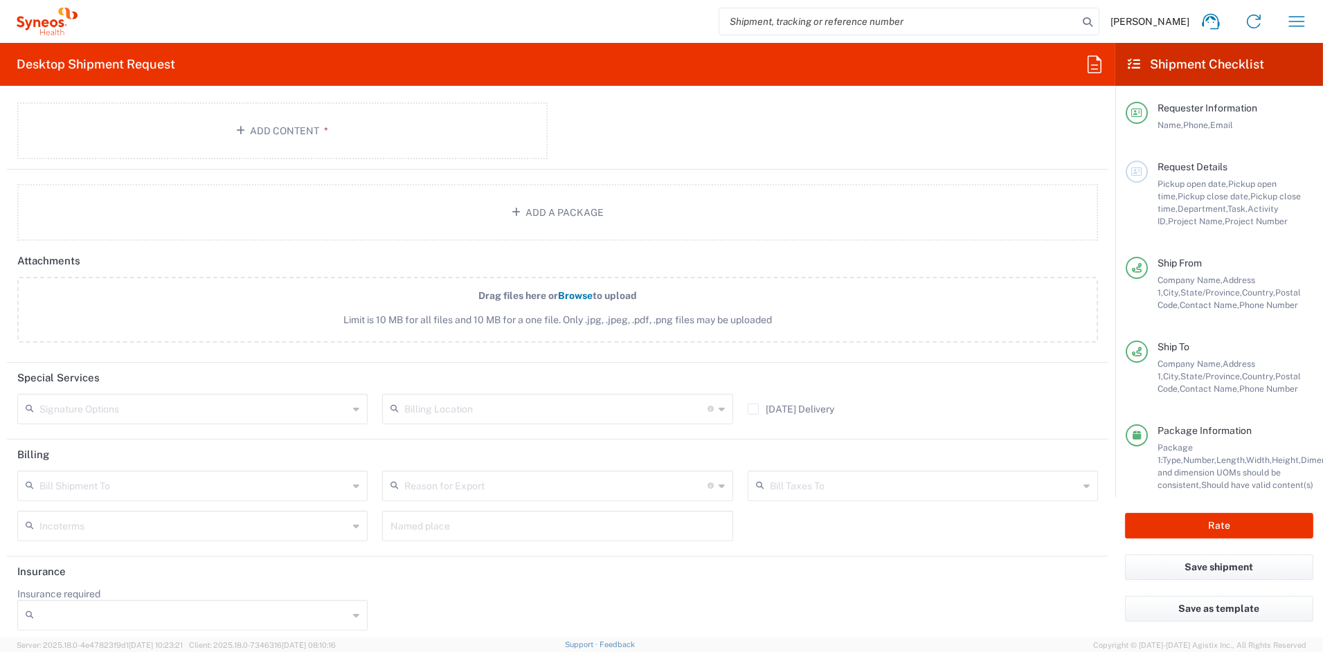
scroll to position [1553, 0]
click at [158, 406] on input "text" at bounding box center [193, 403] width 309 height 24
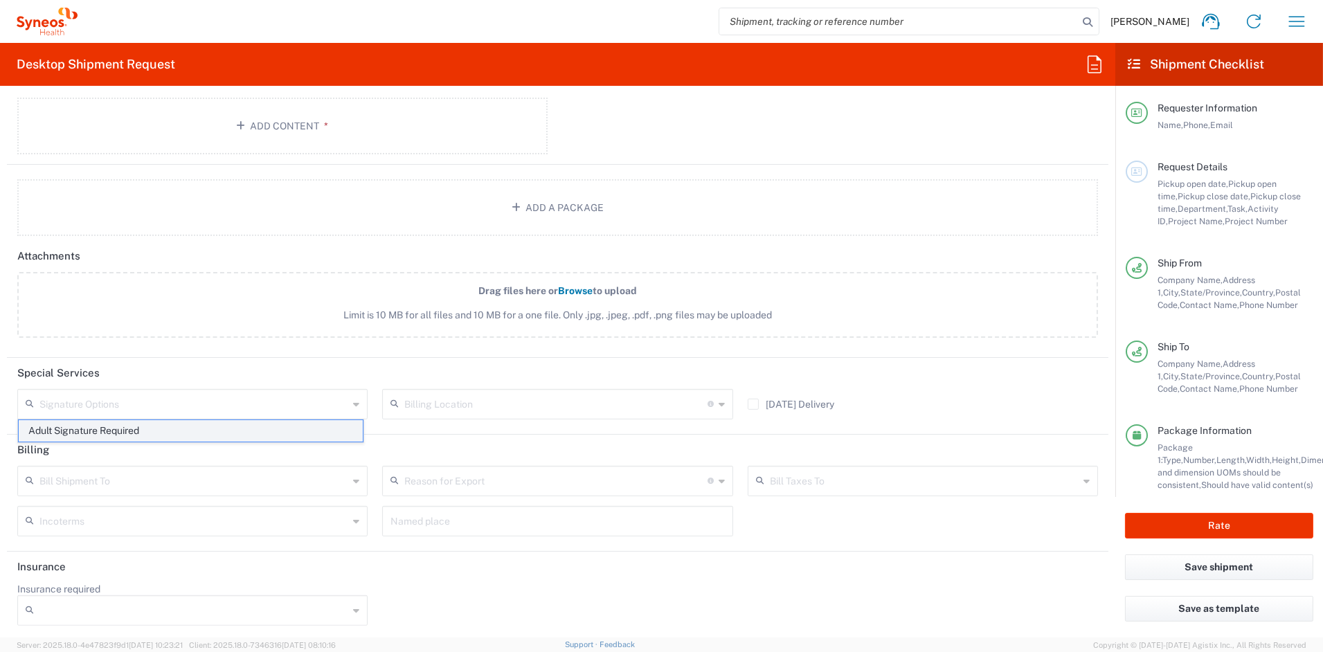
click at [134, 431] on span "Adult Signature Required" at bounding box center [191, 430] width 344 height 21
type input "Adult Signature Required"
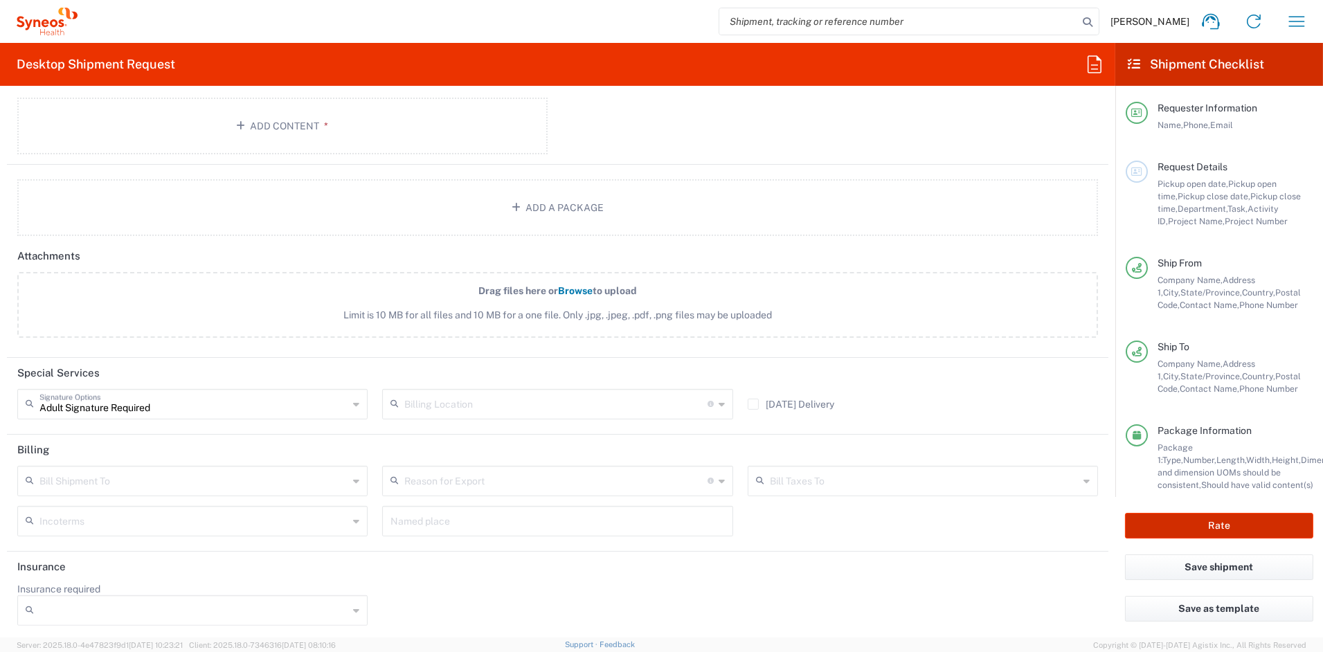
click at [1240, 526] on button "Rate" at bounding box center [1219, 526] width 188 height 26
type input "COMM.STUDO.IC.107617"
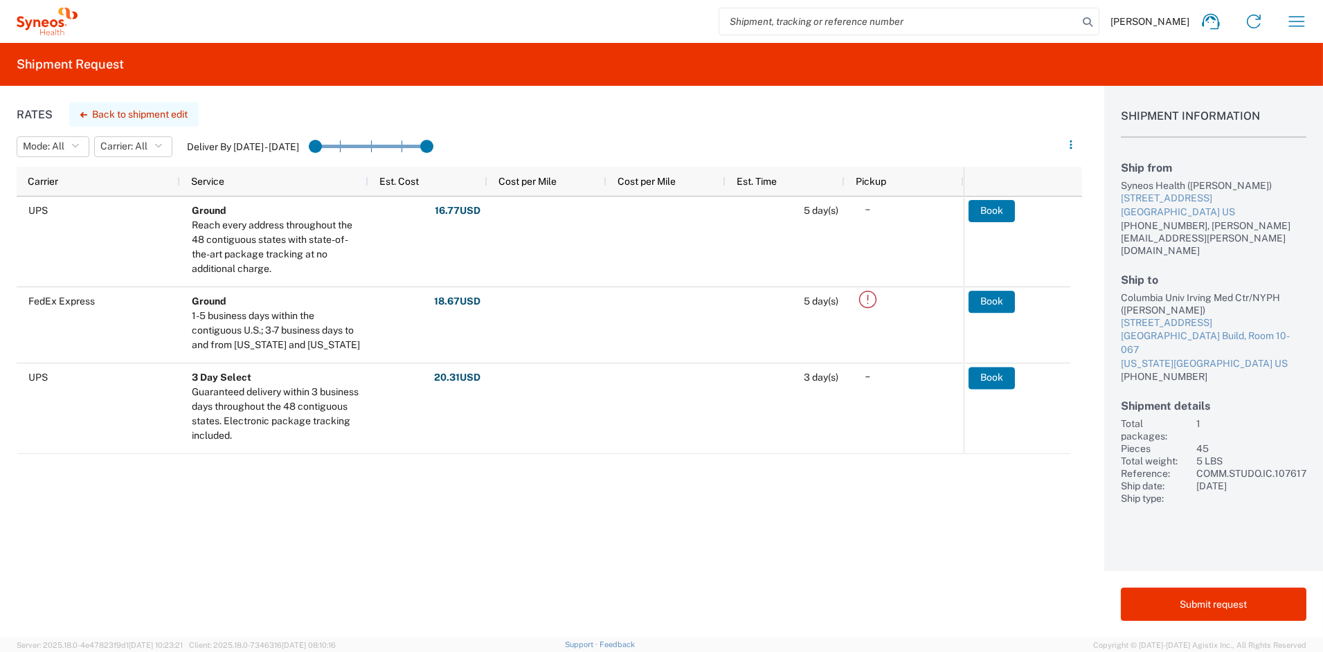
click at [128, 114] on button "Back to shipment edit" at bounding box center [134, 114] width 130 height 24
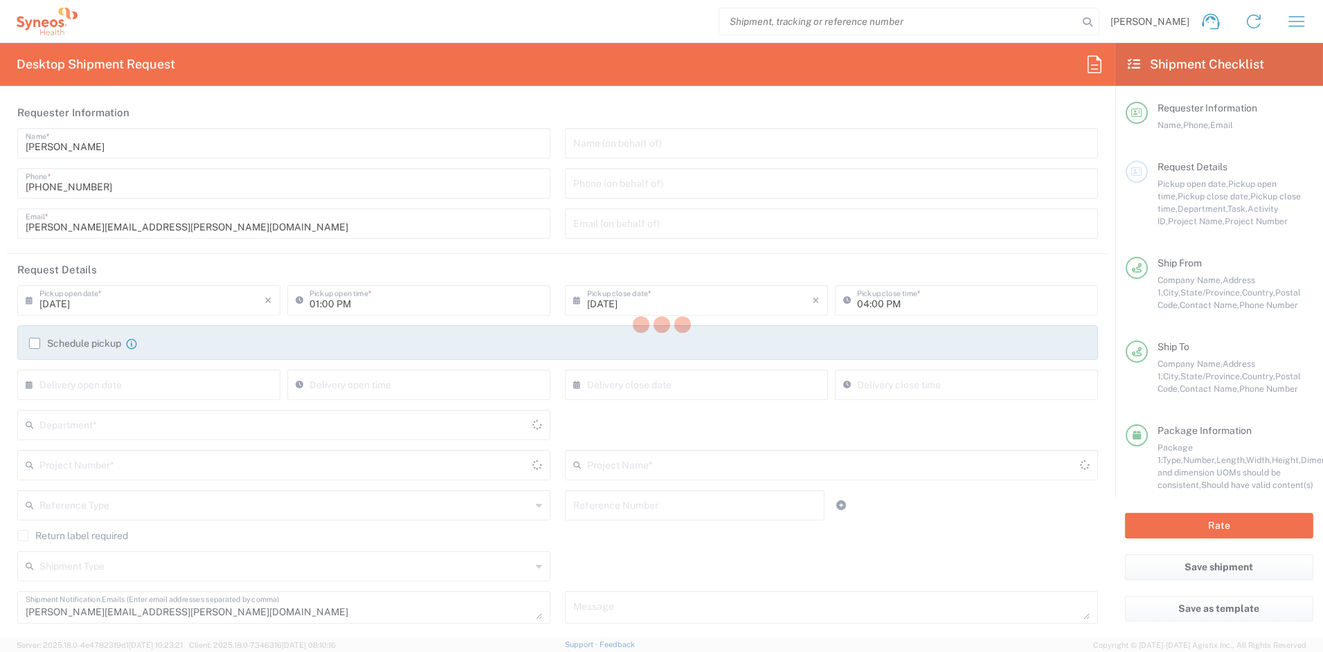
type input "[US_STATE]"
type input "Your Packaging"
type input "COMM.STUDO.IC.107617"
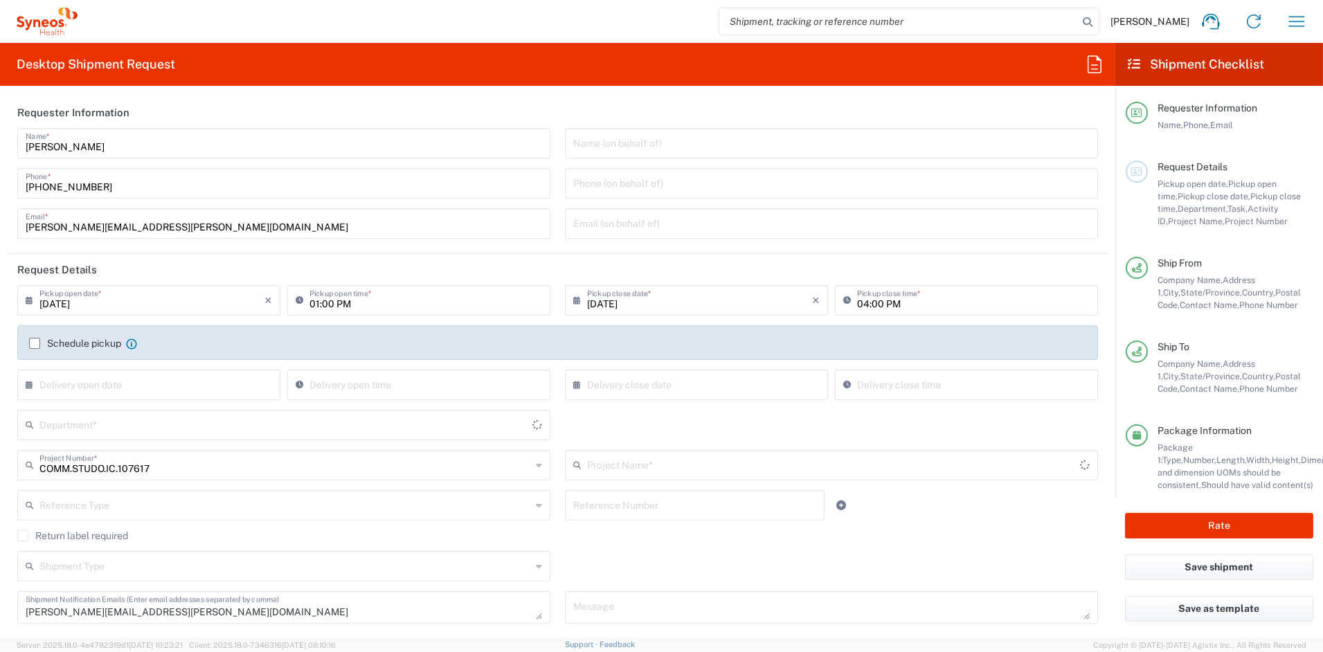
type input "Syneos.PATENGCL.25.107617"
type input "6156"
click at [206, 612] on textarea "[PERSON_NAME][EMAIL_ADDRESS][PERSON_NAME][DOMAIN_NAME]" at bounding box center [284, 608] width 517 height 24
drag, startPoint x: 204, startPoint y: 612, endPoint x: -33, endPoint y: 607, distance: 236.2
click at [0, 607] on html "[PERSON_NAME] Home Shipment estimator Shipment tracking Desktop shipment reques…" at bounding box center [661, 326] width 1323 height 652
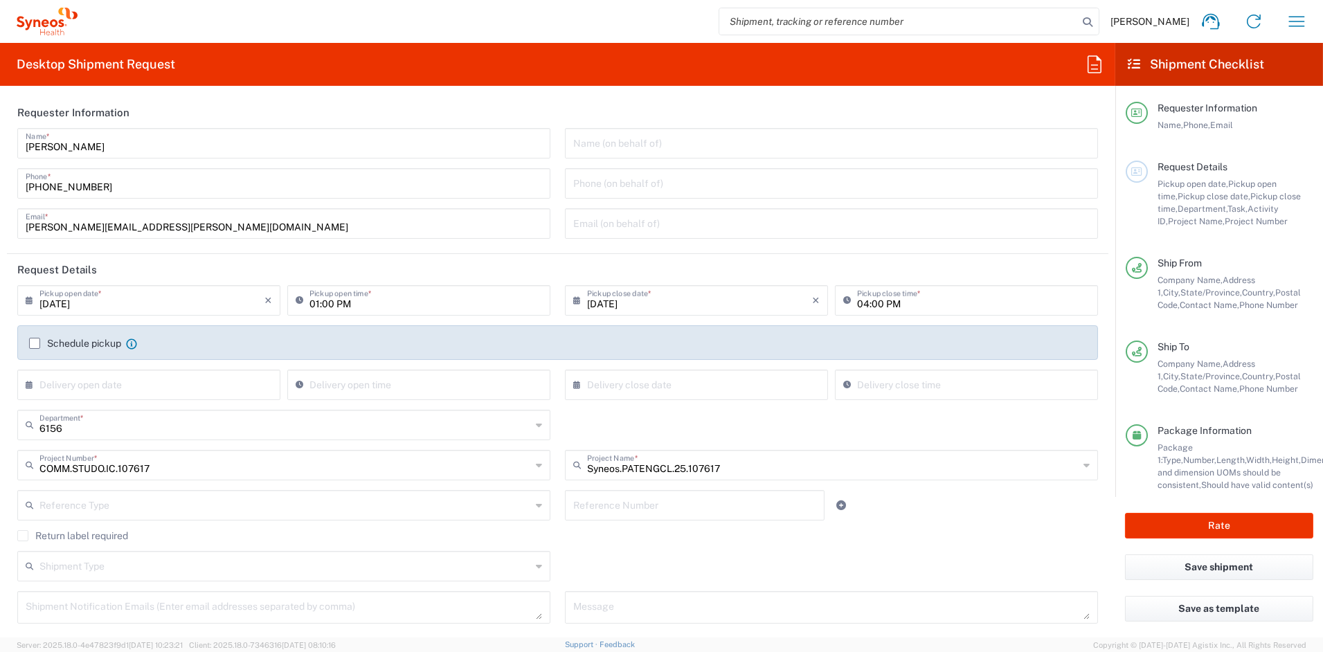
drag, startPoint x: 186, startPoint y: 238, endPoint x: 186, endPoint y: 226, distance: 11.1
click at [185, 235] on div "[PERSON_NAME][EMAIL_ADDRESS][PERSON_NAME][DOMAIN_NAME] Email *" at bounding box center [283, 223] width 533 height 30
drag, startPoint x: 186, startPoint y: 226, endPoint x: -52, endPoint y: 217, distance: 237.7
click at [0, 217] on html "[PERSON_NAME] Home Shipment estimator Shipment tracking Desktop shipment reques…" at bounding box center [661, 326] width 1323 height 652
paste input "[PERSON_NAME].[PERSON_NAME]"
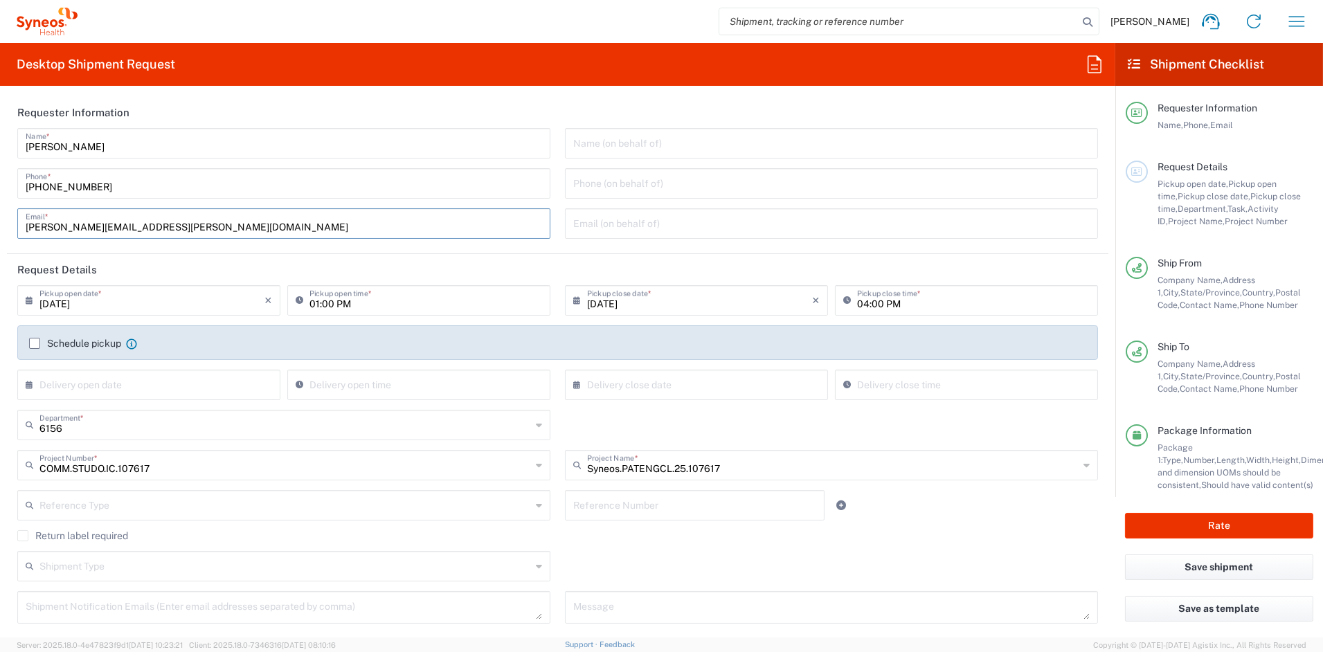
type input "[PERSON_NAME][EMAIL_ADDRESS][PERSON_NAME][DOMAIN_NAME]"
click at [420, 259] on header "Request Details" at bounding box center [558, 269] width 1102 height 31
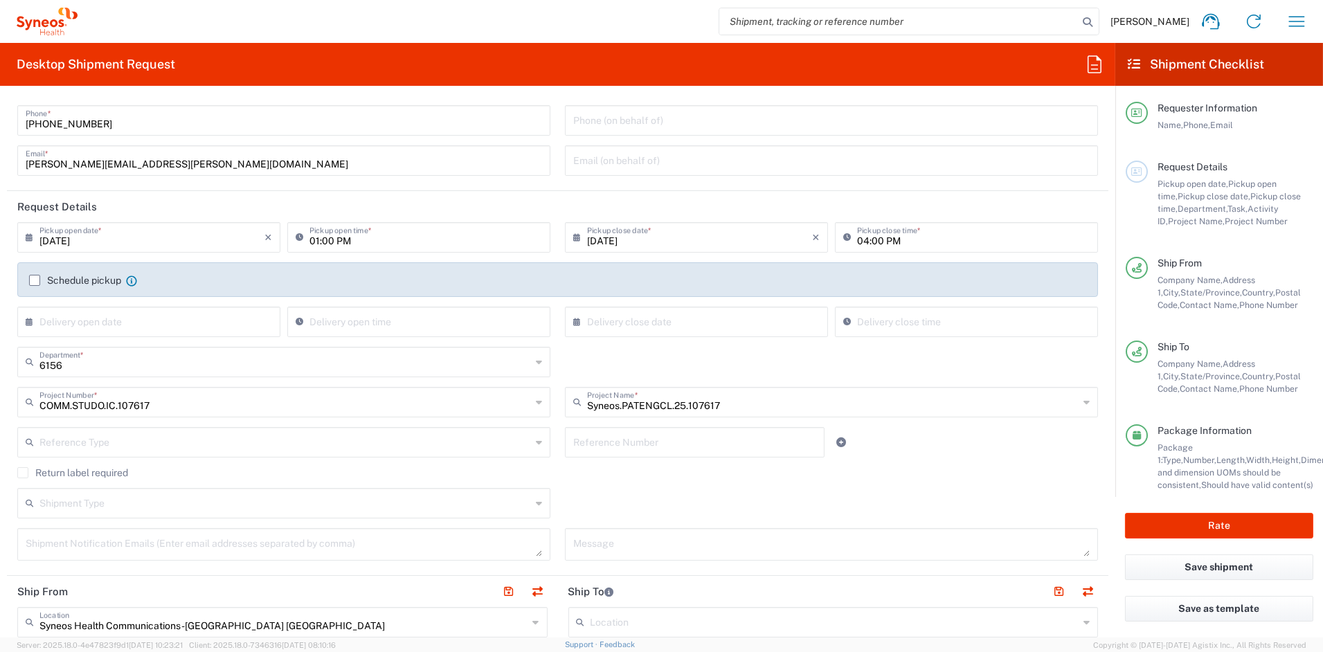
scroll to position [44, 0]
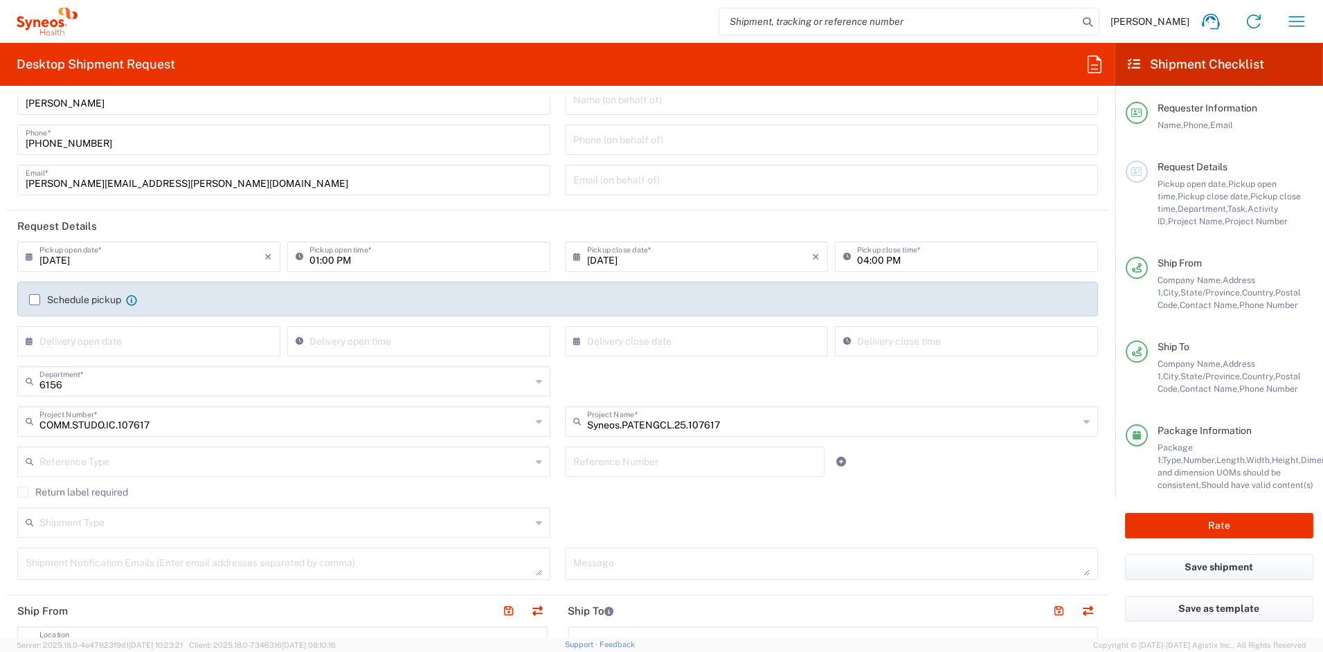
click at [32, 301] on label "Schedule pickup" at bounding box center [75, 299] width 92 height 11
click at [35, 300] on input "Schedule pickup" at bounding box center [35, 300] width 0 height 0
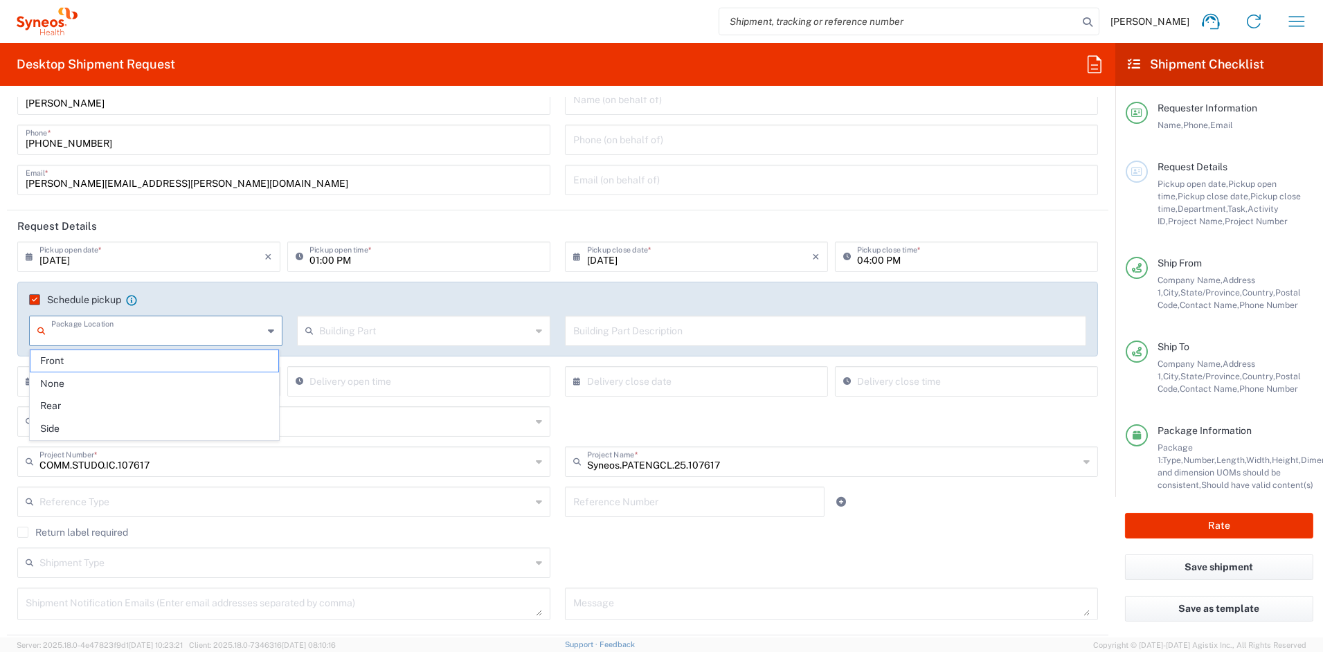
click at [135, 336] on input "text" at bounding box center [157, 330] width 212 height 24
click at [78, 408] on span "Rear" at bounding box center [154, 405] width 248 height 21
click at [109, 335] on input "Rear" at bounding box center [157, 330] width 212 height 24
click at [62, 430] on span "Side" at bounding box center [154, 428] width 248 height 21
type input "Side"
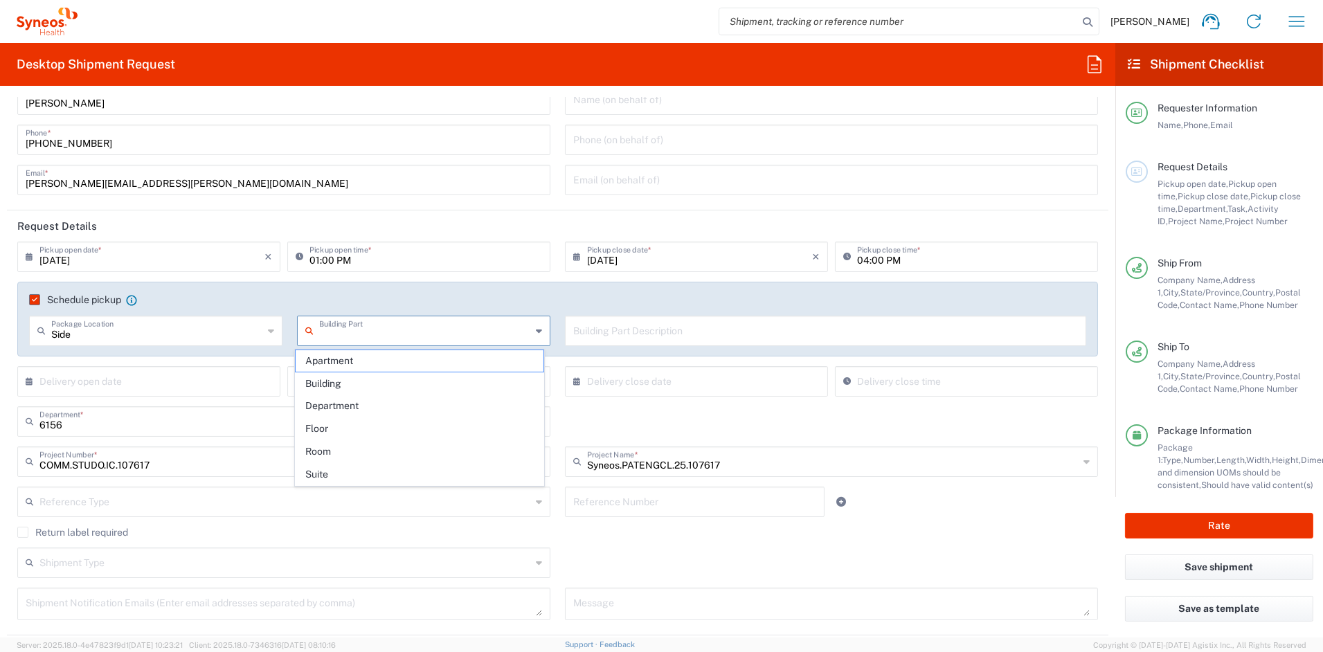
click at [385, 331] on input "text" at bounding box center [425, 330] width 212 height 24
click at [341, 386] on span "Building" at bounding box center [420, 383] width 248 height 21
type input "Building"
click at [637, 333] on input "text" at bounding box center [825, 330] width 505 height 24
type input "5"
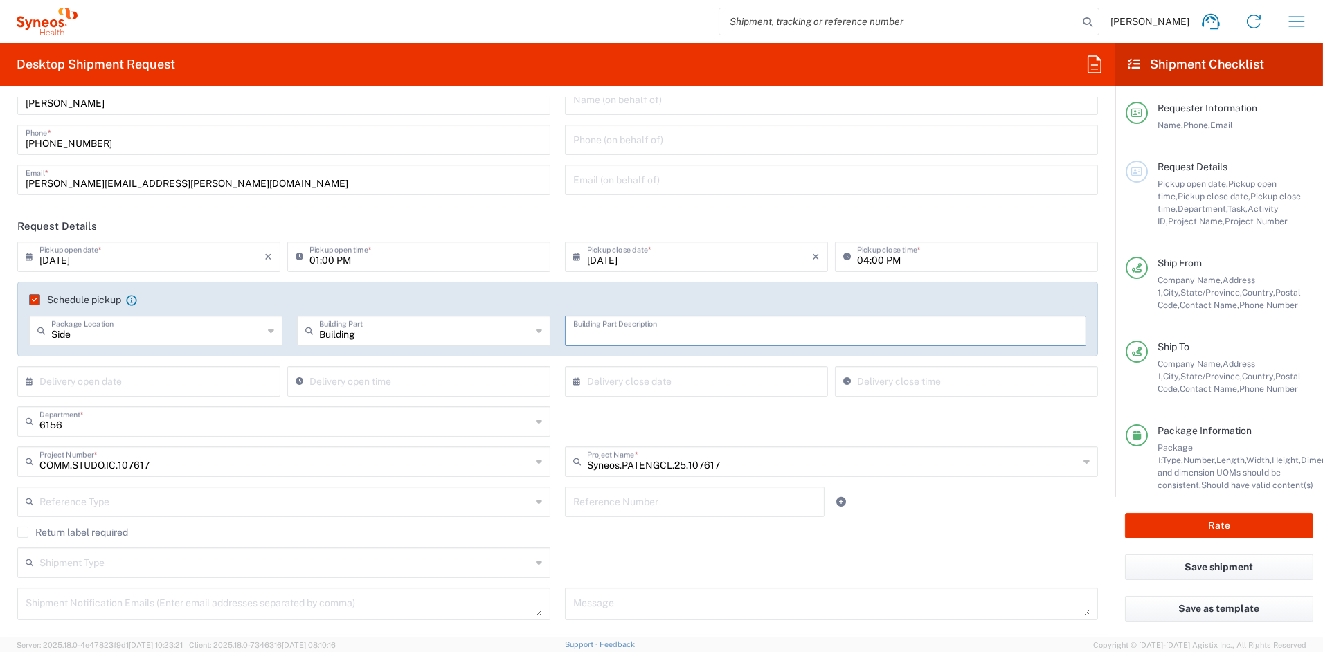
click at [35, 298] on label "Schedule pickup" at bounding box center [75, 299] width 92 height 11
click at [32, 300] on input "Schedule pickup" at bounding box center [32, 300] width 0 height 0
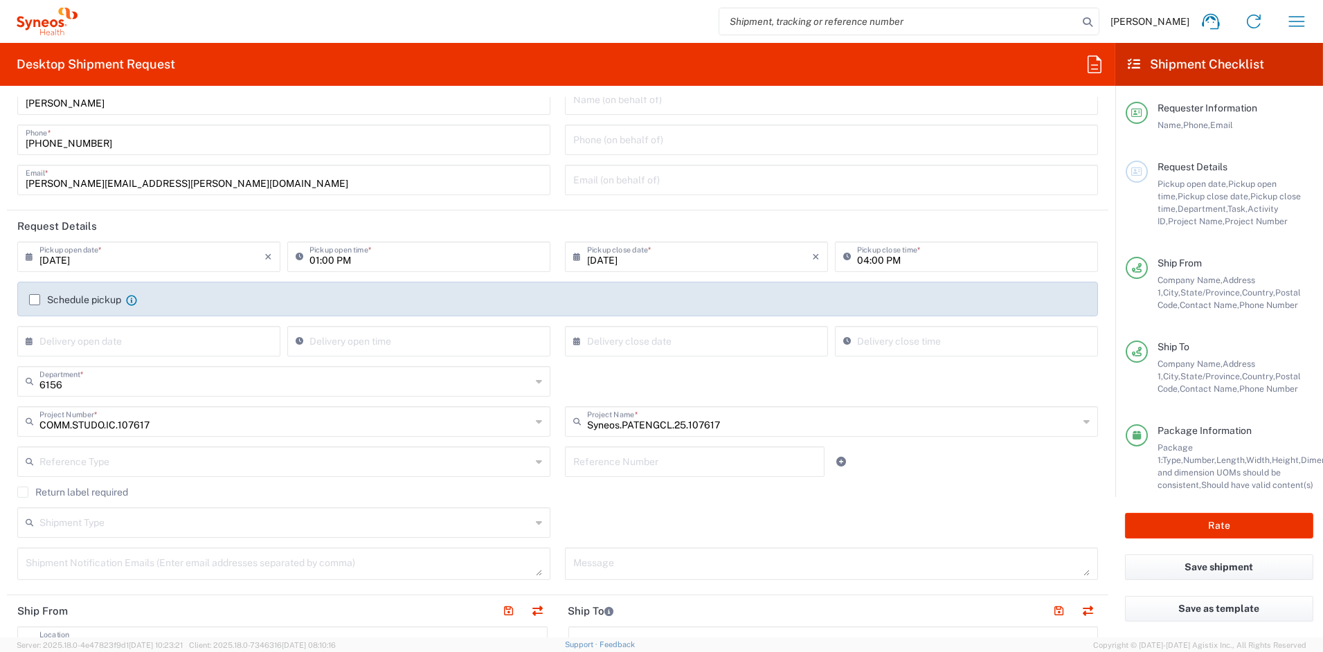
click at [30, 299] on label "Schedule pickup" at bounding box center [75, 299] width 92 height 11
click at [35, 300] on input "Schedule pickup" at bounding box center [35, 300] width 0 height 0
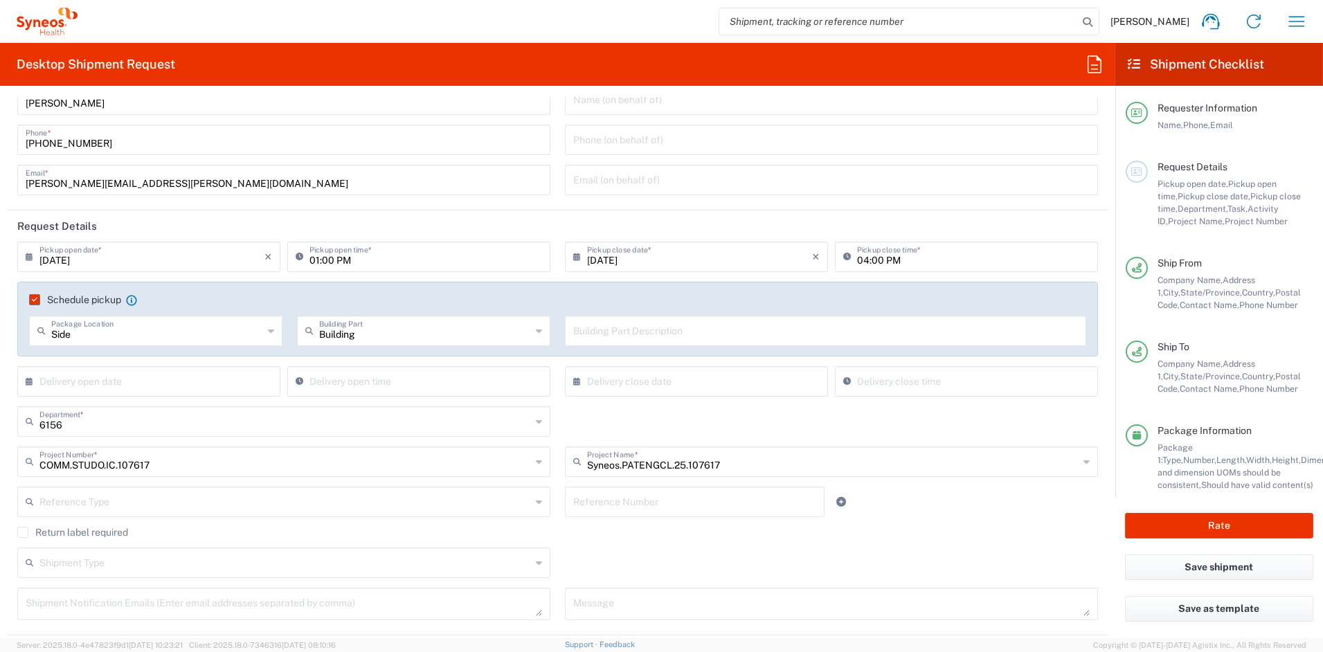
click at [627, 337] on input "text" at bounding box center [825, 330] width 505 height 24
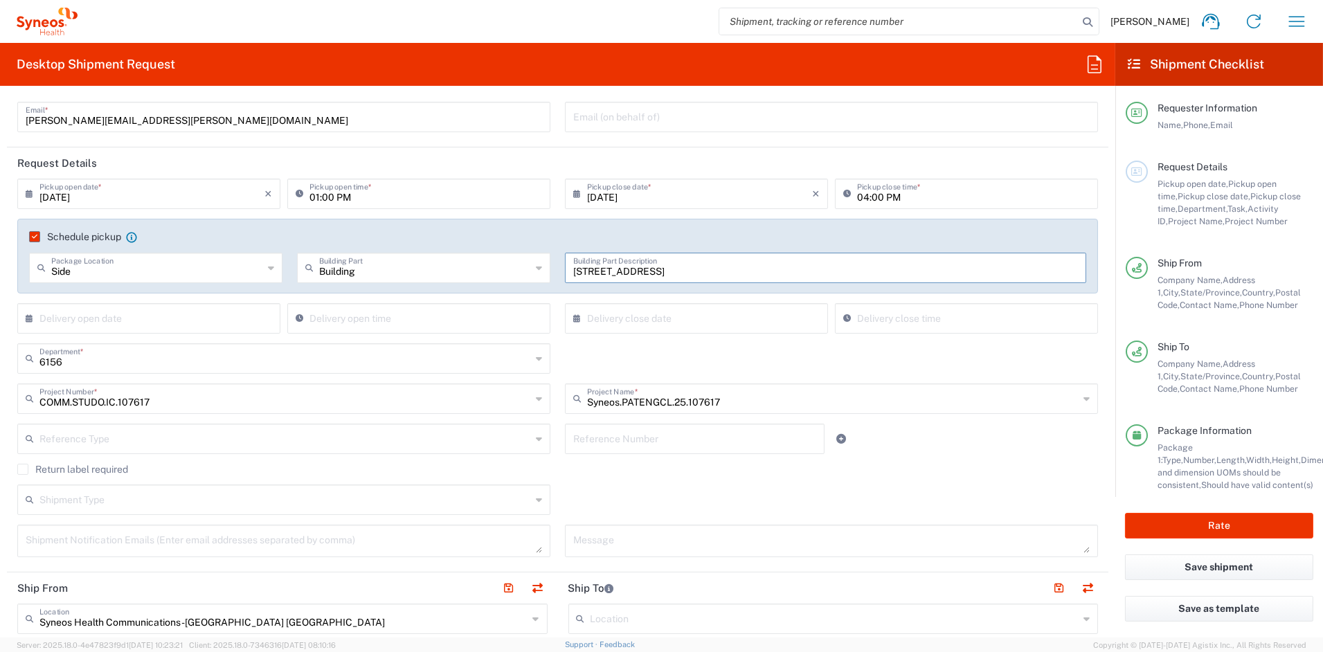
scroll to position [0, 0]
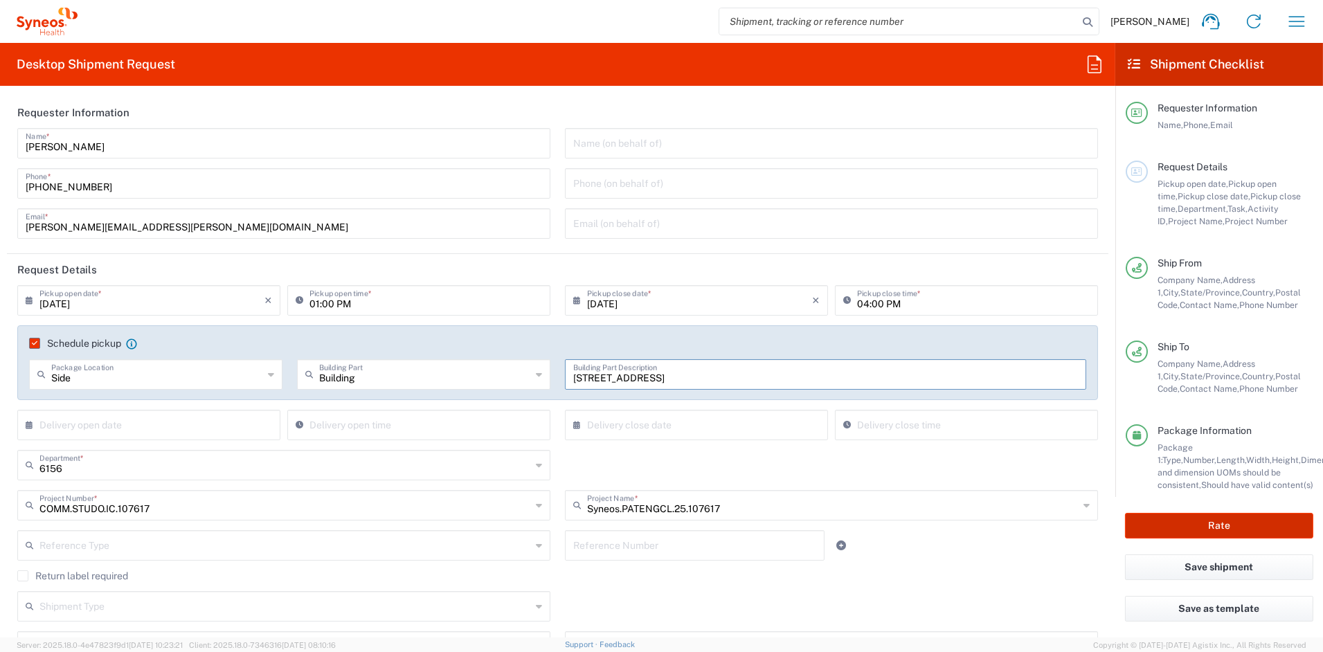
type input "[STREET_ADDRESS]"
click at [1228, 523] on button "Rate" at bounding box center [1219, 526] width 188 height 26
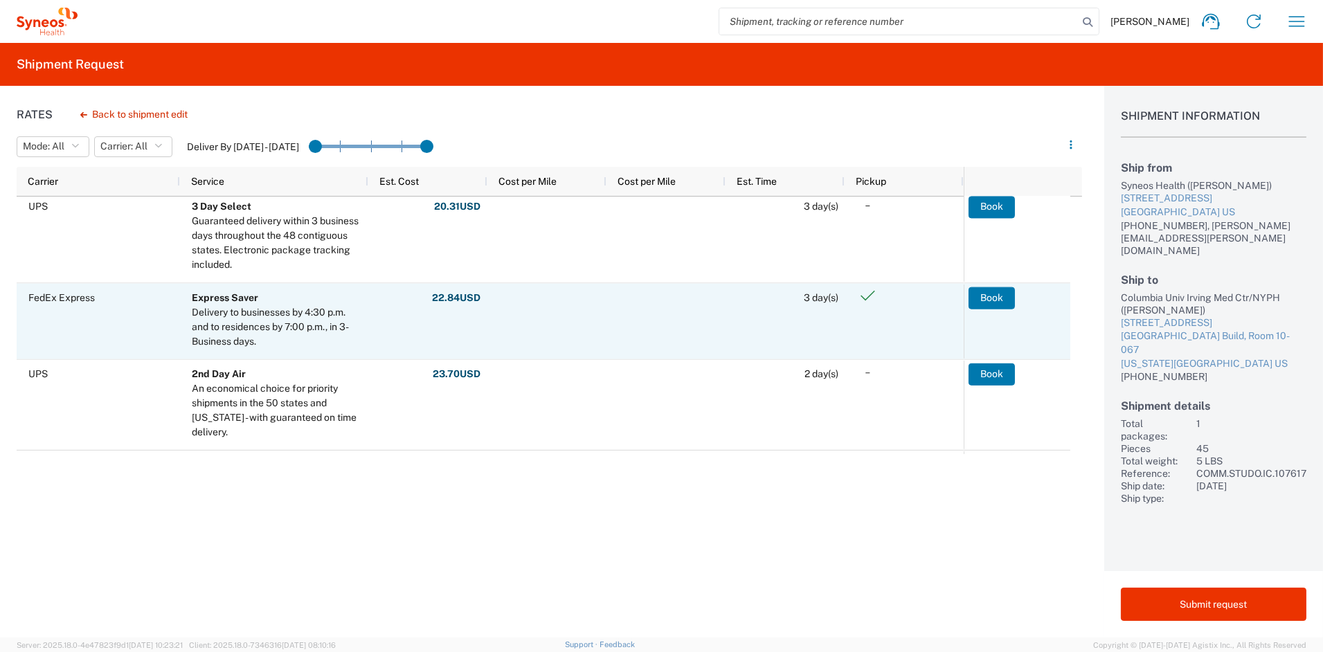
scroll to position [171, 0]
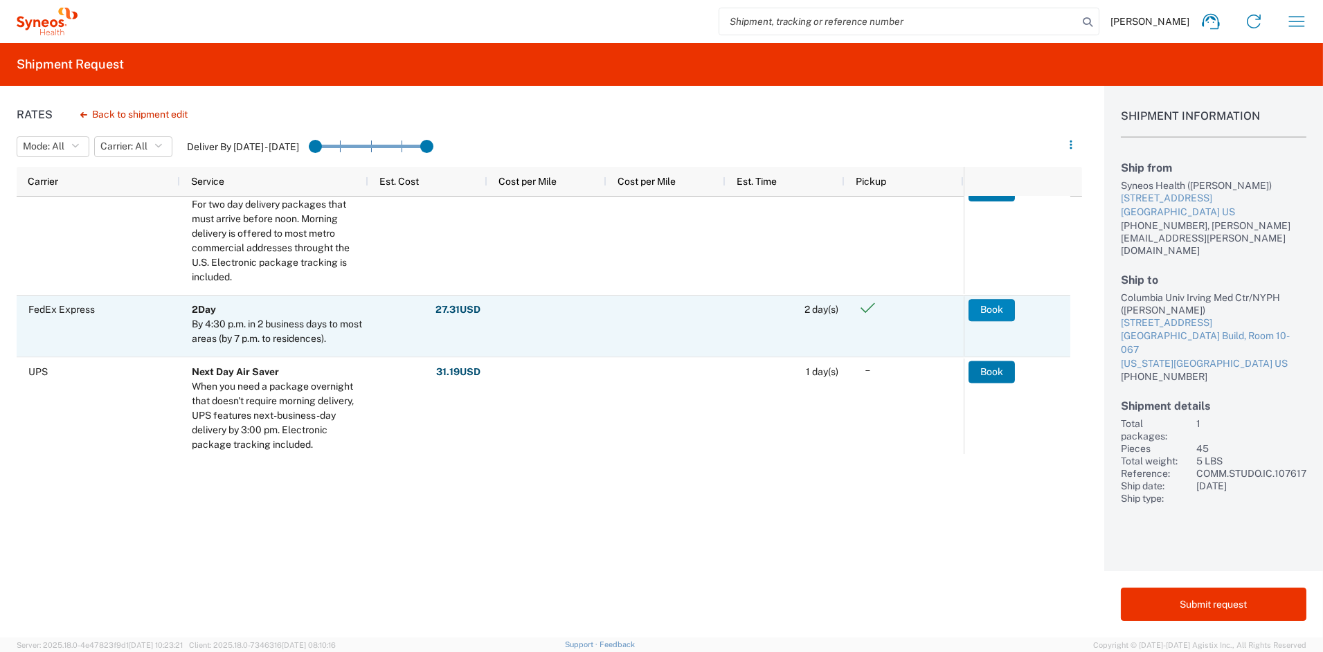
click at [993, 307] on button "Book" at bounding box center [992, 310] width 46 height 22
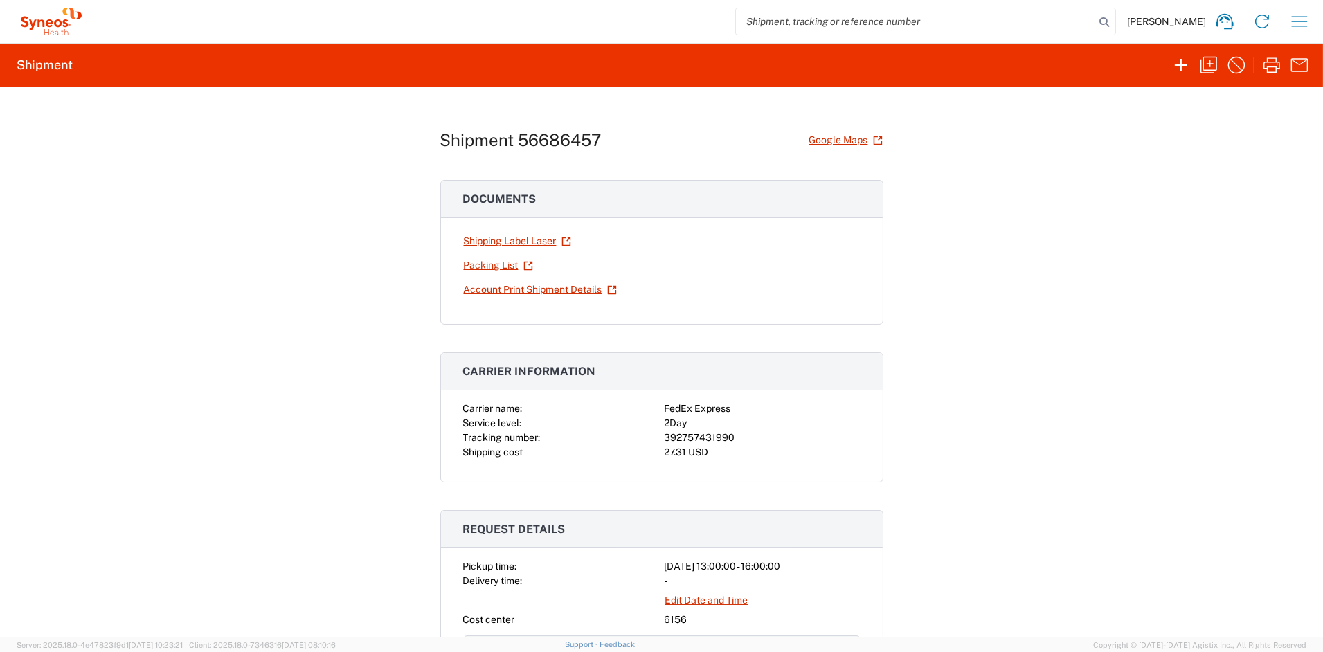
click at [521, 242] on link "Shipping Label Laser" at bounding box center [517, 241] width 109 height 24
